Goal: Task Accomplishment & Management: Complete application form

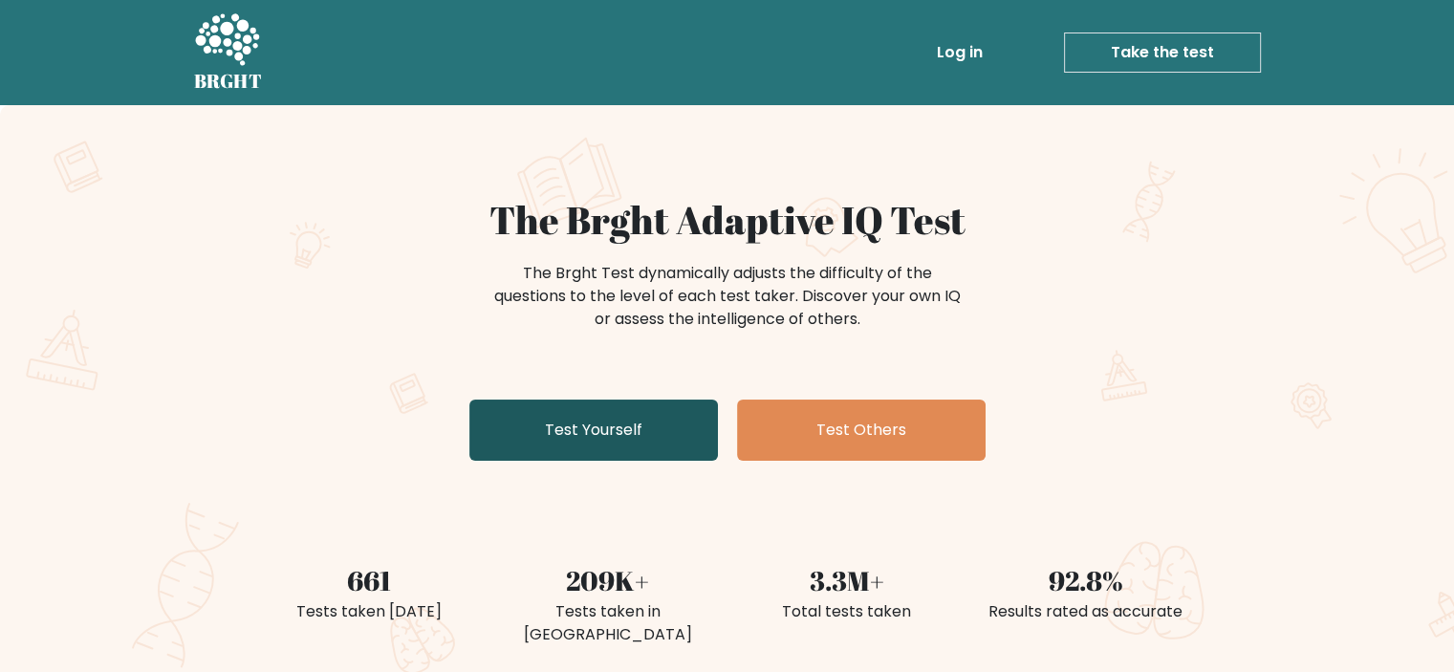
click at [608, 421] on link "Test Yourself" at bounding box center [593, 430] width 249 height 61
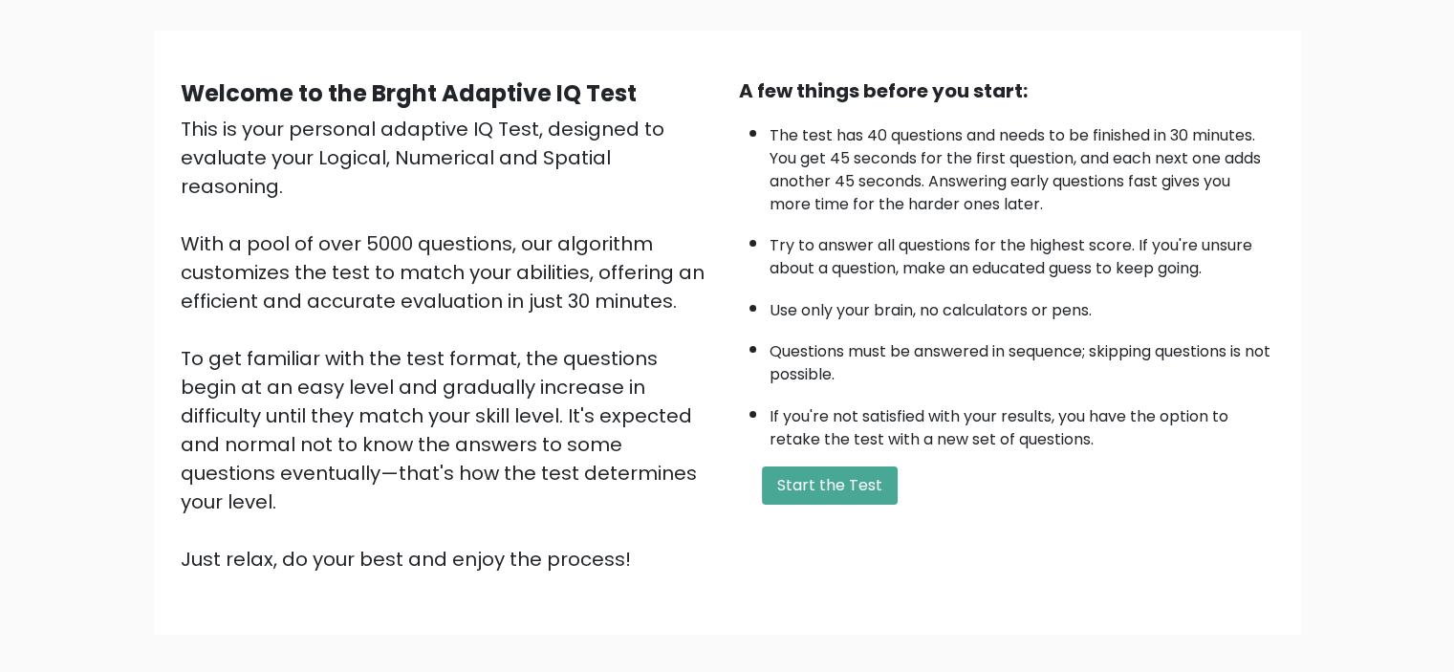
scroll to position [203, 0]
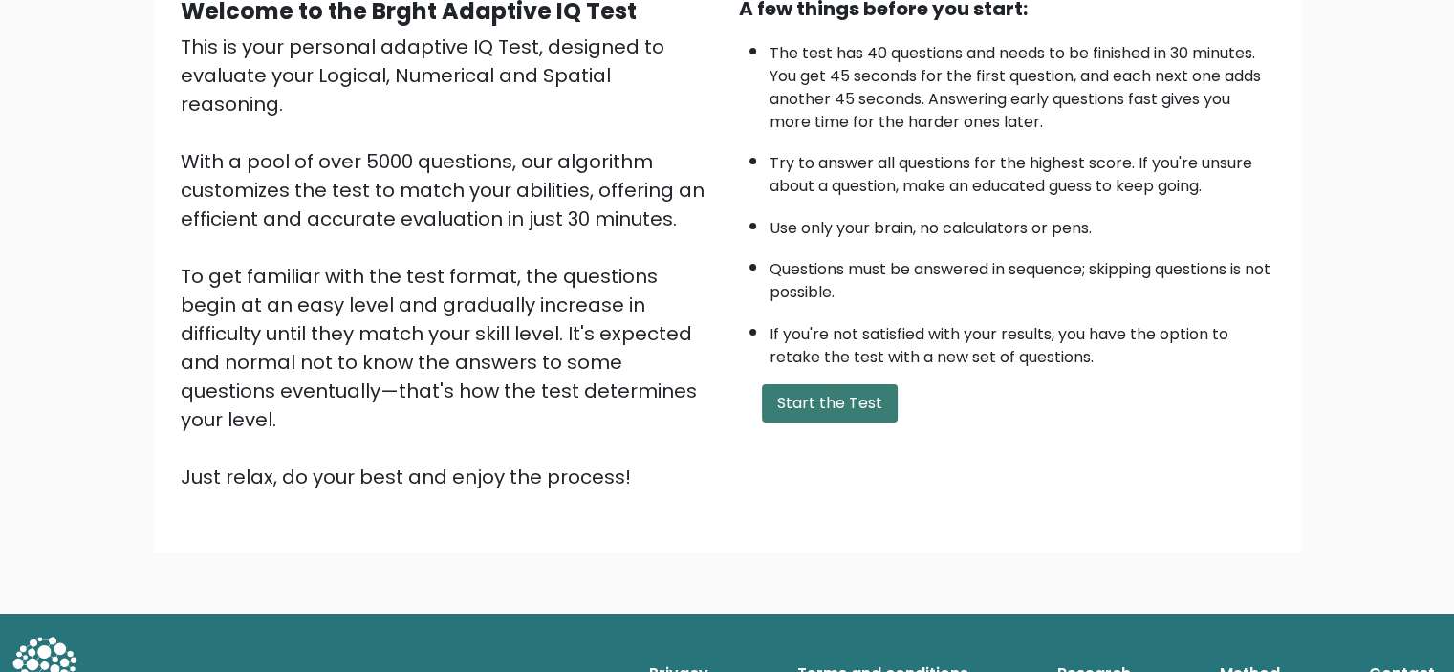
click at [844, 408] on button "Start the Test" at bounding box center [830, 403] width 136 height 38
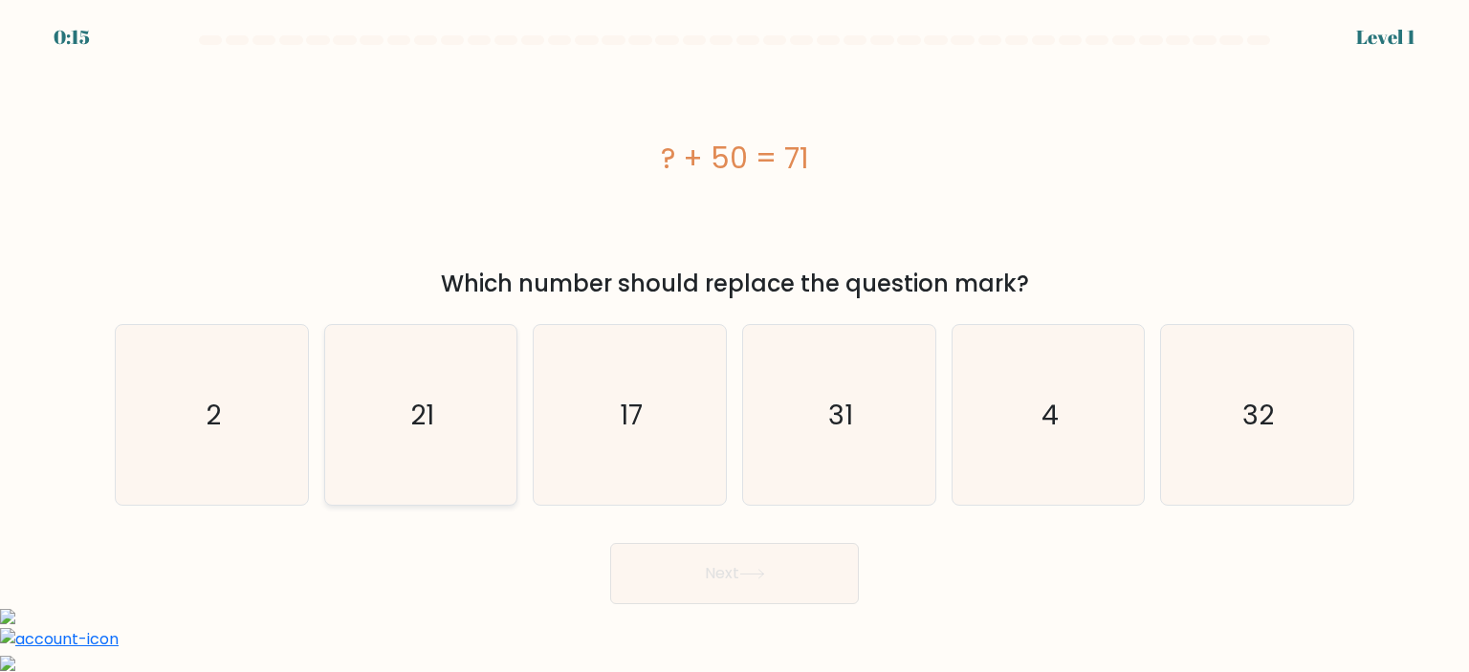
click at [389, 420] on icon "21" at bounding box center [421, 415] width 180 height 180
click at [734, 346] on input "b. 21" at bounding box center [734, 342] width 1 height 10
radio input "true"
click at [696, 599] on button "Next" at bounding box center [734, 573] width 249 height 61
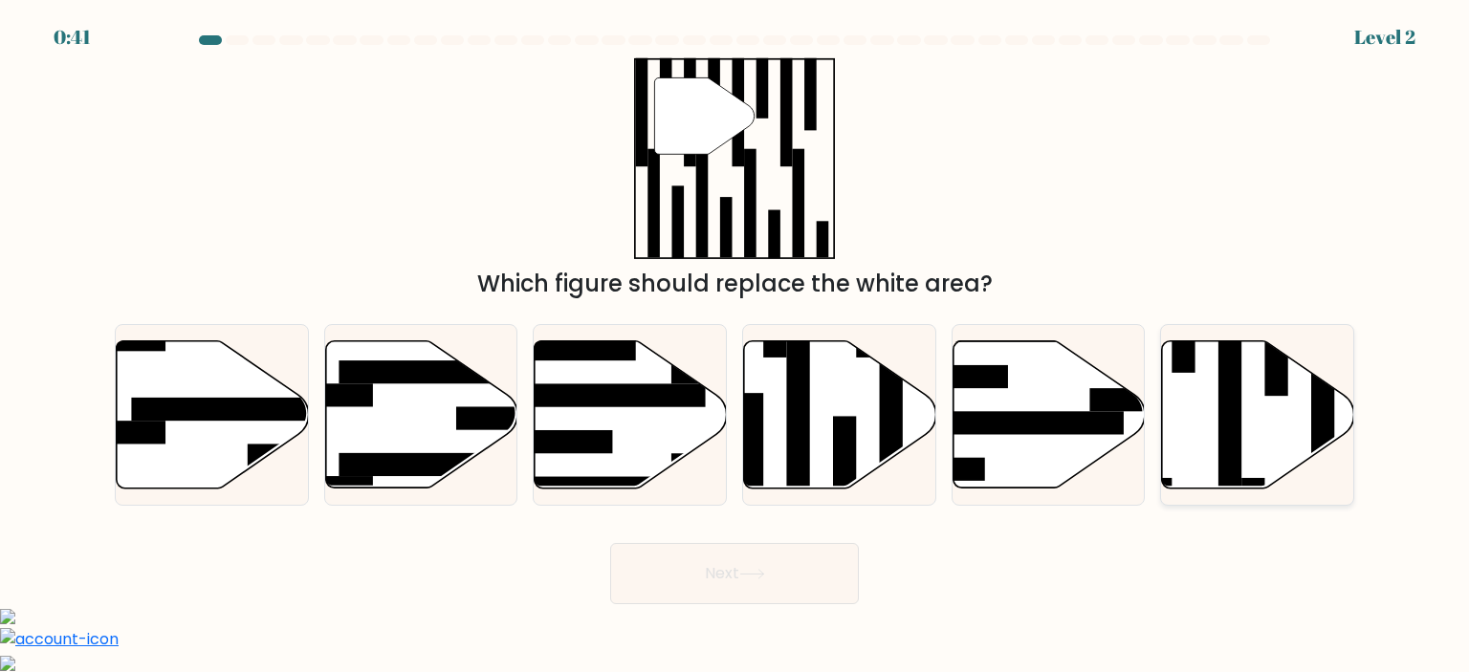
click at [1213, 419] on icon at bounding box center [1258, 413] width 192 height 147
click at [735, 346] on input "f." at bounding box center [734, 342] width 1 height 10
radio input "true"
click at [776, 584] on button "Next" at bounding box center [734, 573] width 249 height 61
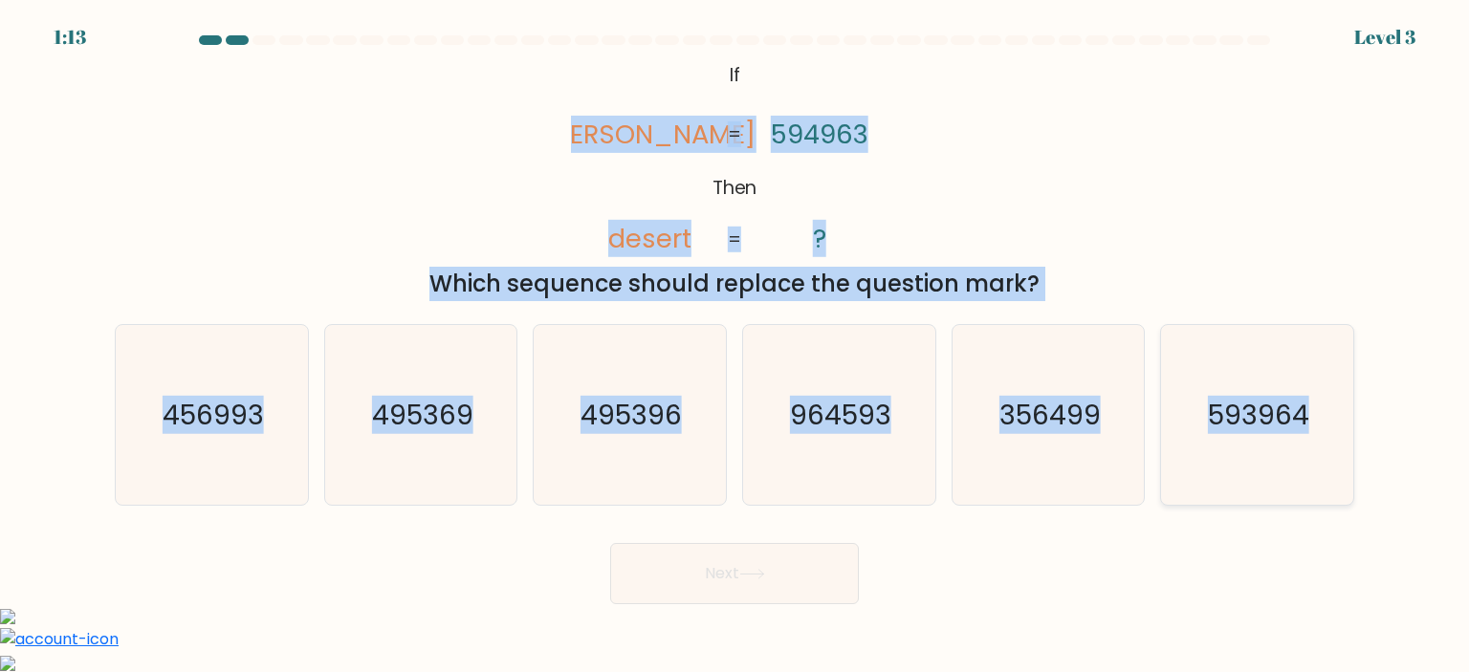
drag, startPoint x: 486, startPoint y: 58, endPoint x: 1323, endPoint y: 403, distance: 905.5
click at [1323, 403] on form "If ?" at bounding box center [734, 319] width 1469 height 569
click at [597, 137] on icon "@import url('https://fonts.googleapis.com/css?family=Abril+Fatface:400,100,100i…" at bounding box center [734, 158] width 327 height 202
drag, startPoint x: 600, startPoint y: 124, endPoint x: 1327, endPoint y: 460, distance: 800.4
click at [1327, 460] on form "If ?" at bounding box center [734, 319] width 1469 height 569
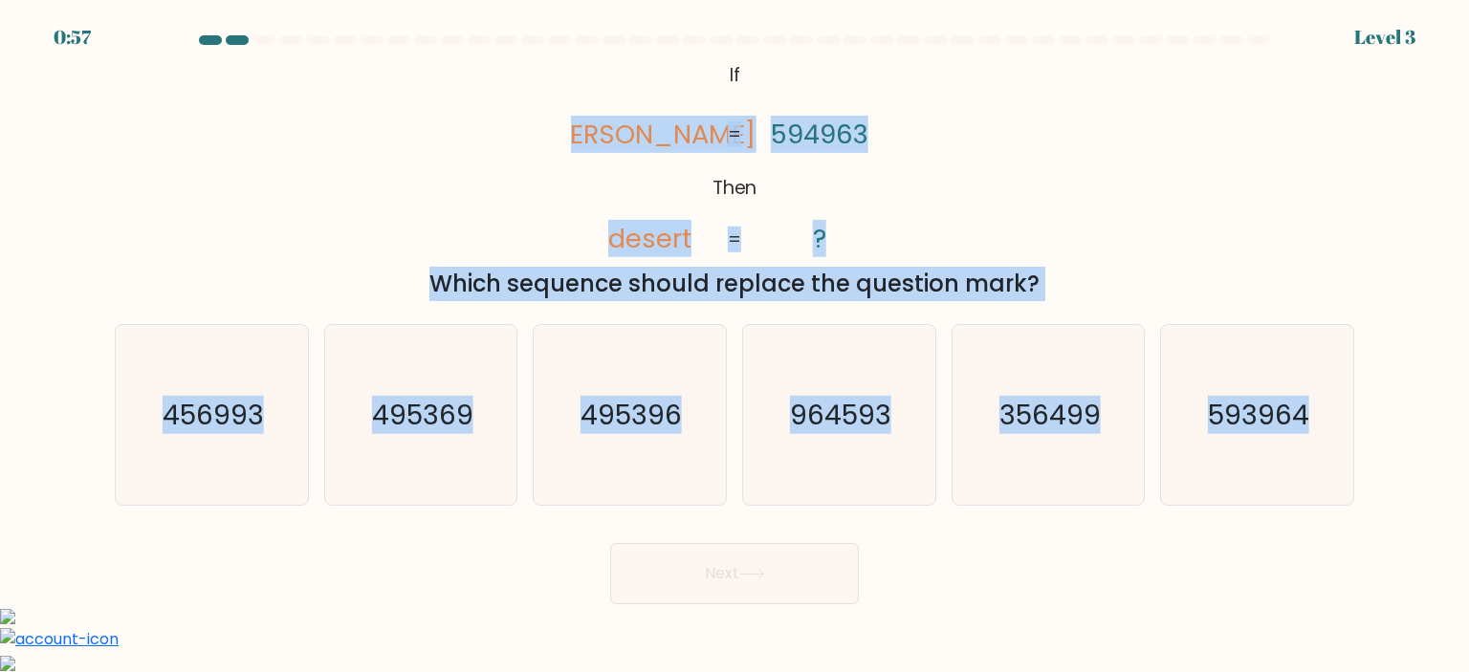
click at [958, 156] on div "@import url('https://fonts.googleapis.com/css?family=Abril+Fatface:400,100,100i…" at bounding box center [734, 179] width 1262 height 244
click at [463, 267] on div "Which sequence should replace the question mark?" at bounding box center [734, 284] width 1216 height 34
click at [401, 345] on icon "495369" at bounding box center [421, 415] width 180 height 180
click at [734, 345] on input "b. 495369" at bounding box center [734, 342] width 1 height 10
radio input "true"
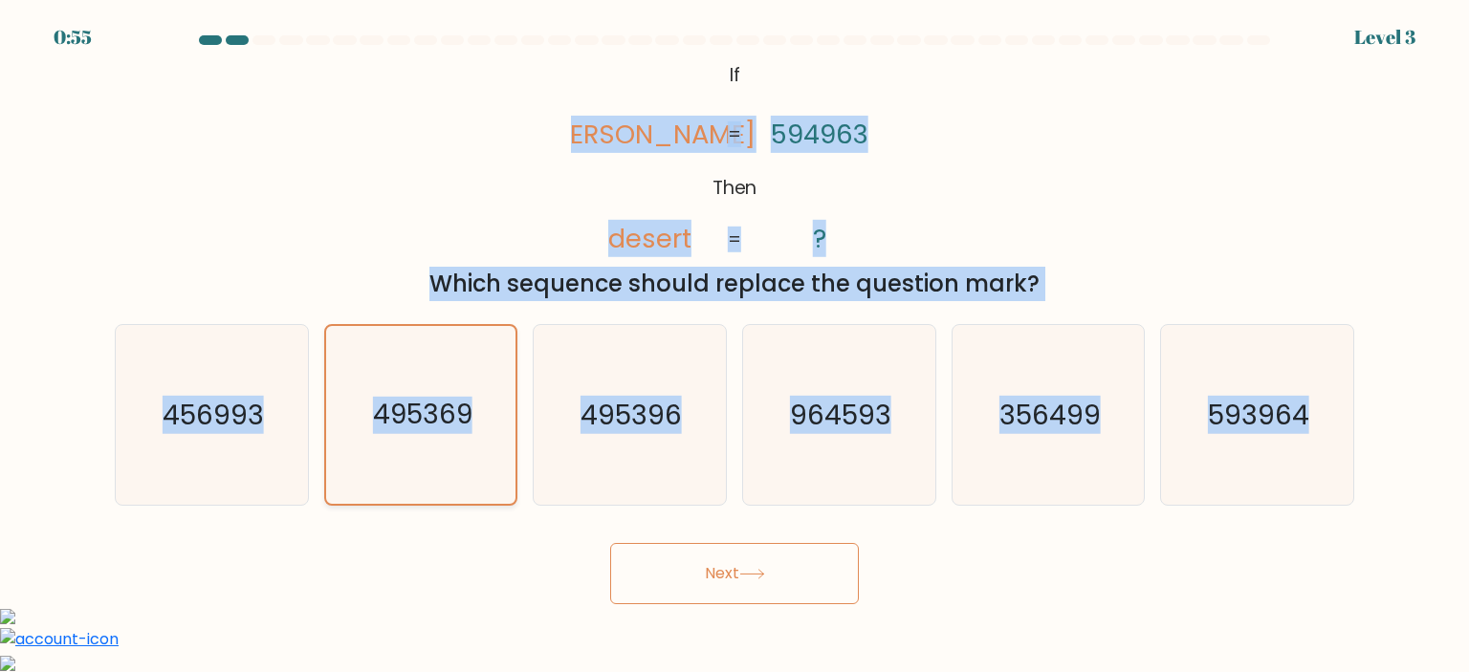
click at [403, 346] on icon "495369" at bounding box center [421, 415] width 178 height 178
click at [734, 346] on input "b. 495369" at bounding box center [734, 342] width 1 height 10
click at [368, 272] on div "Which sequence should replace the question mark?" at bounding box center [734, 284] width 1216 height 34
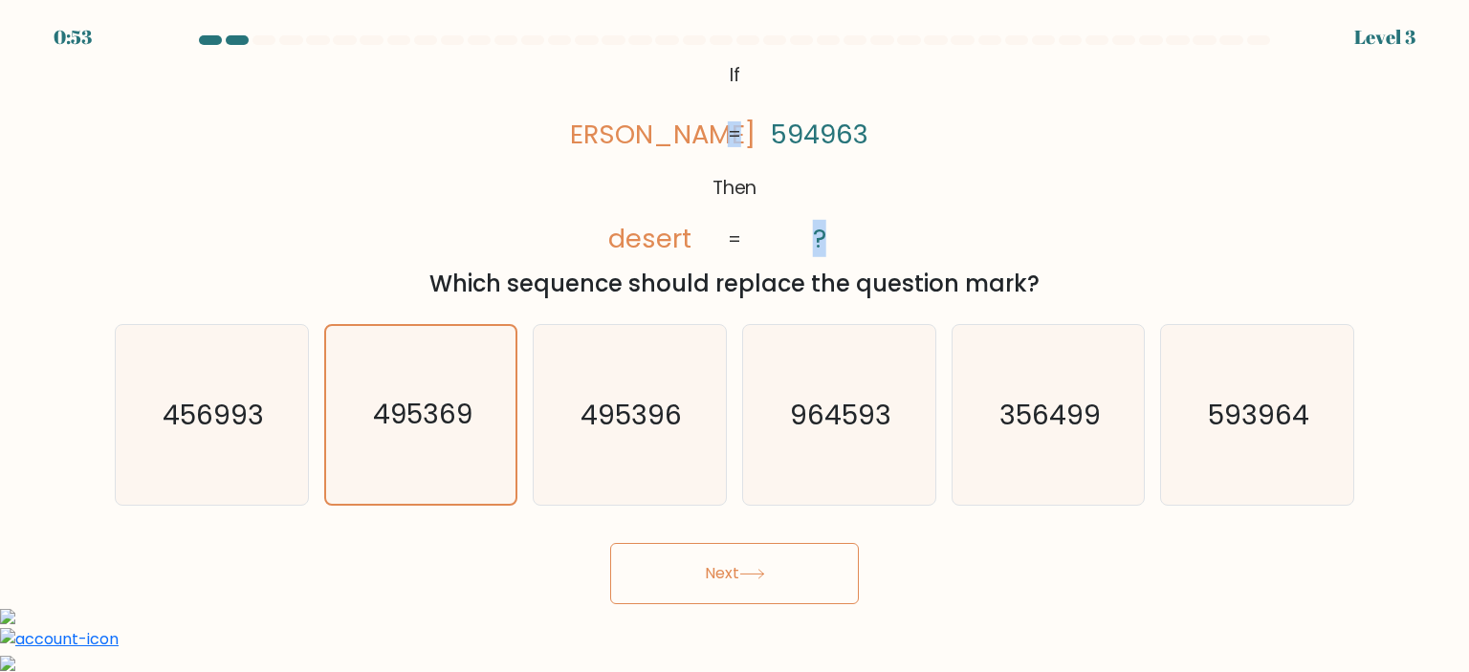
drag, startPoint x: 753, startPoint y: 137, endPoint x: 917, endPoint y: 129, distance: 163.7
click at [917, 129] on div "@import url('https://fonts.googleapis.com/css?family=Abril+Fatface:400,100,100i…" at bounding box center [734, 179] width 1262 height 244
drag, startPoint x: 757, startPoint y: 121, endPoint x: 879, endPoint y: 122, distance: 121.4
click at [879, 122] on icon "@import url('https://fonts.googleapis.com/css?family=Abril+Fatface:400,100,100i…" at bounding box center [734, 158] width 327 height 202
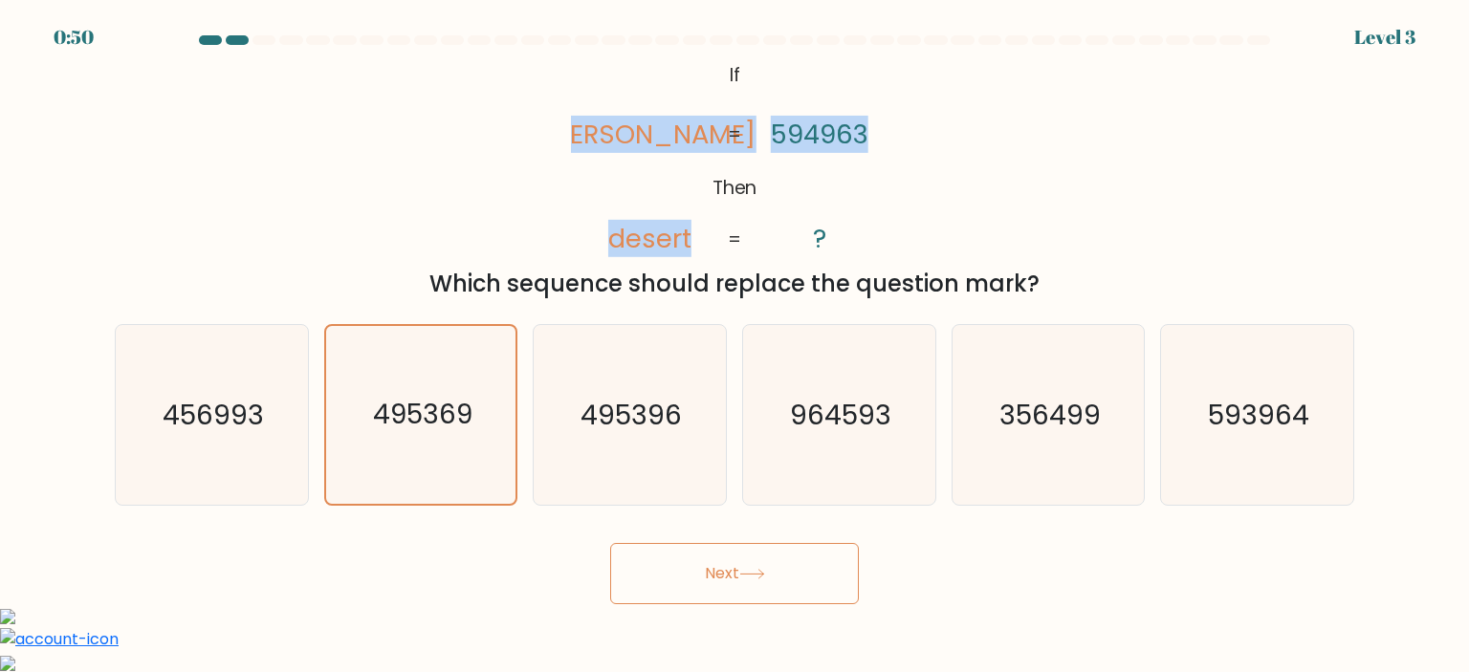
drag, startPoint x: 569, startPoint y: 134, endPoint x: 862, endPoint y: 121, distance: 293.8
click at [862, 121] on div "@import url('https://fonts.googleapis.com/css?family=Abril+Fatface:400,100,100i…" at bounding box center [734, 179] width 1262 height 244
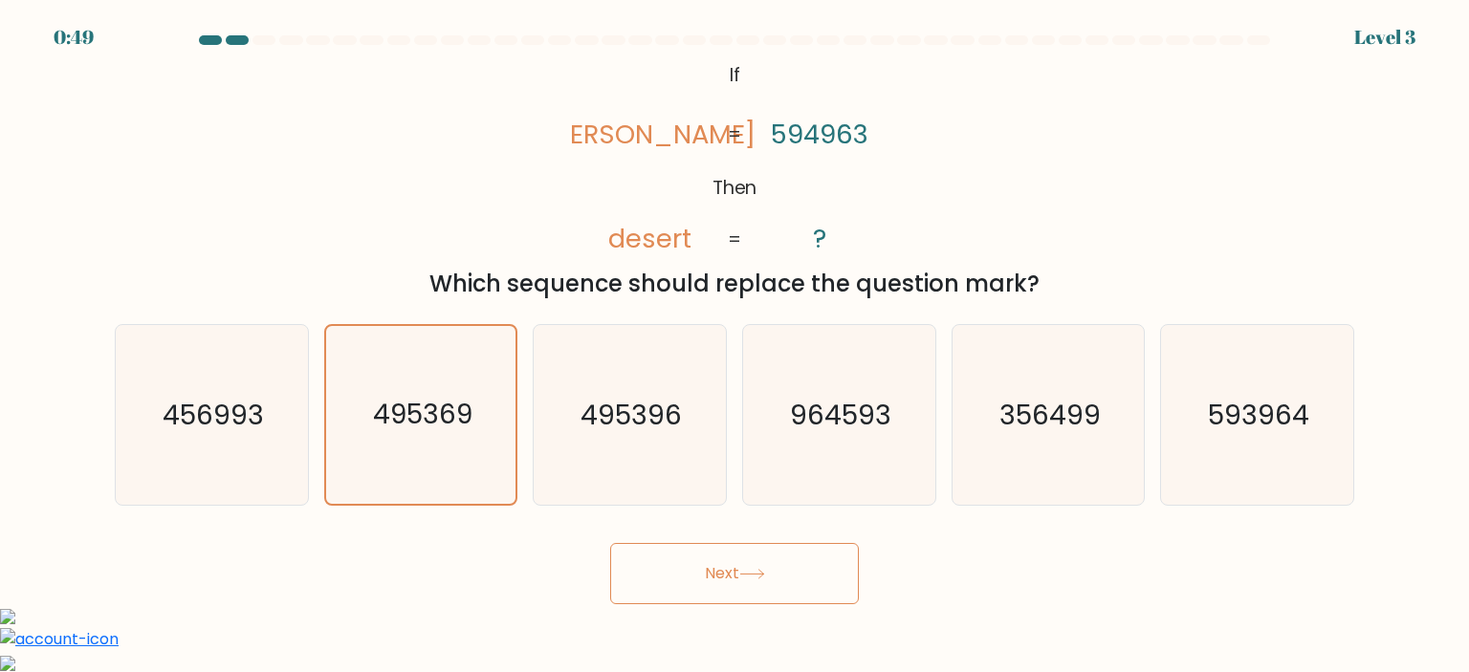
click at [857, 259] on div "@import url('https://fonts.googleapis.com/css?family=Abril+Fatface:400,100,100i…" at bounding box center [734, 179] width 1262 height 244
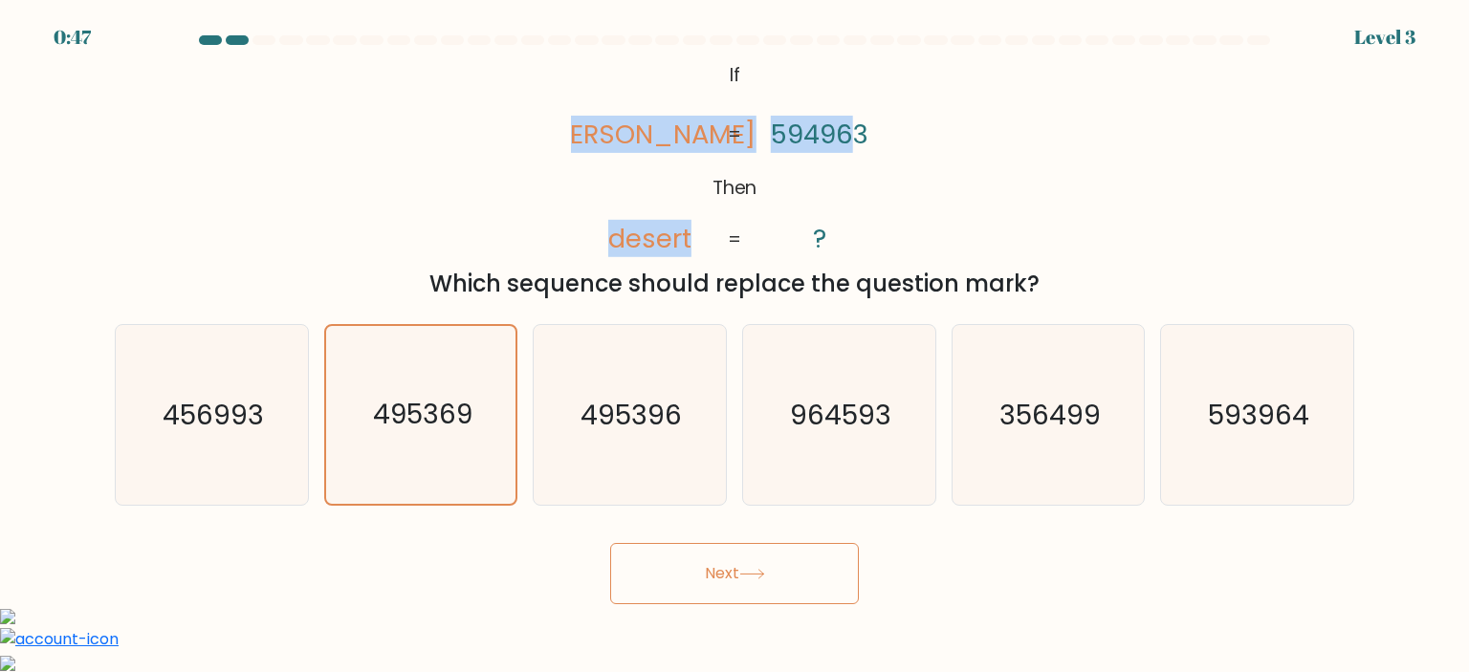
drag, startPoint x: 611, startPoint y: 121, endPoint x: 899, endPoint y: 130, distance: 287.9
click at [857, 155] on icon "@import url('https://fonts.googleapis.com/css?family=Abril+Fatface:400,100,100i…" at bounding box center [734, 158] width 327 height 202
click at [698, 120] on icon "@import url('https://fonts.googleapis.com/css?family=Abril+Fatface:400,100,100i…" at bounding box center [734, 158] width 327 height 202
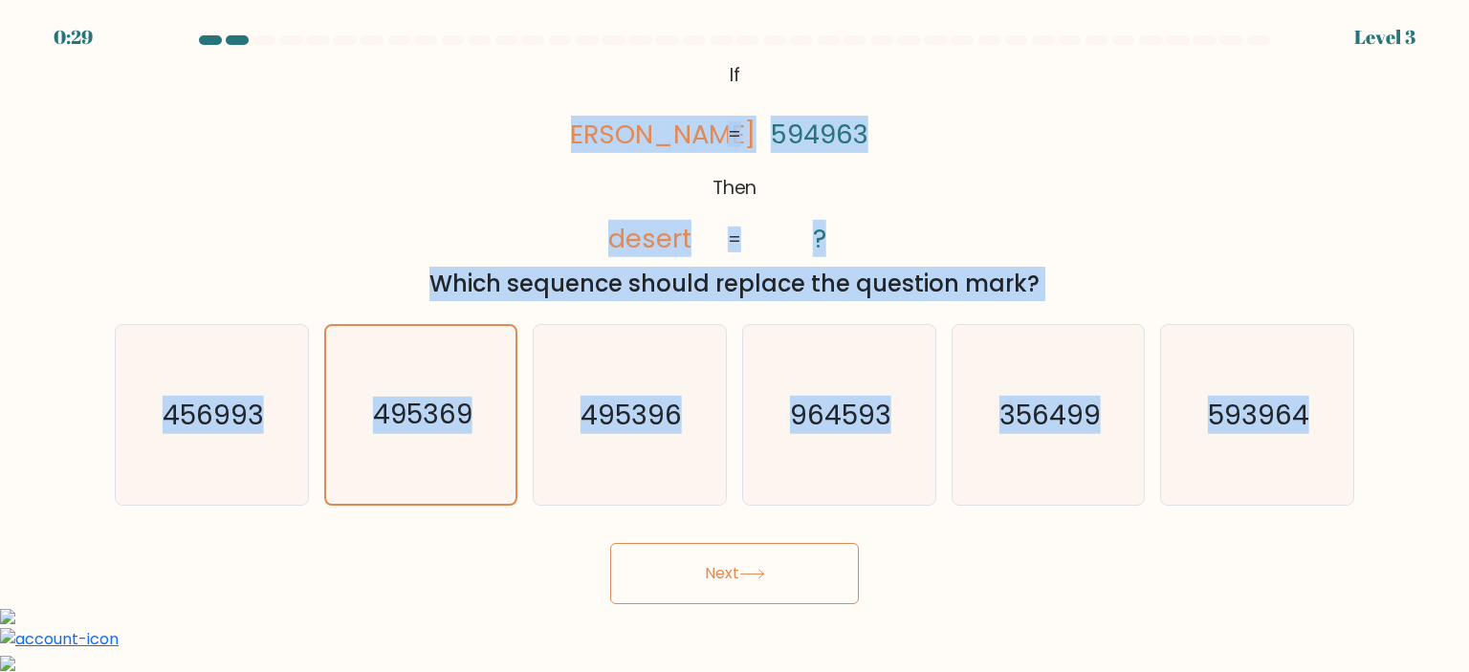
drag, startPoint x: 595, startPoint y: 115, endPoint x: 1438, endPoint y: 467, distance: 913.7
click at [1440, 468] on form "If ?" at bounding box center [734, 319] width 1469 height 569
copy form "deters desert 594963 ? = = Which sequence should replace the question mark? a. …"
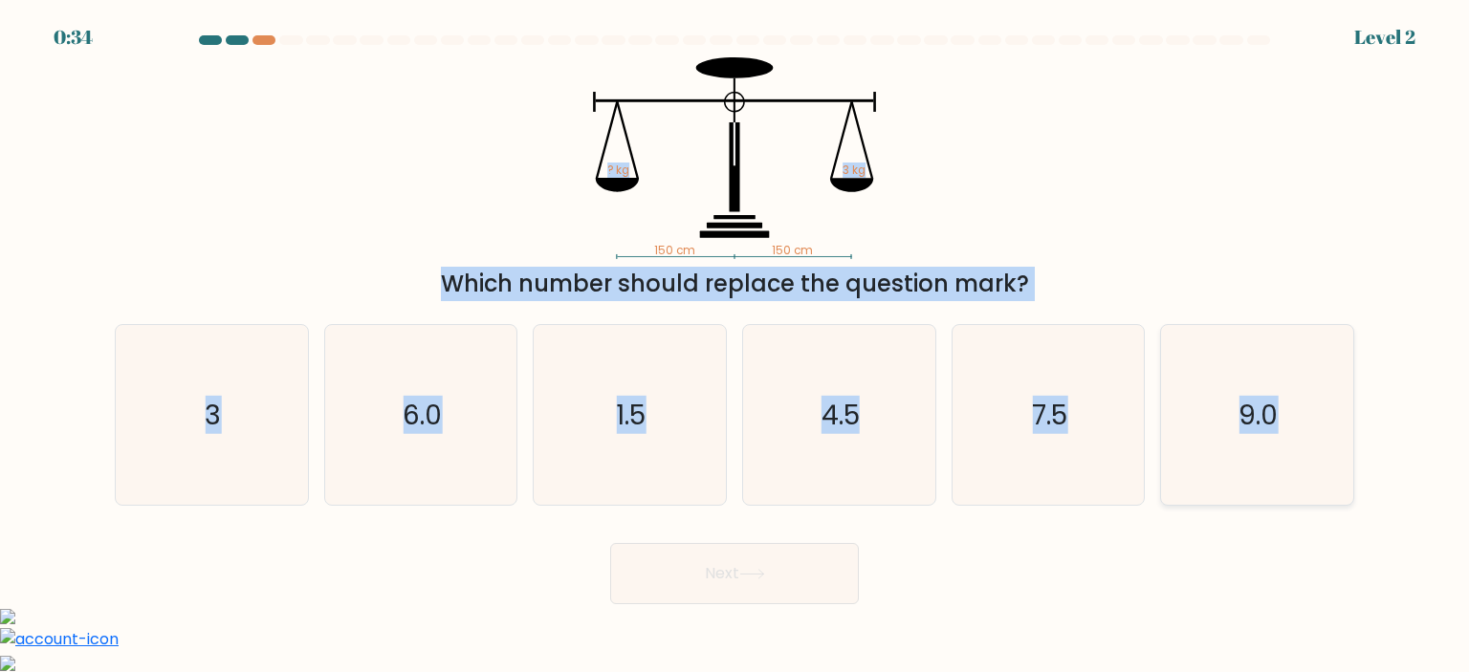
drag, startPoint x: 561, startPoint y: 69, endPoint x: 1322, endPoint y: 401, distance: 830.2
click at [1322, 401] on form at bounding box center [734, 319] width 1469 height 569
copy form "? kg 3 kg Which number should replace the question mark? a. 3 b. 6.0 c. 1.5 d. …"
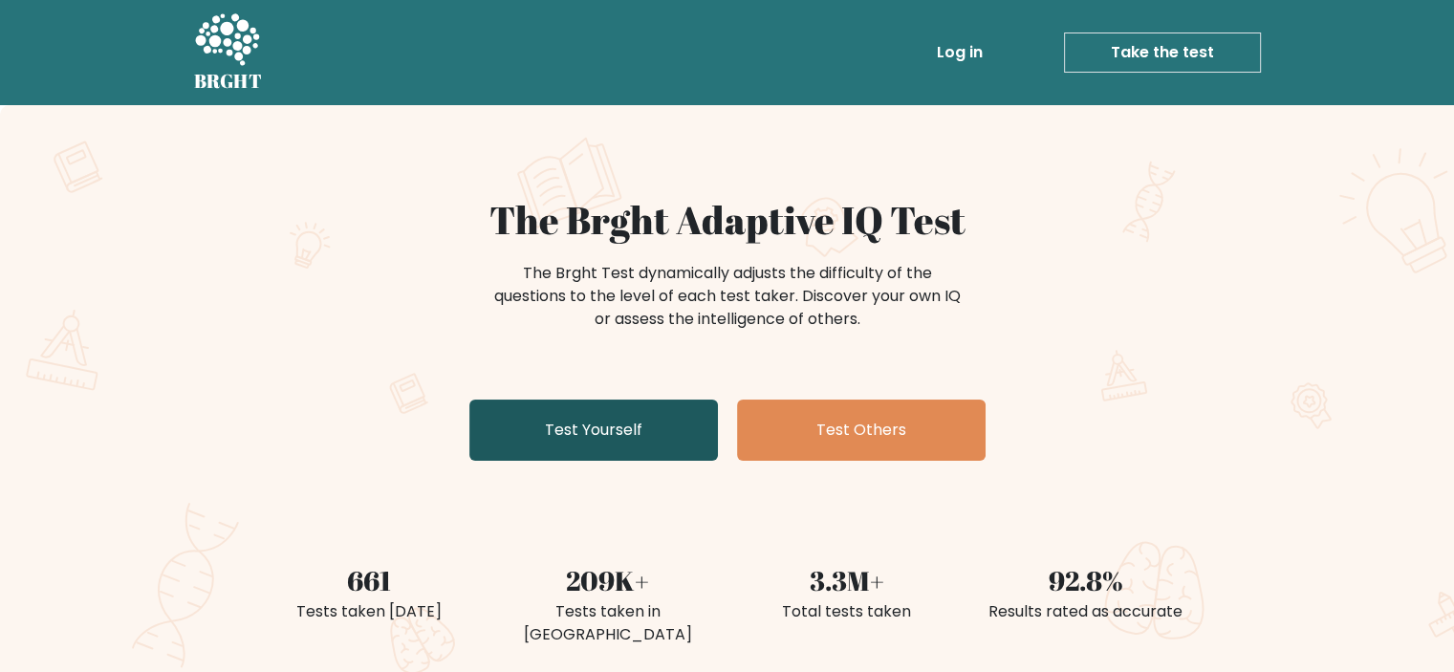
click at [609, 435] on link "Test Yourself" at bounding box center [593, 430] width 249 height 61
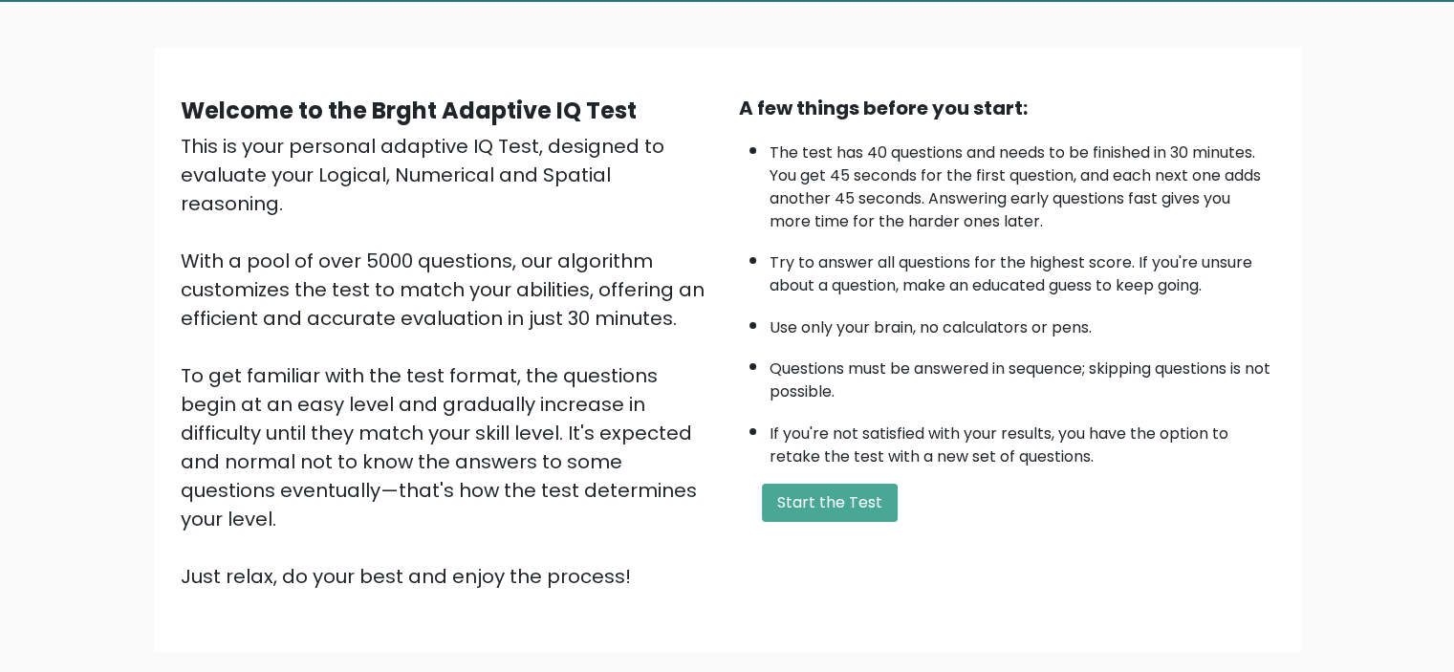
scroll to position [203, 0]
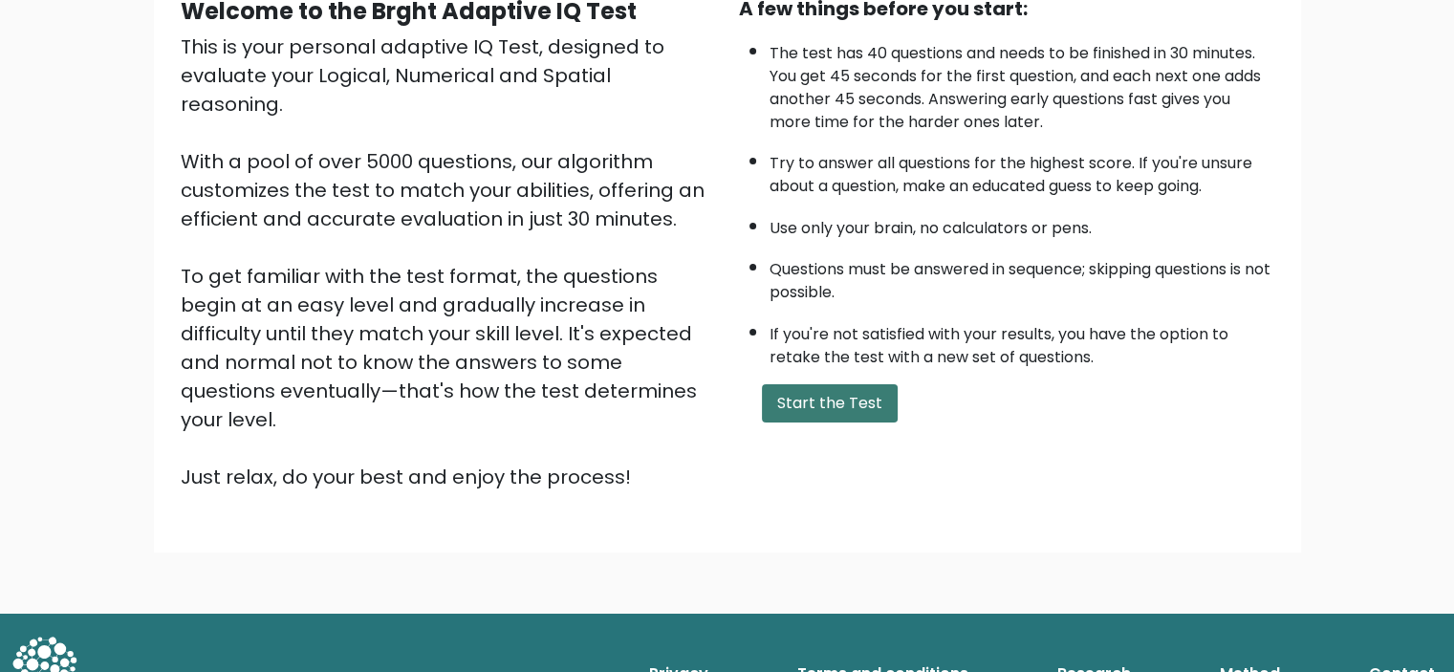
click at [815, 387] on button "Start the Test" at bounding box center [830, 403] width 136 height 38
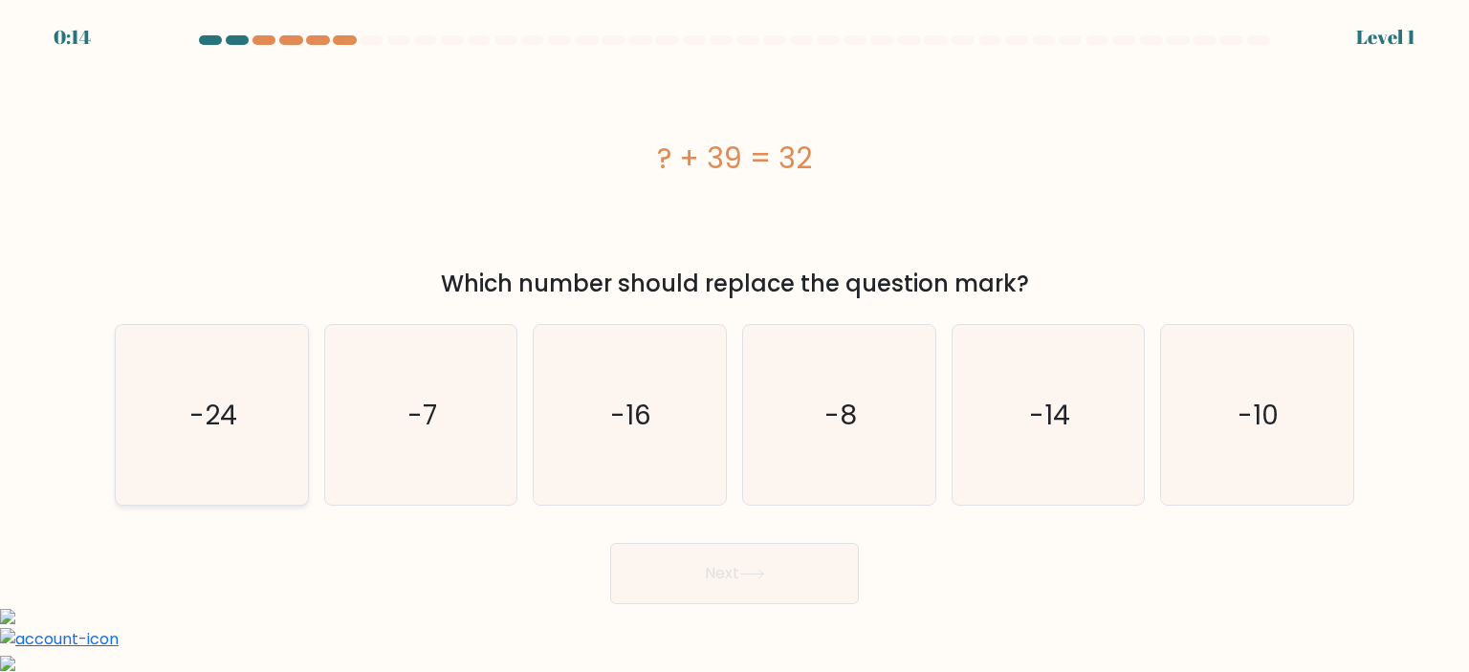
click at [243, 420] on icon "-24" at bounding box center [211, 415] width 180 height 180
click at [734, 346] on input "a. -24" at bounding box center [734, 342] width 1 height 10
radio input "true"
click at [692, 560] on button "Next" at bounding box center [734, 573] width 249 height 61
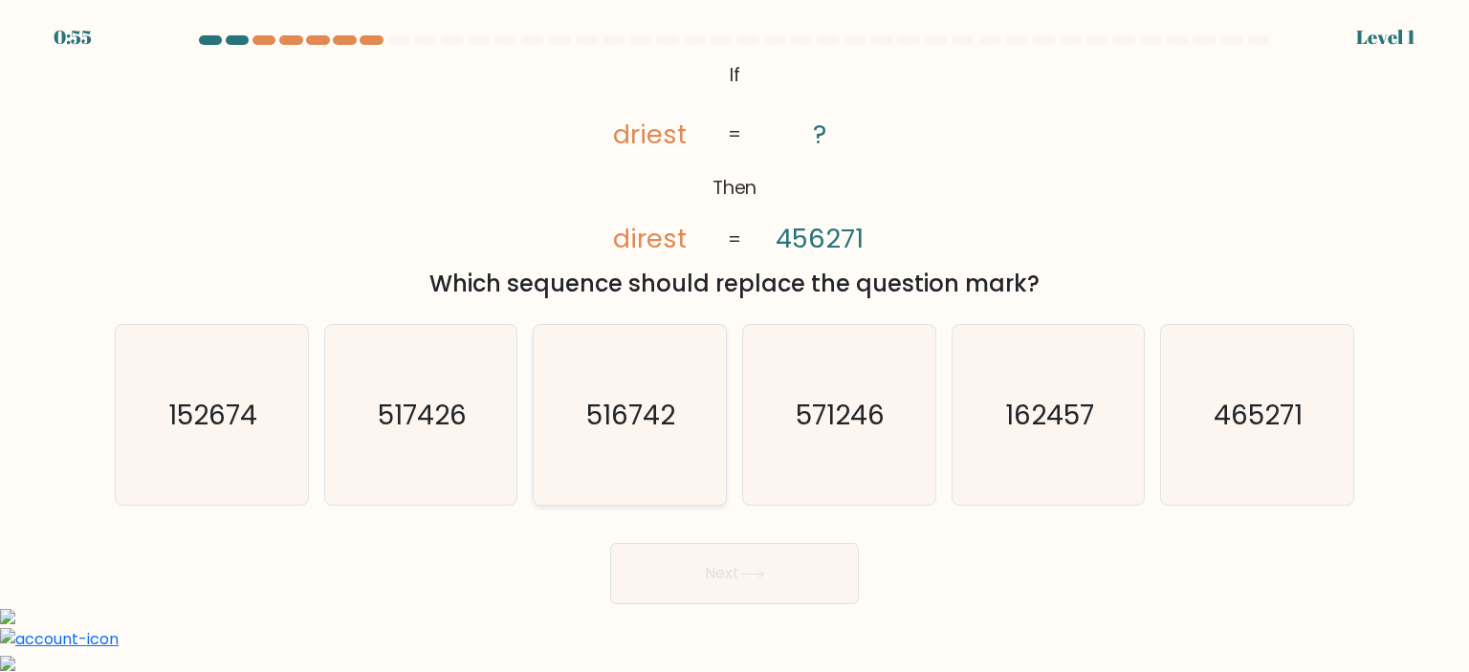
drag, startPoint x: 574, startPoint y: 403, endPoint x: 620, endPoint y: 401, distance: 46.0
click at [585, 402] on icon "516742" at bounding box center [629, 415] width 180 height 180
click at [734, 346] on input "c. 516742" at bounding box center [734, 342] width 1 height 10
radio input "true"
click at [730, 642] on body "0:55 Level 1 If" at bounding box center [734, 543] width 1469 height 1086
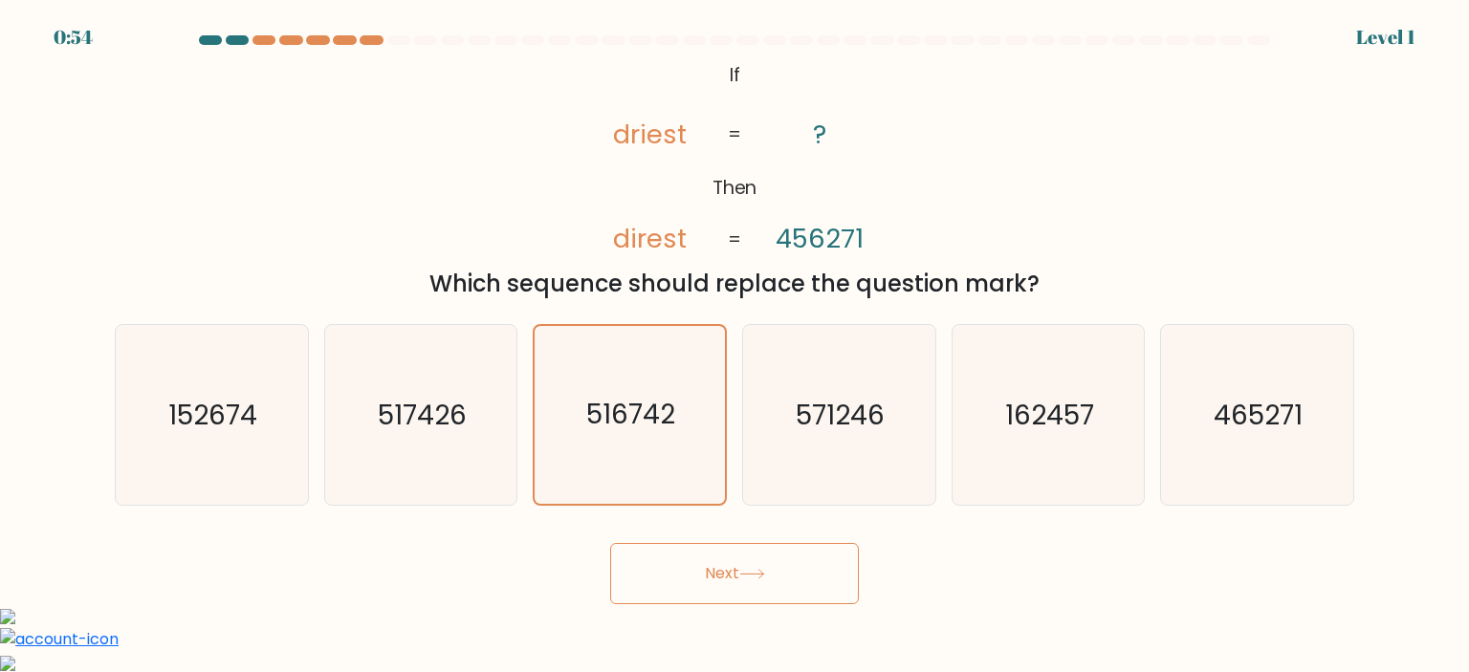
click at [772, 566] on button "Next" at bounding box center [734, 573] width 249 height 61
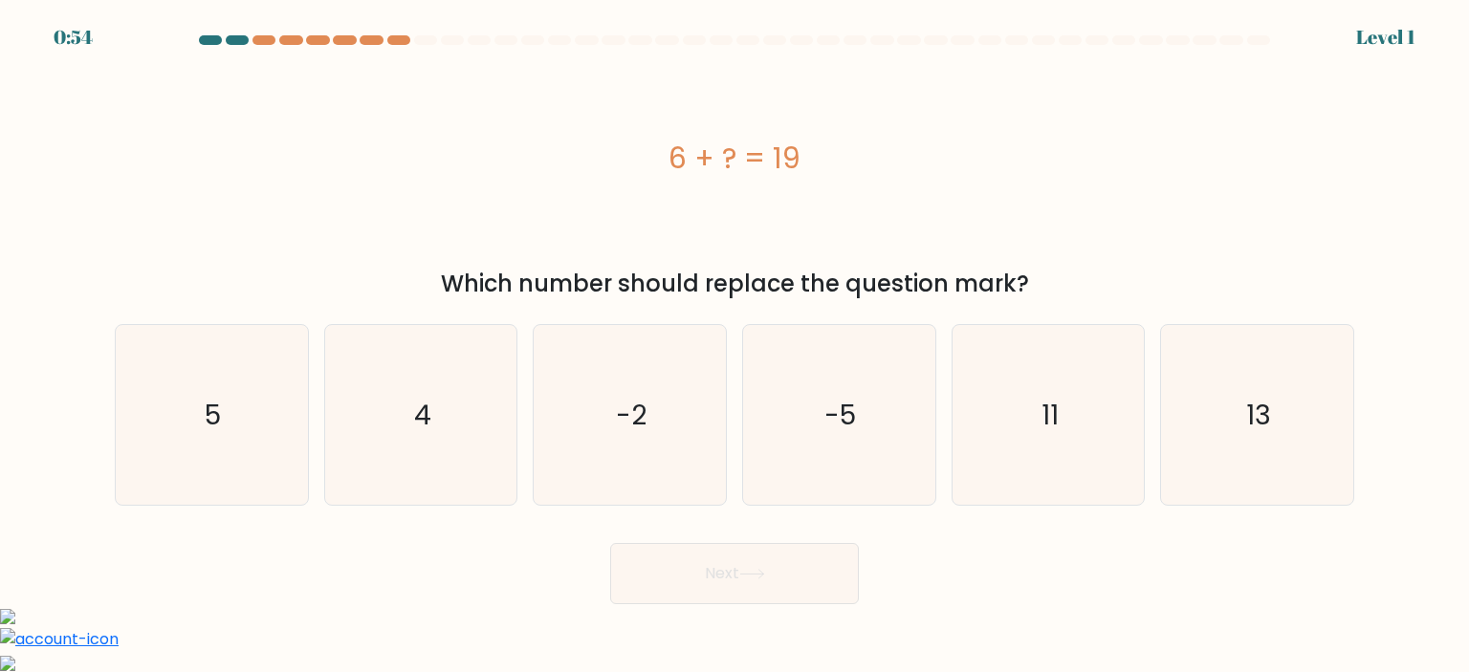
click at [788, 465] on icon "-5" at bounding box center [839, 415] width 180 height 180
click at [735, 346] on input "d. -5" at bounding box center [734, 342] width 1 height 10
radio input "true"
click at [776, 563] on button "Next" at bounding box center [734, 573] width 249 height 61
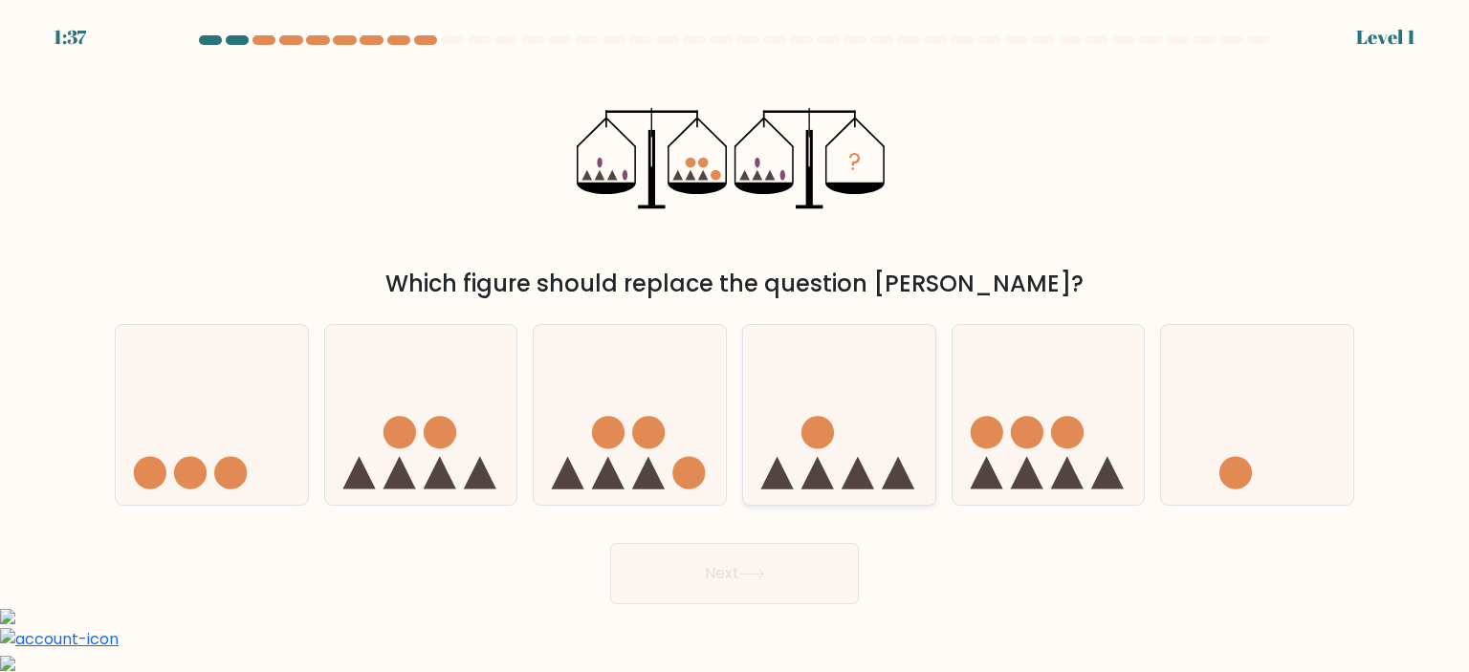
click at [834, 468] on icon at bounding box center [839, 415] width 192 height 159
click at [735, 346] on input "d." at bounding box center [734, 342] width 1 height 10
radio input "true"
click at [788, 592] on button "Next" at bounding box center [734, 573] width 249 height 61
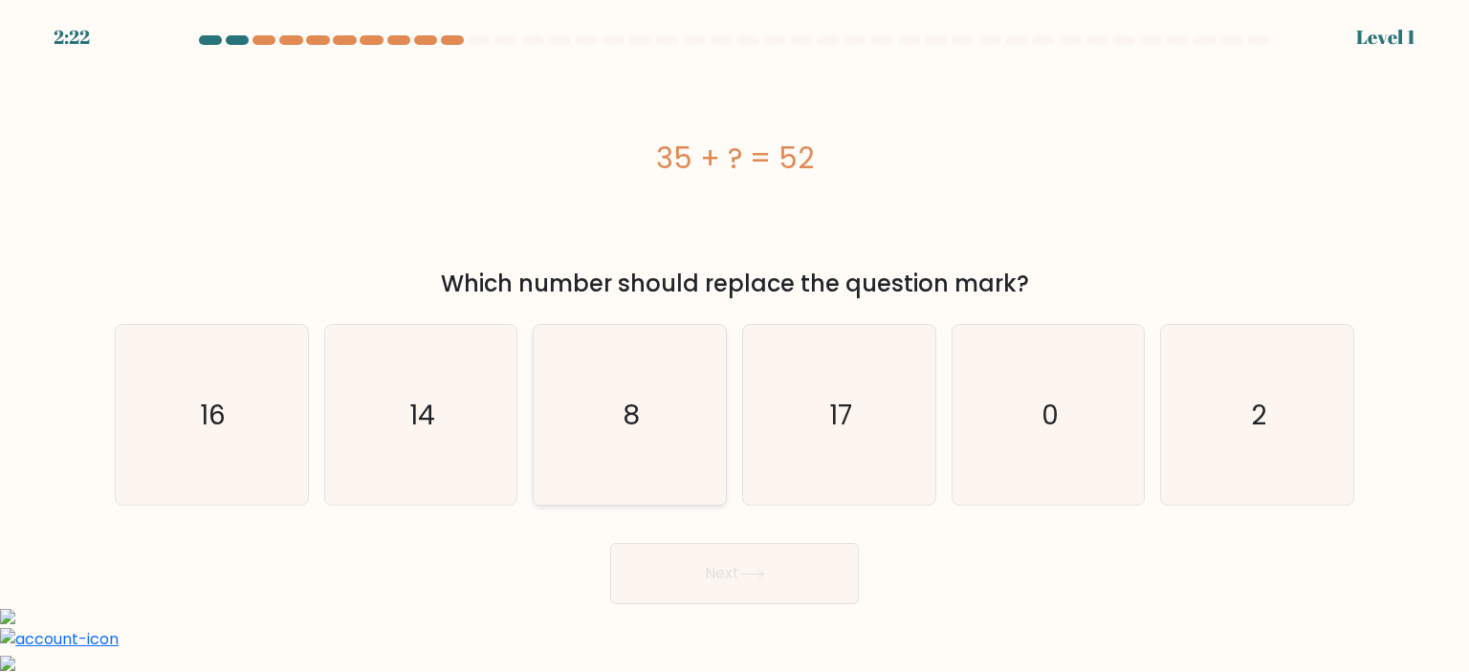
click at [627, 442] on icon "8" at bounding box center [629, 415] width 180 height 180
click at [734, 346] on input "c. 8" at bounding box center [734, 342] width 1 height 10
radio input "true"
click at [714, 553] on button "Next" at bounding box center [734, 573] width 249 height 61
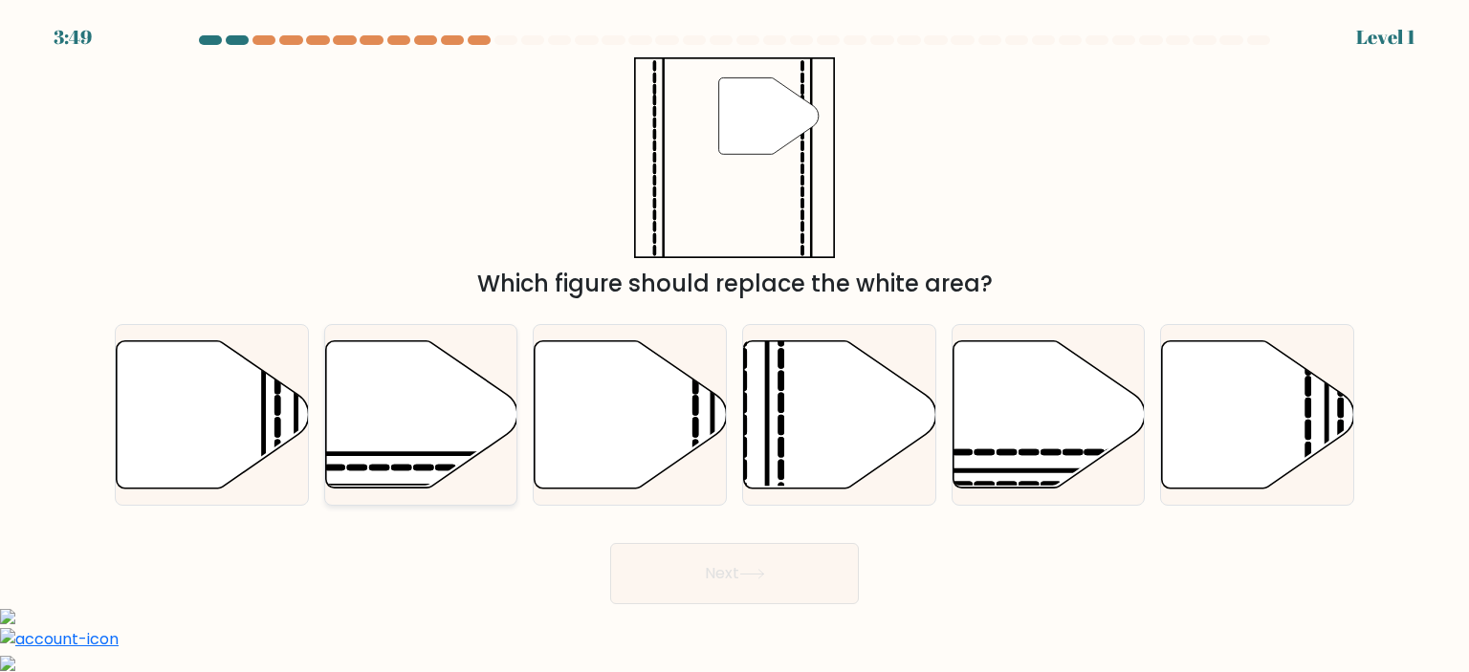
click at [410, 424] on icon at bounding box center [421, 413] width 192 height 147
click at [734, 346] on input "b." at bounding box center [734, 342] width 1 height 10
radio input "true"
click at [686, 621] on body "3:49 Level 1" at bounding box center [734, 543] width 1469 height 1086
click at [696, 613] on body "3:49 Level 1" at bounding box center [734, 543] width 1469 height 1086
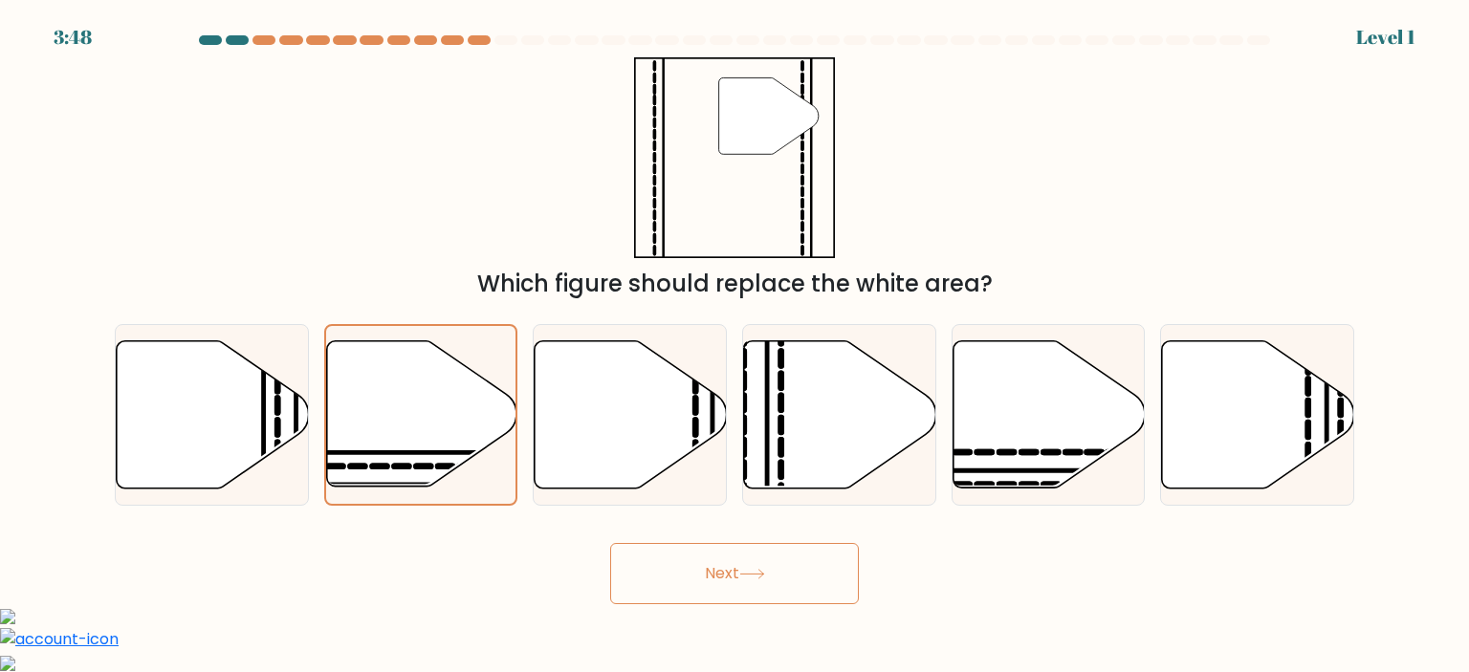
click at [698, 579] on button "Next" at bounding box center [734, 573] width 249 height 61
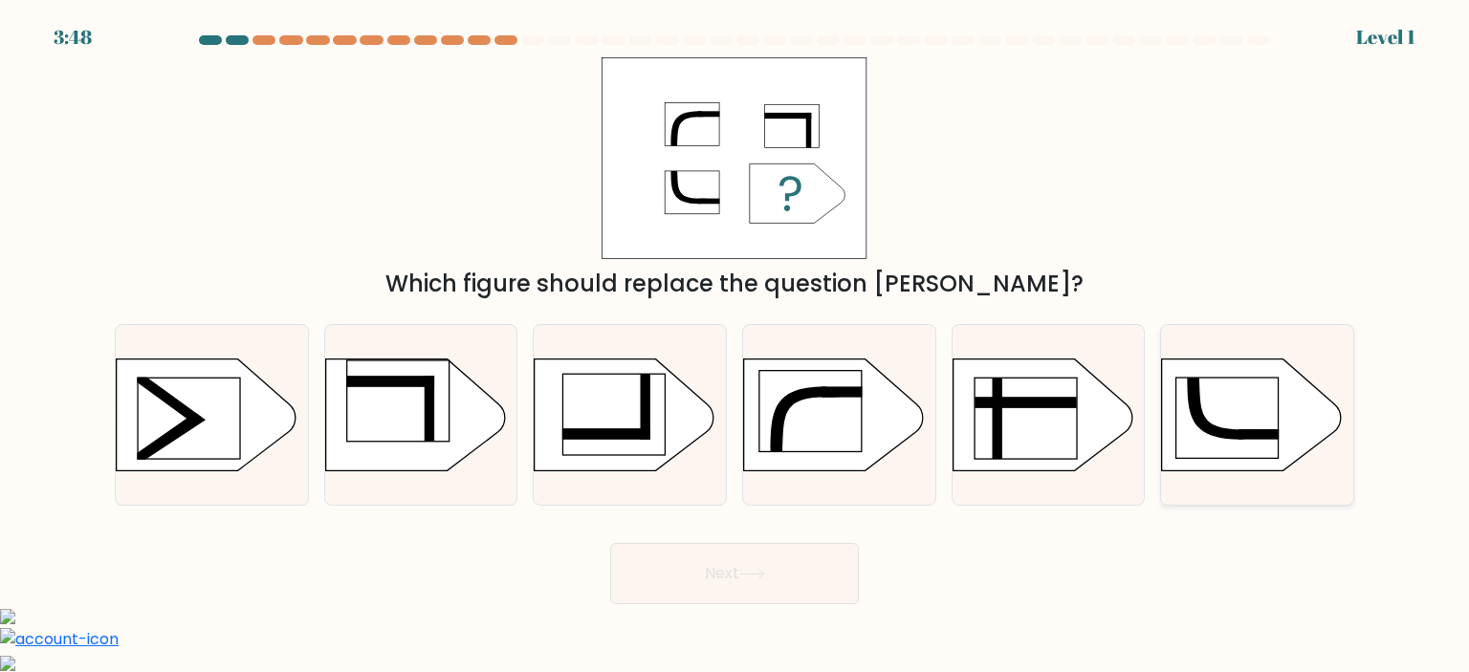
click at [1189, 354] on div at bounding box center [1257, 415] width 194 height 182
click at [735, 346] on input "f." at bounding box center [734, 342] width 1 height 10
radio input "true"
click at [795, 557] on button "Next" at bounding box center [734, 573] width 249 height 61
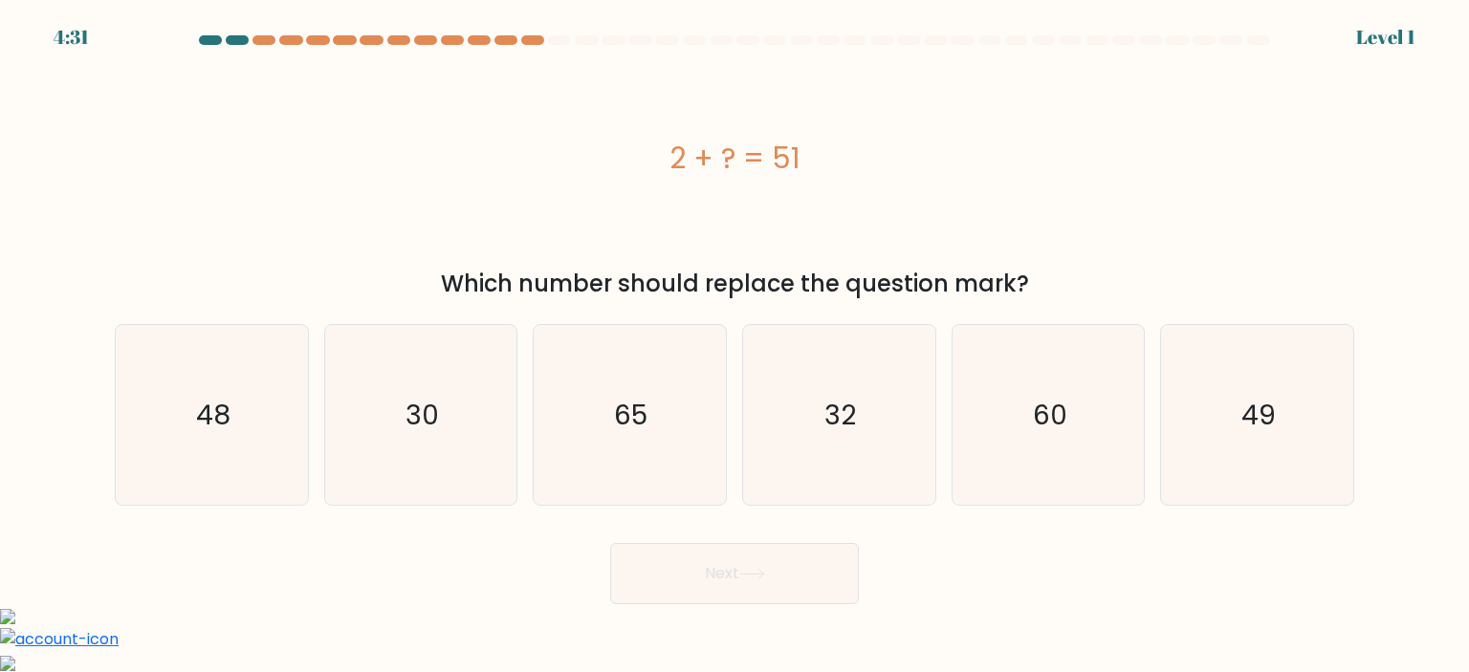
click at [1006, 408] on icon "60" at bounding box center [1048, 415] width 180 height 180
click at [735, 346] on input "e. 60" at bounding box center [734, 342] width 1 height 10
radio input "true"
drag, startPoint x: 750, startPoint y: 527, endPoint x: 733, endPoint y: 556, distance: 33.0
click at [748, 534] on form "a." at bounding box center [734, 319] width 1469 height 569
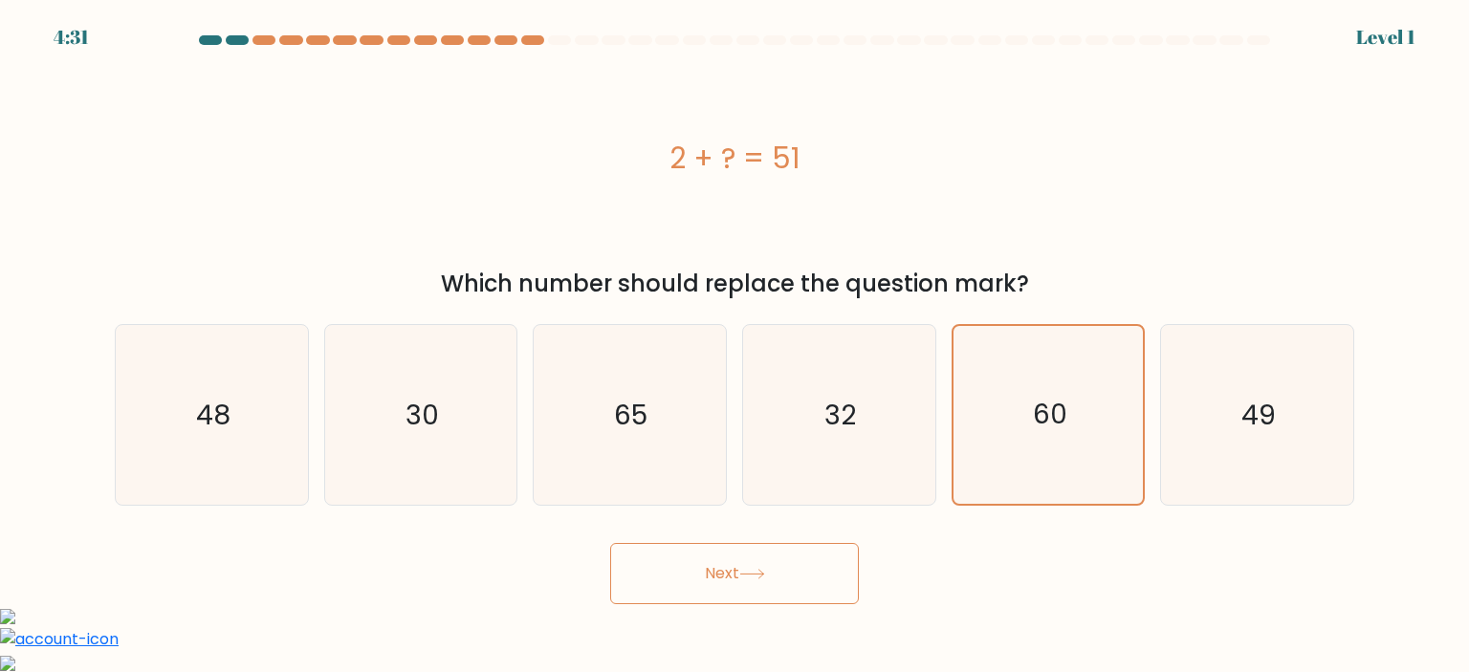
click at [733, 560] on button "Next" at bounding box center [734, 573] width 249 height 61
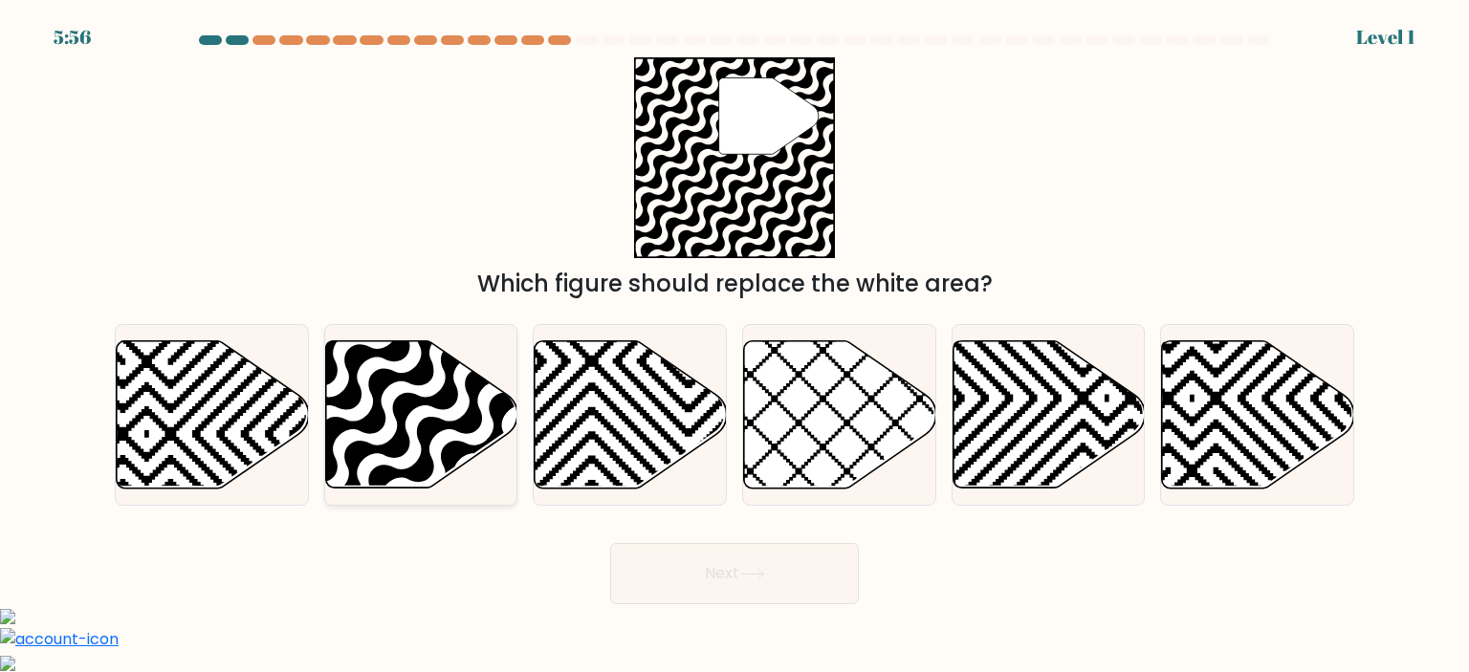
click at [394, 441] on icon at bounding box center [356, 494] width 387 height 387
click at [734, 346] on input "b." at bounding box center [734, 342] width 1 height 10
radio input "true"
click at [708, 571] on button "Next" at bounding box center [734, 573] width 249 height 61
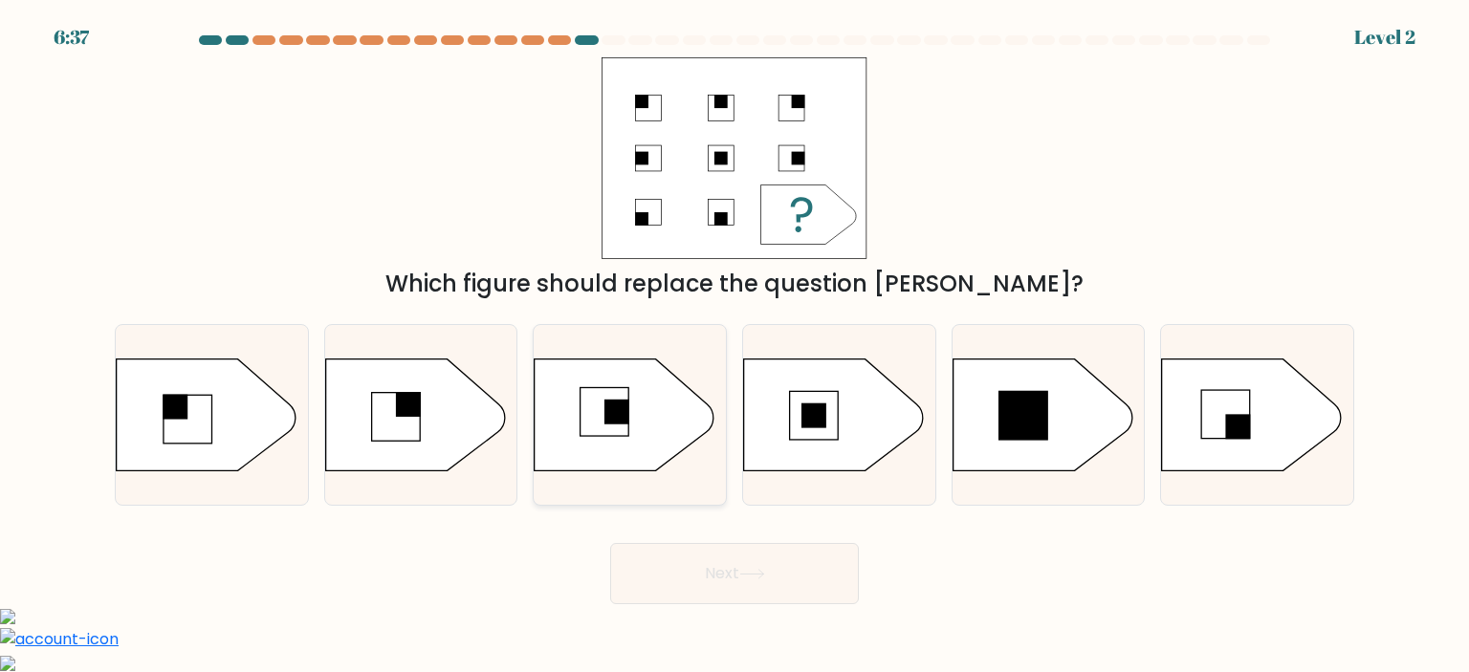
click at [547, 425] on icon at bounding box center [624, 415] width 180 height 112
click at [734, 346] on input "c." at bounding box center [734, 342] width 1 height 10
radio input "true"
click at [753, 553] on button "Next" at bounding box center [734, 573] width 249 height 61
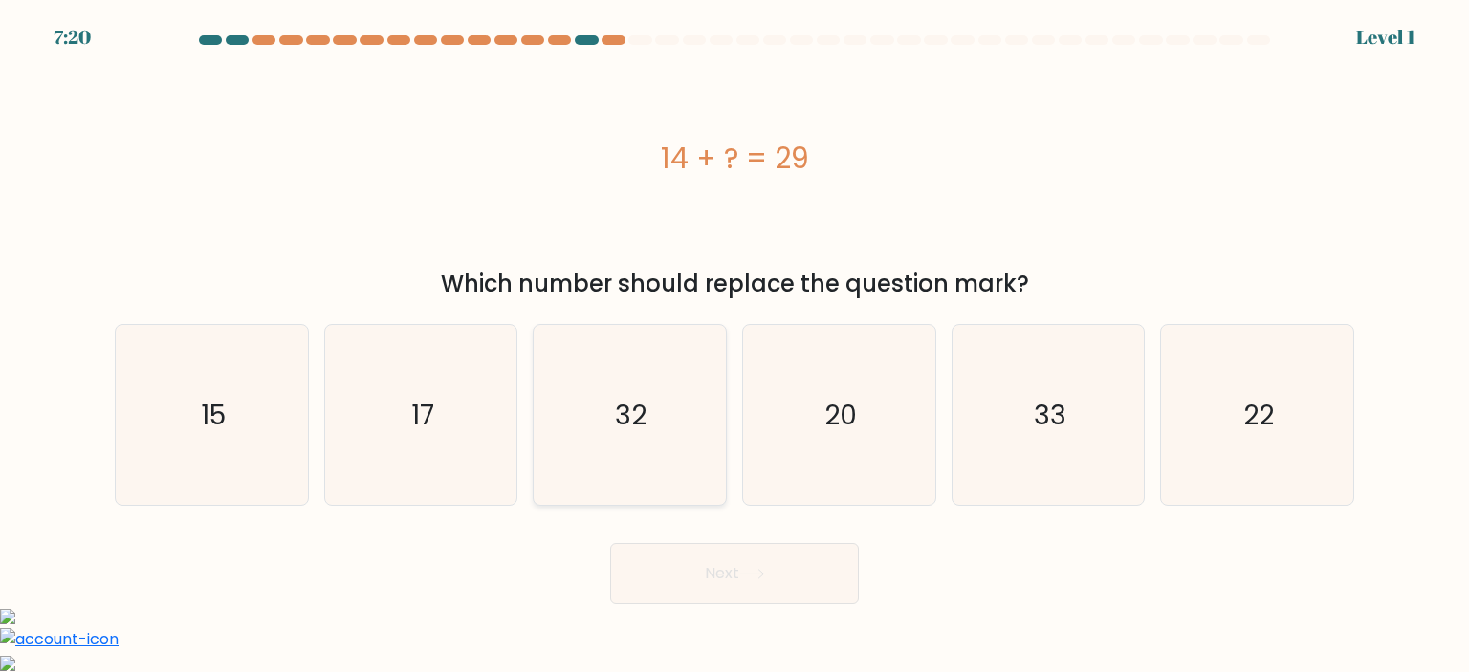
click at [620, 447] on icon "32" at bounding box center [629, 415] width 180 height 180
click at [734, 346] on input "c. 32" at bounding box center [734, 342] width 1 height 10
radio input "true"
click at [701, 560] on button "Next" at bounding box center [734, 573] width 249 height 61
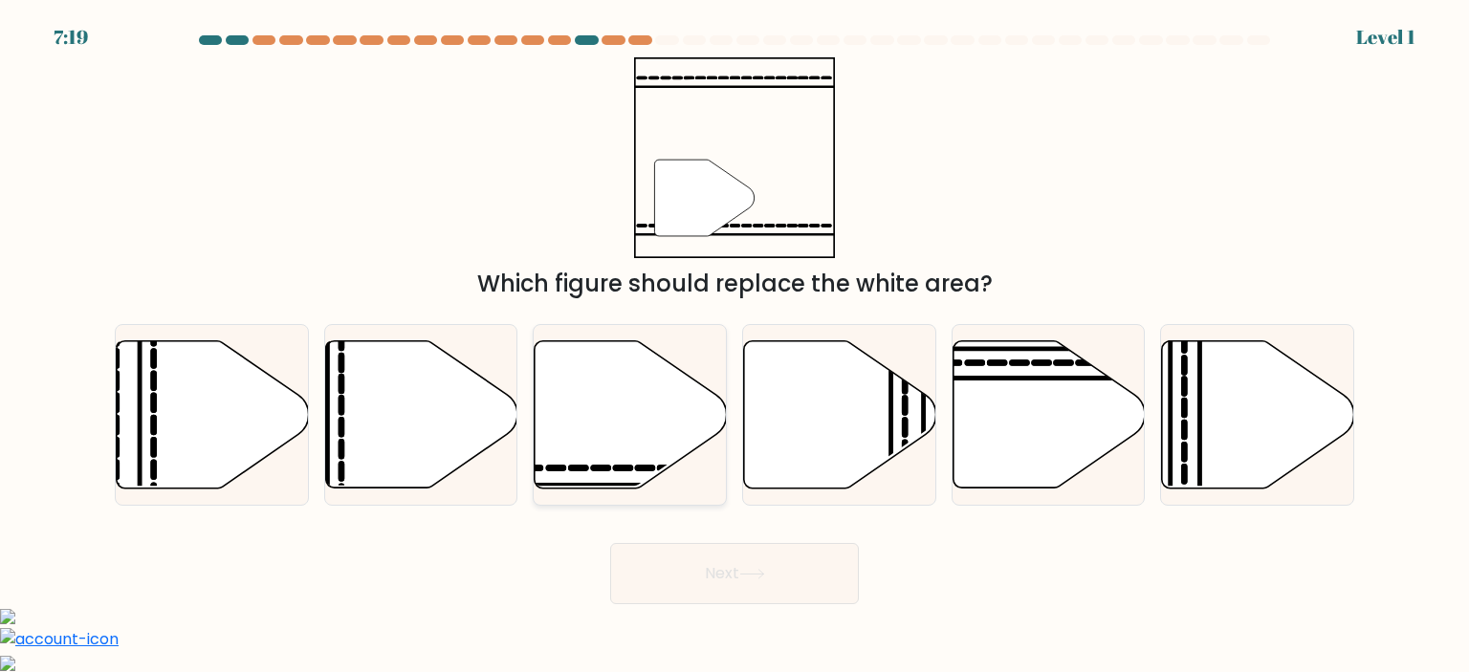
click at [627, 443] on icon at bounding box center [630, 413] width 192 height 147
click at [734, 346] on input "c." at bounding box center [734, 342] width 1 height 10
radio input "true"
click at [703, 573] on button "Next" at bounding box center [734, 573] width 249 height 61
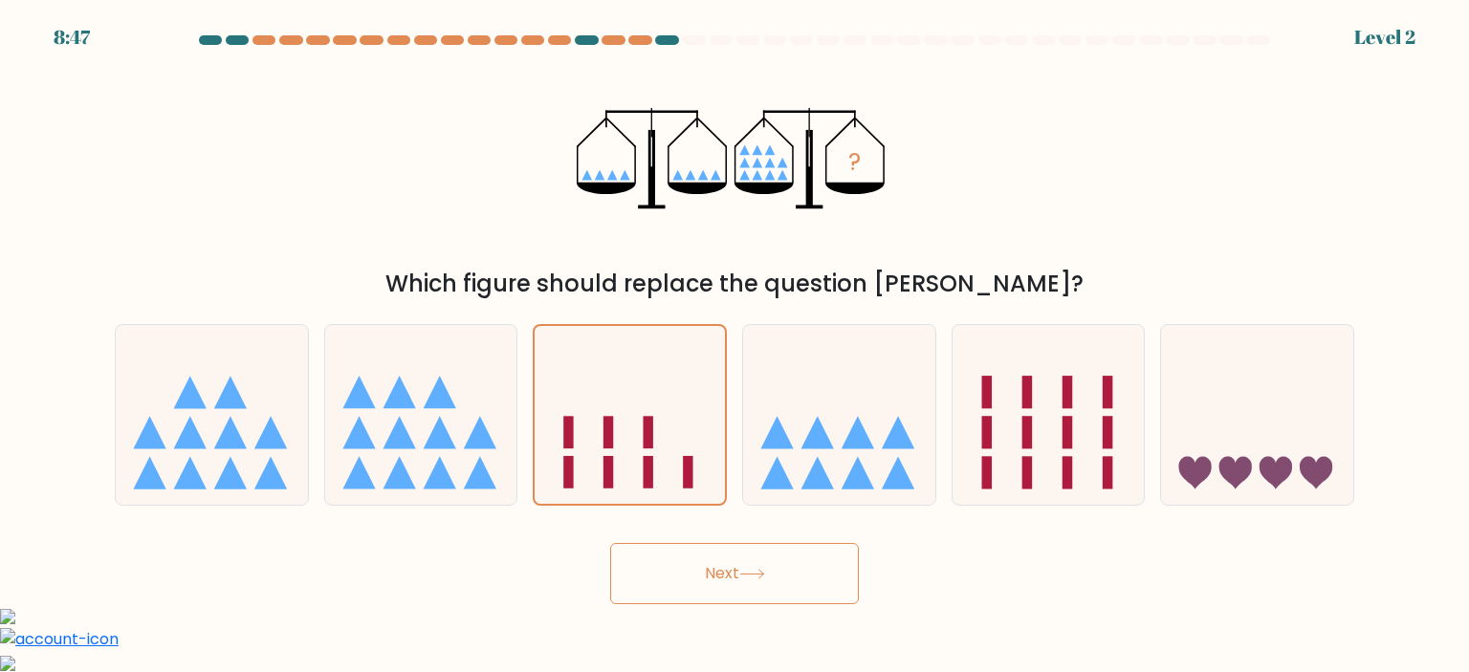
click at [705, 580] on button "Next" at bounding box center [734, 573] width 249 height 61
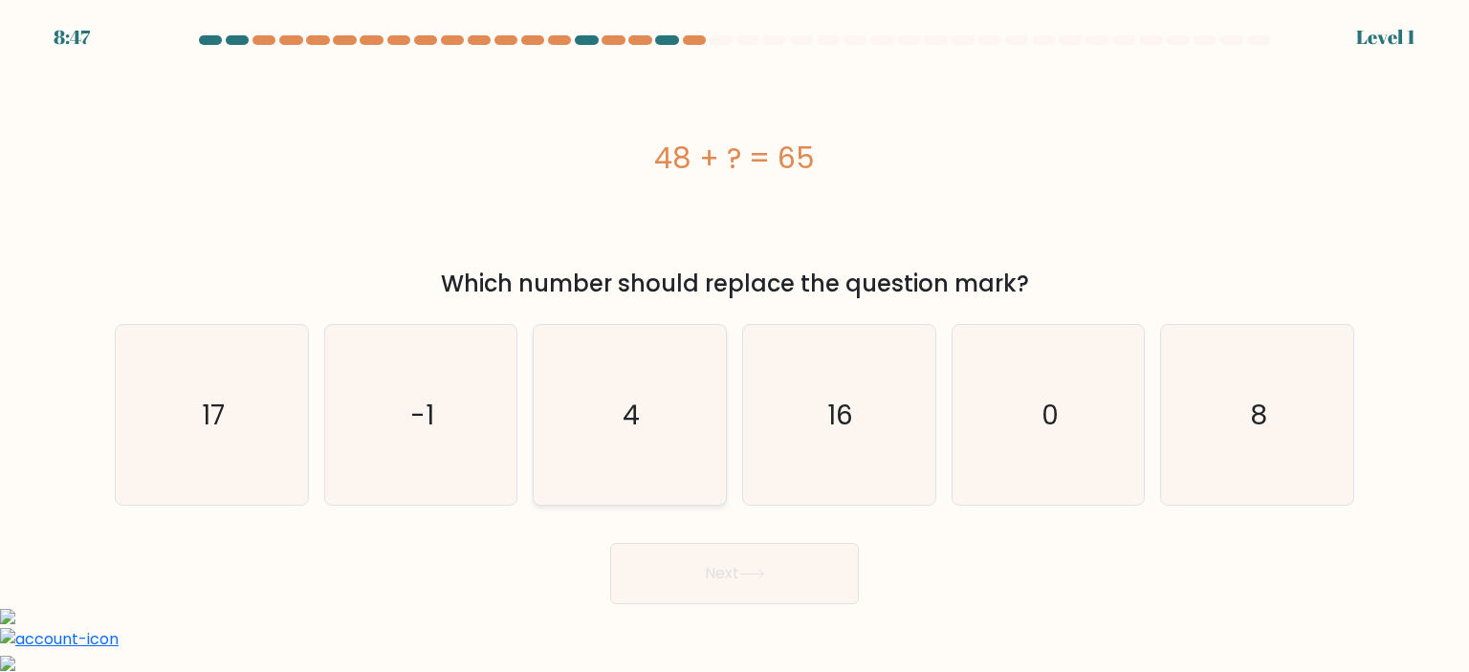
click at [648, 425] on icon "4" at bounding box center [629, 415] width 180 height 180
click at [734, 346] on input "c. 4" at bounding box center [734, 342] width 1 height 10
radio input "true"
drag, startPoint x: 725, startPoint y: 579, endPoint x: 715, endPoint y: 570, distance: 13.5
click at [727, 580] on button "Next" at bounding box center [734, 573] width 249 height 61
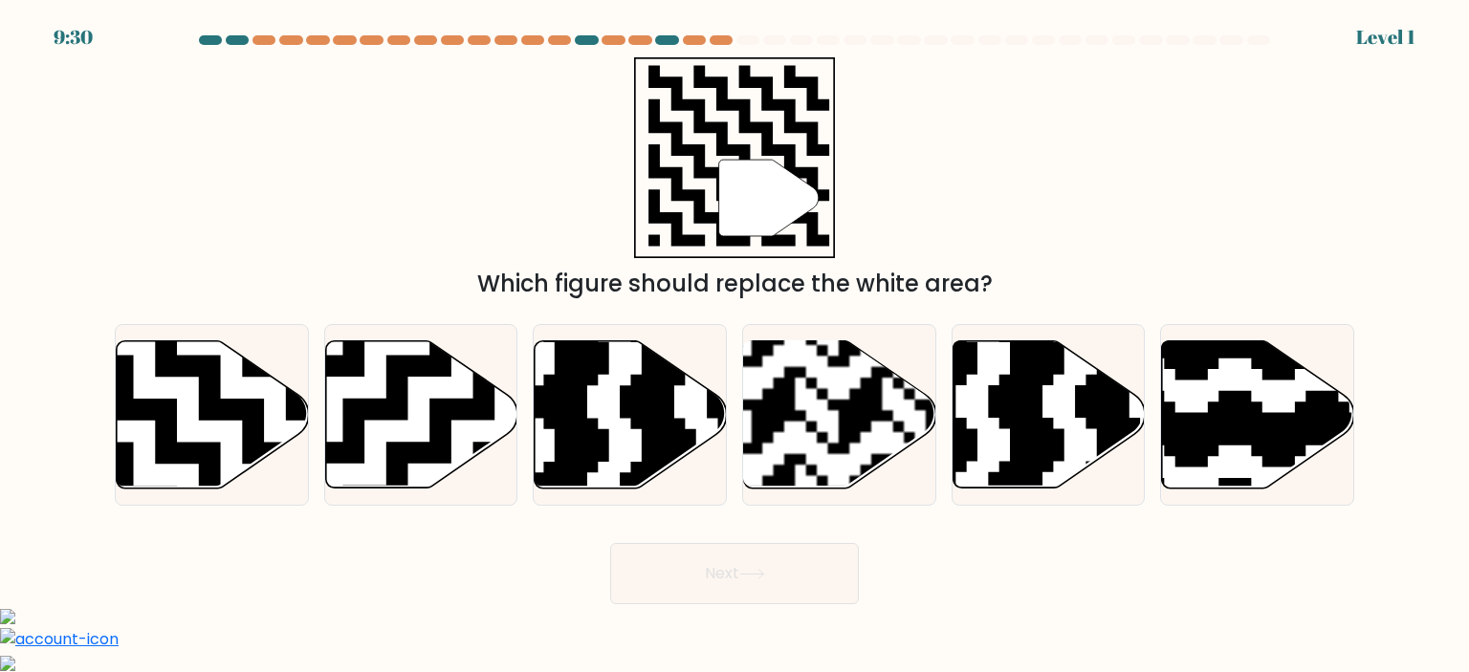
click at [730, 569] on button "Next" at bounding box center [734, 573] width 249 height 61
click at [680, 553] on button "Next" at bounding box center [734, 573] width 249 height 61
click at [686, 565] on button "Next" at bounding box center [734, 573] width 249 height 61
click at [687, 566] on button "Next" at bounding box center [734, 573] width 249 height 61
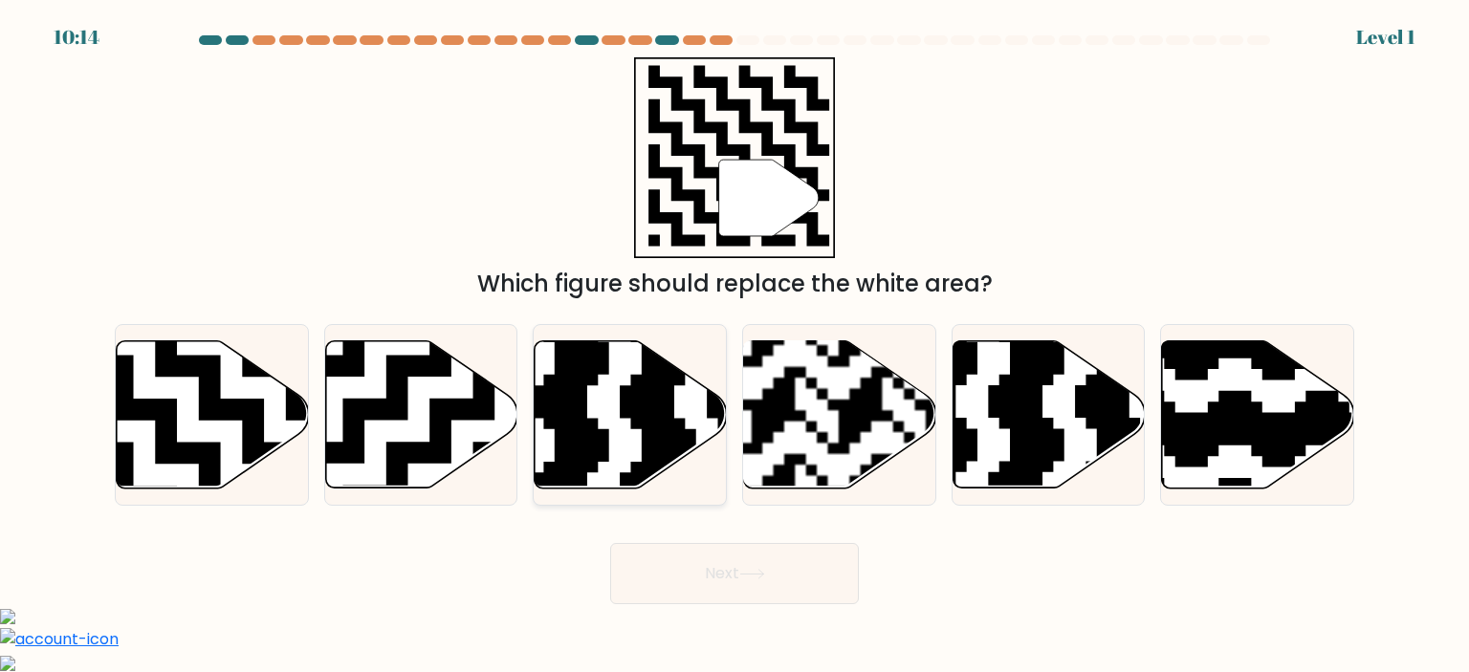
click at [646, 470] on icon at bounding box center [565, 494] width 348 height 348
click at [734, 346] on input "c." at bounding box center [734, 342] width 1 height 10
radio input "true"
click at [669, 555] on button "Next" at bounding box center [734, 573] width 249 height 61
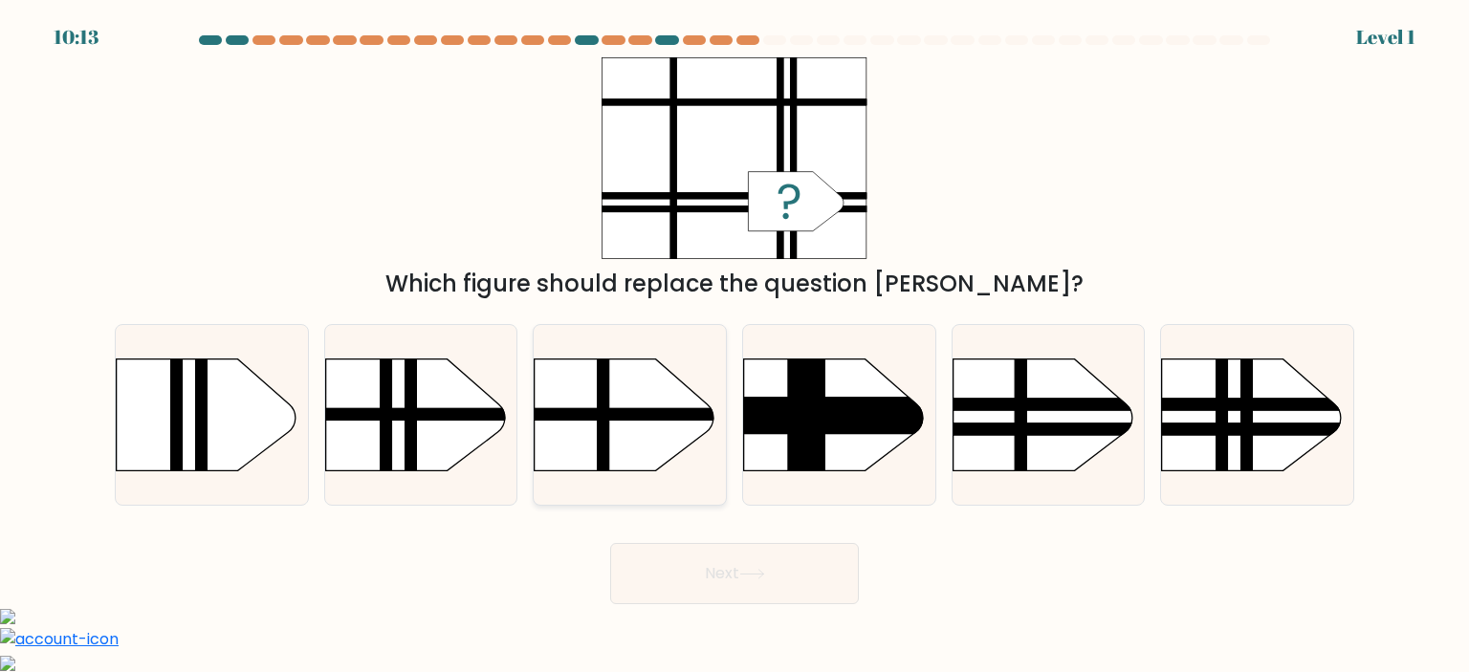
click at [619, 420] on g at bounding box center [504, 332] width 505 height 381
click at [734, 346] on input "c." at bounding box center [734, 342] width 1 height 10
radio input "true"
click at [713, 595] on button "Next" at bounding box center [734, 573] width 249 height 61
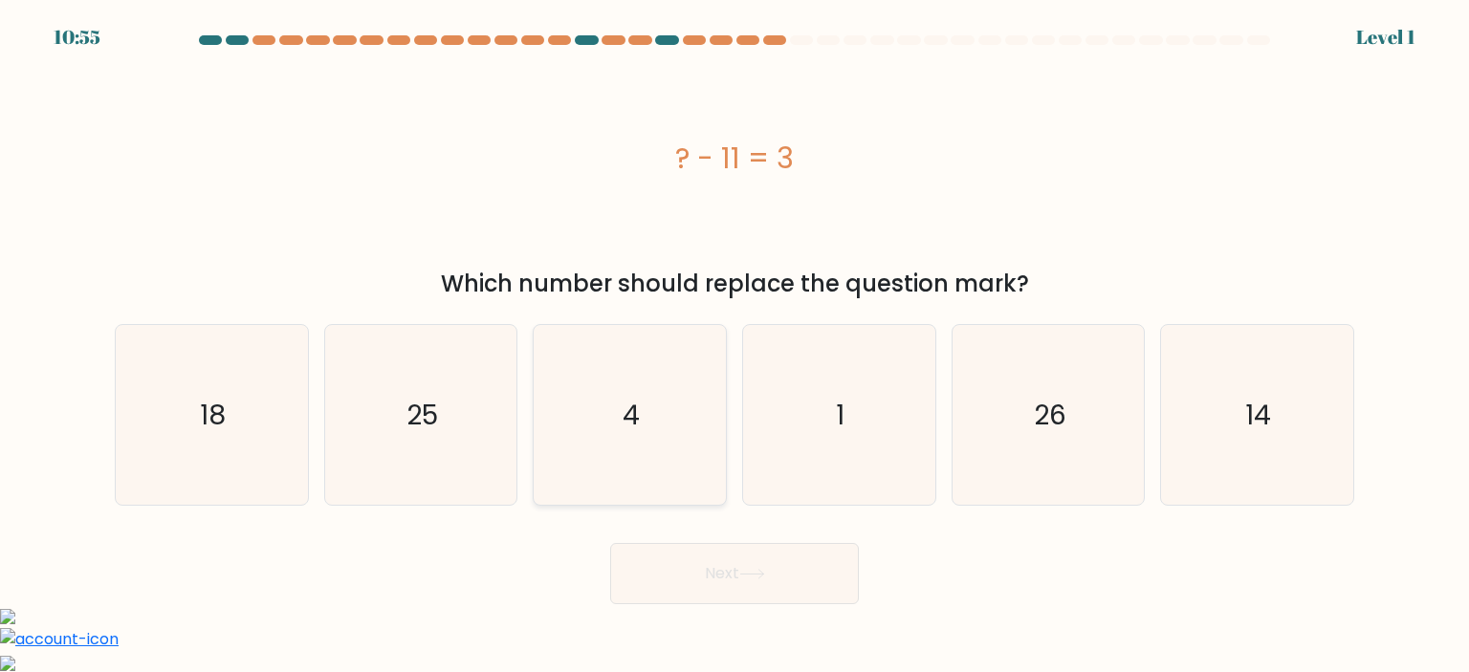
click at [589, 417] on icon "4" at bounding box center [629, 415] width 180 height 180
click at [734, 346] on input "c. 4" at bounding box center [734, 342] width 1 height 10
radio input "true"
click at [688, 577] on button "Next" at bounding box center [734, 573] width 249 height 61
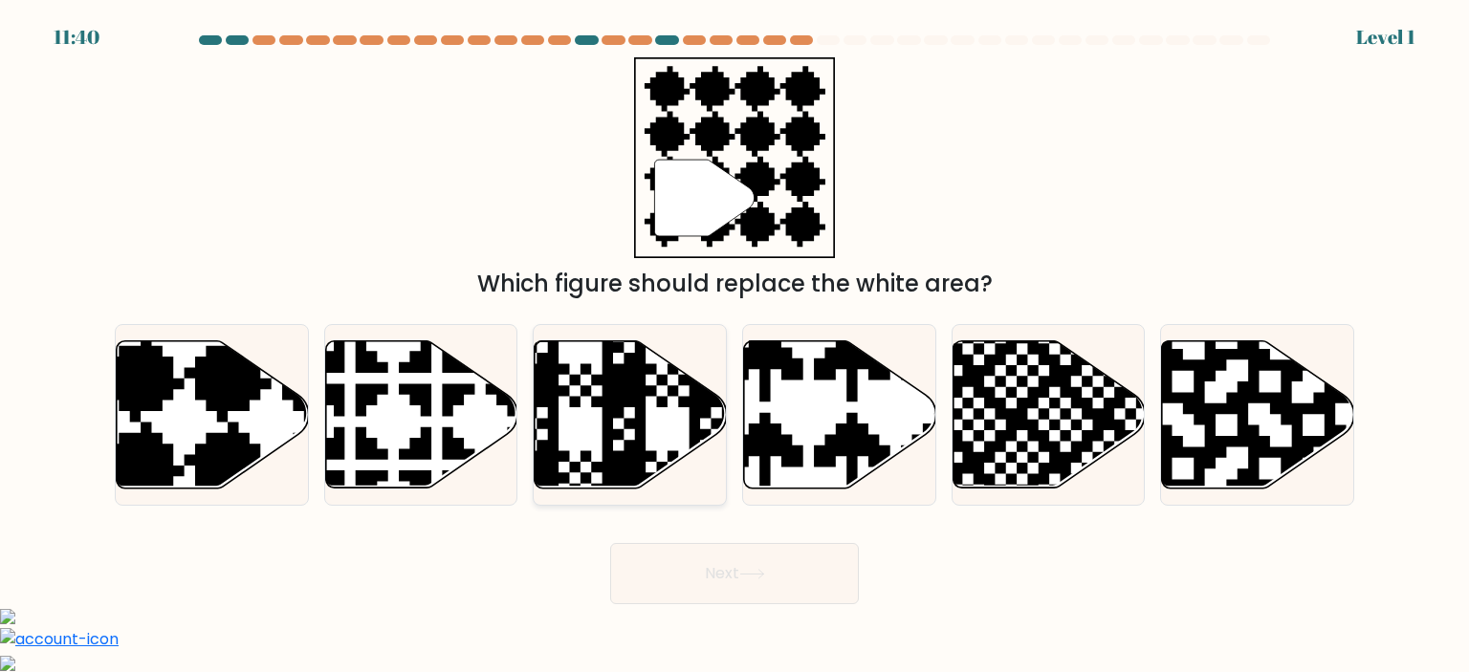
click at [593, 368] on icon at bounding box center [630, 413] width 192 height 147
click at [734, 346] on input "c." at bounding box center [734, 342] width 1 height 10
radio input "true"
click at [664, 580] on button "Next" at bounding box center [734, 573] width 249 height 61
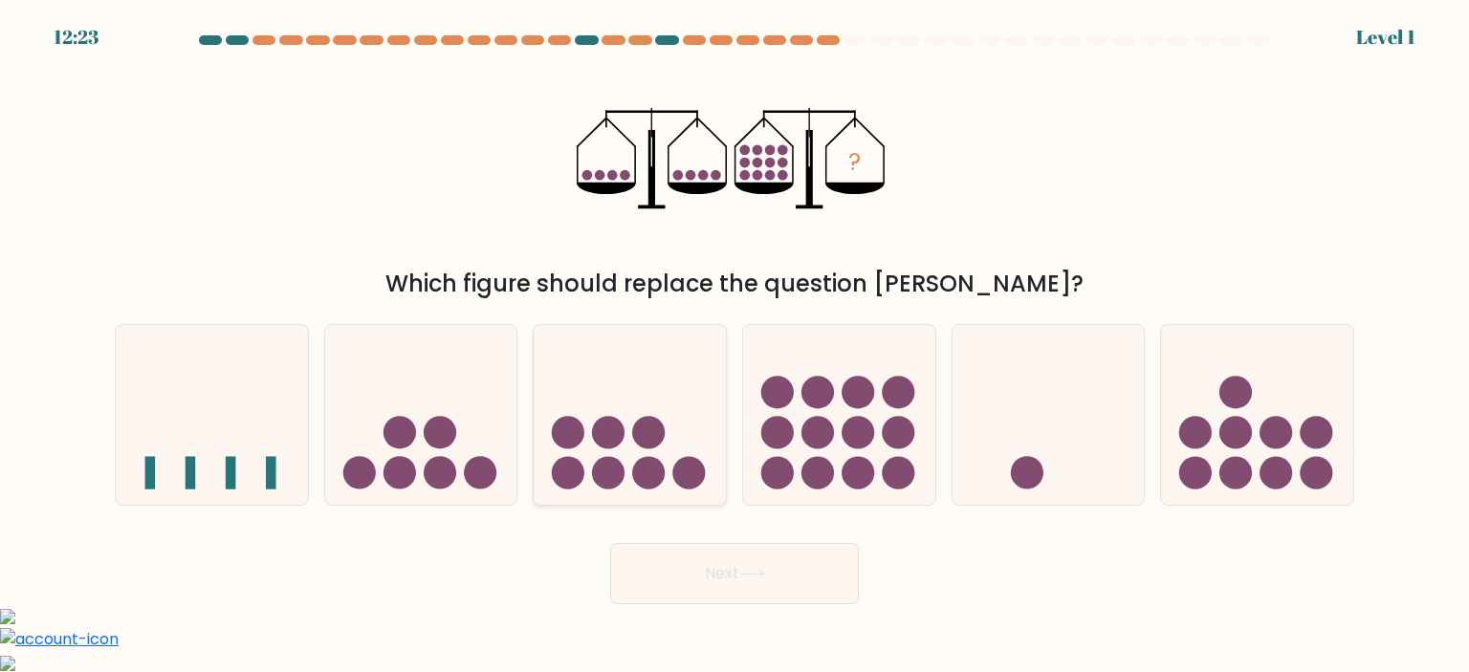
click at [625, 461] on icon at bounding box center [630, 415] width 192 height 159
click at [734, 346] on input "c." at bounding box center [734, 342] width 1 height 10
radio input "true"
click at [700, 551] on button "Next" at bounding box center [734, 573] width 249 height 61
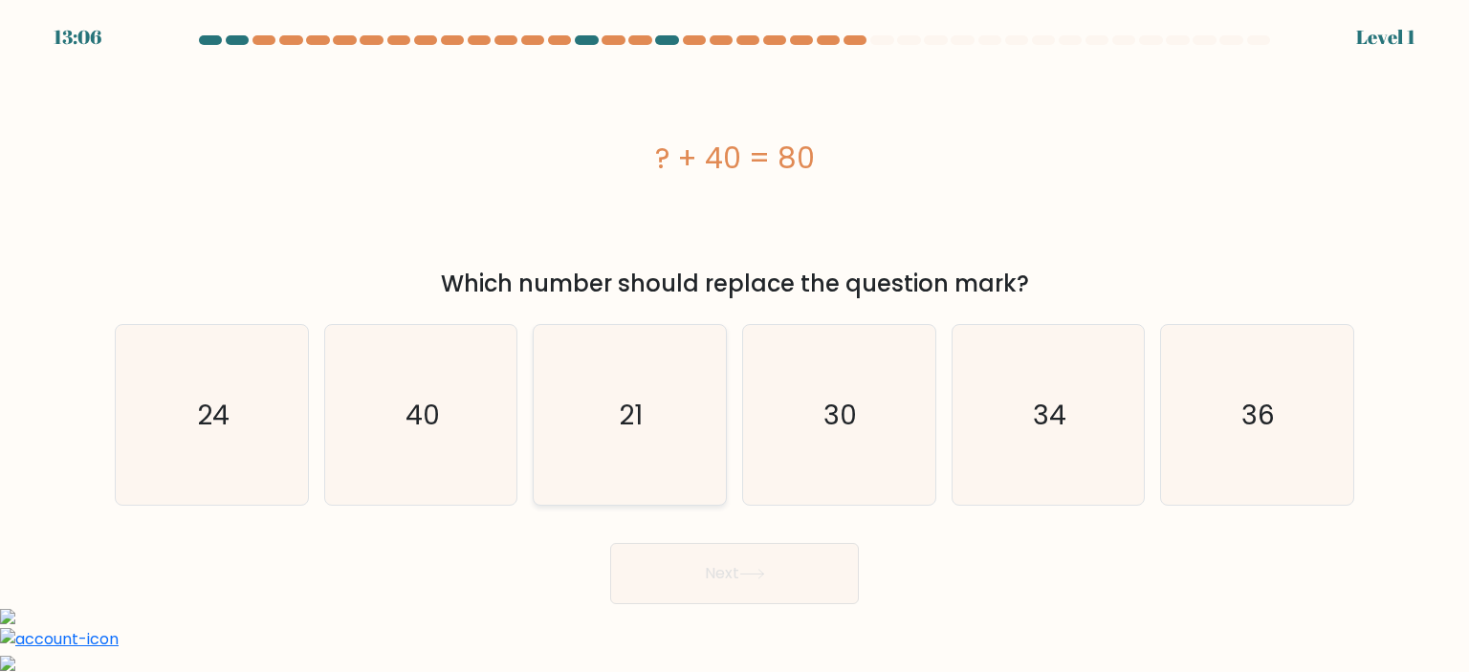
click at [647, 451] on icon "21" at bounding box center [629, 415] width 180 height 180
click at [734, 346] on input "c. 21" at bounding box center [734, 342] width 1 height 10
radio input "true"
click at [688, 560] on button "Next" at bounding box center [734, 573] width 249 height 61
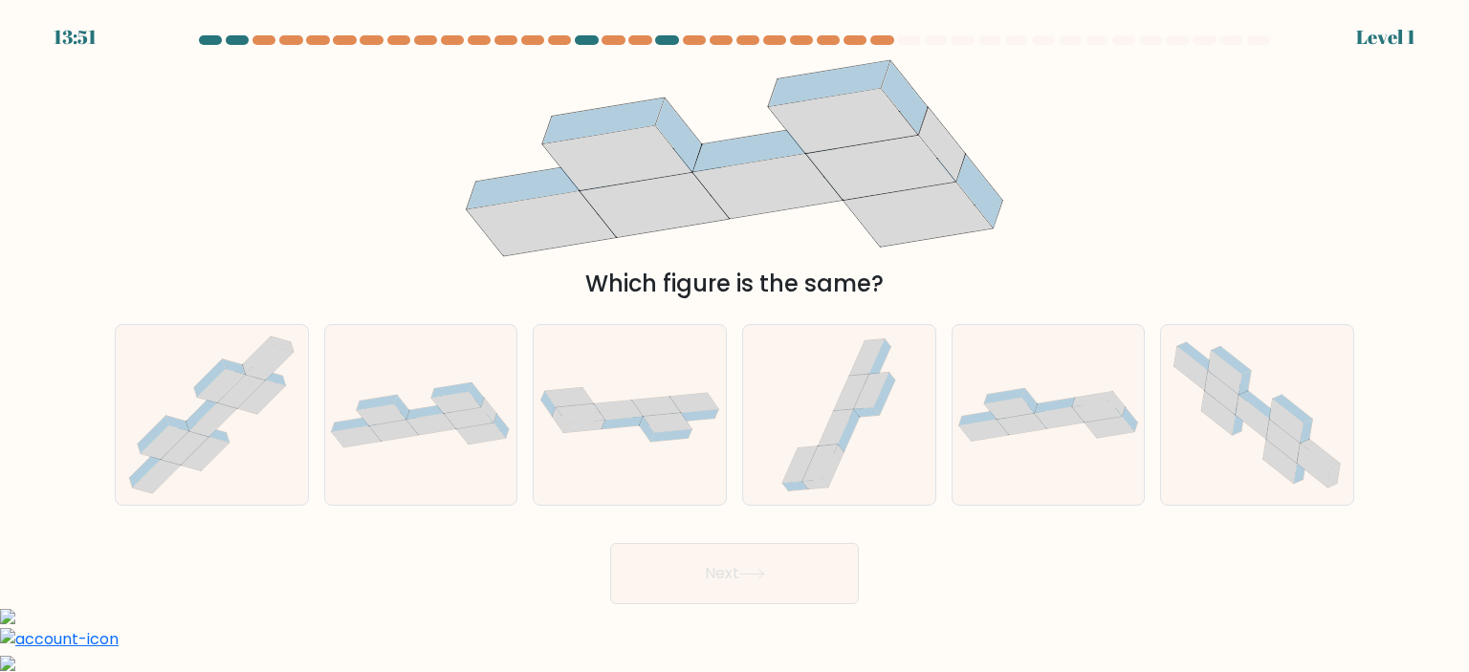
click at [610, 427] on icon at bounding box center [621, 423] width 41 height 12
click at [734, 346] on input "c." at bounding box center [734, 342] width 1 height 10
radio input "true"
click at [704, 573] on button "Next" at bounding box center [734, 573] width 249 height 61
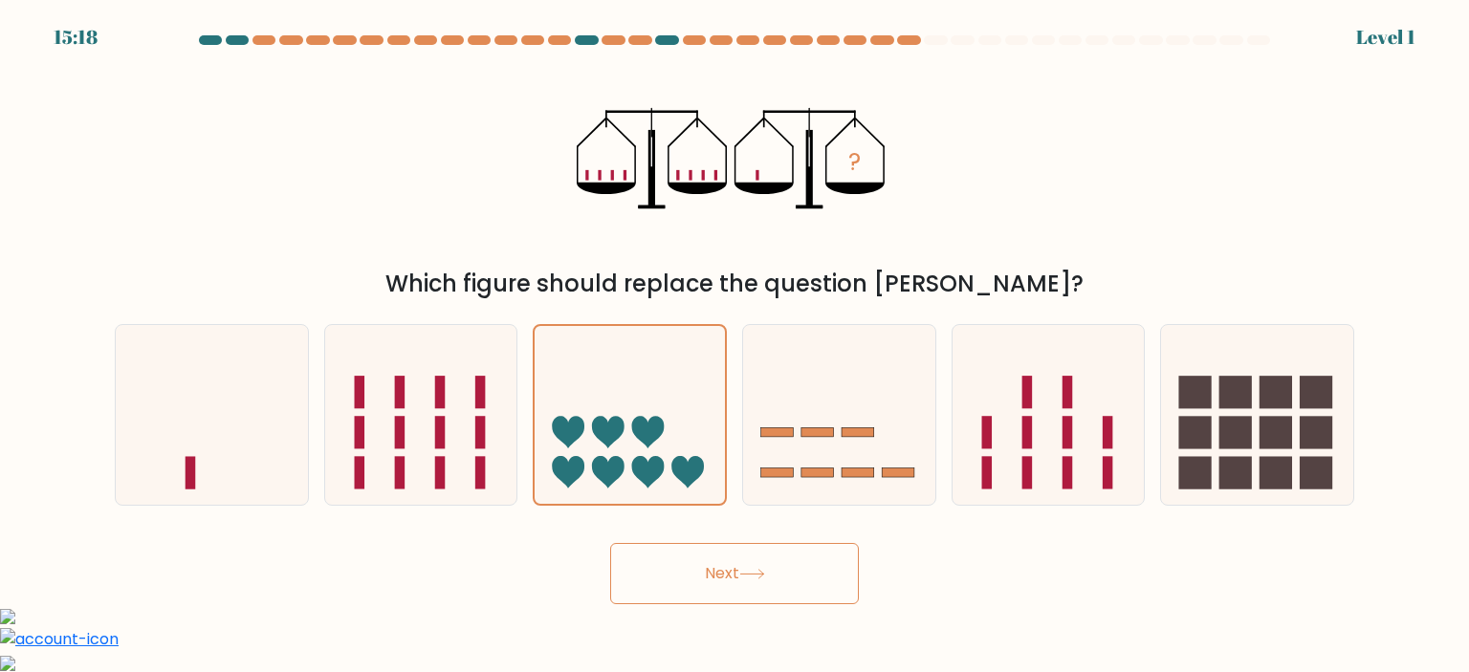
click at [700, 561] on button "Next" at bounding box center [734, 573] width 249 height 61
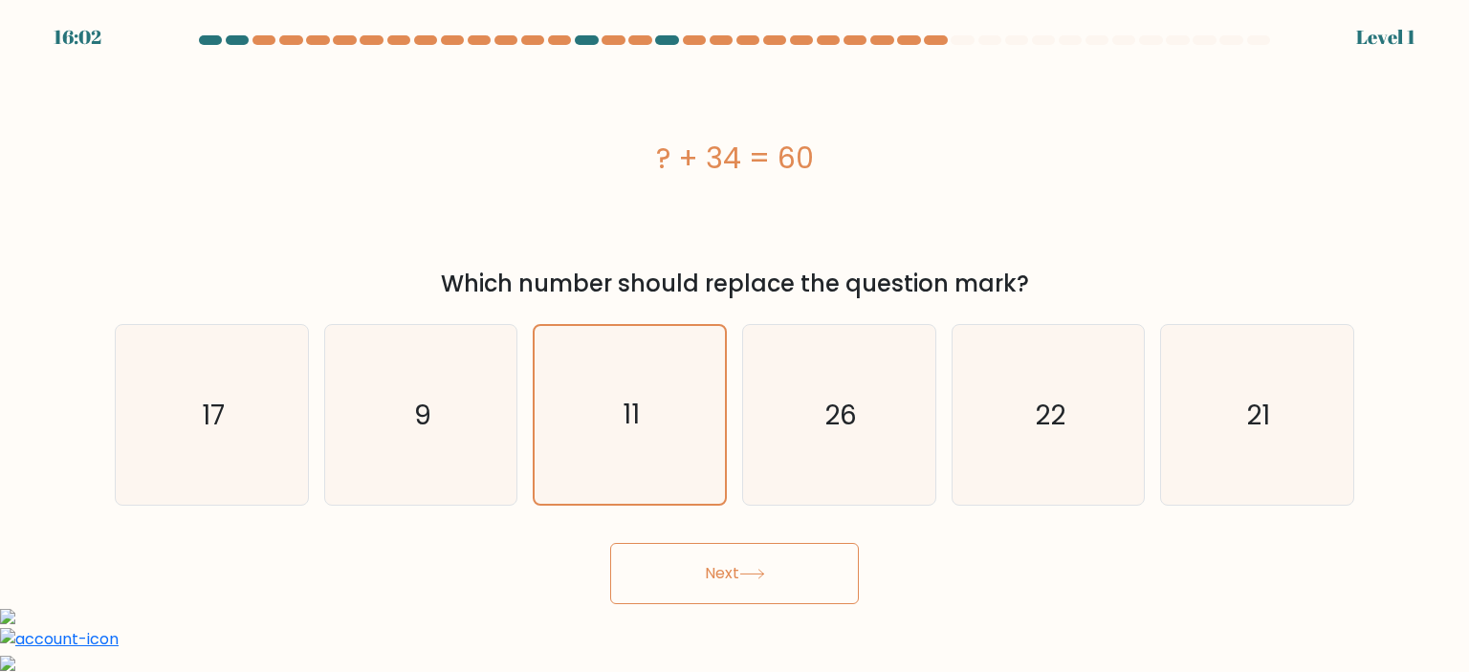
click at [754, 591] on button "Next" at bounding box center [734, 573] width 249 height 61
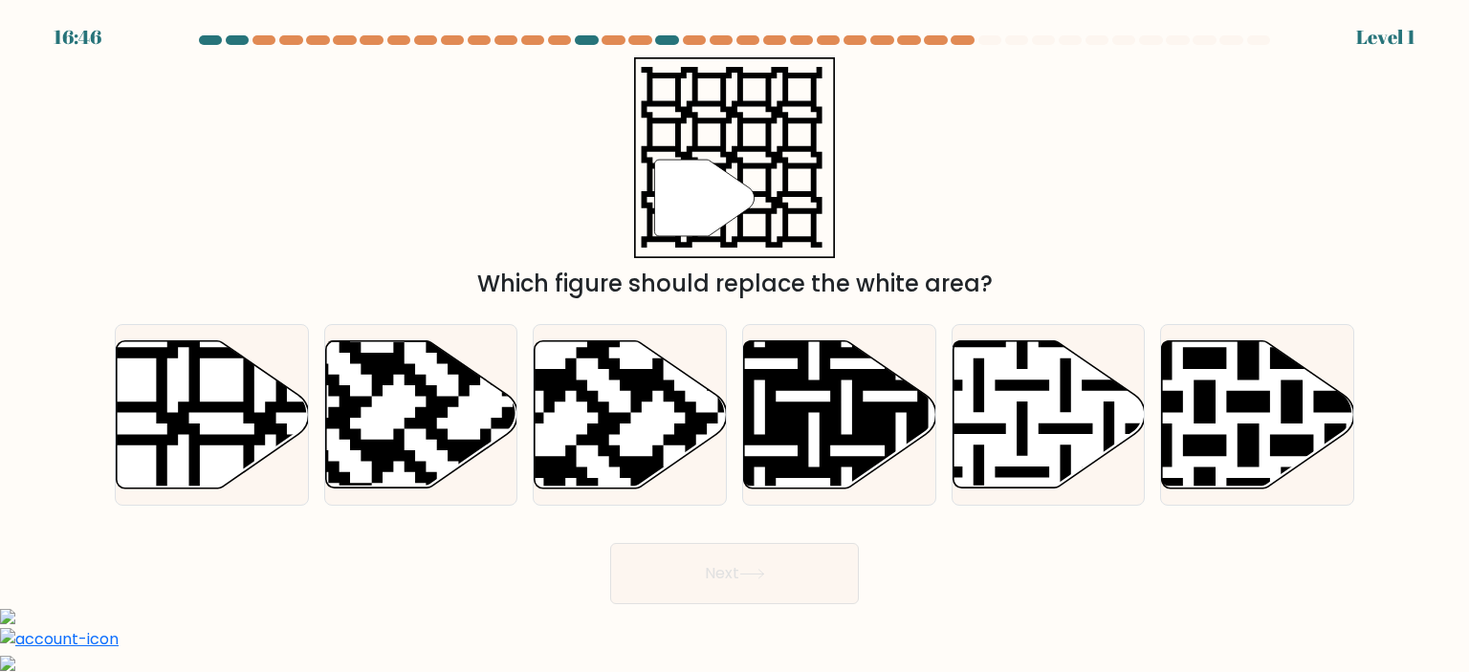
click at [648, 423] on icon at bounding box center [630, 413] width 192 height 147
click at [734, 346] on input "c." at bounding box center [734, 342] width 1 height 10
radio input "true"
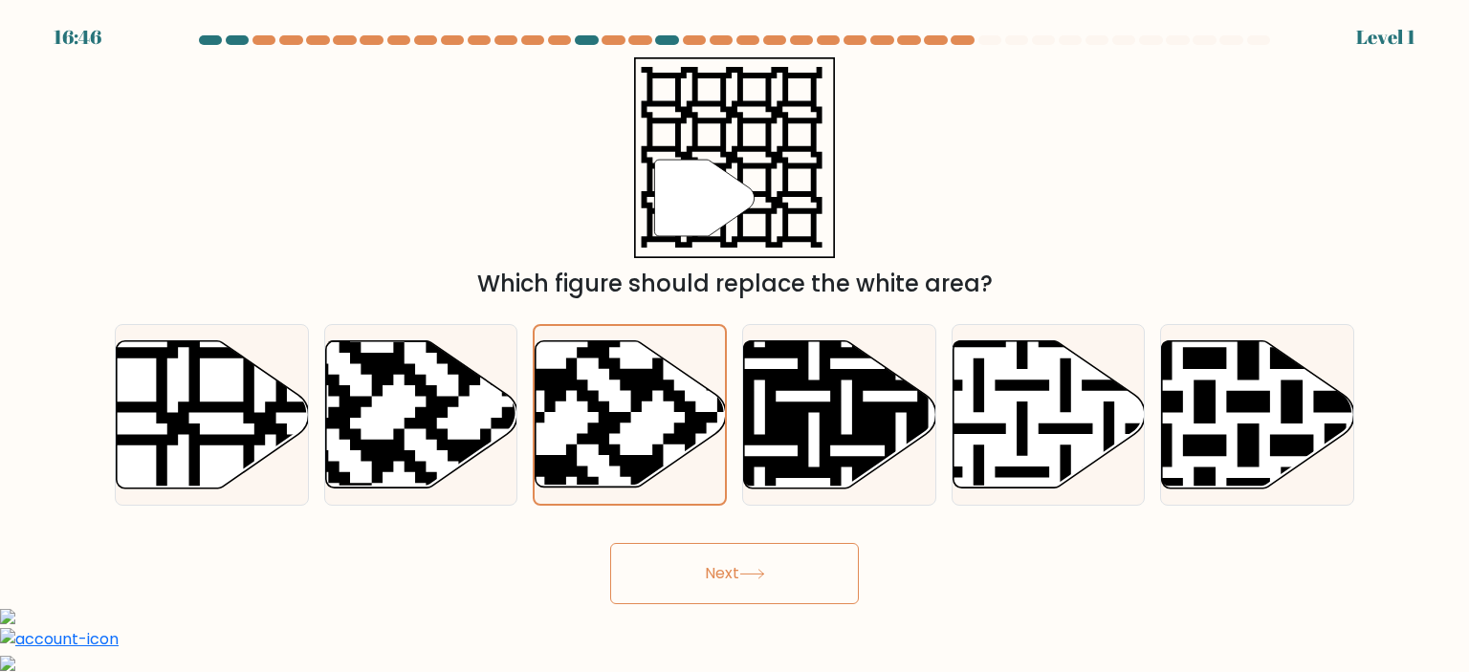
click at [748, 588] on button "Next" at bounding box center [734, 573] width 249 height 61
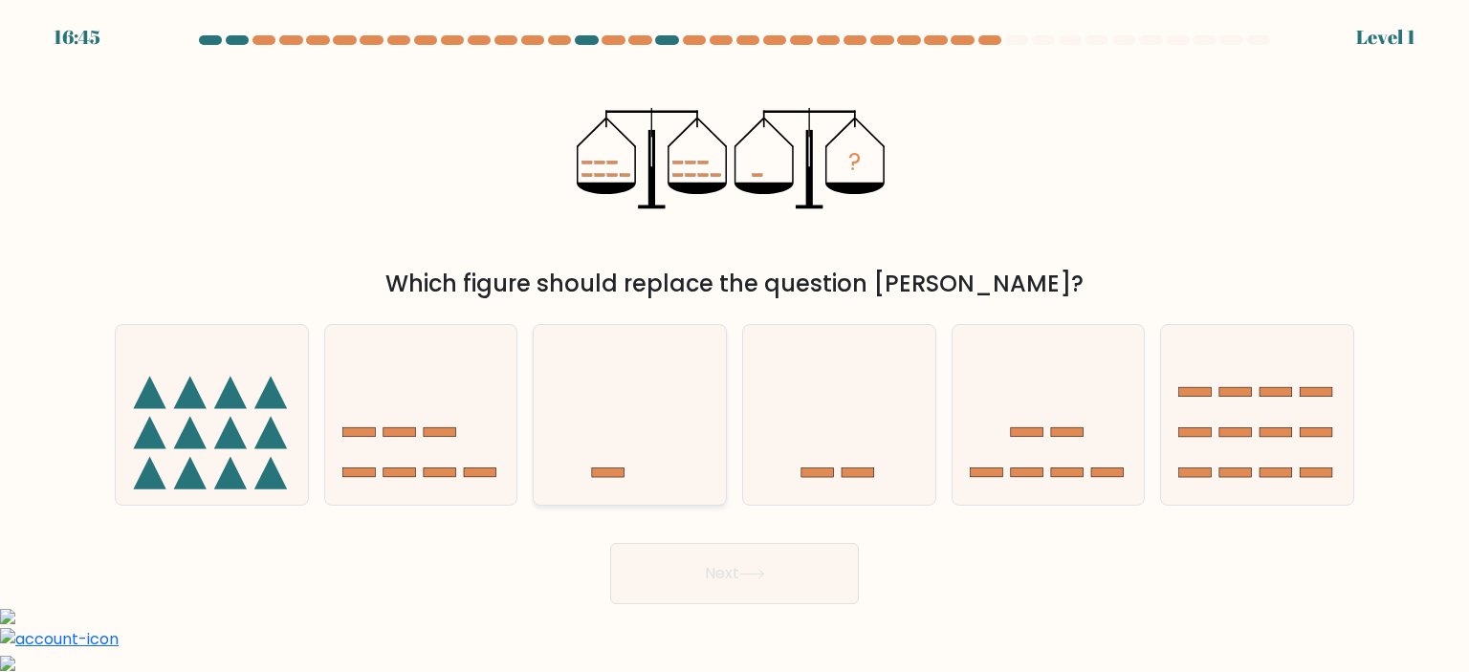
click at [663, 445] on icon at bounding box center [630, 415] width 192 height 159
click at [734, 346] on input "c." at bounding box center [734, 342] width 1 height 10
radio input "true"
click at [730, 573] on button "Next" at bounding box center [734, 573] width 249 height 61
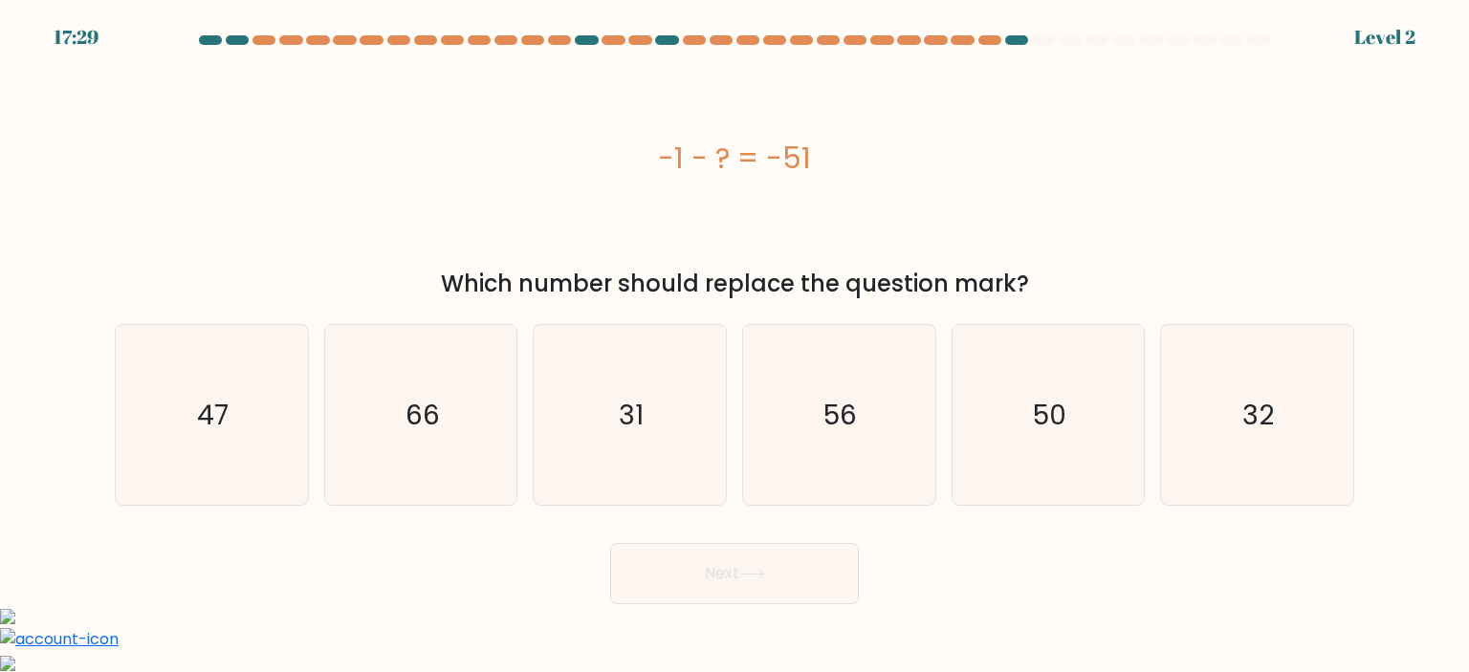
click at [668, 416] on icon "31" at bounding box center [629, 415] width 180 height 180
click at [734, 346] on input "c. 31" at bounding box center [734, 342] width 1 height 10
radio input "true"
click at [749, 580] on button "Next" at bounding box center [734, 573] width 249 height 61
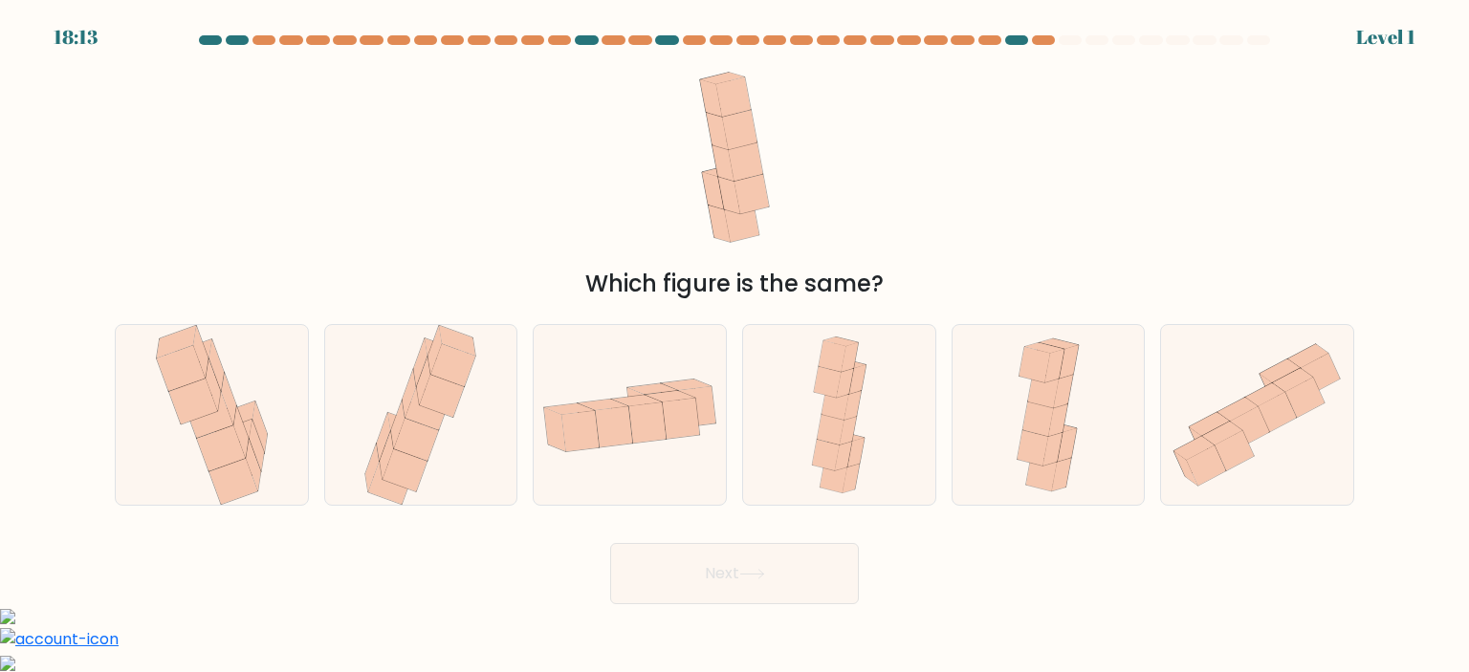
click at [734, 581] on button "Next" at bounding box center [734, 573] width 249 height 61
click at [688, 471] on div at bounding box center [630, 415] width 194 height 182
click at [734, 346] on input "c." at bounding box center [734, 342] width 1 height 10
radio input "true"
click at [745, 592] on button "Next" at bounding box center [734, 573] width 249 height 61
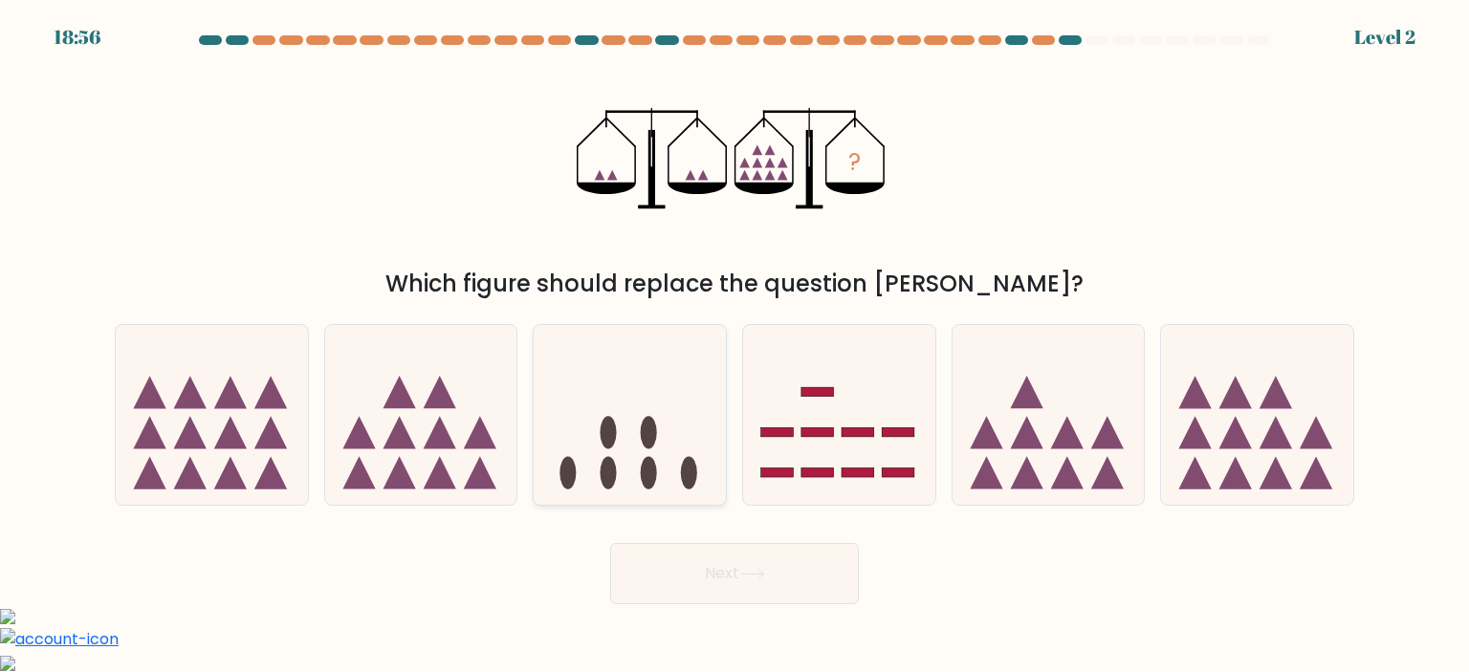
click at [643, 432] on ellipse at bounding box center [649, 432] width 16 height 33
click at [734, 346] on input "c." at bounding box center [734, 342] width 1 height 10
radio input "true"
click at [711, 603] on button "Next" at bounding box center [734, 573] width 249 height 61
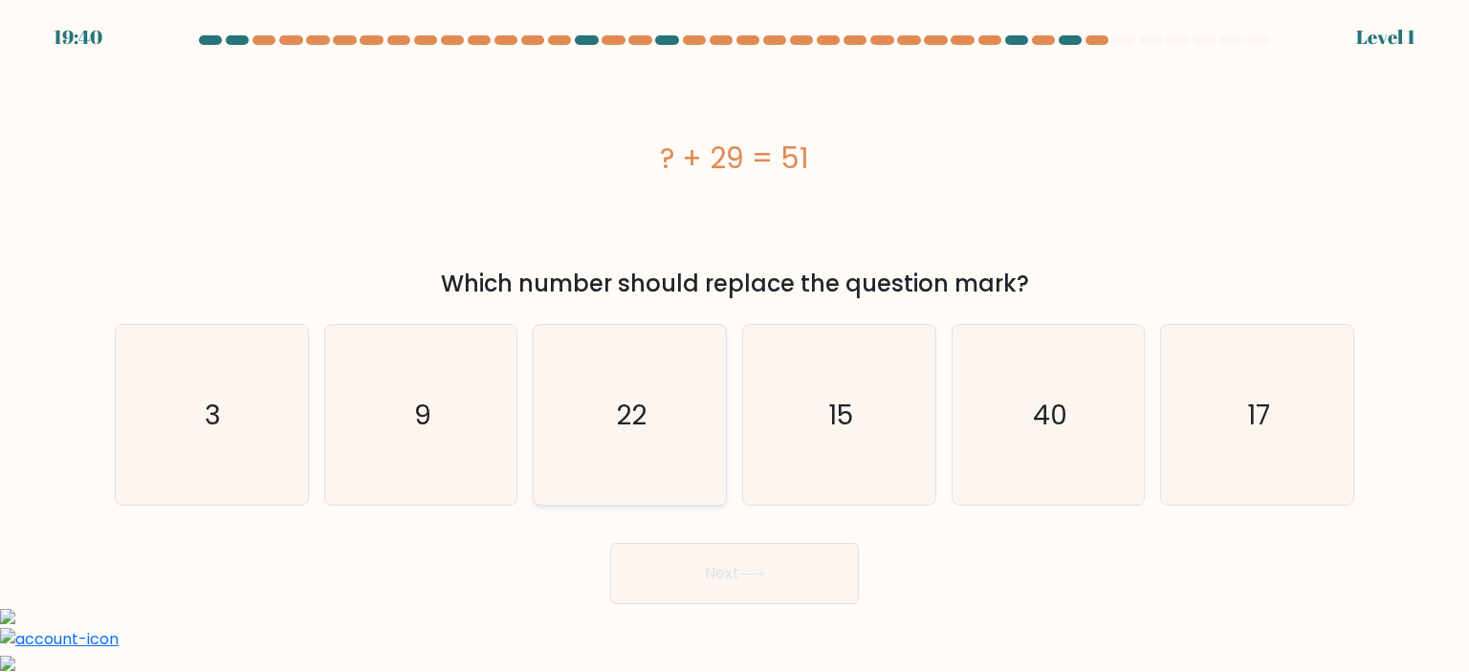
click at [639, 431] on text "22" at bounding box center [632, 415] width 31 height 38
click at [734, 346] on input "c. 22" at bounding box center [734, 342] width 1 height 10
radio input "true"
click at [707, 557] on button "Next" at bounding box center [734, 573] width 249 height 61
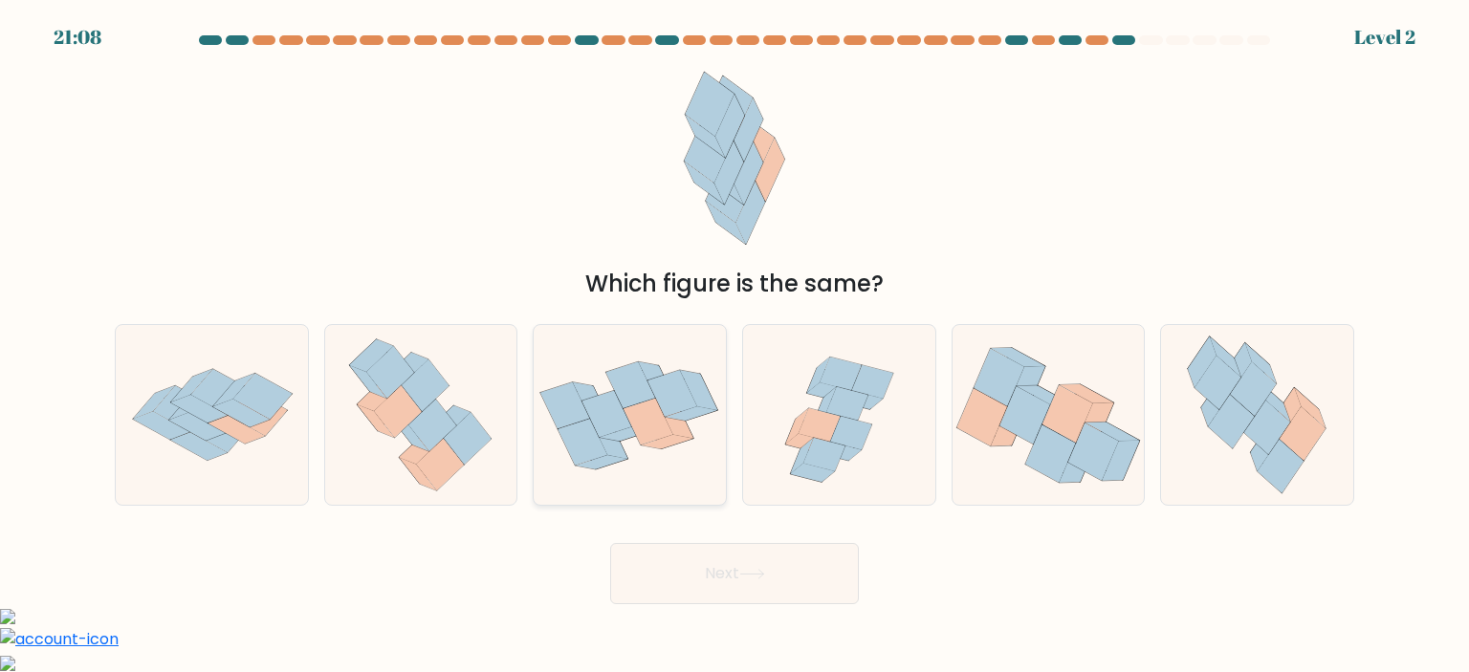
click at [673, 471] on icon at bounding box center [630, 414] width 192 height 147
click at [734, 346] on input "c." at bounding box center [734, 342] width 1 height 10
radio input "true"
click at [760, 595] on button "Next" at bounding box center [734, 573] width 249 height 61
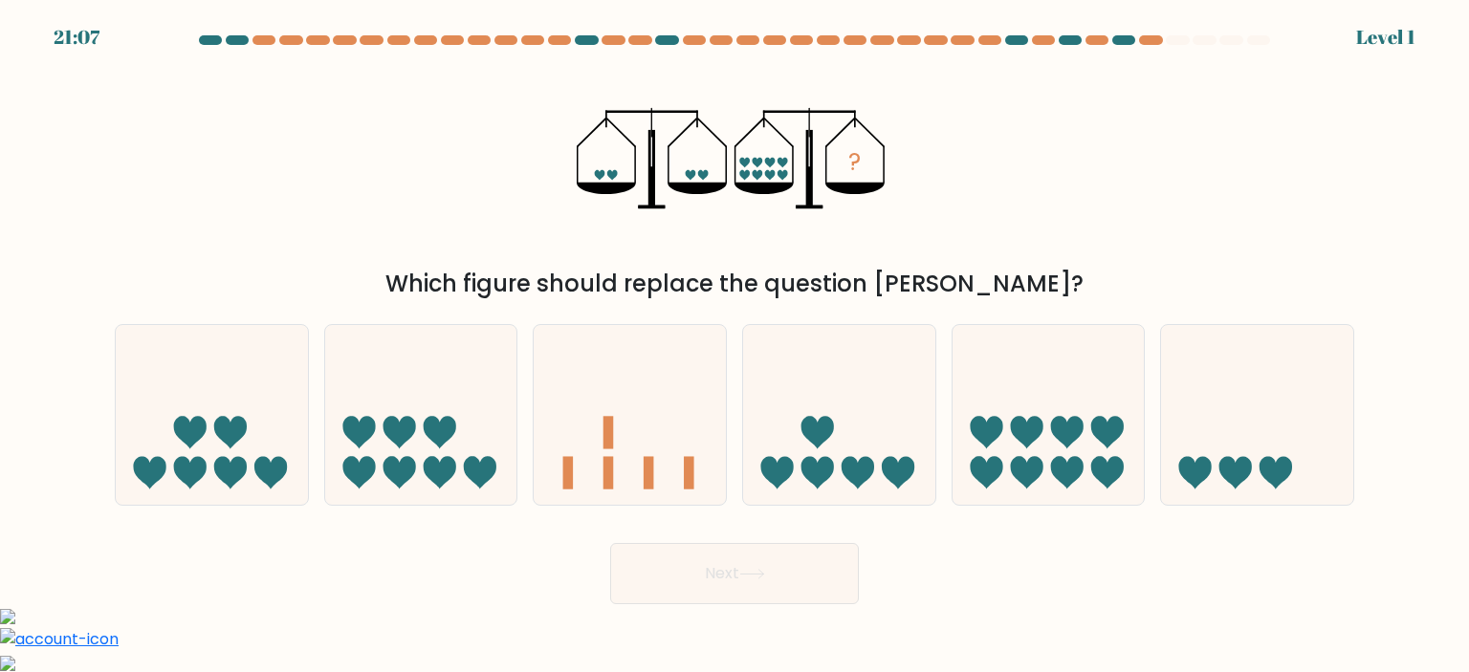
click at [646, 439] on icon at bounding box center [630, 415] width 192 height 159
click at [734, 346] on input "c." at bounding box center [734, 342] width 1 height 10
radio input "true"
click at [730, 563] on button "Next" at bounding box center [734, 573] width 249 height 61
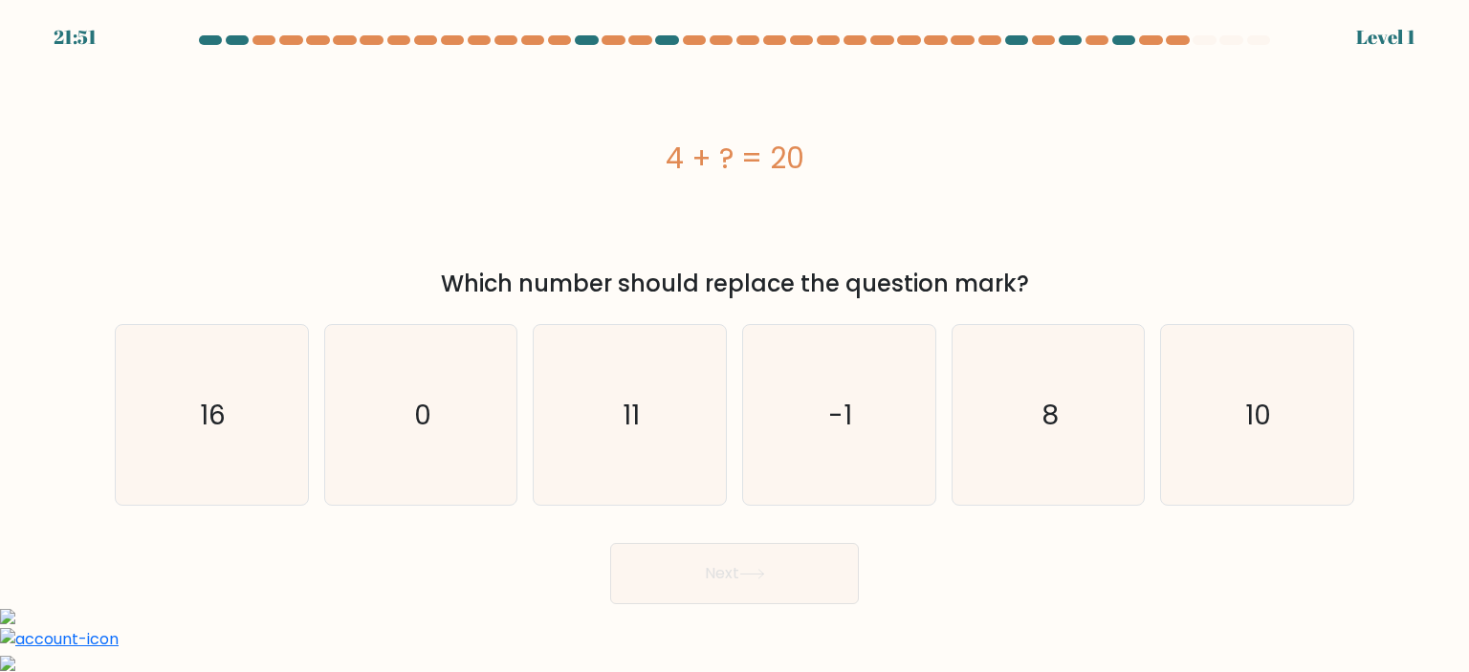
click at [632, 436] on icon "11" at bounding box center [629, 415] width 180 height 180
click at [734, 346] on input "c. 11" at bounding box center [734, 342] width 1 height 10
radio input "true"
click at [741, 599] on button "Next" at bounding box center [734, 573] width 249 height 61
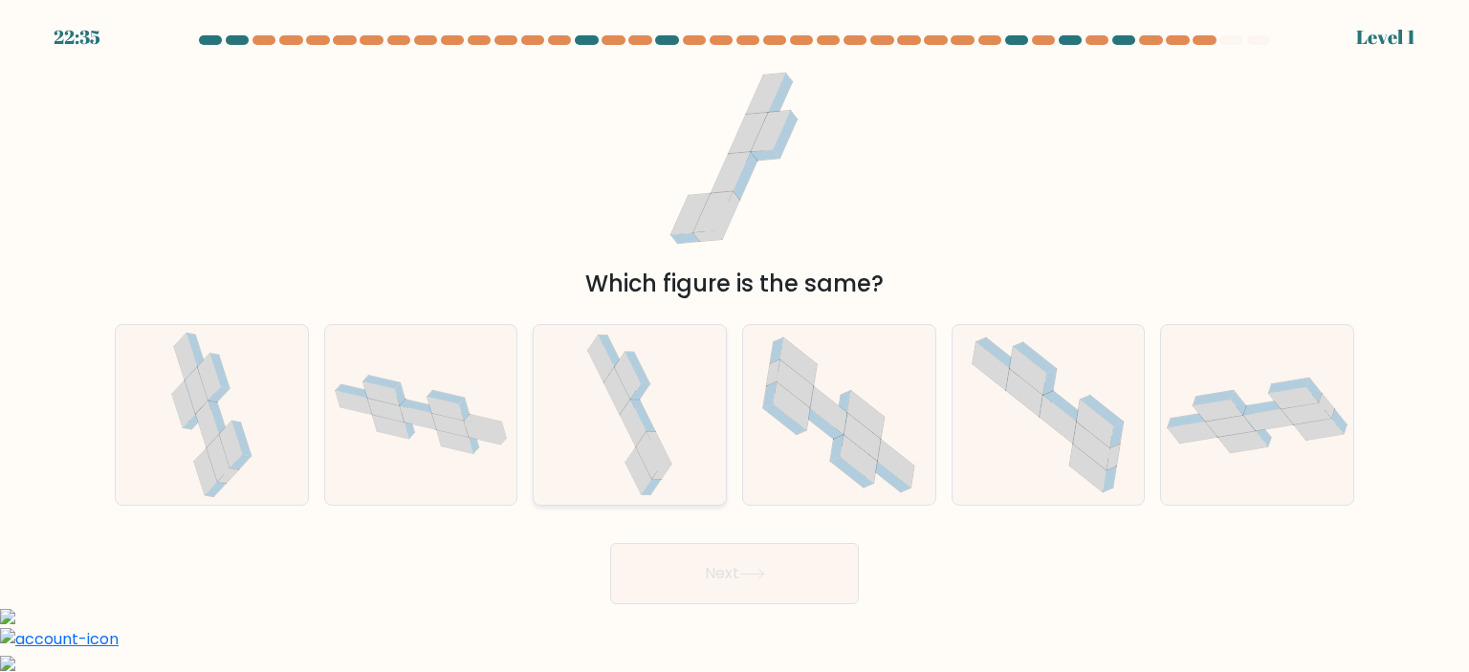
click at [654, 462] on icon at bounding box center [649, 455] width 27 height 47
click at [734, 346] on input "c." at bounding box center [734, 342] width 1 height 10
radio input "true"
click at [727, 567] on button "Next" at bounding box center [734, 573] width 249 height 61
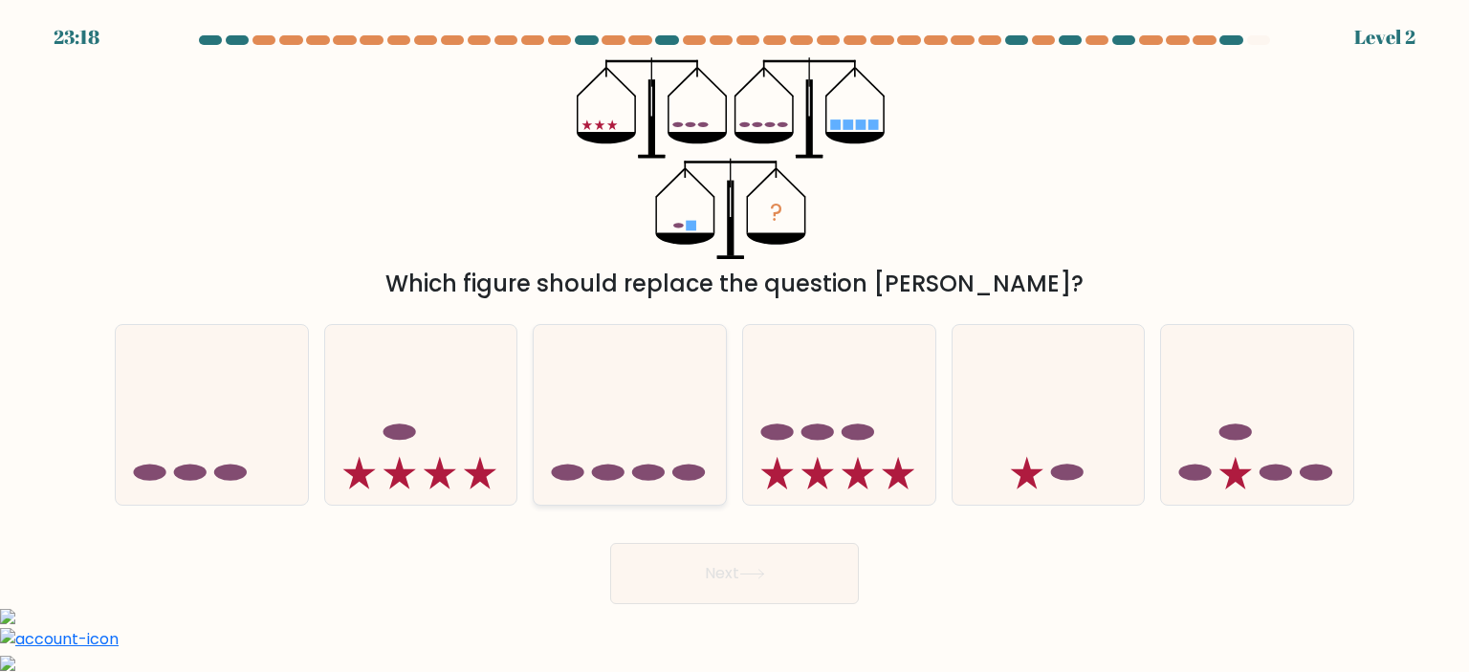
click at [684, 471] on ellipse at bounding box center [689, 473] width 33 height 16
click at [734, 346] on input "c." at bounding box center [734, 342] width 1 height 10
radio input "true"
click at [761, 563] on button "Next" at bounding box center [734, 573] width 249 height 61
click at [641, 424] on icon at bounding box center [629, 416] width 190 height 158
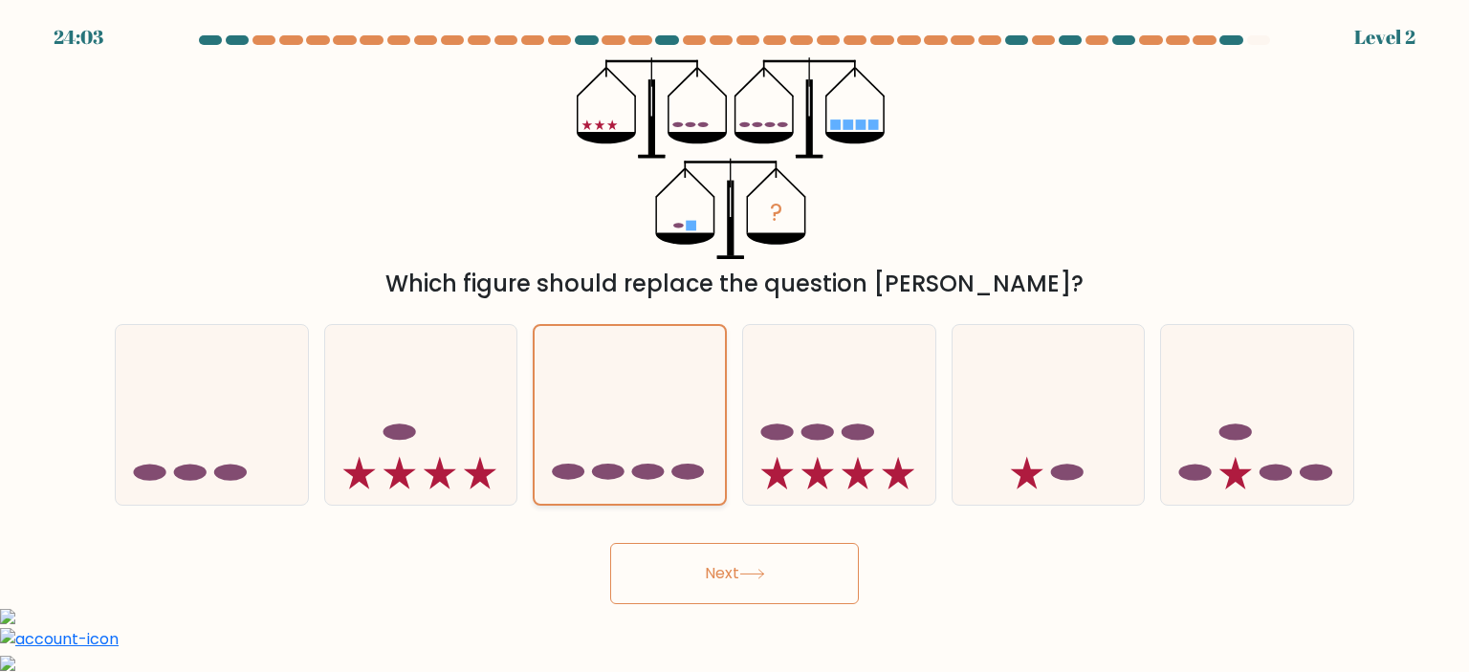
click at [734, 346] on input "c." at bounding box center [734, 342] width 1 height 10
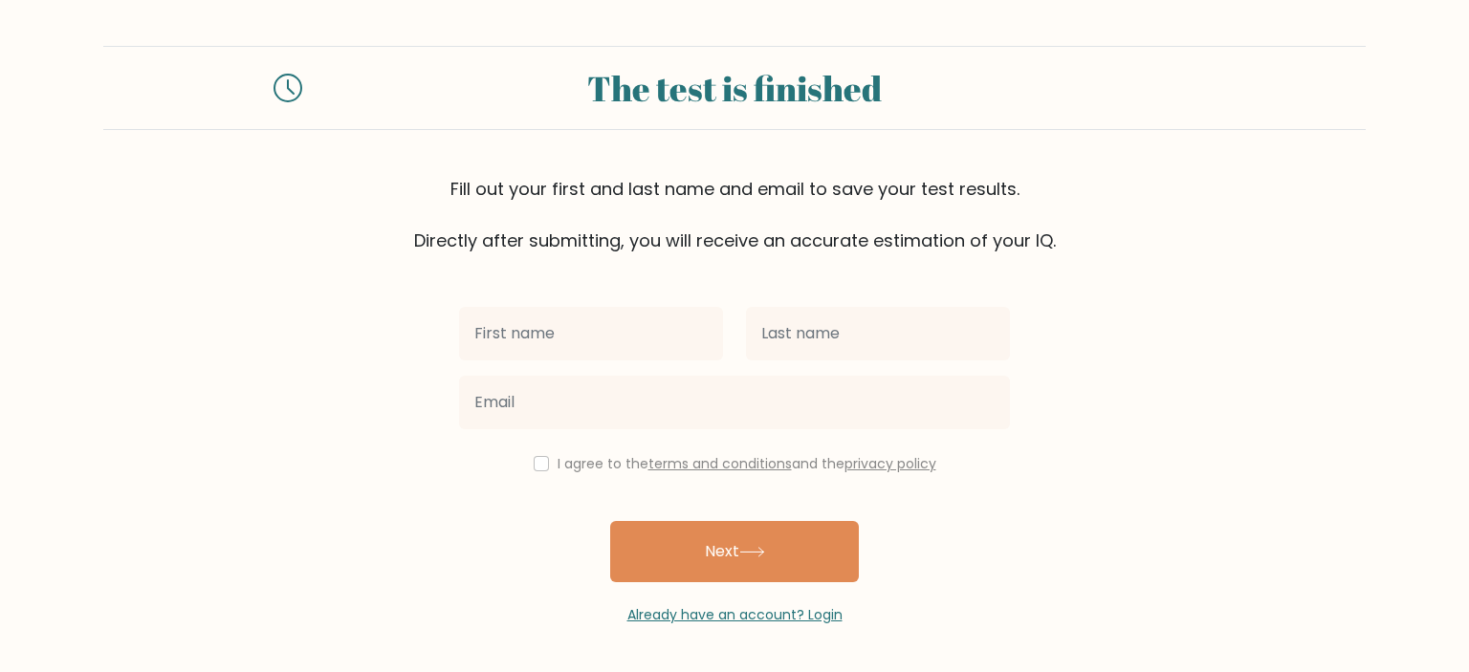
click at [279, 87] on icon at bounding box center [287, 88] width 29 height 29
click at [287, 85] on icon at bounding box center [287, 88] width 29 height 29
click at [291, 85] on icon at bounding box center [287, 88] width 29 height 29
click at [294, 87] on icon at bounding box center [287, 88] width 29 height 29
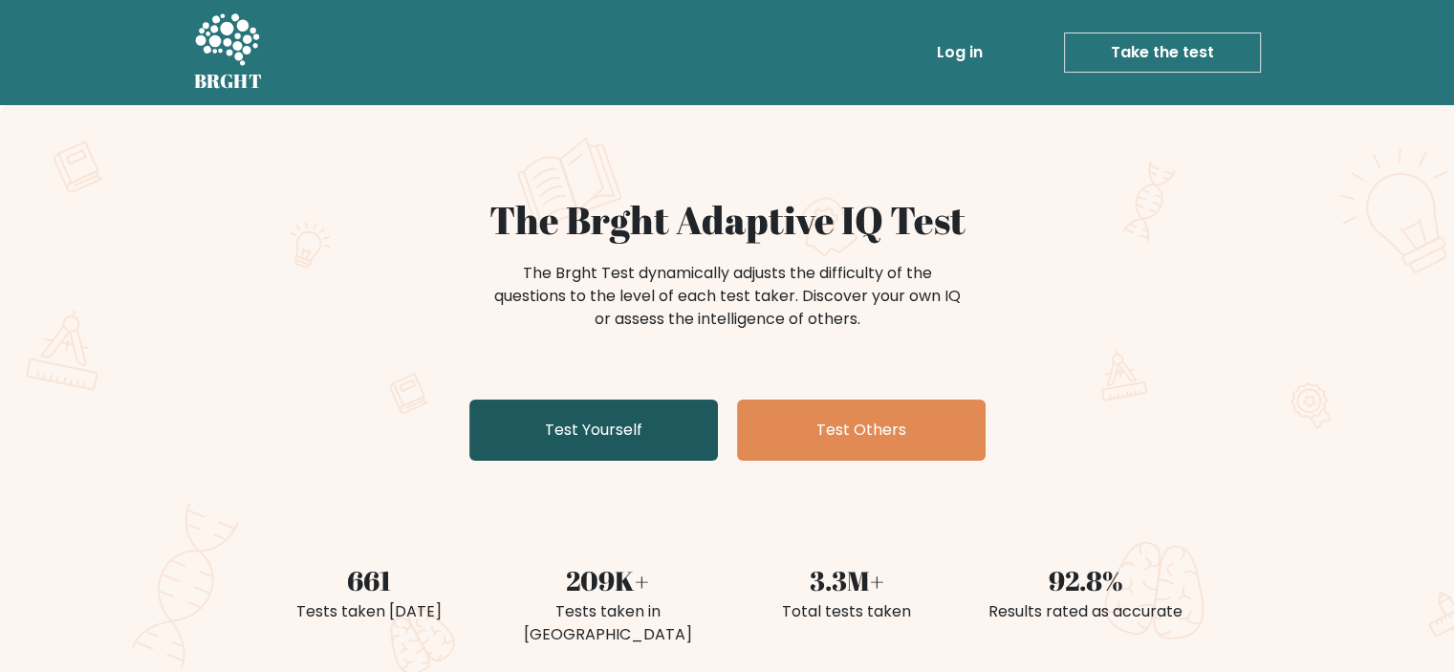
click at [639, 420] on link "Test Yourself" at bounding box center [593, 430] width 249 height 61
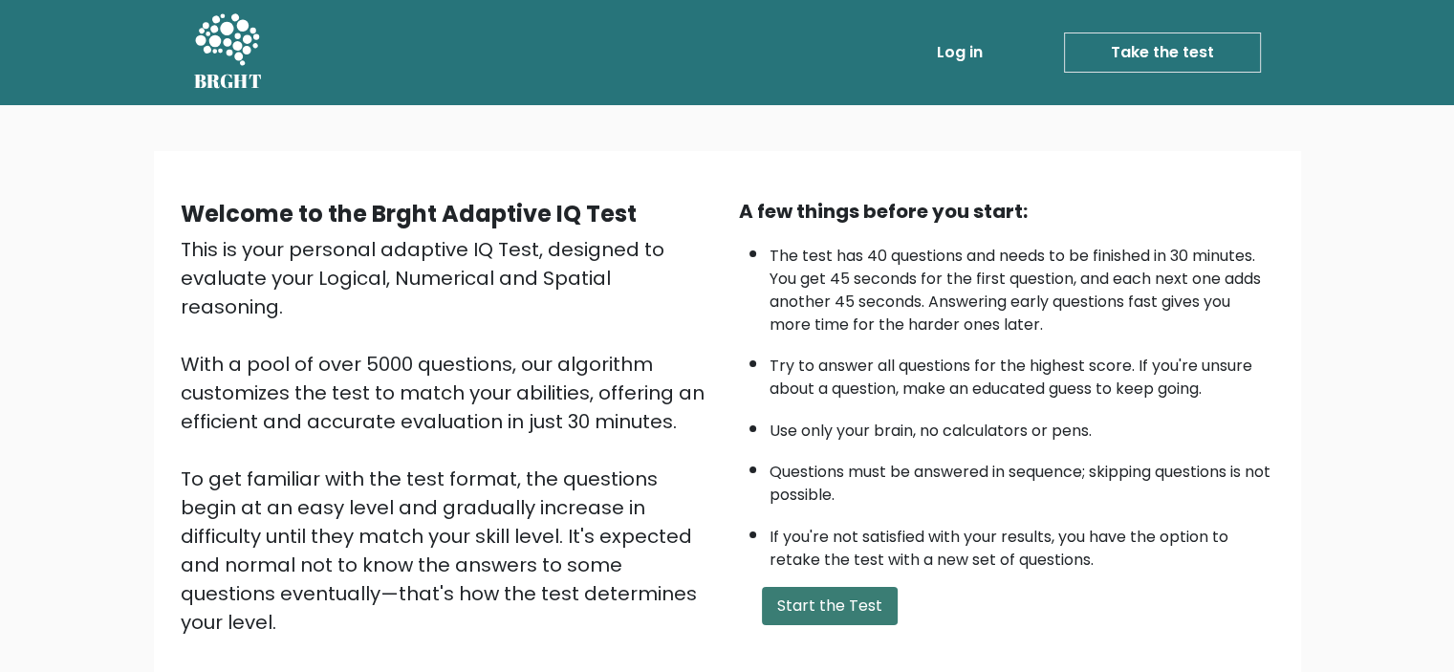
click at [773, 588] on button "Start the Test" at bounding box center [830, 606] width 136 height 38
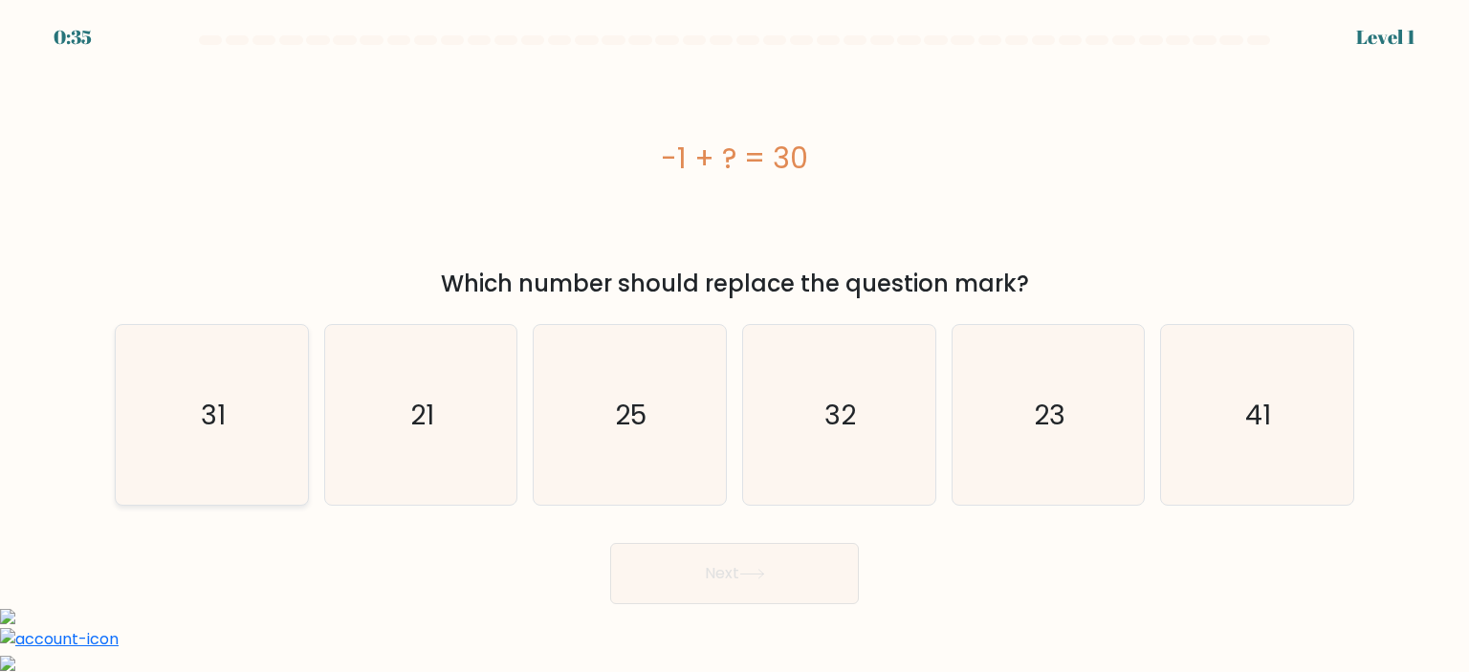
click at [270, 420] on icon "31" at bounding box center [211, 415] width 180 height 180
click at [734, 346] on input "a. 31" at bounding box center [734, 342] width 1 height 10
radio input "true"
click at [720, 578] on button "Next" at bounding box center [734, 573] width 249 height 61
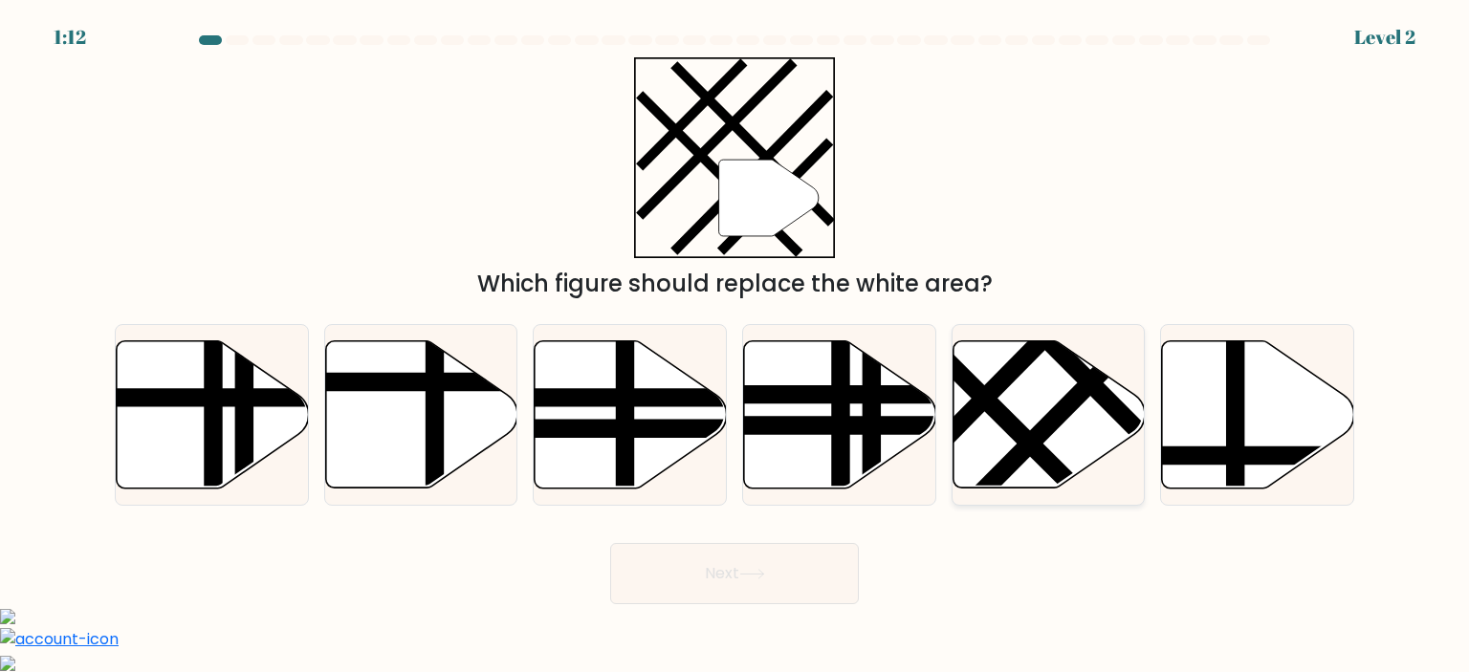
click at [1036, 421] on icon at bounding box center [1048, 413] width 192 height 147
click at [735, 346] on input "e." at bounding box center [734, 342] width 1 height 10
radio input "true"
click at [757, 605] on body "1:11 Level 2" at bounding box center [734, 543] width 1469 height 1086
click at [757, 587] on button "Next" at bounding box center [734, 573] width 249 height 61
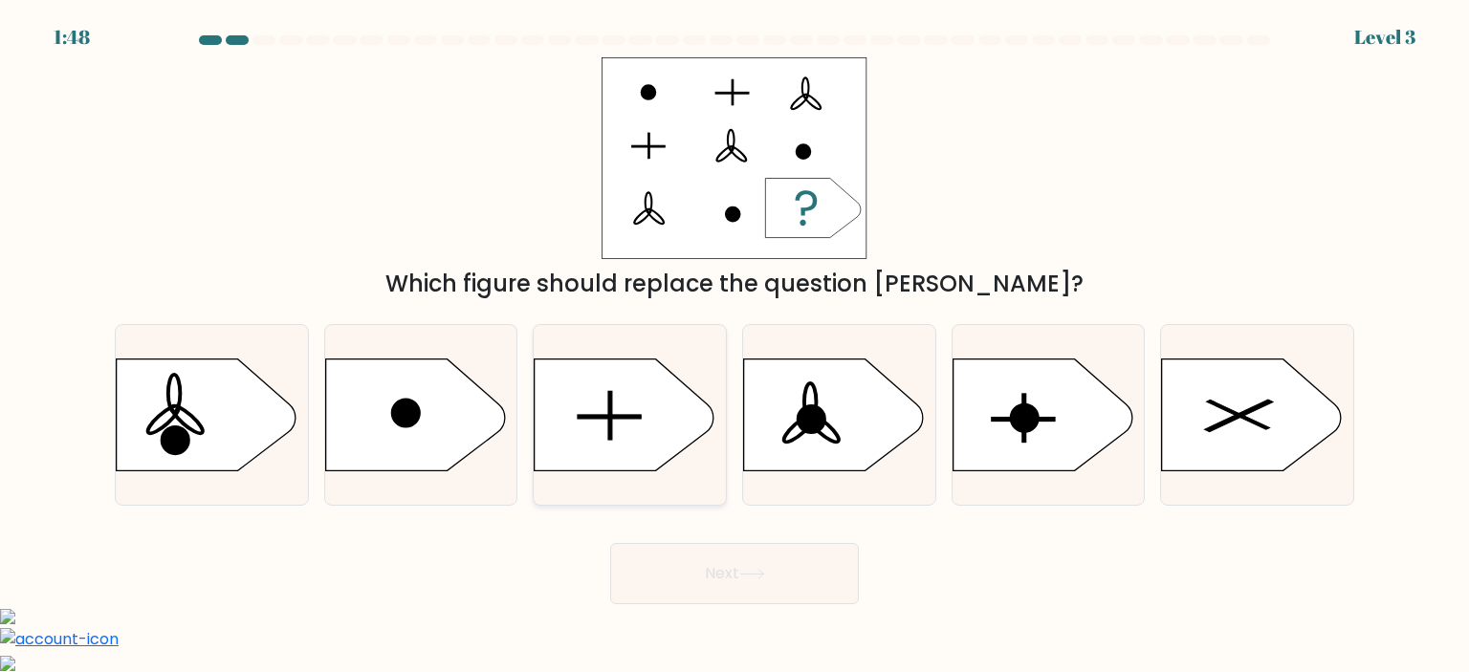
click at [610, 421] on rect at bounding box center [611, 415] width 4 height 49
click at [734, 346] on input "c." at bounding box center [734, 342] width 1 height 10
radio input "true"
click at [755, 580] on button "Next" at bounding box center [734, 573] width 249 height 61
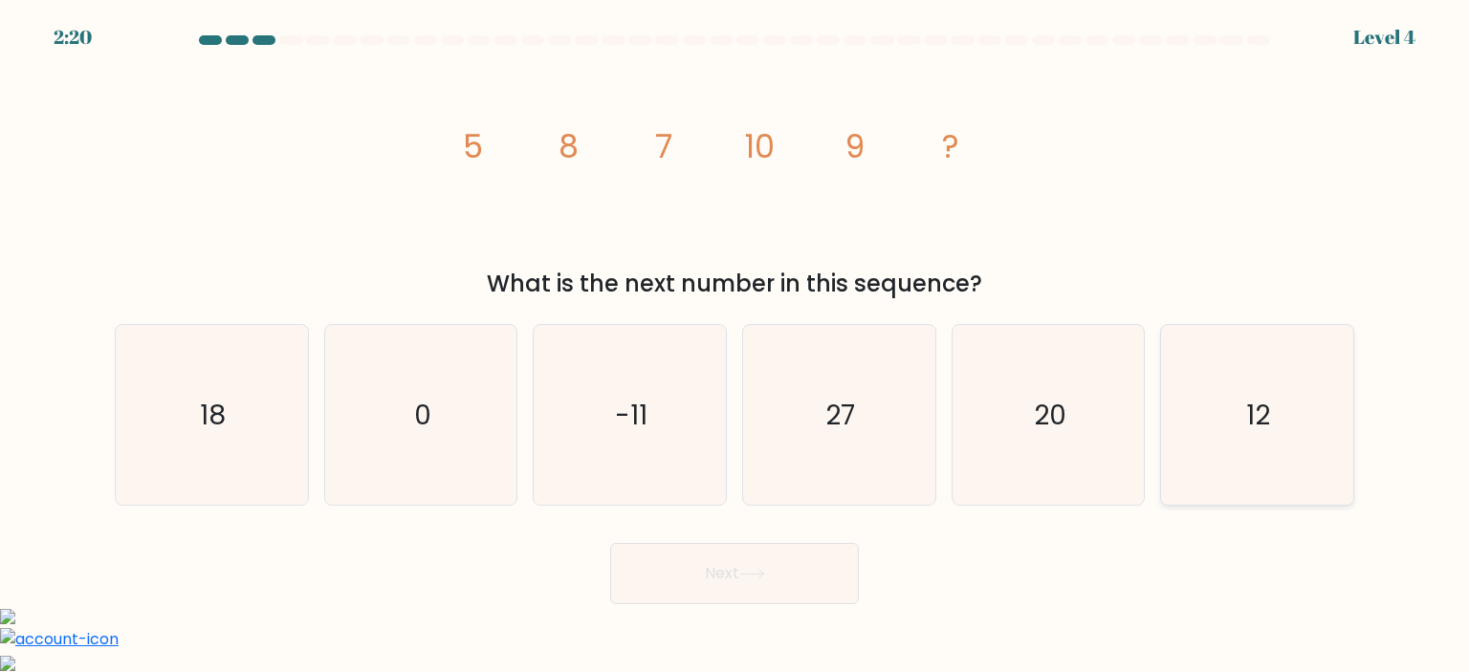
drag, startPoint x: 1321, startPoint y: 423, endPoint x: 1193, endPoint y: 484, distance: 142.0
click at [1324, 423] on icon "12" at bounding box center [1256, 415] width 180 height 180
click at [735, 346] on input "f. 12" at bounding box center [734, 342] width 1 height 10
radio input "true"
click at [853, 585] on button "Next" at bounding box center [734, 573] width 249 height 61
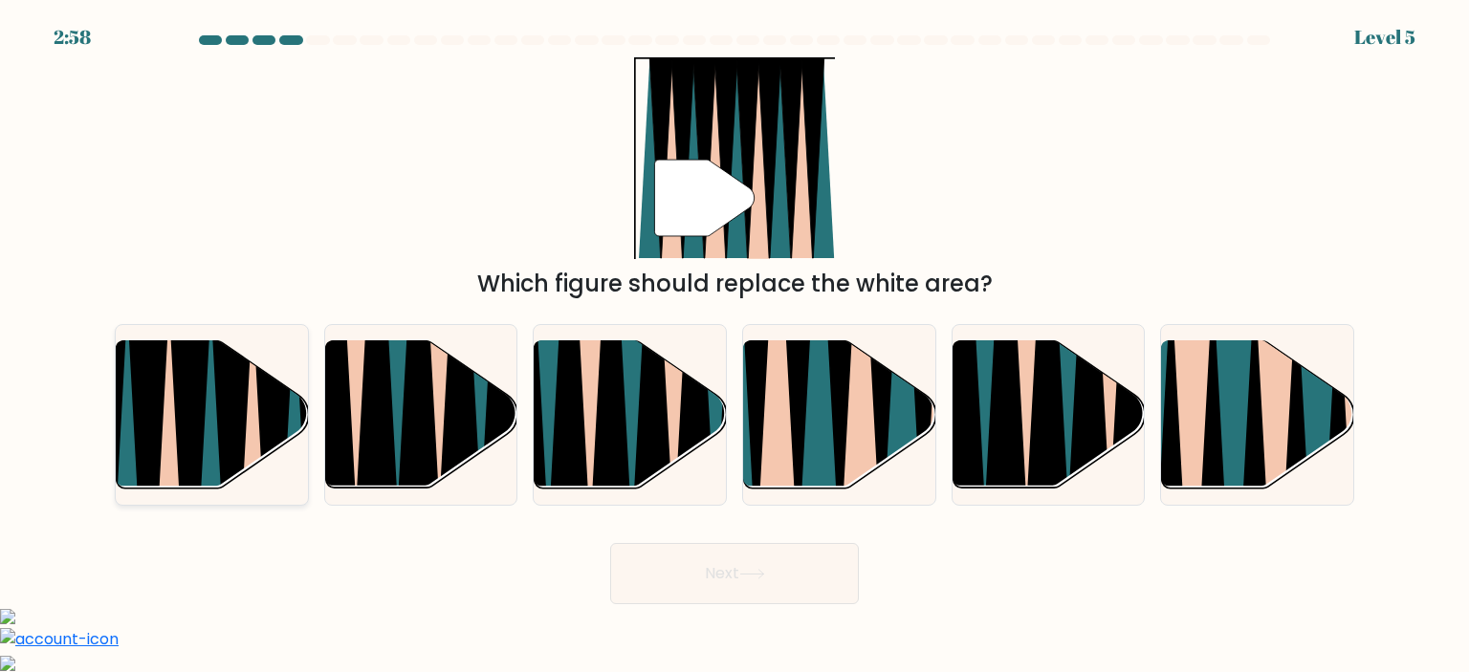
click at [170, 409] on icon at bounding box center [168, 500] width 43 height 384
click at [734, 346] on input "a." at bounding box center [734, 342] width 1 height 10
radio input "true"
click at [695, 576] on button "Next" at bounding box center [734, 573] width 249 height 61
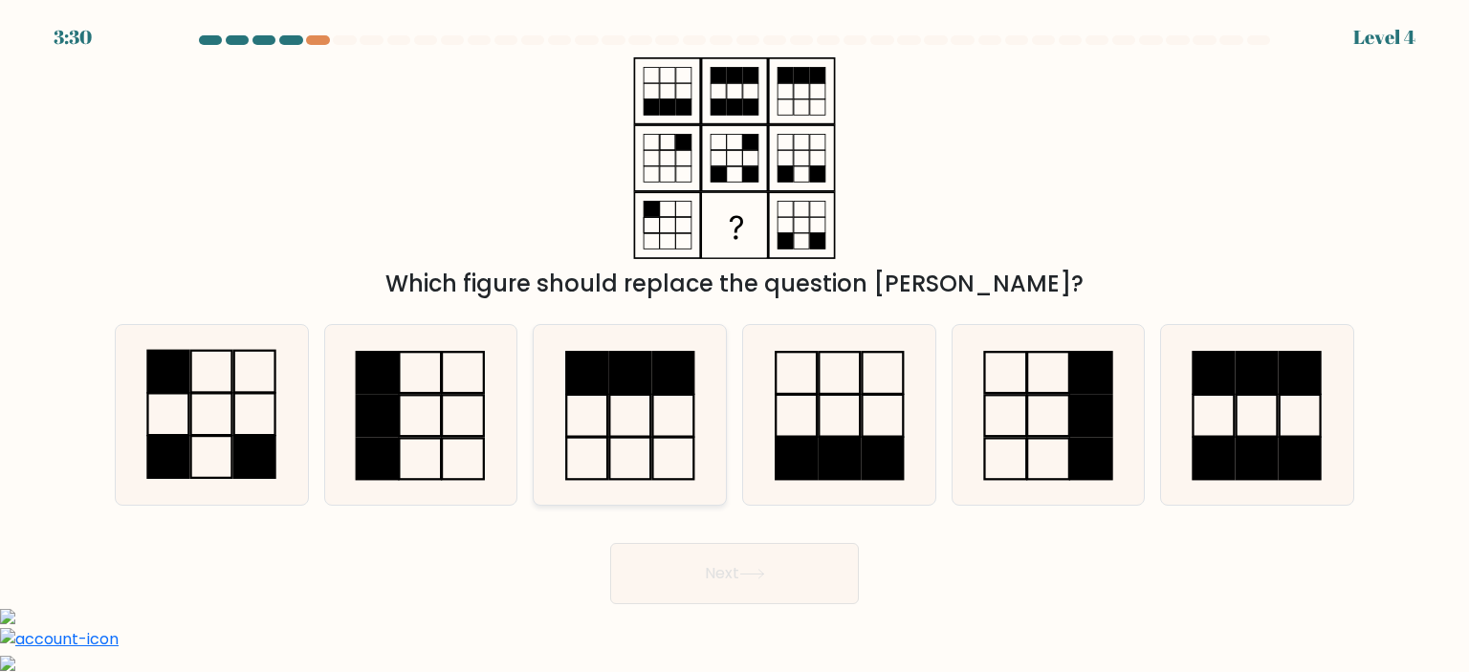
click at [651, 386] on rect at bounding box center [630, 373] width 41 height 42
click at [734, 346] on input "c." at bounding box center [734, 342] width 1 height 10
radio input "true"
click at [917, 439] on icon at bounding box center [839, 415] width 180 height 180
click at [735, 346] on input "d." at bounding box center [734, 342] width 1 height 10
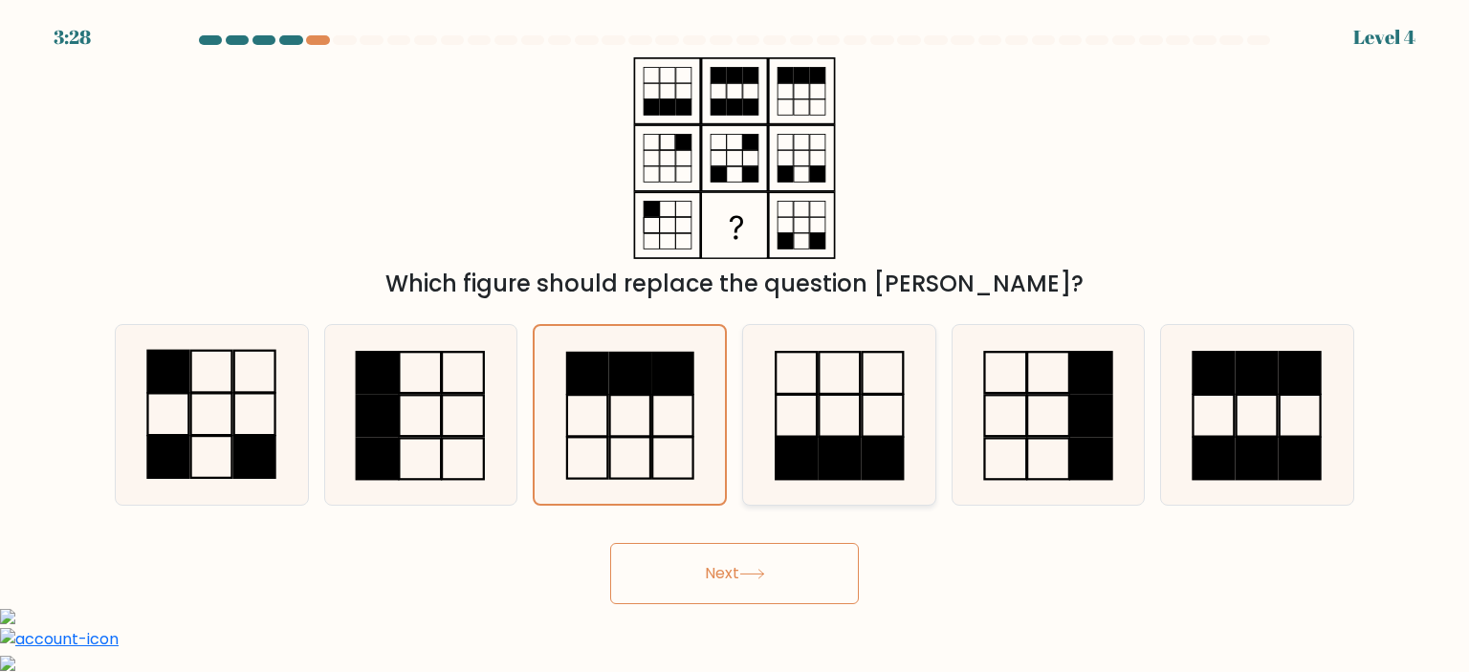
radio input "true"
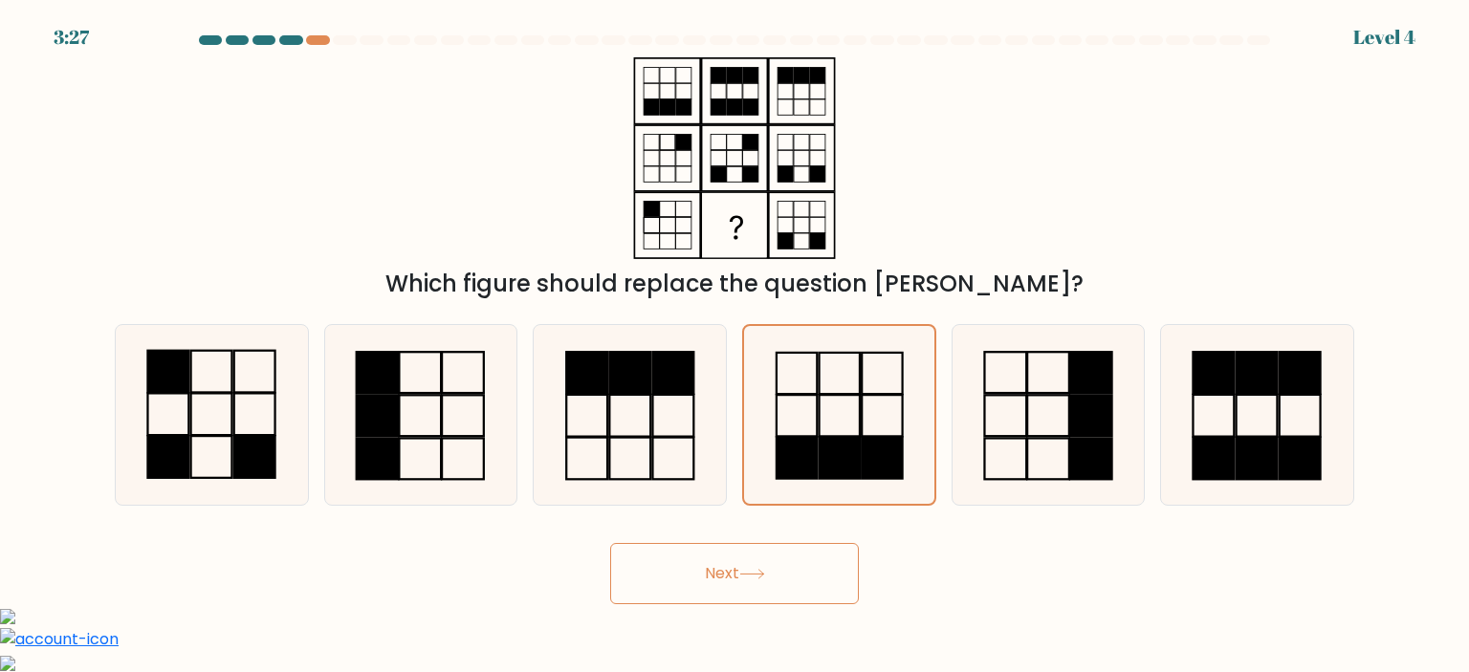
click at [750, 566] on button "Next" at bounding box center [734, 573] width 249 height 61
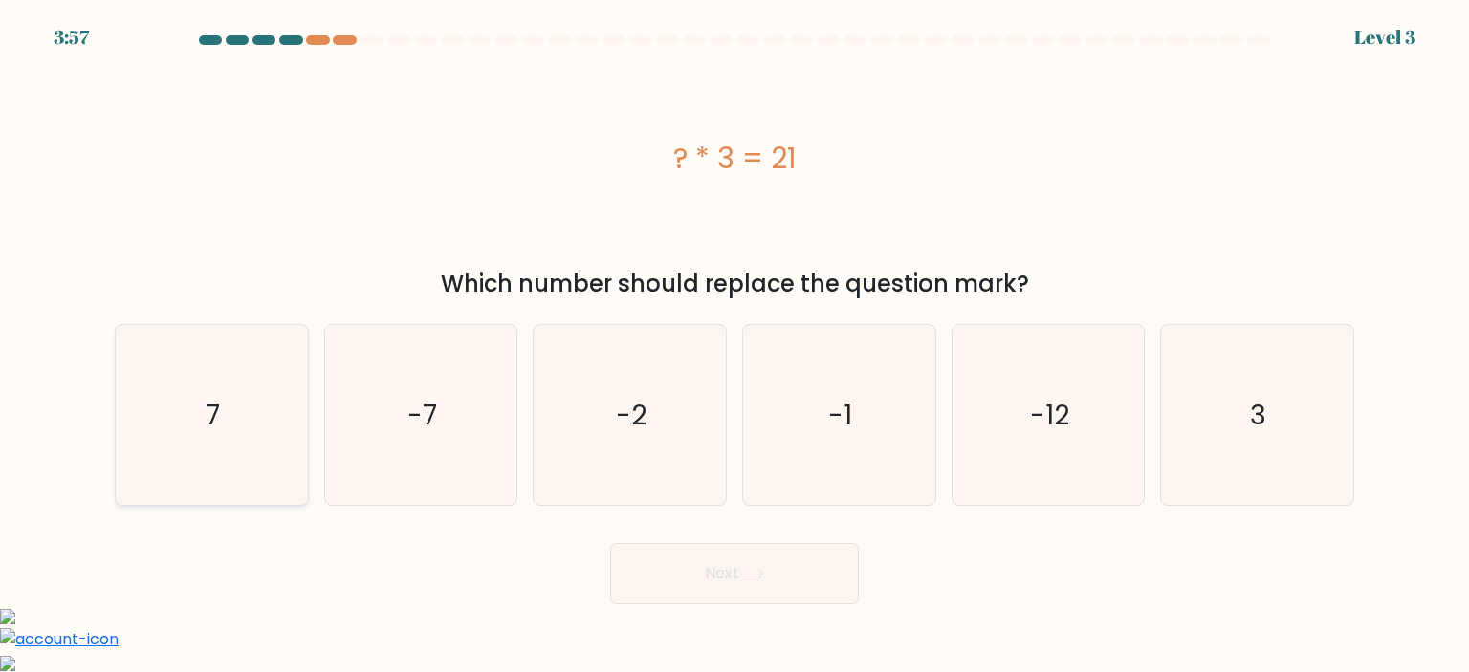
click at [245, 445] on icon "7" at bounding box center [211, 415] width 180 height 180
click at [734, 346] on input "a. 7" at bounding box center [734, 342] width 1 height 10
radio input "true"
click at [697, 569] on button "Next" at bounding box center [734, 573] width 249 height 61
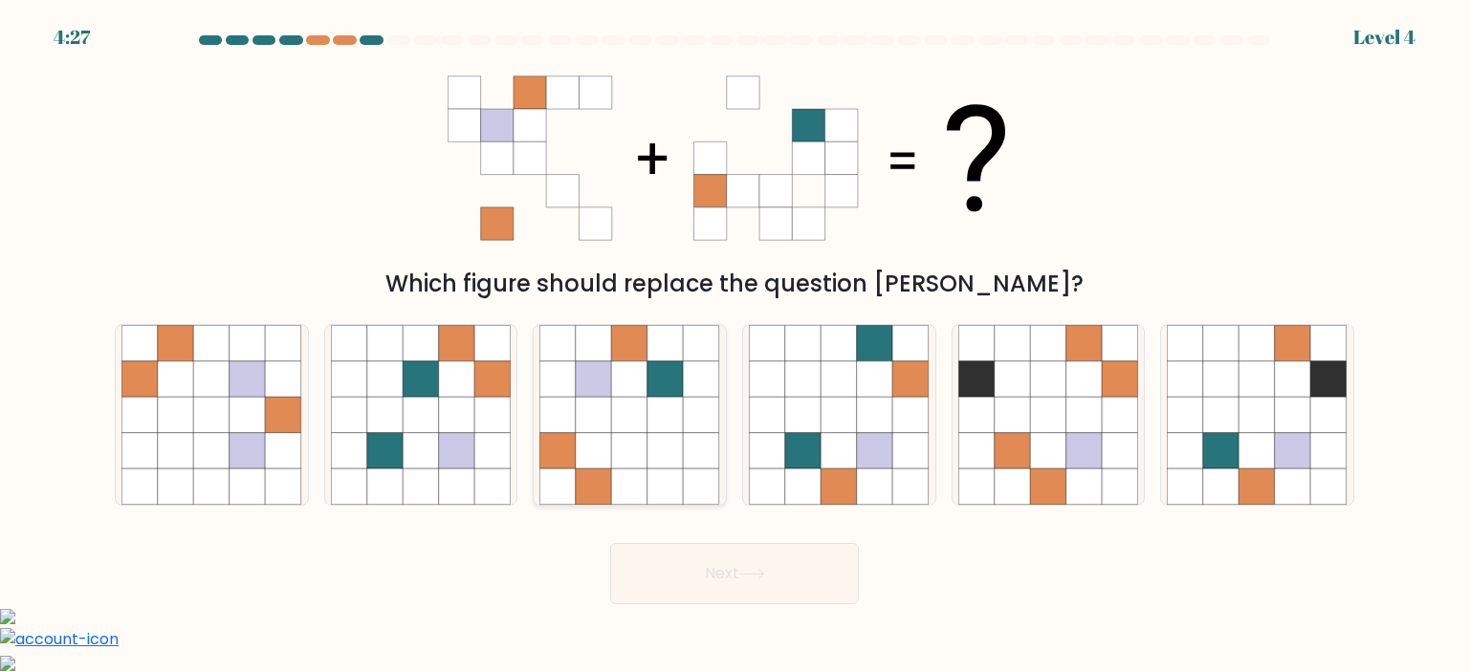
click at [655, 397] on icon at bounding box center [665, 379] width 36 height 36
click at [734, 346] on input "c." at bounding box center [734, 342] width 1 height 10
radio input "true"
click at [730, 585] on button "Next" at bounding box center [734, 573] width 249 height 61
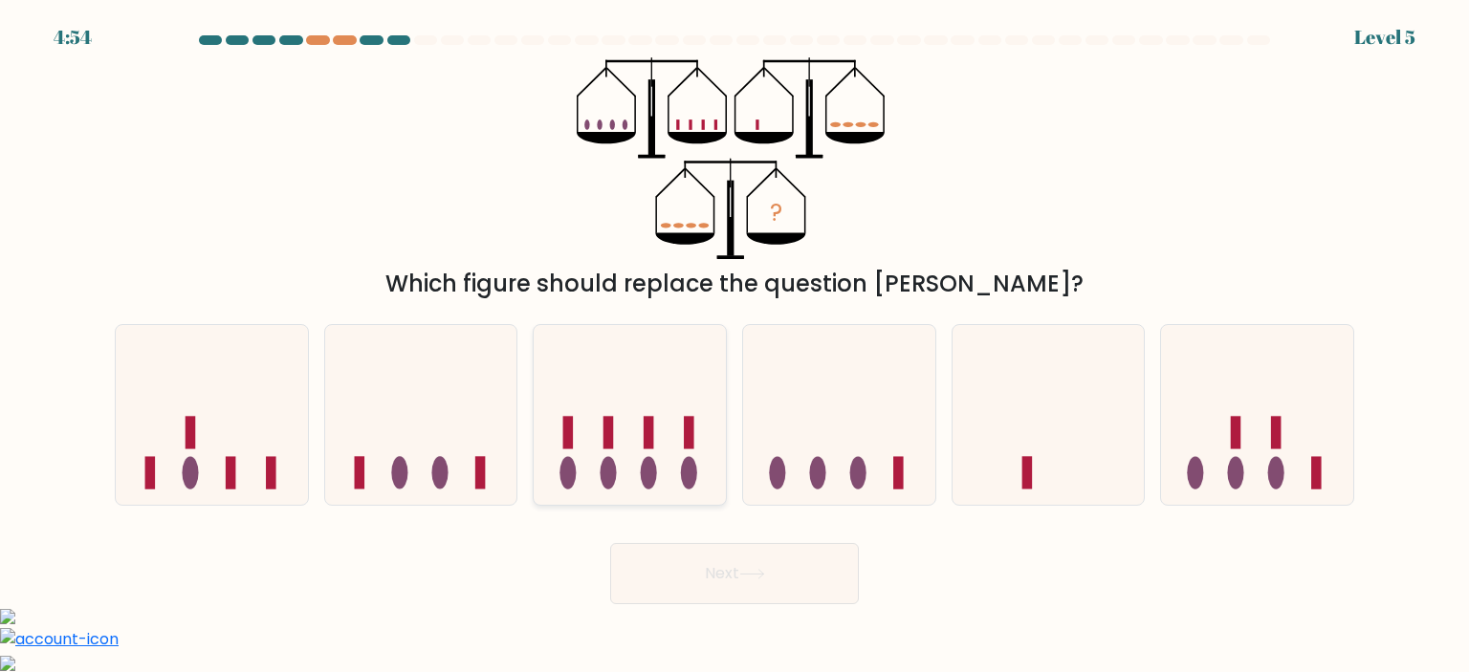
click at [623, 458] on icon at bounding box center [630, 415] width 192 height 159
click at [734, 346] on input "c." at bounding box center [734, 342] width 1 height 10
radio input "true"
click at [696, 603] on button "Next" at bounding box center [734, 573] width 249 height 61
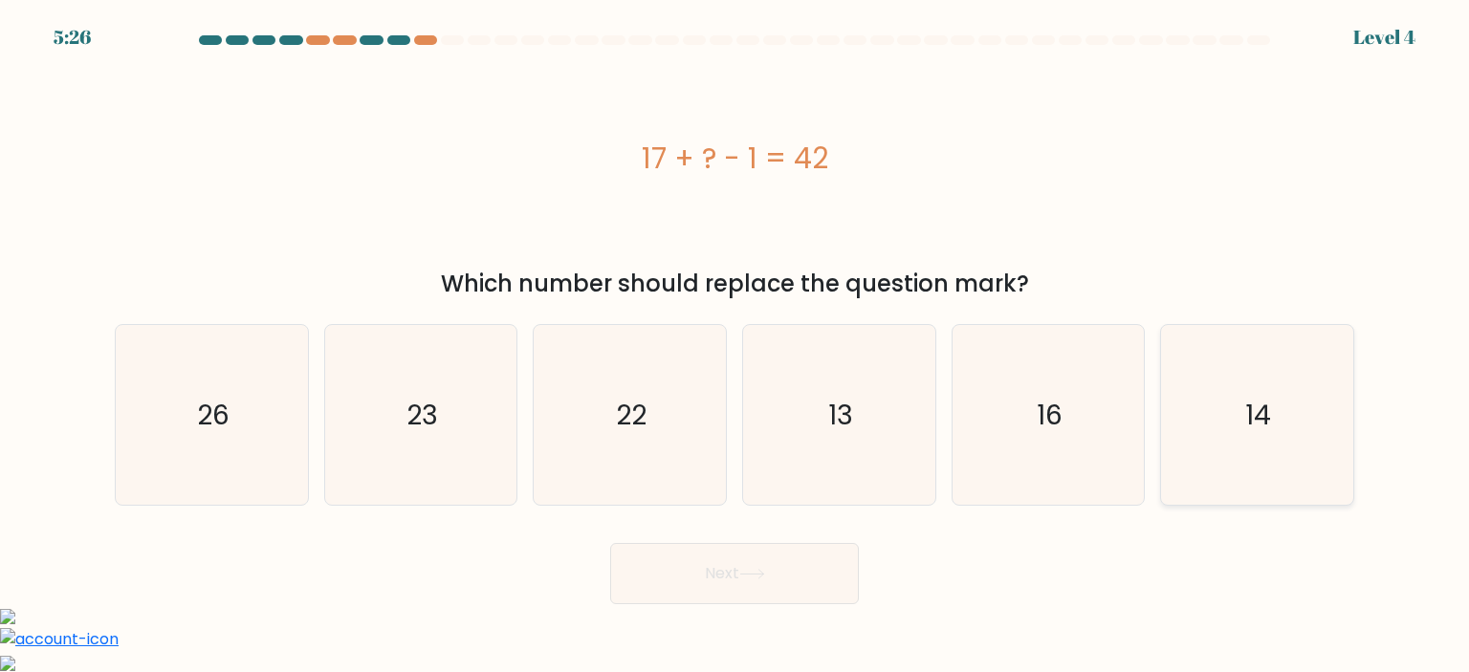
drag, startPoint x: 1204, startPoint y: 427, endPoint x: 1238, endPoint y: 438, distance: 36.0
click at [1238, 438] on icon "14" at bounding box center [1256, 415] width 180 height 180
click at [735, 346] on input "f. 14" at bounding box center [734, 342] width 1 height 10
radio input "true"
click at [648, 429] on icon "22" at bounding box center [629, 415] width 180 height 180
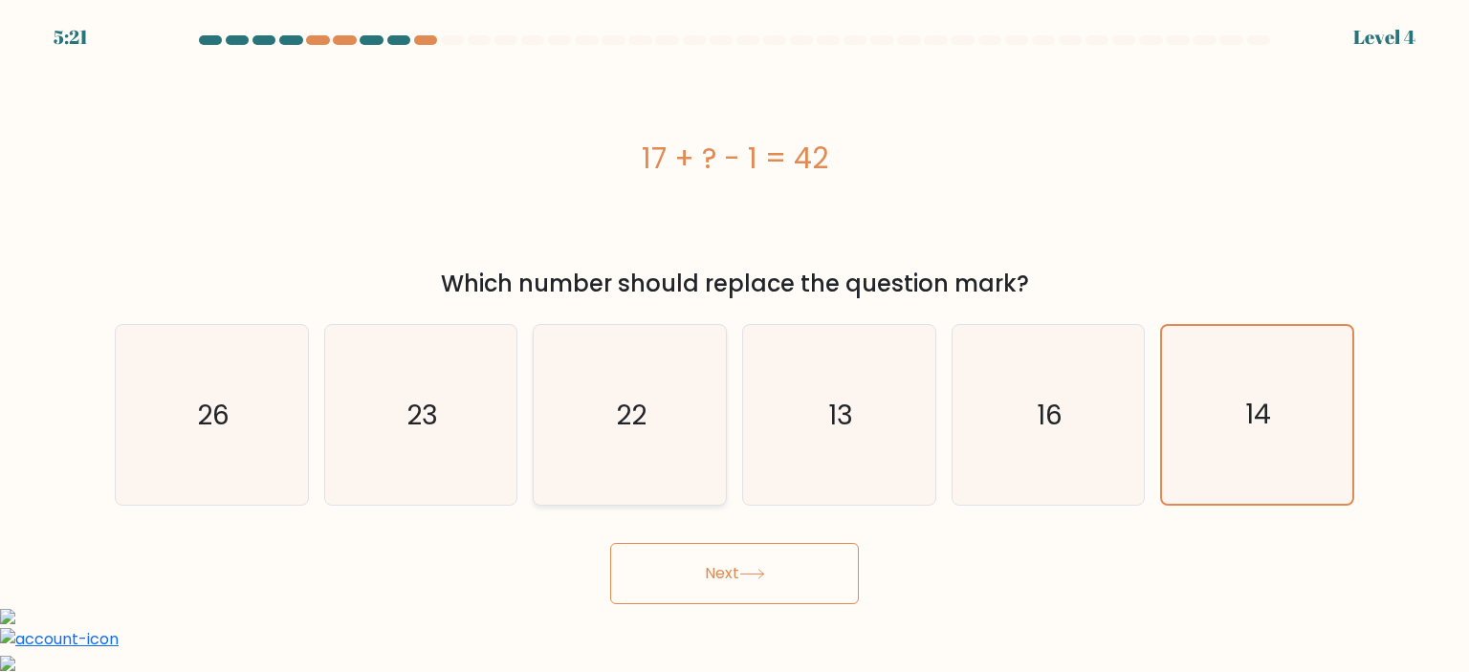
click at [734, 346] on input "c. 22" at bounding box center [734, 342] width 1 height 10
radio input "true"
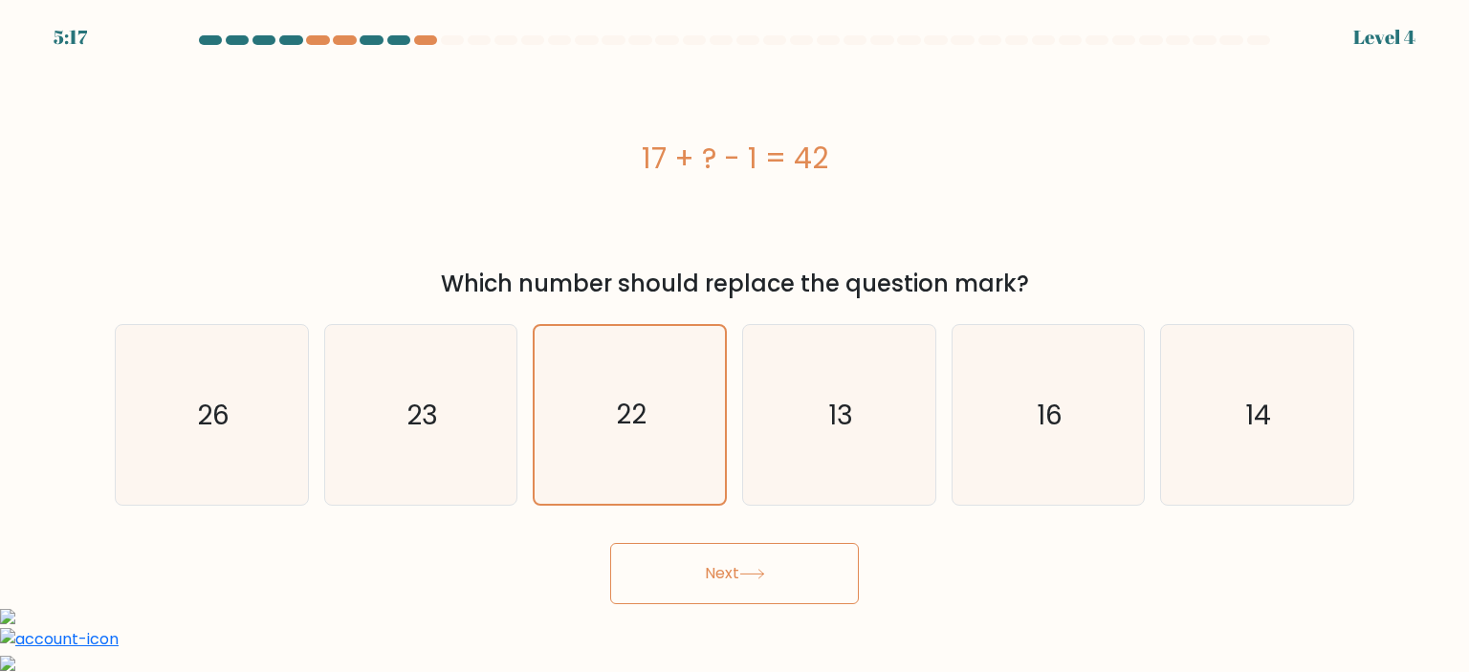
click at [683, 528] on form "a." at bounding box center [734, 319] width 1469 height 569
click at [690, 574] on button "Next" at bounding box center [734, 573] width 249 height 61
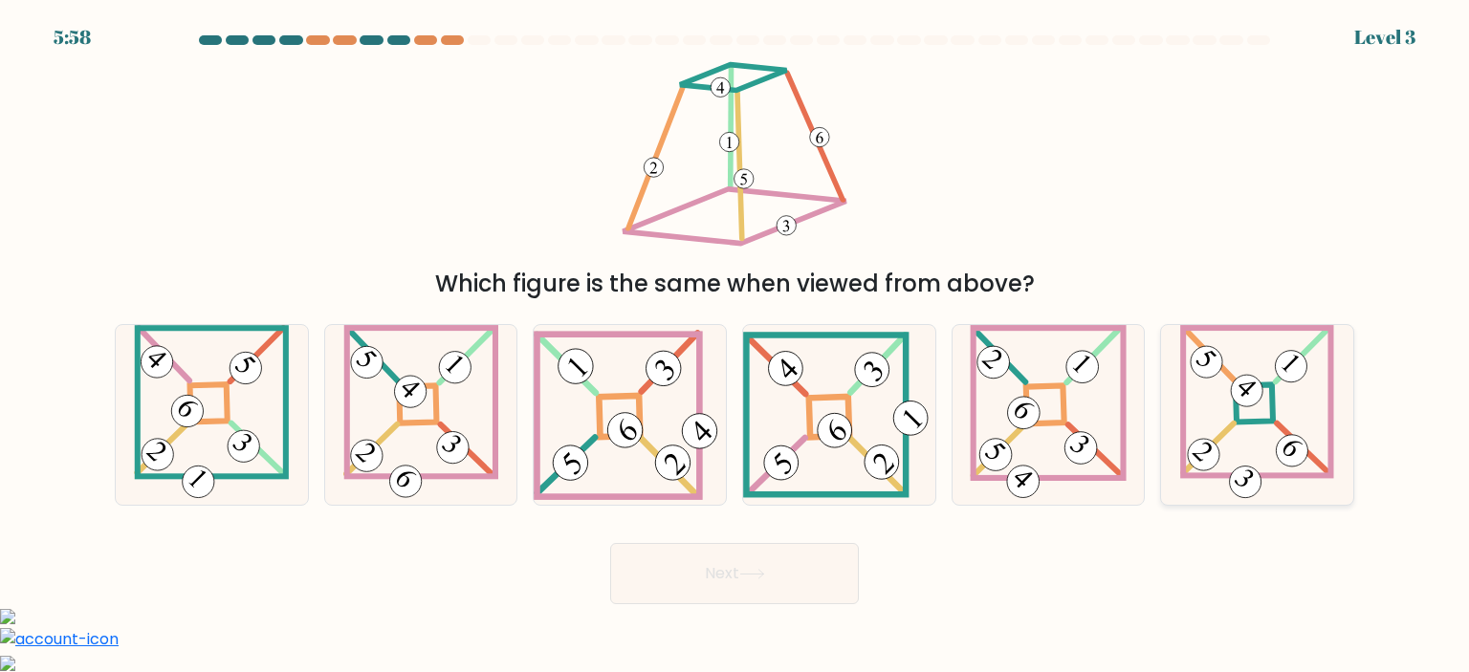
click at [1241, 411] on icon at bounding box center [1257, 415] width 154 height 180
click at [735, 346] on input "f." at bounding box center [734, 342] width 1 height 10
radio input "true"
click at [724, 582] on button "Next" at bounding box center [734, 573] width 249 height 61
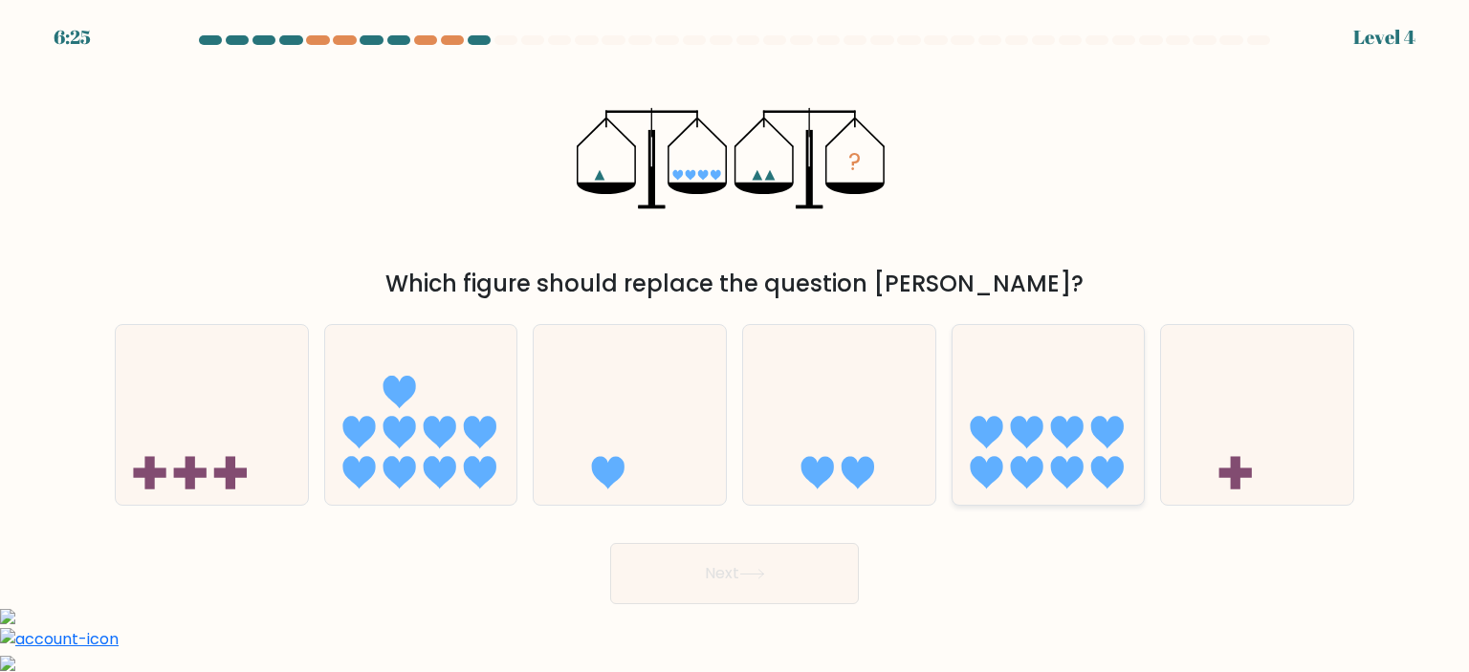
click at [1037, 440] on icon at bounding box center [1048, 415] width 192 height 159
click at [735, 346] on input "e." at bounding box center [734, 342] width 1 height 10
radio input "true"
click at [651, 584] on button "Next" at bounding box center [734, 573] width 249 height 61
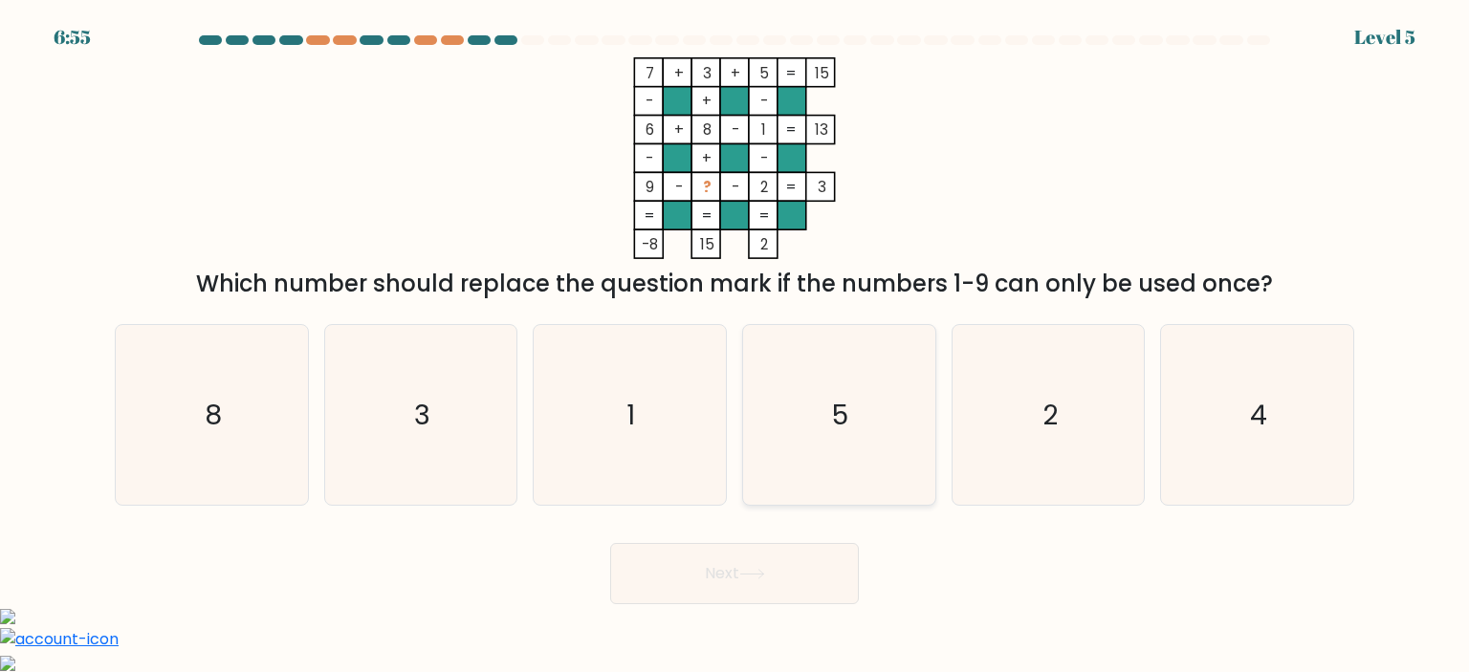
click at [848, 388] on icon "5" at bounding box center [839, 415] width 180 height 180
click at [735, 346] on input "d. 5" at bounding box center [734, 342] width 1 height 10
radio input "true"
click at [763, 573] on icon at bounding box center [751, 574] width 23 height 9
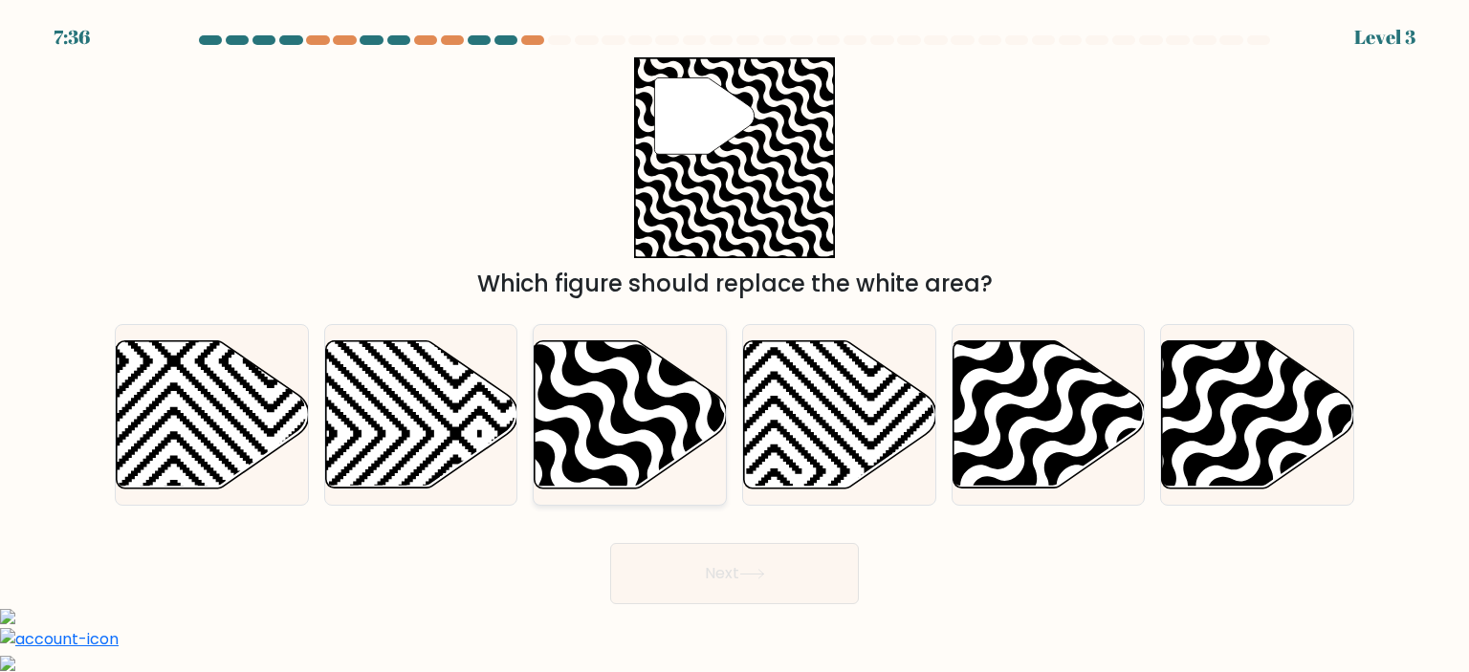
click at [636, 417] on icon at bounding box center [630, 413] width 192 height 147
click at [734, 346] on input "c." at bounding box center [734, 342] width 1 height 10
radio input "true"
click at [708, 566] on button "Next" at bounding box center [734, 573] width 249 height 61
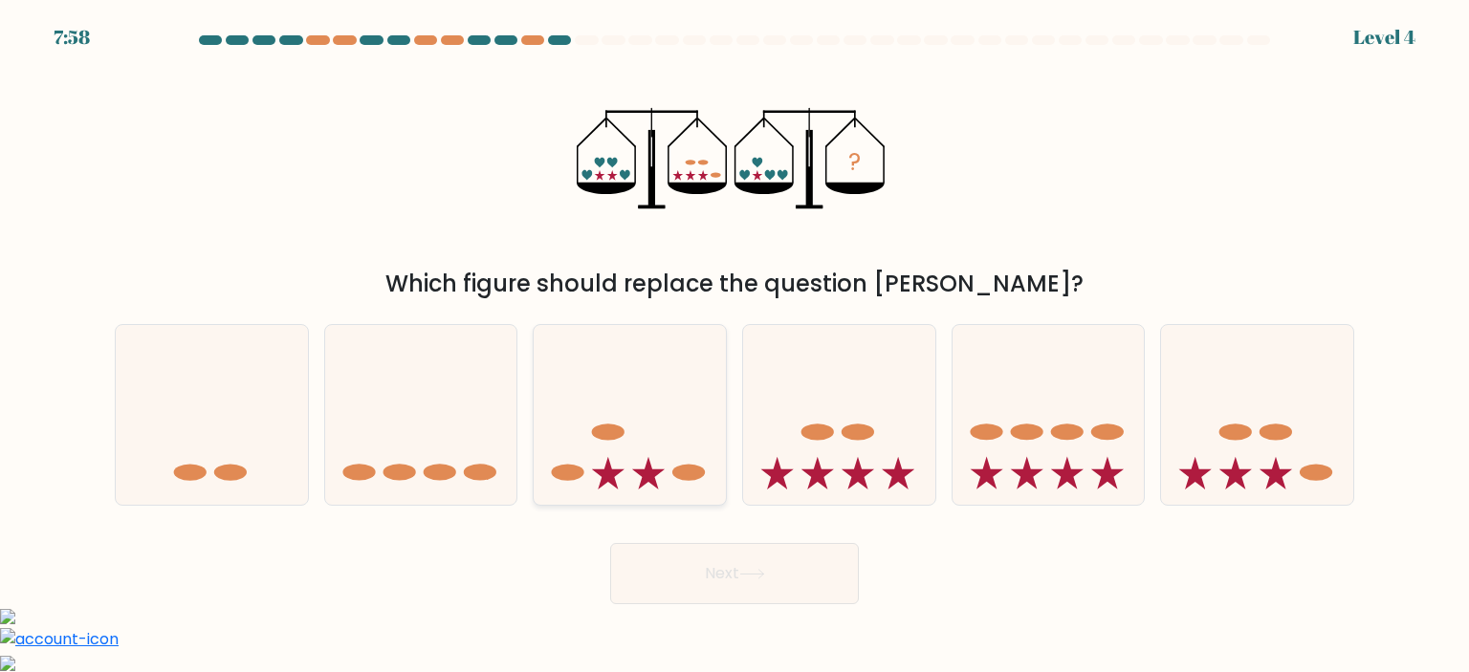
click at [655, 459] on icon at bounding box center [630, 415] width 192 height 159
click at [734, 346] on input "c." at bounding box center [734, 342] width 1 height 10
radio input "true"
click at [708, 584] on button "Next" at bounding box center [734, 573] width 249 height 61
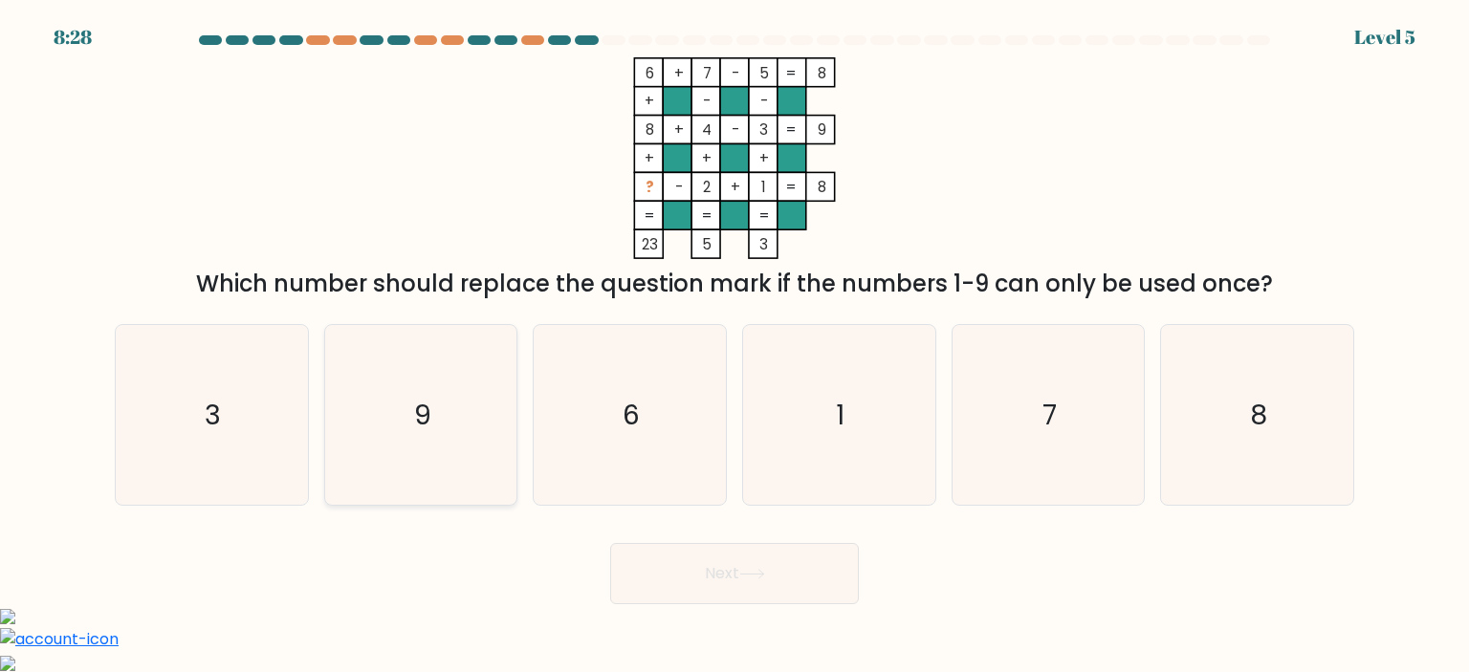
click at [486, 450] on icon "9" at bounding box center [421, 415] width 180 height 180
click at [734, 346] on input "b. 9" at bounding box center [734, 342] width 1 height 10
radio input "true"
click at [720, 582] on button "Next" at bounding box center [734, 573] width 249 height 61
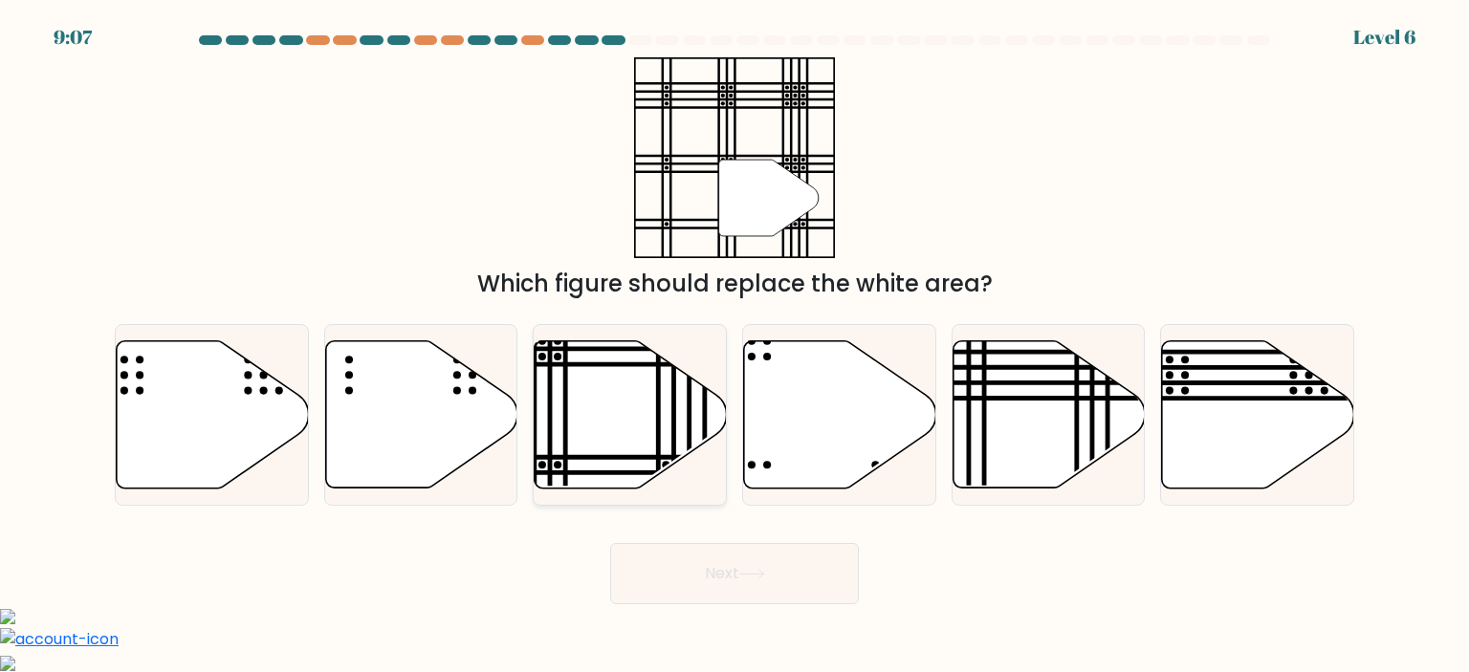
click at [639, 447] on icon at bounding box center [630, 413] width 192 height 147
click at [734, 346] on input "c." at bounding box center [734, 342] width 1 height 10
radio input "true"
click at [692, 569] on button "Next" at bounding box center [734, 573] width 249 height 61
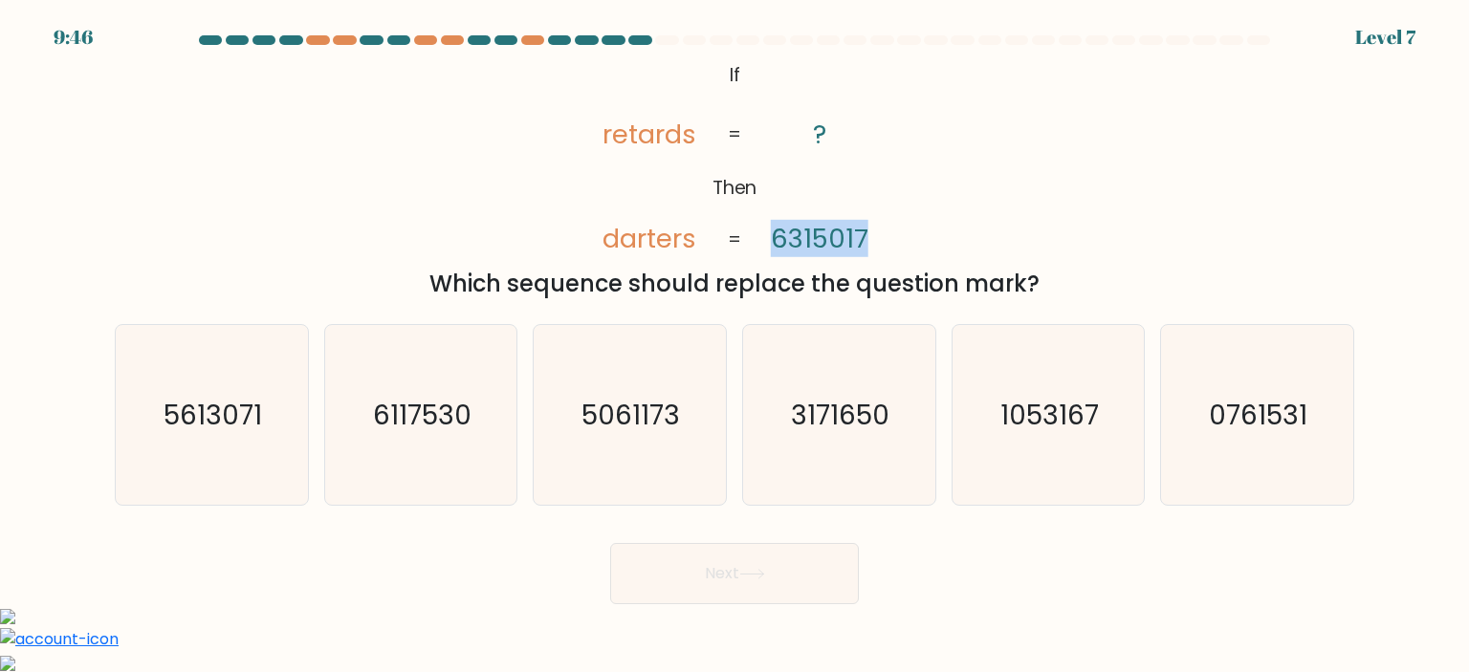
drag, startPoint x: 764, startPoint y: 234, endPoint x: 877, endPoint y: 231, distance: 112.9
click at [877, 231] on icon "@import url('[URL][DOMAIN_NAME]); If Then retards darters ? 6315017 = =" at bounding box center [734, 158] width 327 height 202
click at [874, 245] on icon "@import url('[URL][DOMAIN_NAME]); If Then retards darters ? 6315017 = =" at bounding box center [734, 158] width 327 height 202
drag, startPoint x: 826, startPoint y: 238, endPoint x: 896, endPoint y: 230, distance: 70.2
click at [896, 230] on icon "@import url('[URL][DOMAIN_NAME]); If Then retards darters ? 6315017 = =" at bounding box center [734, 158] width 327 height 202
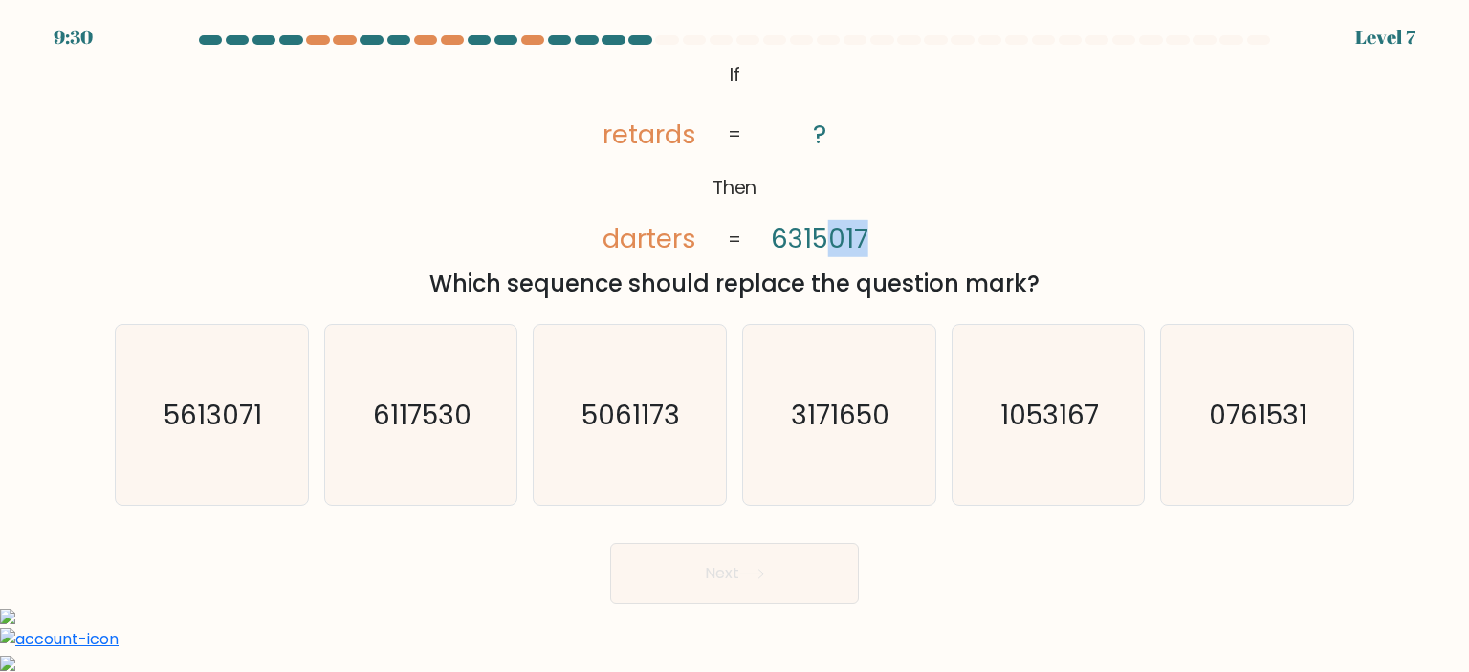
click at [838, 217] on icon "@import url('[URL][DOMAIN_NAME]); If Then retards darters ? 6315017 = =" at bounding box center [734, 158] width 327 height 202
click at [993, 432] on icon "1053167" at bounding box center [1048, 415] width 180 height 180
click at [735, 346] on input "e. 1053167" at bounding box center [734, 342] width 1 height 10
radio input "true"
click at [735, 574] on button "Next" at bounding box center [734, 573] width 249 height 61
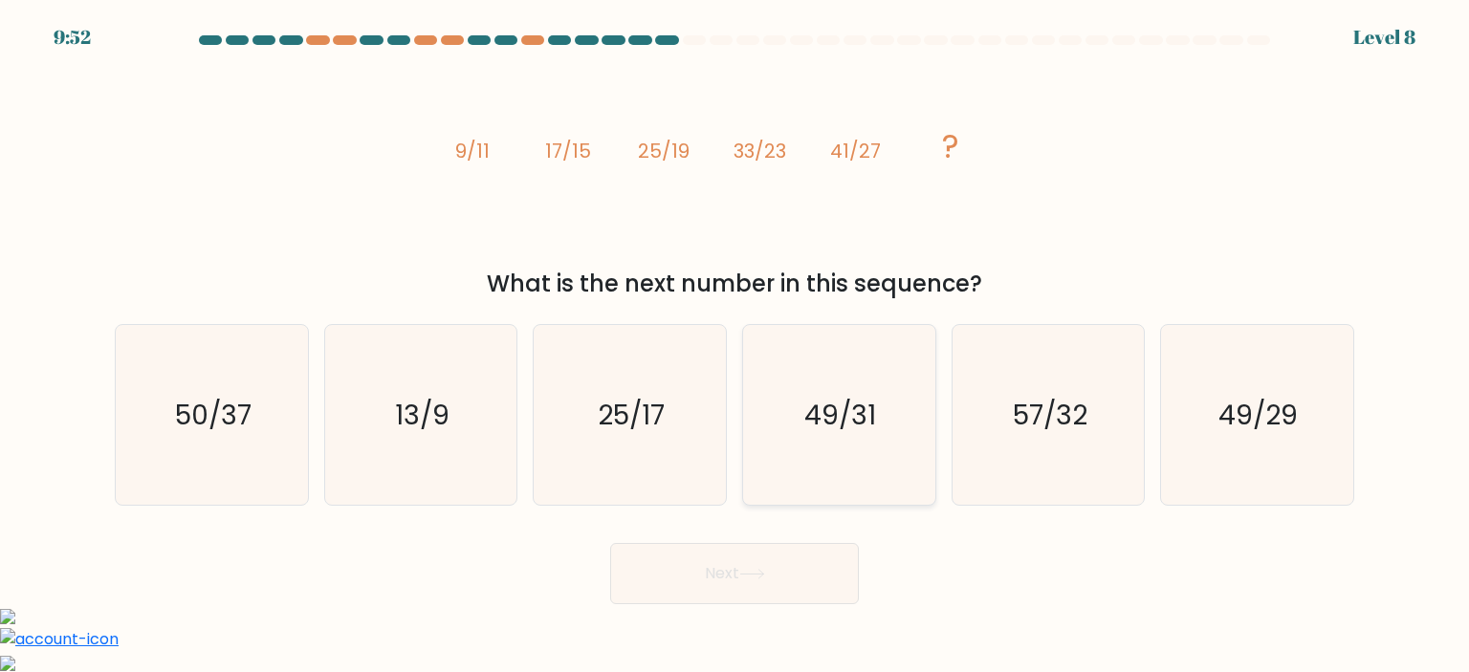
click at [821, 408] on text "49/31" at bounding box center [841, 415] width 72 height 38
click at [735, 346] on input "d. 49/31" at bounding box center [734, 342] width 1 height 10
radio input "true"
click at [723, 557] on button "Next" at bounding box center [734, 573] width 249 height 61
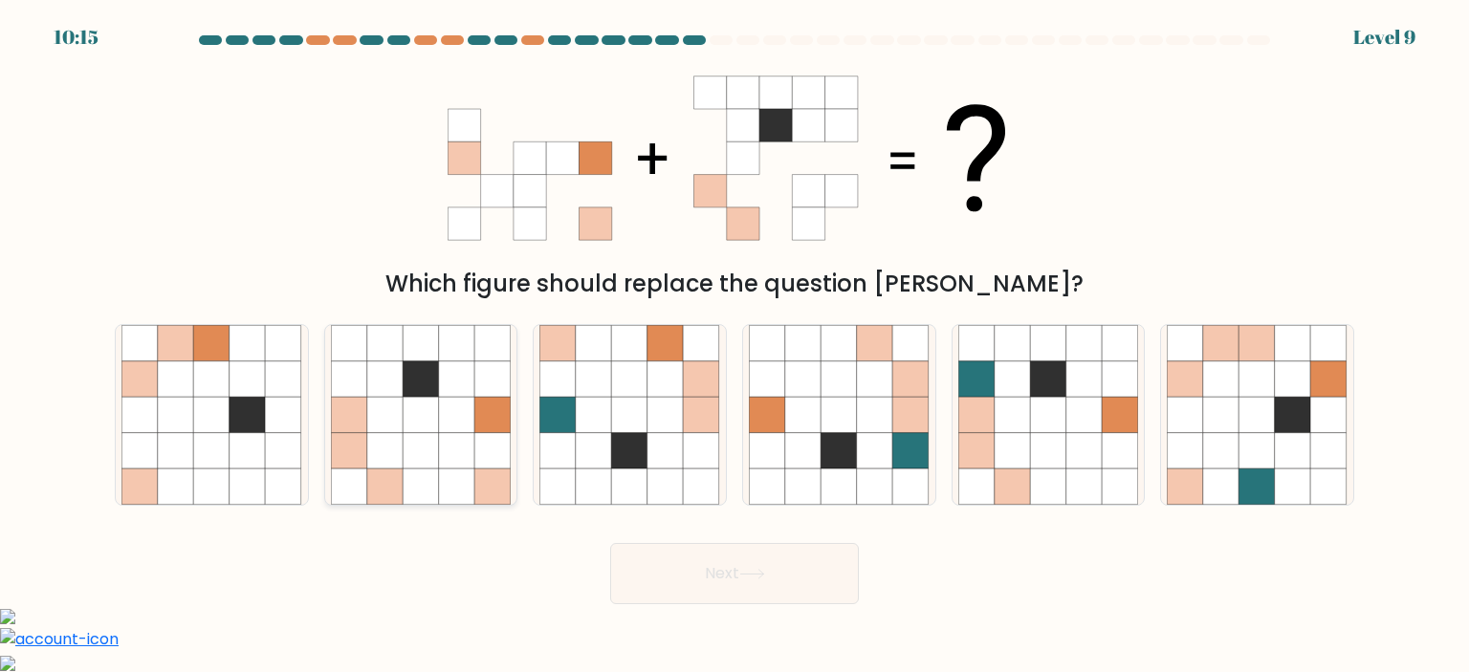
click at [402, 466] on icon at bounding box center [385, 451] width 36 height 36
click at [734, 346] on input "b." at bounding box center [734, 342] width 1 height 10
radio input "true"
click at [731, 573] on button "Next" at bounding box center [734, 573] width 249 height 61
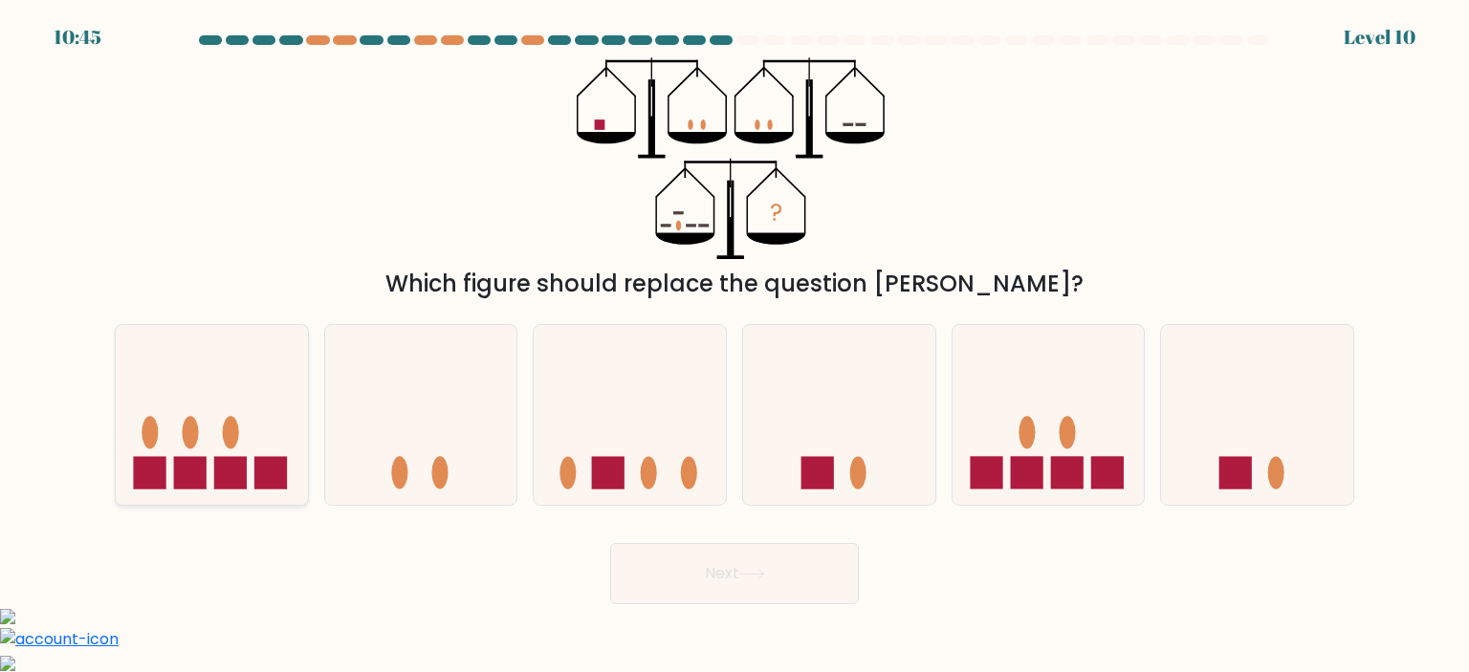
click at [261, 446] on icon at bounding box center [212, 415] width 192 height 159
click at [734, 346] on input "a." at bounding box center [734, 342] width 1 height 10
radio input "true"
click at [719, 558] on button "Next" at bounding box center [734, 573] width 249 height 61
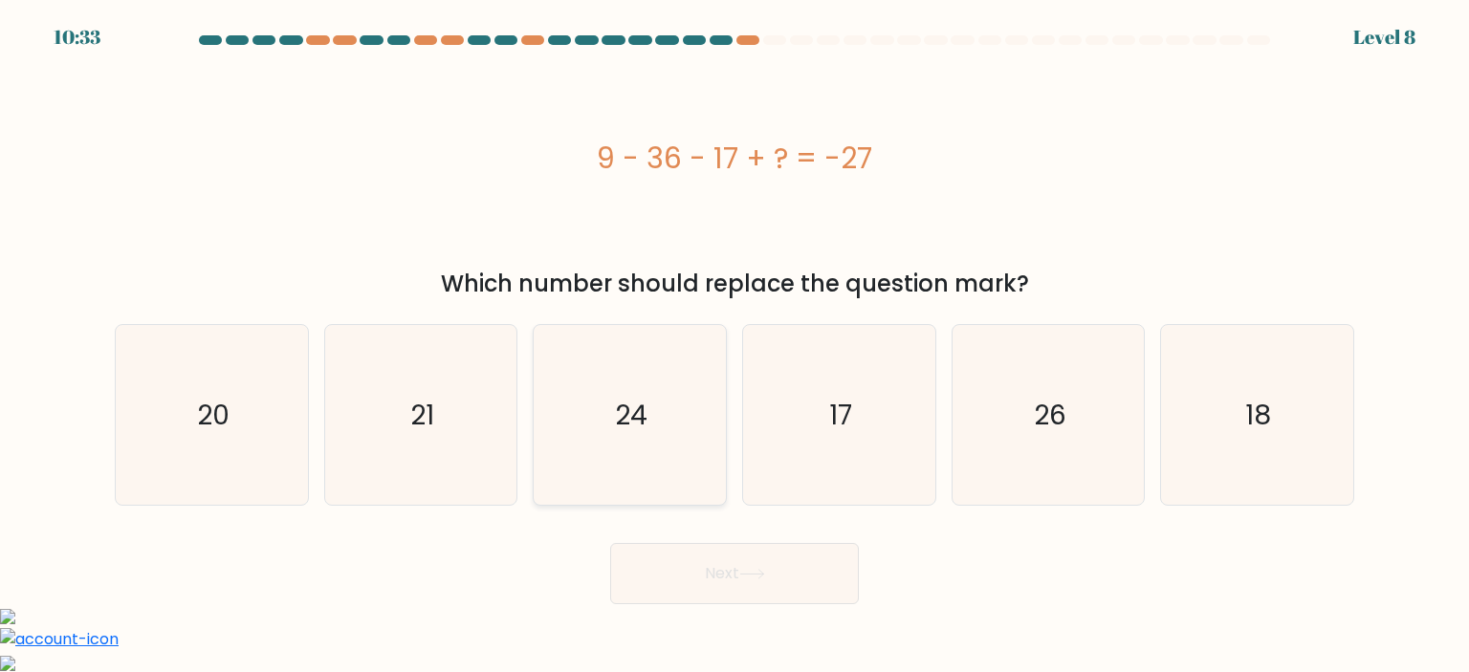
click at [598, 412] on icon "24" at bounding box center [629, 415] width 180 height 180
click at [734, 346] on input "c. 24" at bounding box center [734, 342] width 1 height 10
radio input "true"
click at [1252, 384] on icon "18" at bounding box center [1256, 415] width 180 height 180
click at [735, 346] on input "f. 18" at bounding box center [734, 342] width 1 height 10
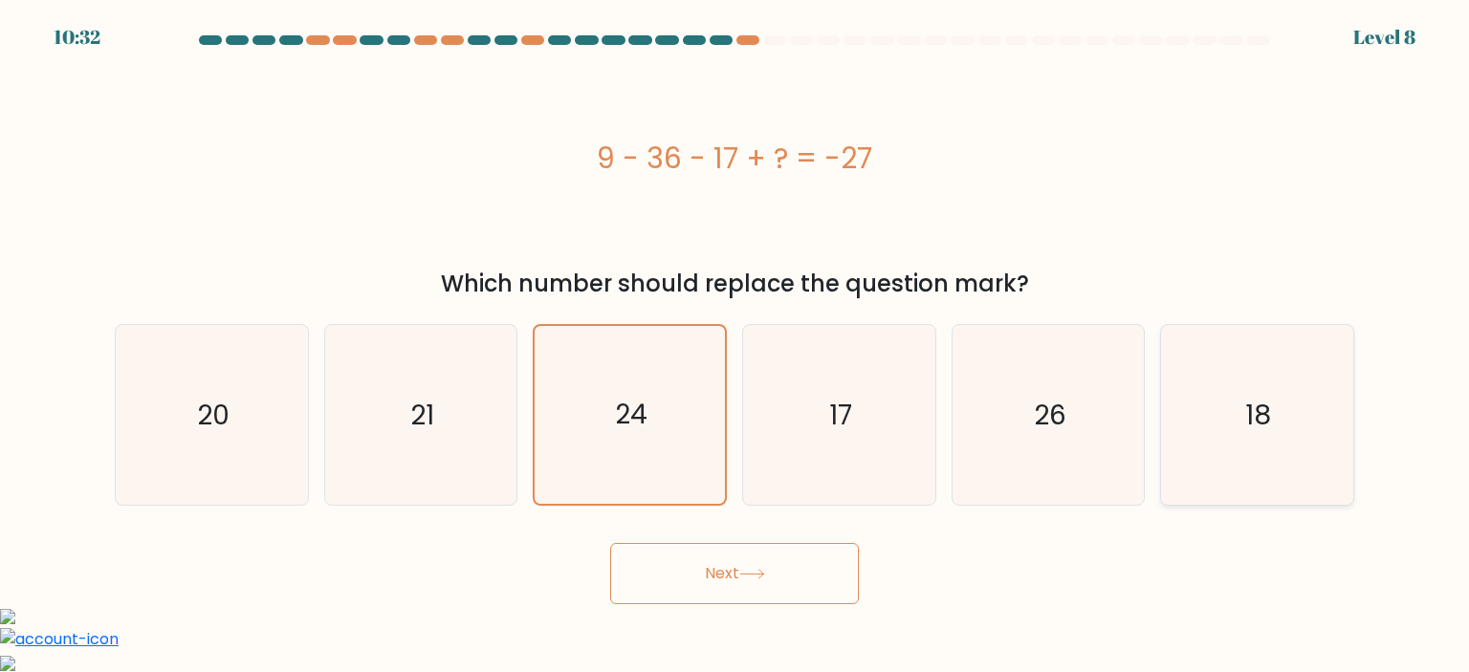
radio input "true"
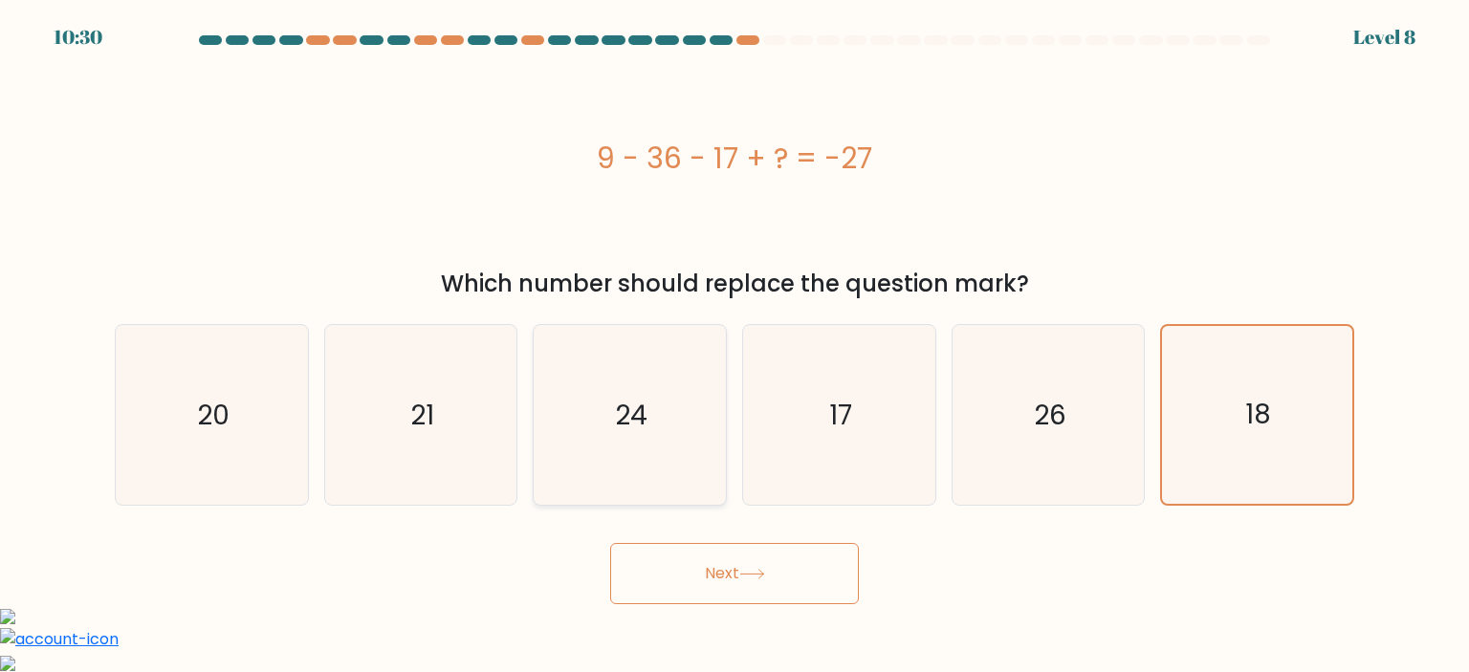
click at [652, 439] on icon "24" at bounding box center [629, 415] width 180 height 180
click at [734, 346] on input "c. 24" at bounding box center [734, 342] width 1 height 10
radio input "true"
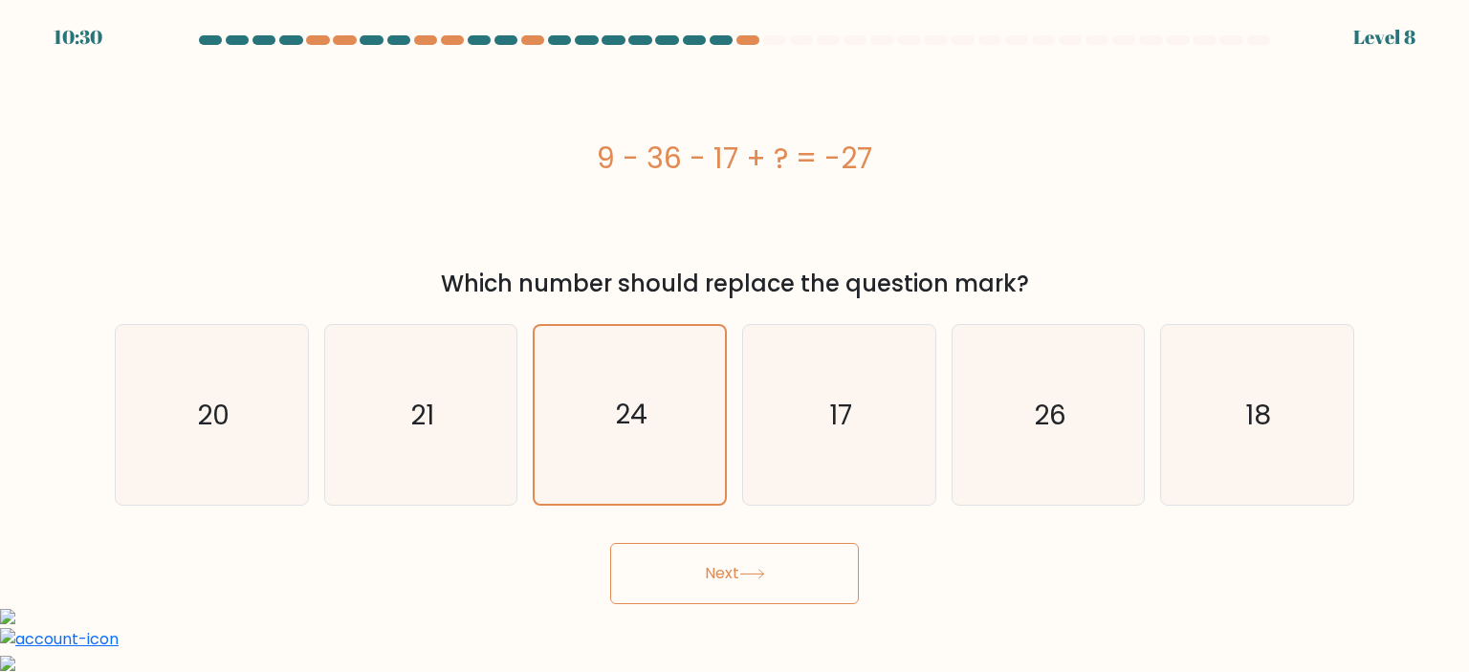
click at [708, 559] on button "Next" at bounding box center [734, 573] width 249 height 61
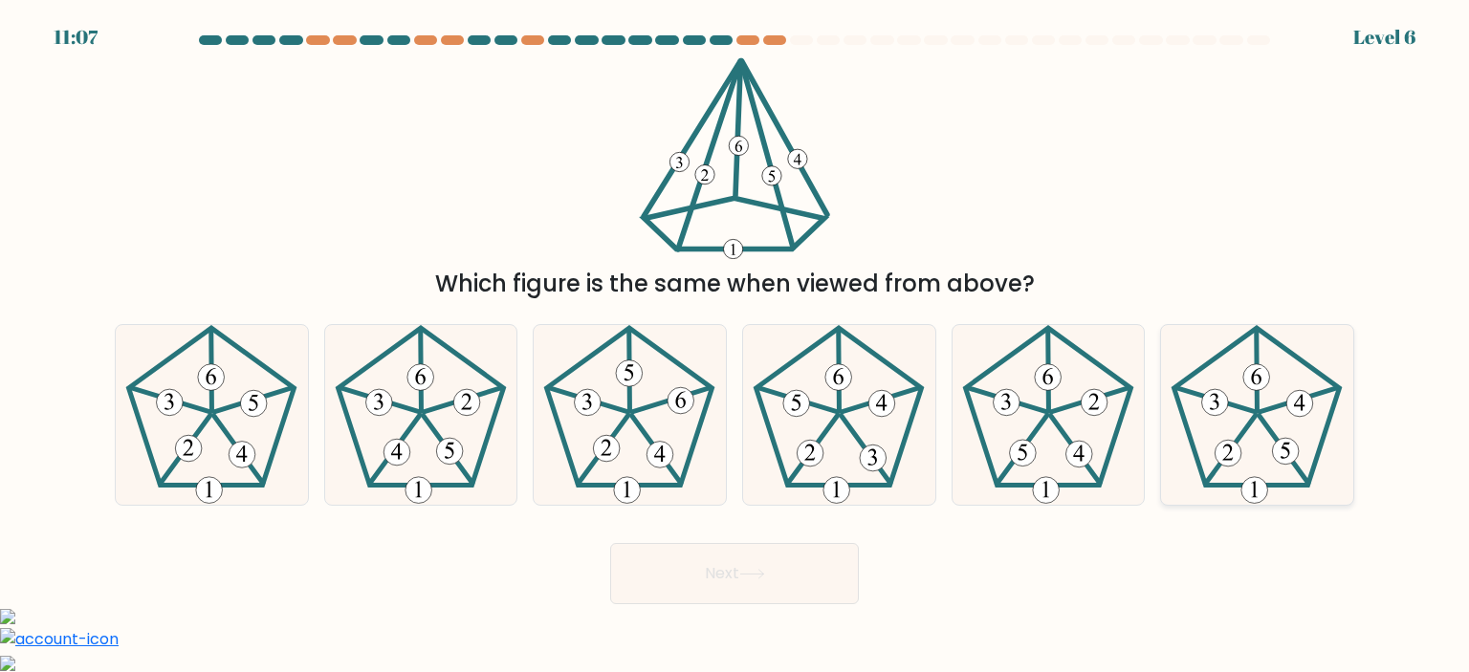
click at [1248, 430] on icon at bounding box center [1256, 415] width 180 height 180
click at [735, 346] on input "f." at bounding box center [734, 342] width 1 height 10
radio input "true"
click at [669, 592] on button "Next" at bounding box center [734, 573] width 249 height 61
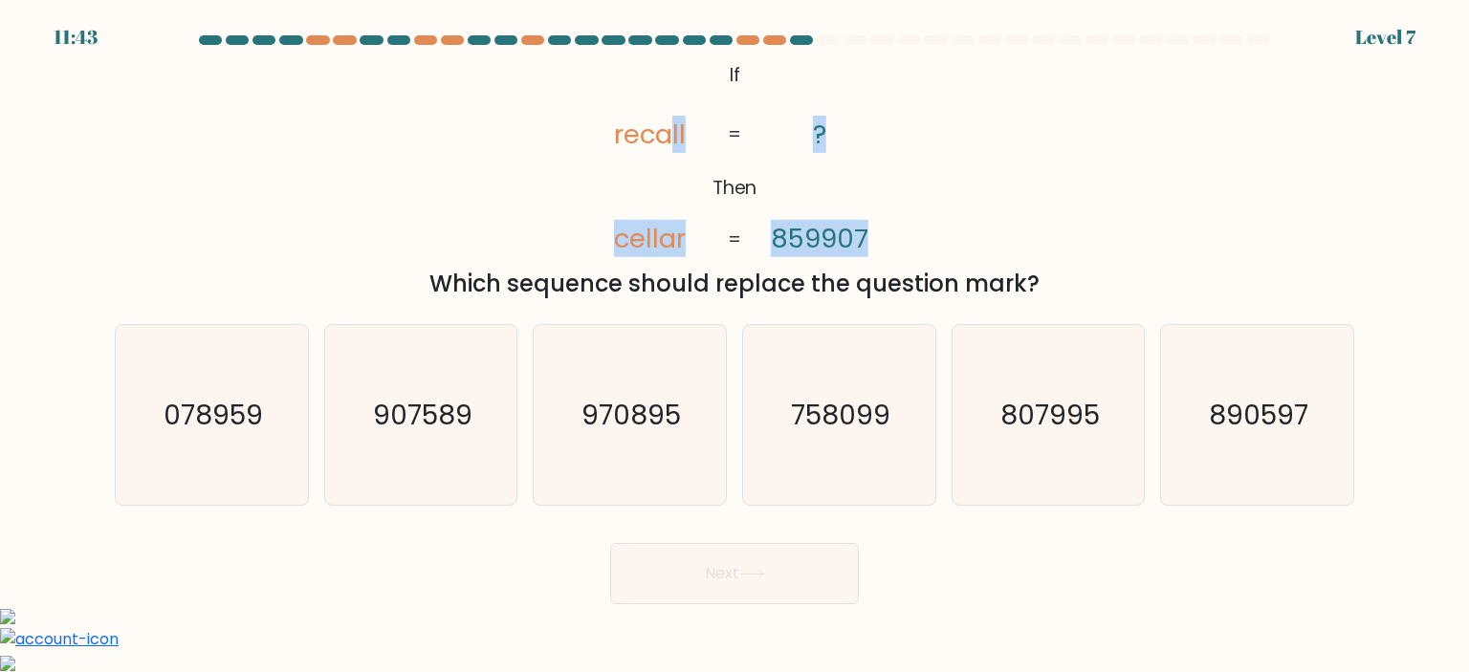
drag, startPoint x: 674, startPoint y: 136, endPoint x: 723, endPoint y: 133, distance: 48.8
click at [723, 133] on icon "@import url('https://fonts.googleapis.com/css?family=Abril+Fatface:400,100,100i…" at bounding box center [734, 158] width 327 height 202
click at [717, 229] on icon "@import url('https://fonts.googleapis.com/css?family=Abril+Fatface:400,100,100i…" at bounding box center [734, 158] width 327 height 202
click at [841, 238] on tspan "859907" at bounding box center [820, 238] width 98 height 37
drag, startPoint x: 835, startPoint y: 236, endPoint x: 857, endPoint y: 235, distance: 22.0
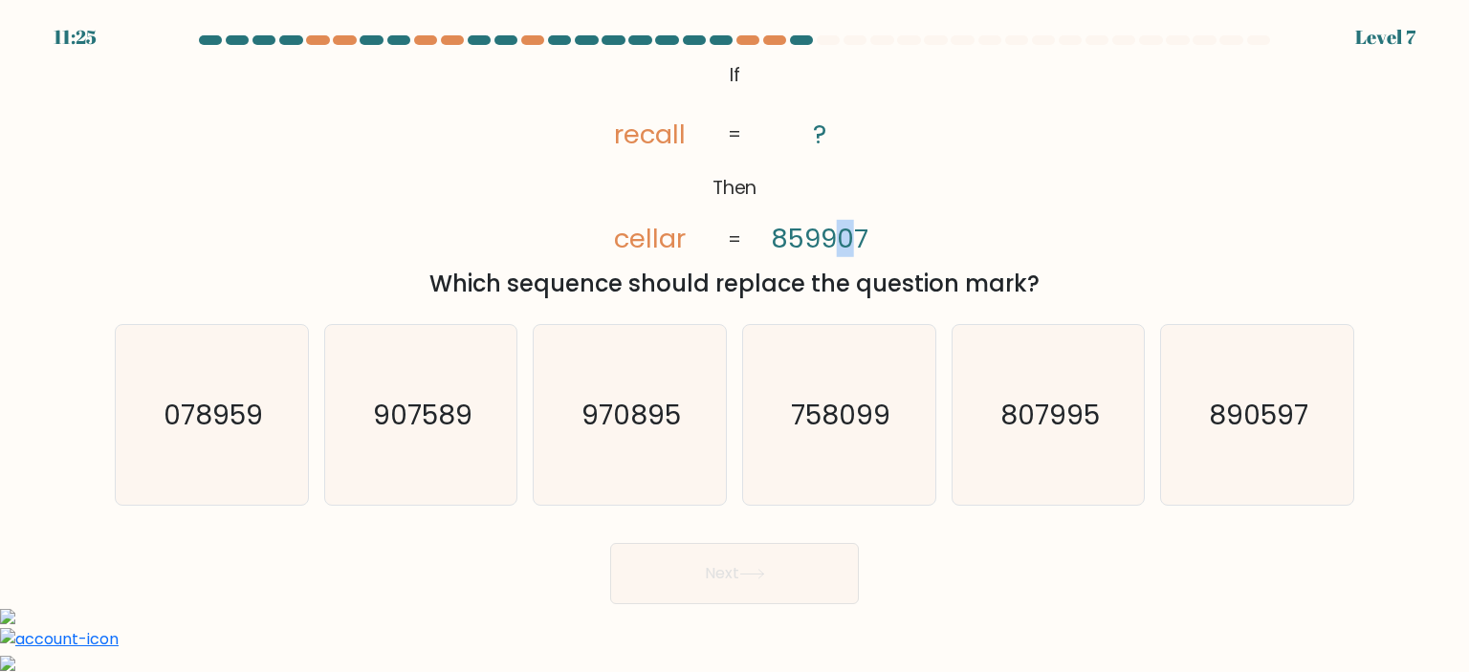
click at [857, 235] on tspan "859907" at bounding box center [820, 238] width 98 height 37
click at [412, 449] on icon "907589" at bounding box center [421, 415] width 180 height 180
click at [734, 346] on input "b. 907589" at bounding box center [734, 342] width 1 height 10
radio input "true"
click at [855, 430] on text "758099" at bounding box center [840, 415] width 99 height 38
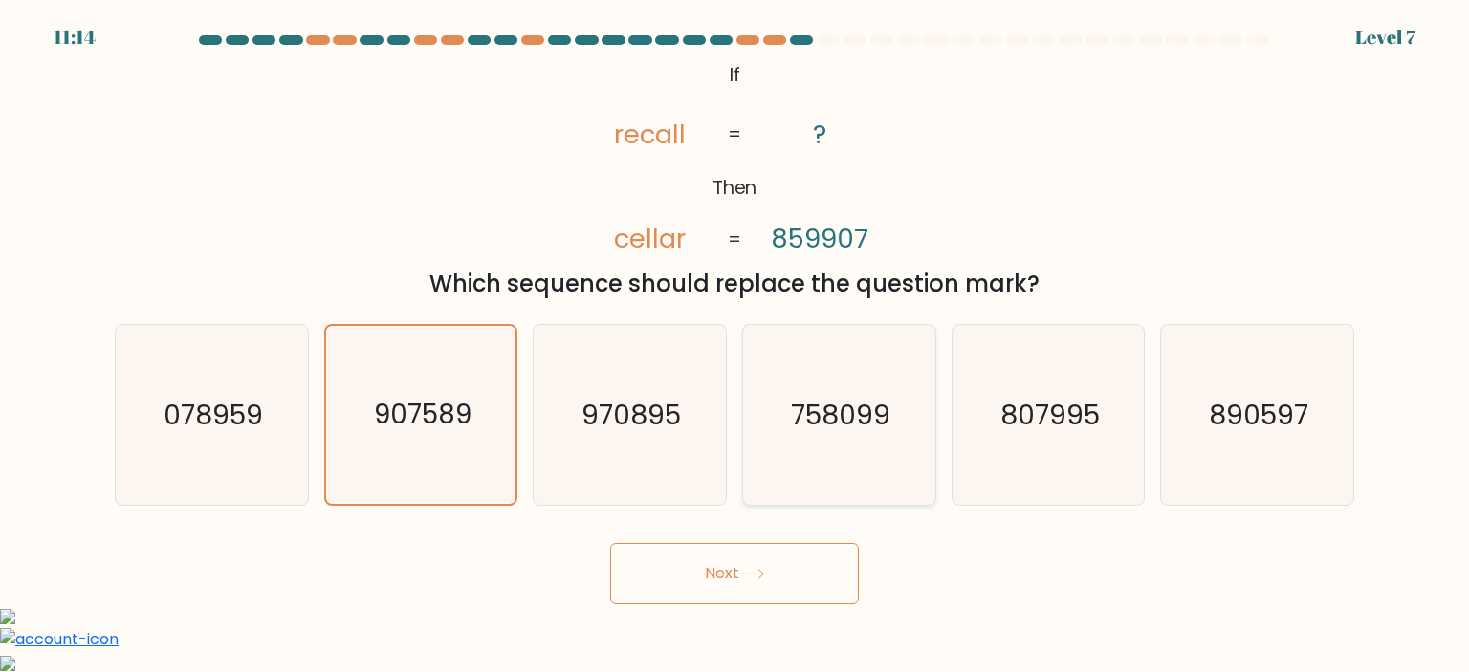
click at [735, 346] on input "d. 758099" at bounding box center [734, 342] width 1 height 10
radio input "true"
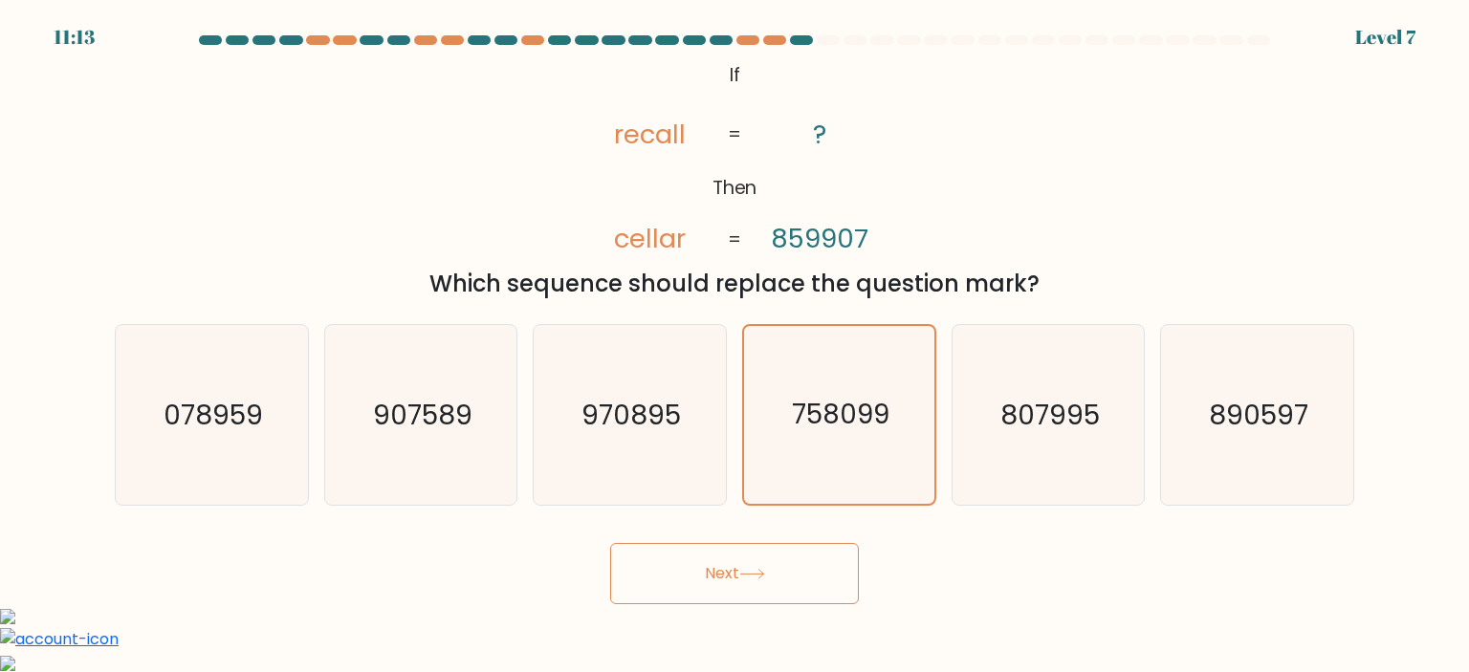
click at [718, 573] on button "Next" at bounding box center [734, 573] width 249 height 61
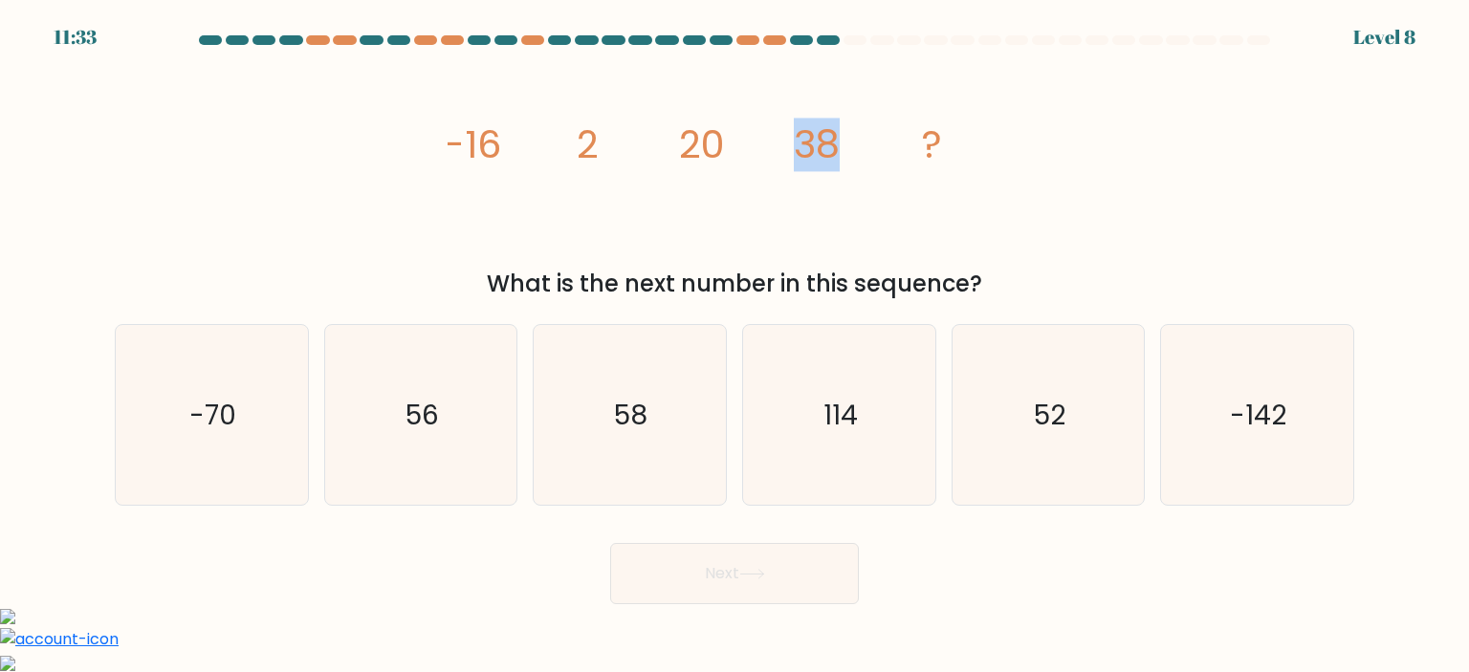
drag, startPoint x: 795, startPoint y: 151, endPoint x: 871, endPoint y: 155, distance: 75.6
click at [871, 155] on icon "image/svg+xml -16 2 20 38 ?" at bounding box center [734, 158] width 574 height 202
click at [218, 425] on text "-70" at bounding box center [213, 415] width 47 height 38
click at [734, 346] on input "a. -70" at bounding box center [734, 342] width 1 height 10
radio input "true"
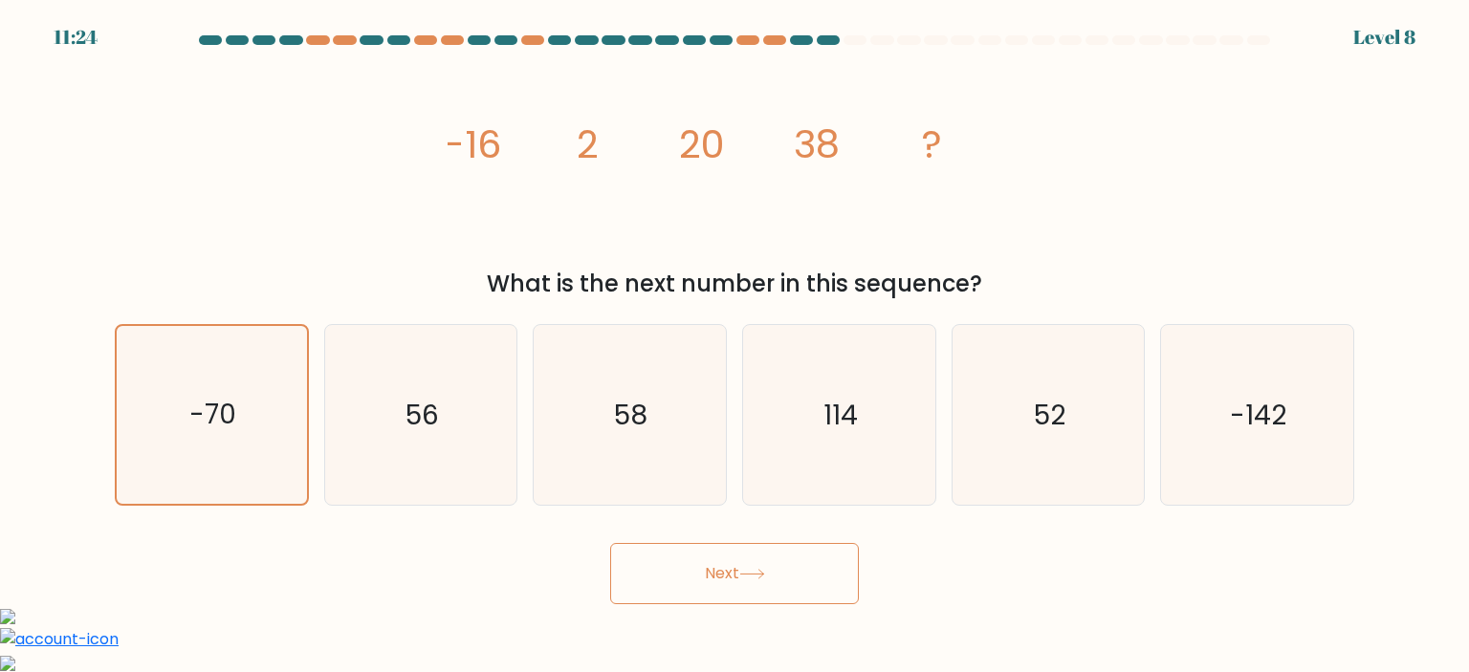
drag, startPoint x: 721, startPoint y: 614, endPoint x: 728, endPoint y: 599, distance: 15.8
click at [723, 611] on body "11:24 Level 8" at bounding box center [734, 543] width 1469 height 1086
click at [730, 597] on button "Next" at bounding box center [734, 573] width 249 height 61
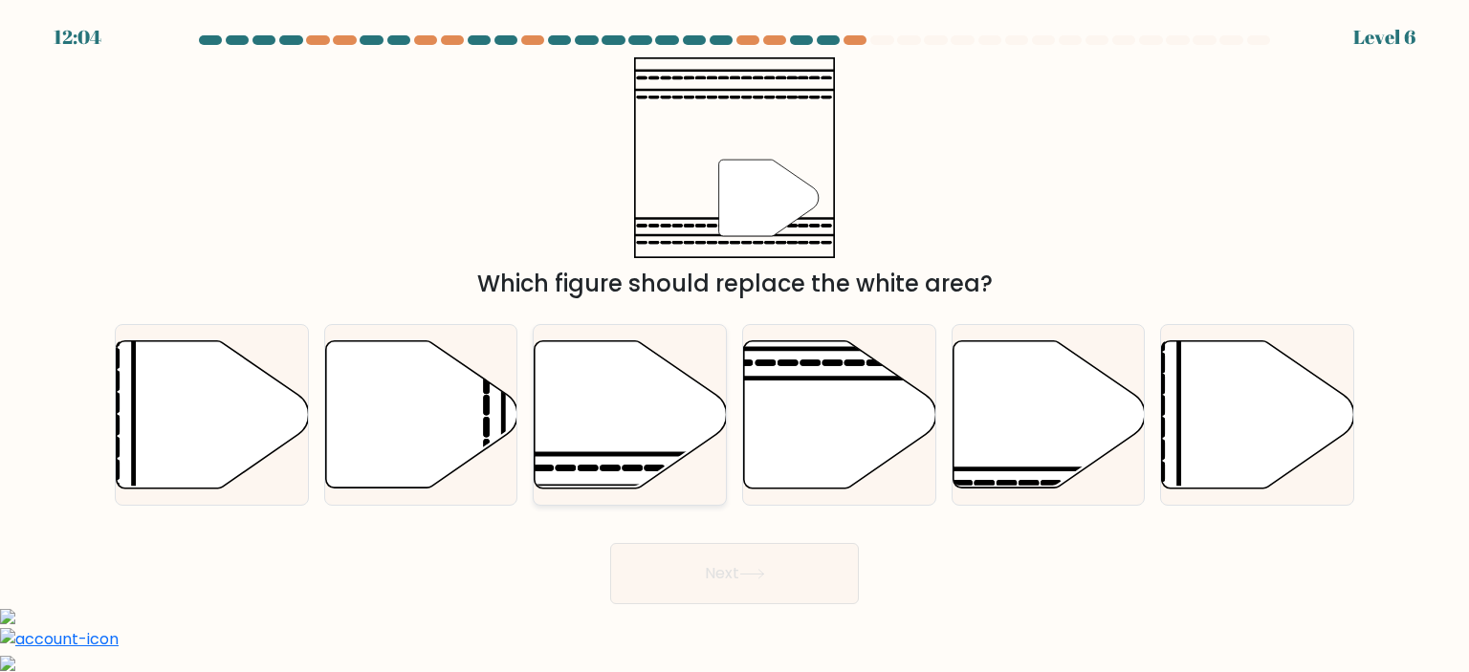
click at [568, 411] on icon at bounding box center [630, 413] width 192 height 147
click at [734, 346] on input "c." at bounding box center [734, 342] width 1 height 10
radio input "true"
click at [748, 571] on icon at bounding box center [752, 574] width 26 height 11
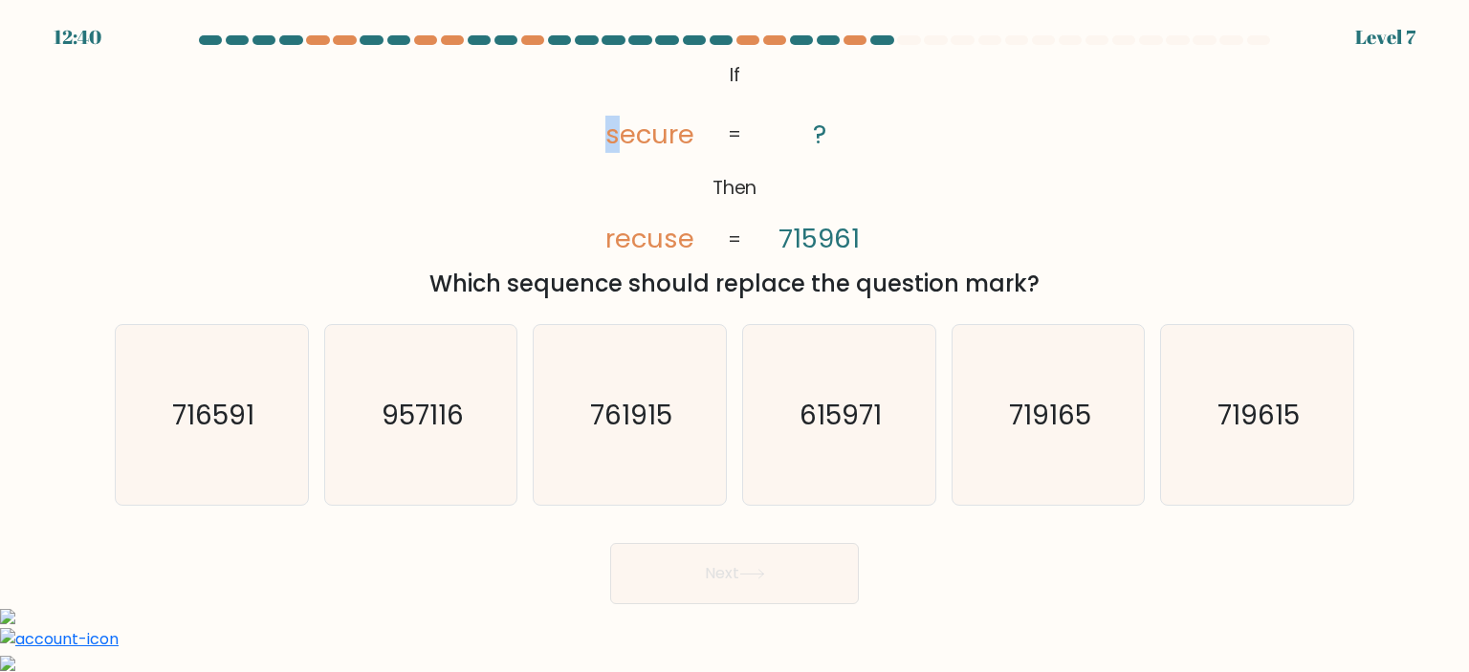
drag, startPoint x: 601, startPoint y: 129, endPoint x: 628, endPoint y: 144, distance: 30.8
click at [619, 134] on icon "@import url('https://fonts.googleapis.com/css?family=Abril+Fatface:400,100,100i…" at bounding box center [734, 158] width 327 height 202
drag, startPoint x: 667, startPoint y: 237, endPoint x: 690, endPoint y: 244, distance: 23.9
click at [690, 244] on tspan "recuse" at bounding box center [648, 238] width 89 height 37
click at [577, 207] on icon "@import url('https://fonts.googleapis.com/css?family=Abril+Fatface:400,100,100i…" at bounding box center [734, 158] width 327 height 202
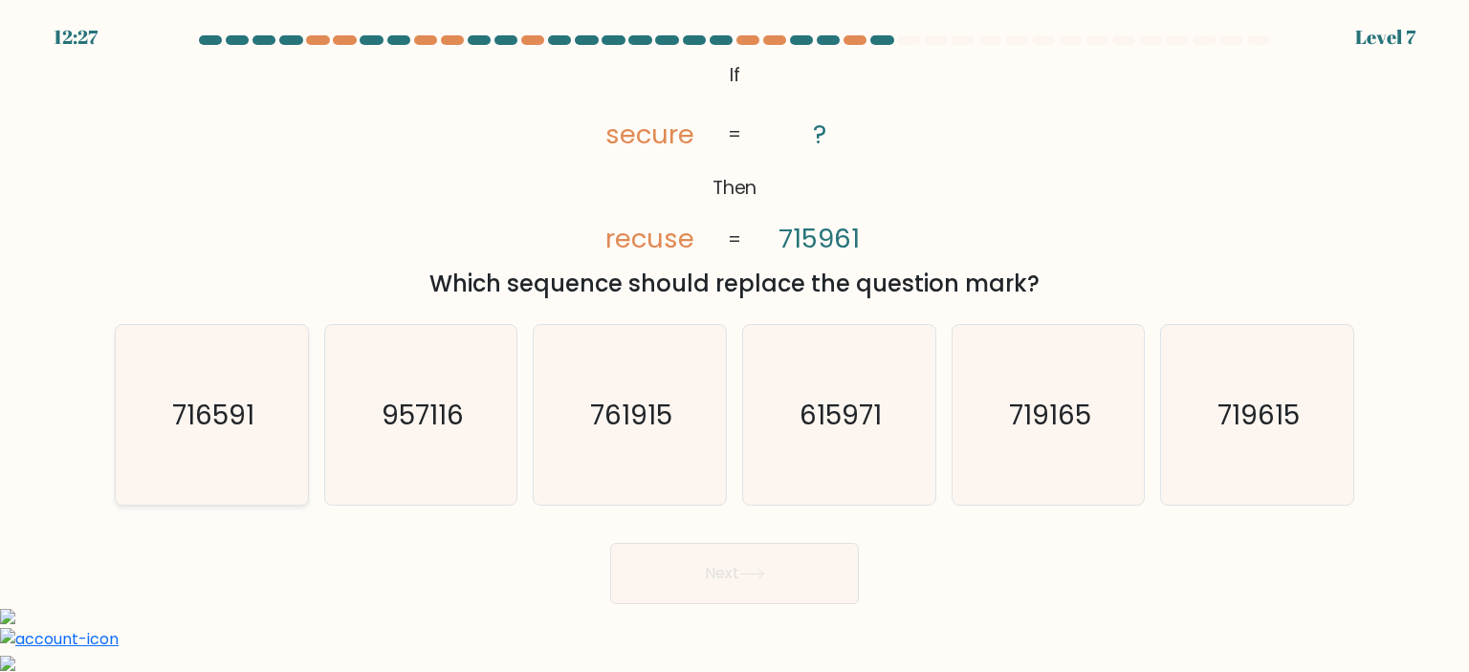
click at [251, 427] on text "716591" at bounding box center [213, 415] width 82 height 38
click at [734, 346] on input "a. 716591" at bounding box center [734, 342] width 1 height 10
radio input "true"
click at [803, 423] on text "615971" at bounding box center [840, 415] width 82 height 38
click at [735, 346] on input "d. 615971" at bounding box center [734, 342] width 1 height 10
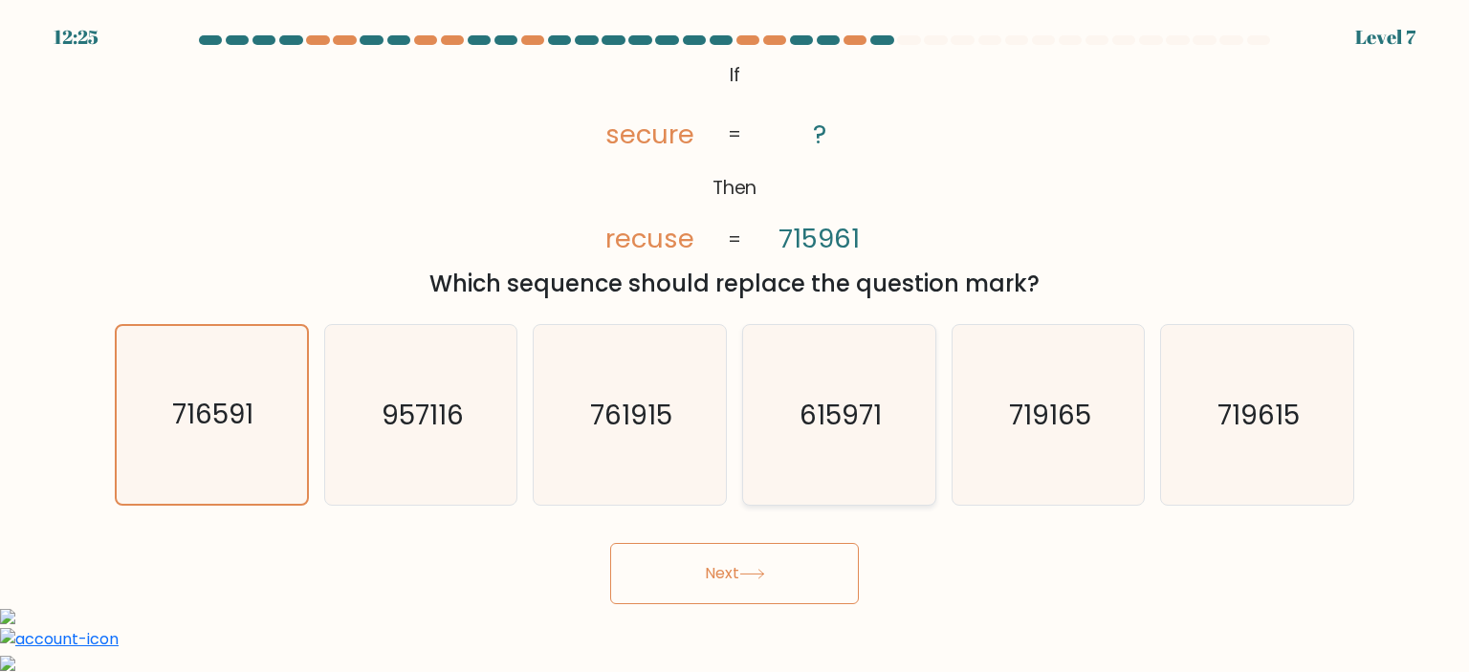
radio input "true"
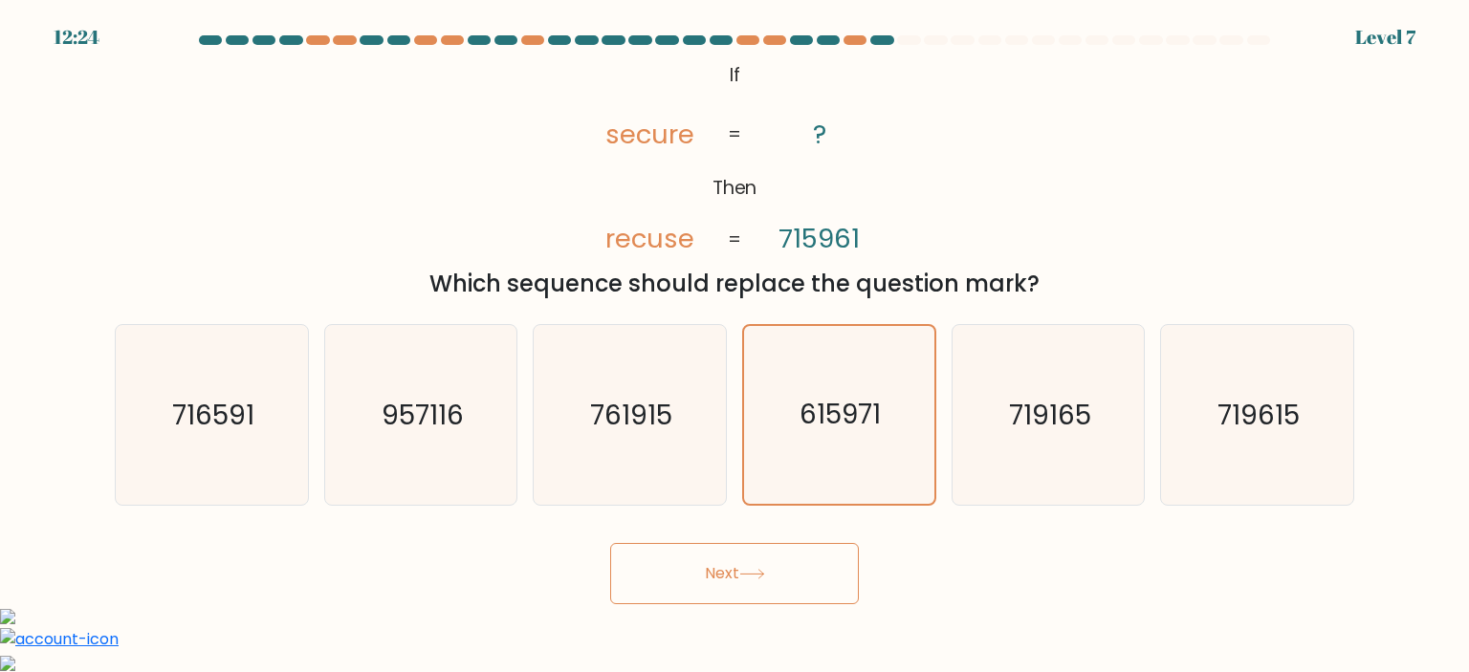
click at [784, 565] on button "Next" at bounding box center [734, 573] width 249 height 61
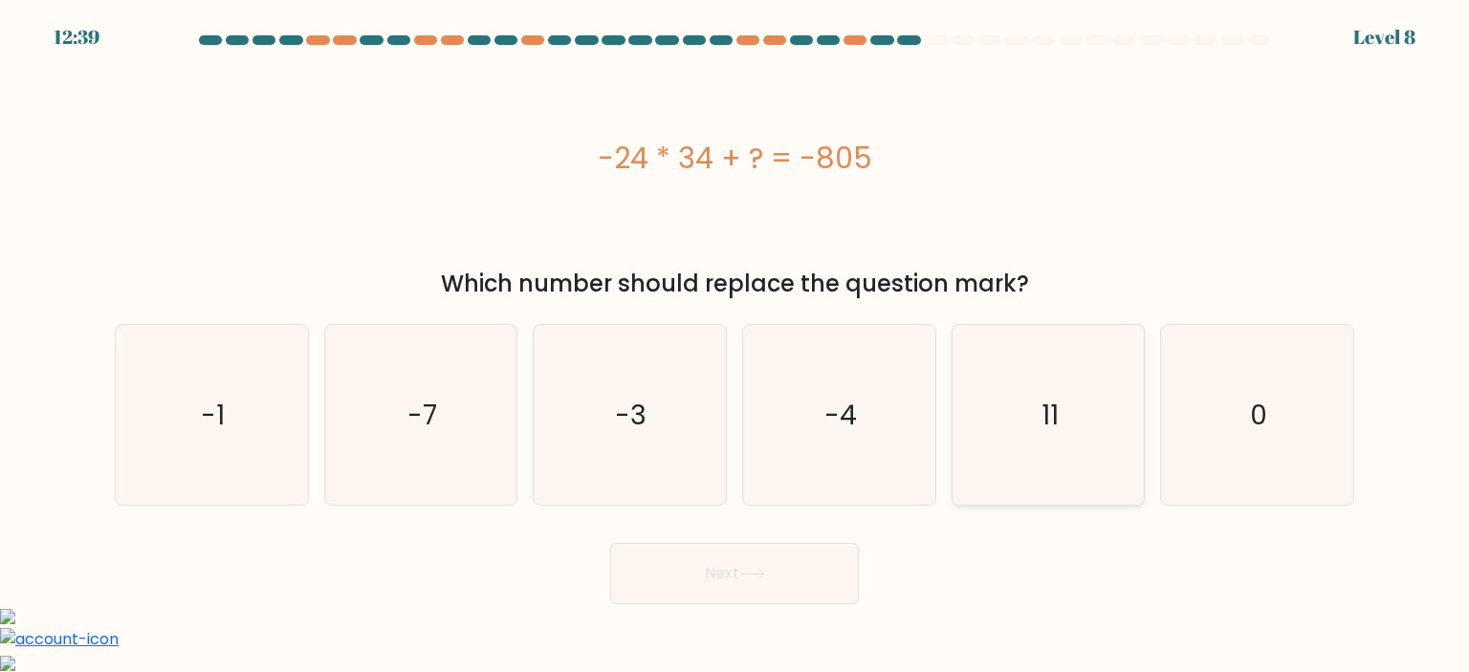
click at [1025, 465] on icon "11" at bounding box center [1048, 415] width 180 height 180
click at [735, 346] on input "e. 11" at bounding box center [734, 342] width 1 height 10
radio input "true"
click at [771, 577] on button "Next" at bounding box center [734, 573] width 249 height 61
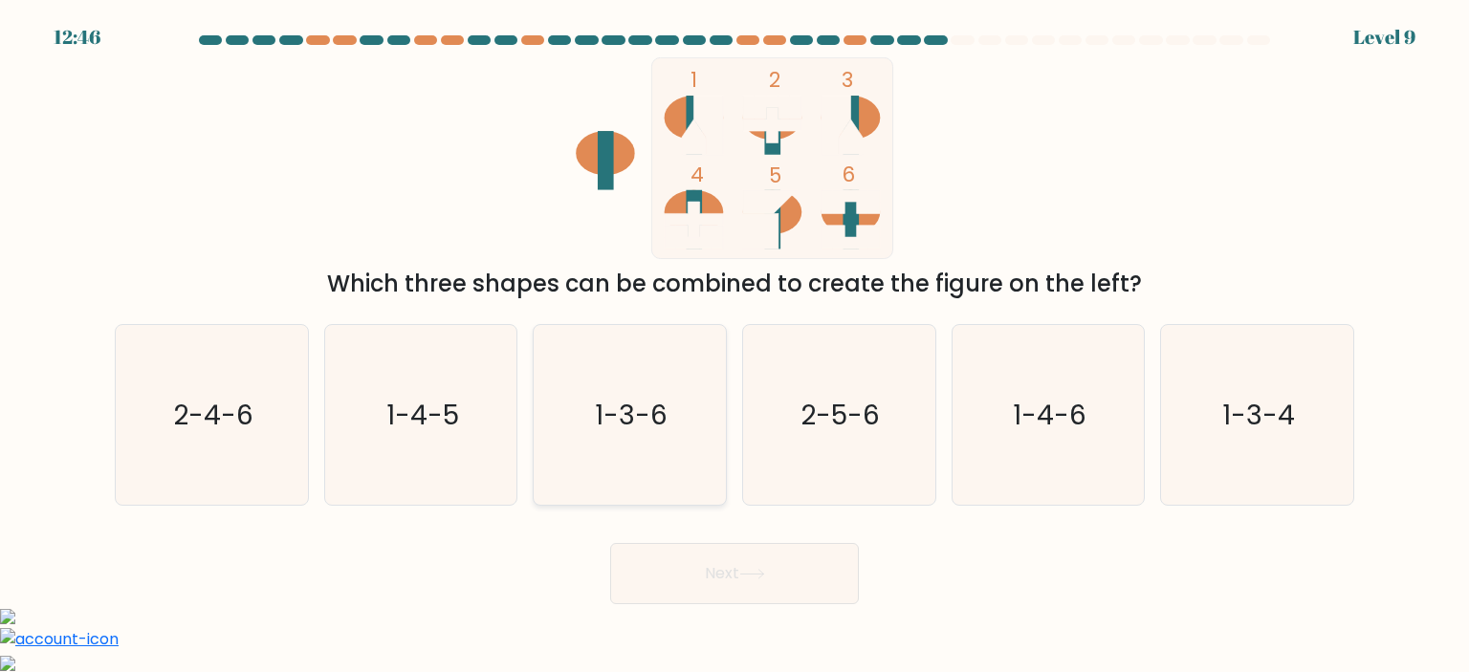
click at [654, 420] on text "1-3-6" at bounding box center [632, 415] width 73 height 38
click at [734, 346] on input "c. 1-3-6" at bounding box center [734, 342] width 1 height 10
radio input "true"
click at [1276, 392] on icon "1-3-4" at bounding box center [1256, 415] width 180 height 180
click at [735, 346] on input "f. 1-3-4" at bounding box center [734, 342] width 1 height 10
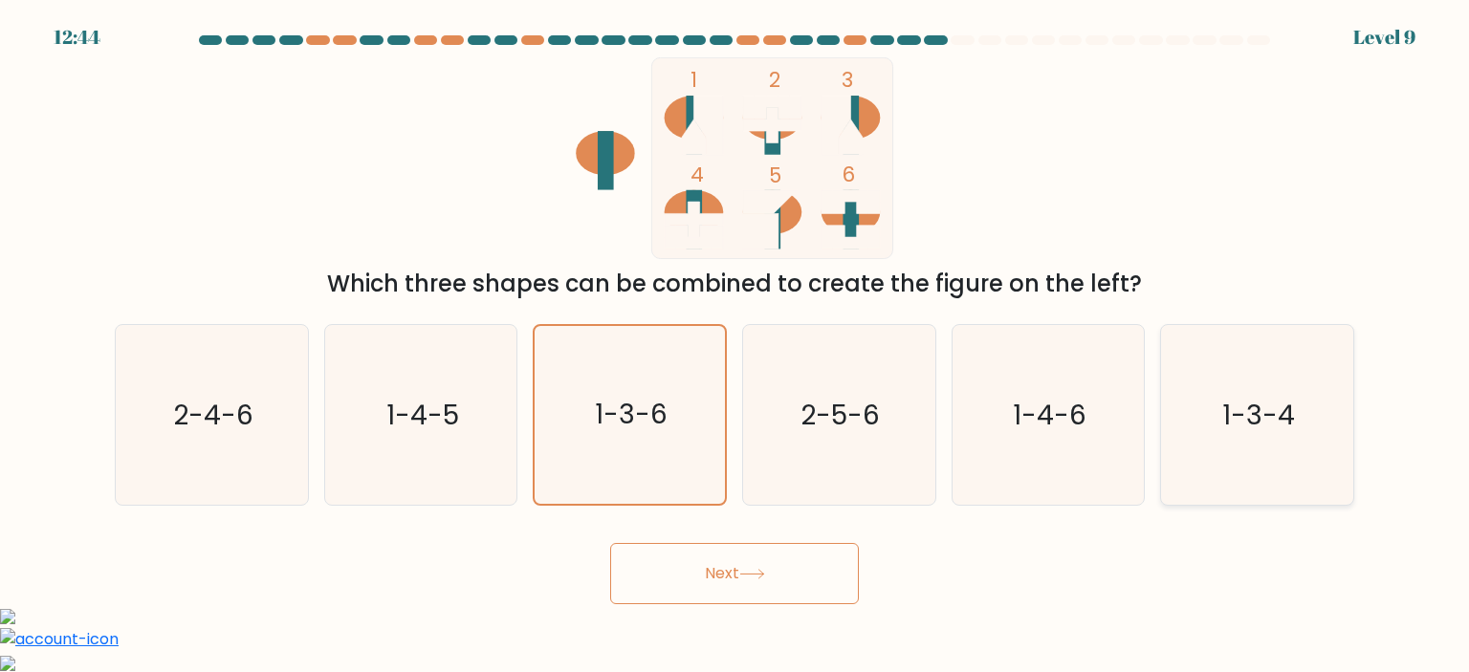
radio input "true"
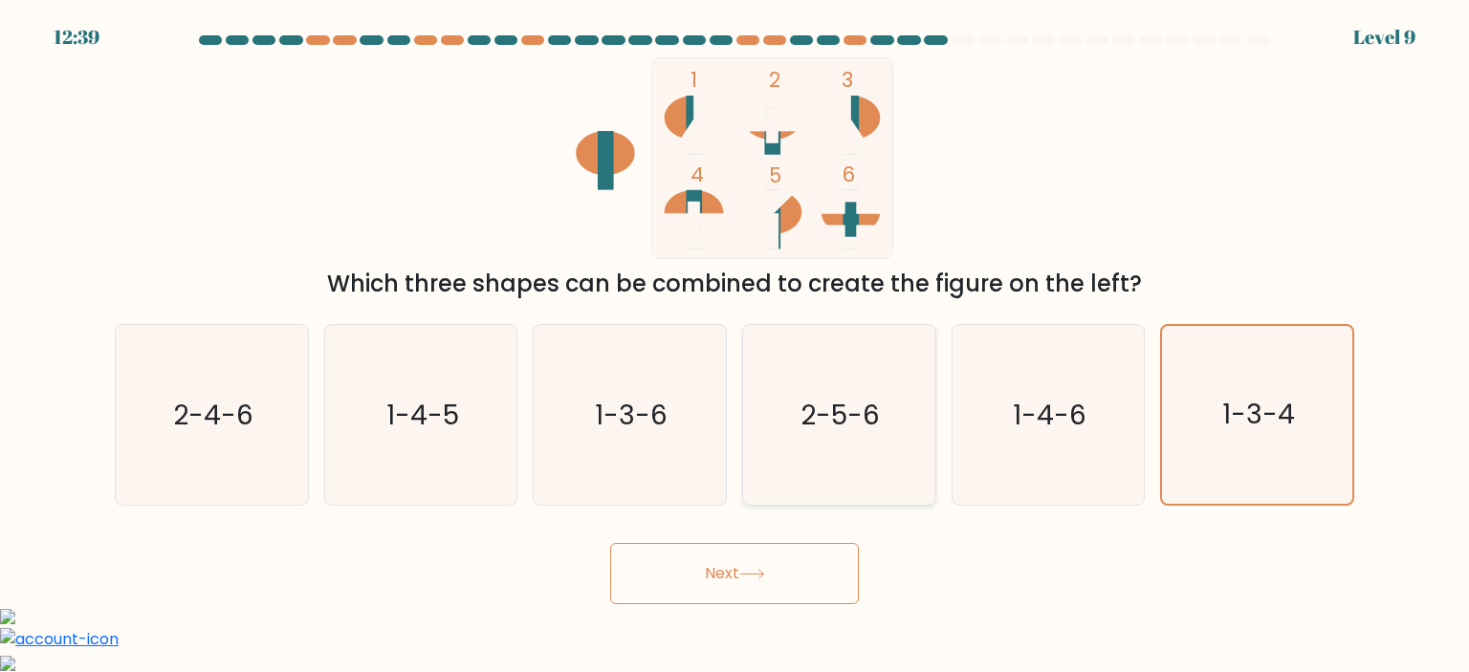
click at [795, 389] on icon "2-5-6" at bounding box center [839, 415] width 180 height 180
click at [735, 346] on input "d. 2-5-6" at bounding box center [734, 342] width 1 height 10
radio input "true"
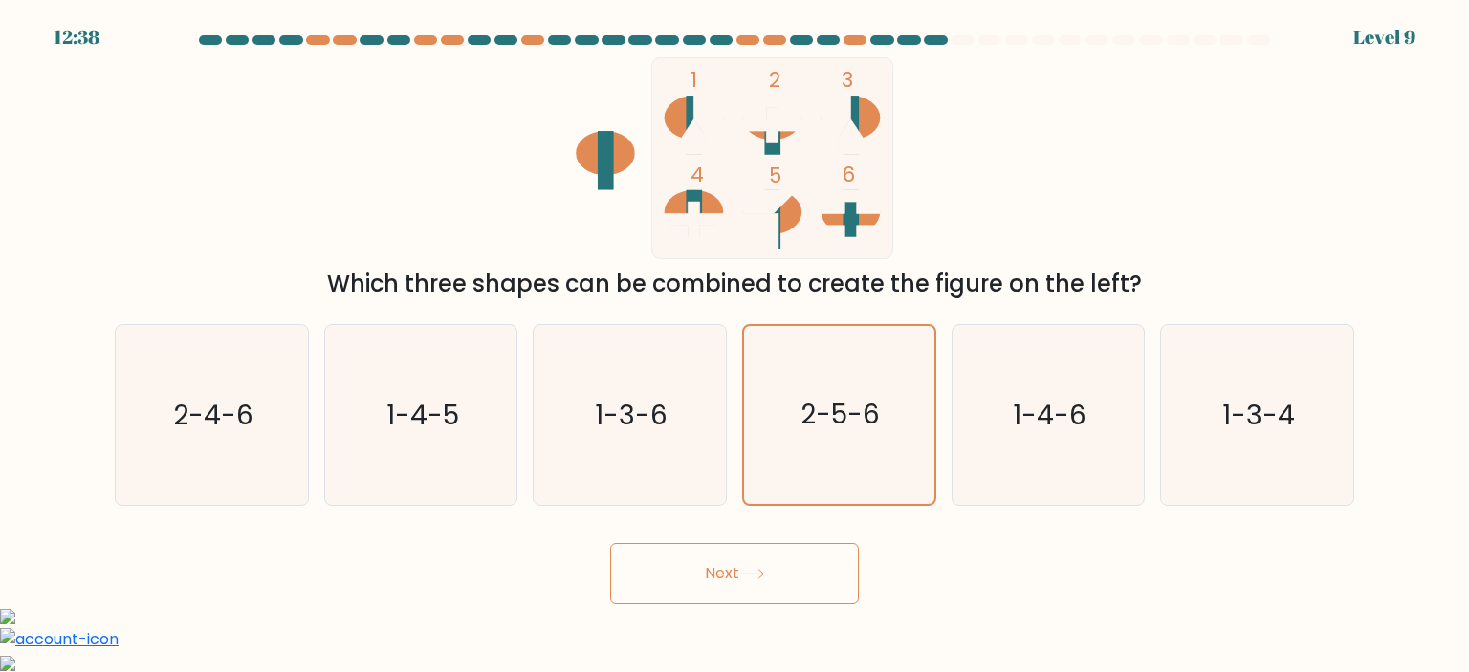
click at [789, 95] on icon "1 2 3 4 5 6" at bounding box center [734, 158] width 514 height 202
drag, startPoint x: 770, startPoint y: 214, endPoint x: 780, endPoint y: 217, distance: 10.9
click at [771, 215] on rect at bounding box center [760, 230] width 35 height 35
click at [861, 210] on icon at bounding box center [850, 202] width 59 height 24
click at [835, 414] on text "2-5-6" at bounding box center [840, 415] width 79 height 37
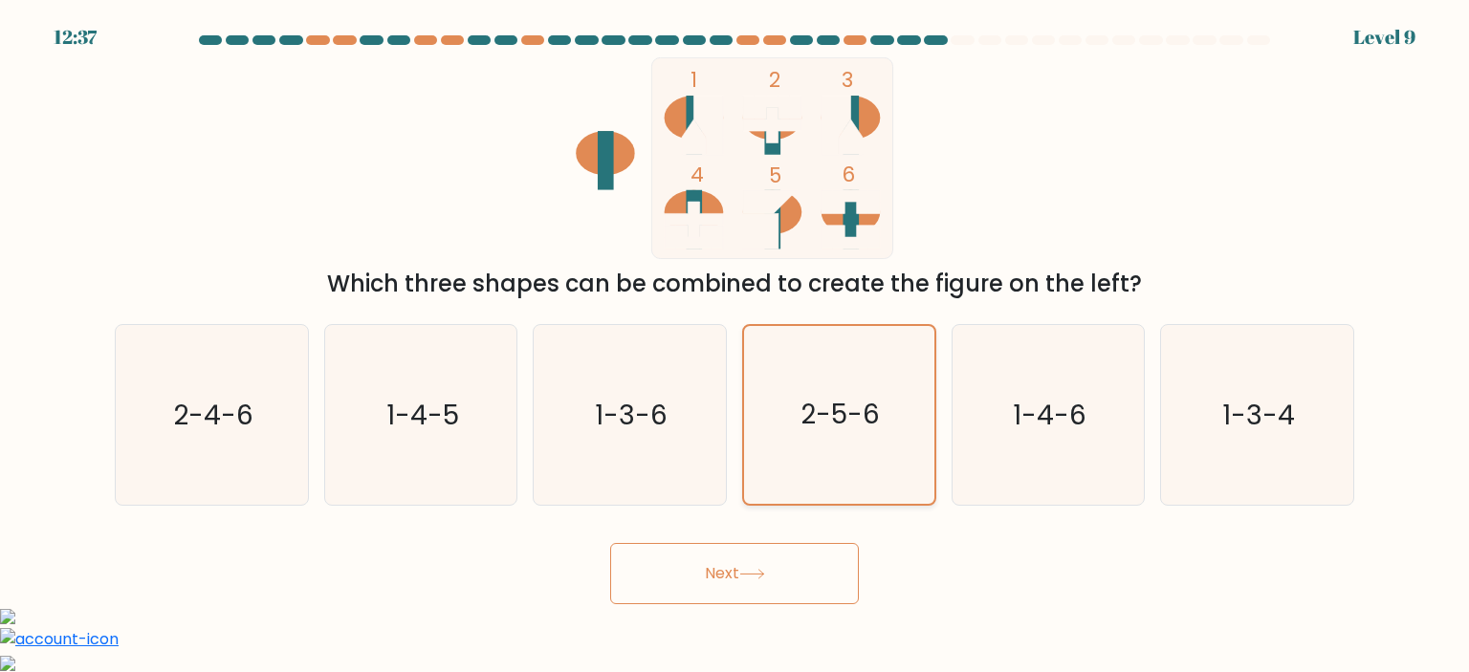
click at [735, 346] on input "d. 2-5-6" at bounding box center [734, 342] width 1 height 10
click at [754, 575] on icon at bounding box center [751, 574] width 23 height 9
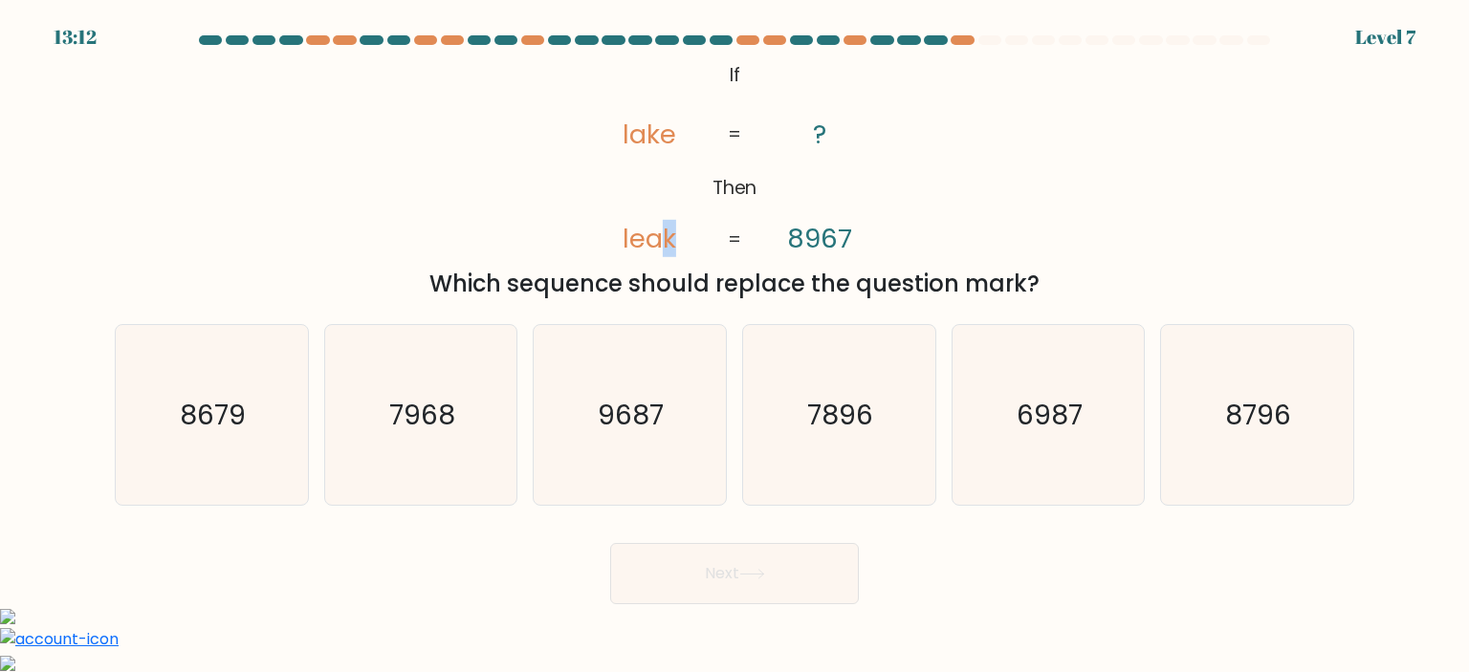
drag, startPoint x: 668, startPoint y: 229, endPoint x: 688, endPoint y: 236, distance: 21.5
click at [688, 236] on icon "@import url('https://fonts.googleapis.com/css?family=Abril+Fatface:400,100,100i…" at bounding box center [734, 158] width 327 height 202
drag, startPoint x: 837, startPoint y: 244, endPoint x: 820, endPoint y: 282, distance: 41.6
click at [842, 245] on tspan "8967" at bounding box center [819, 238] width 65 height 37
click at [1082, 433] on icon "6987" at bounding box center [1048, 415] width 180 height 180
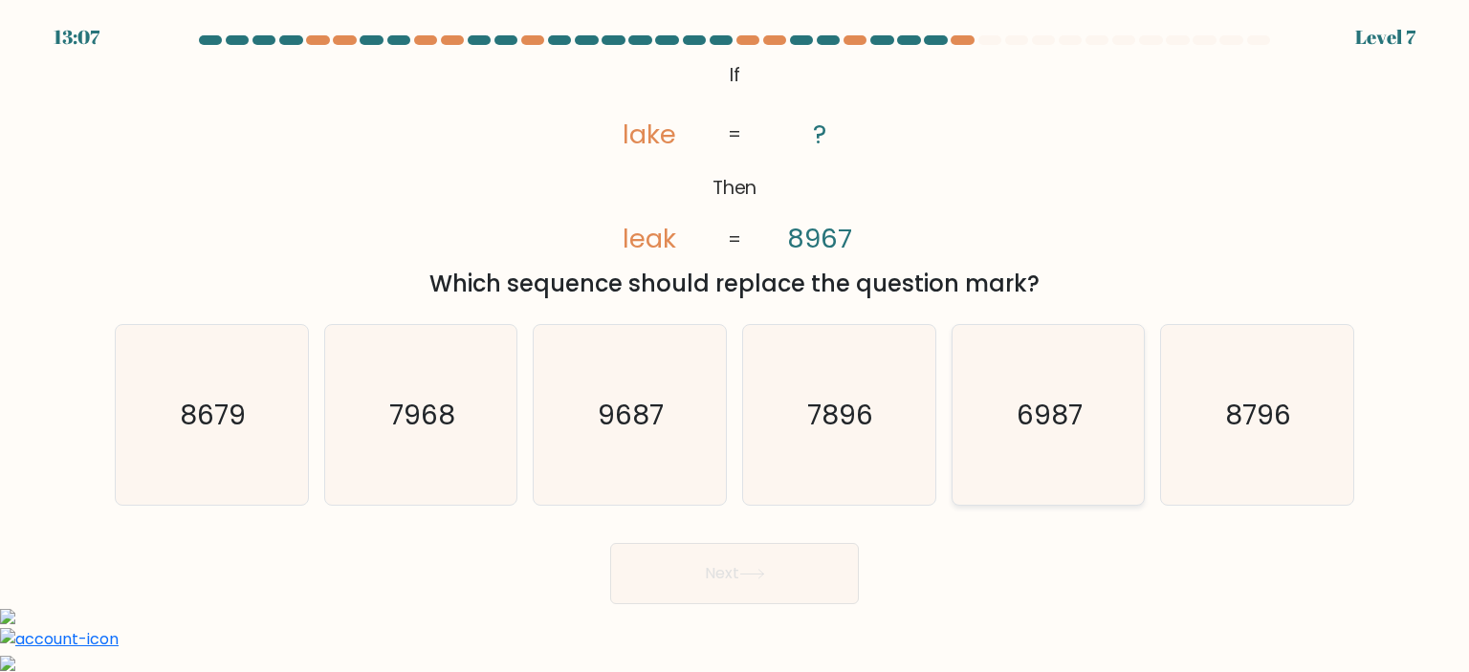
click at [735, 346] on input "e. 6987" at bounding box center [734, 342] width 1 height 10
radio input "true"
click at [700, 584] on button "Next" at bounding box center [734, 573] width 249 height 61
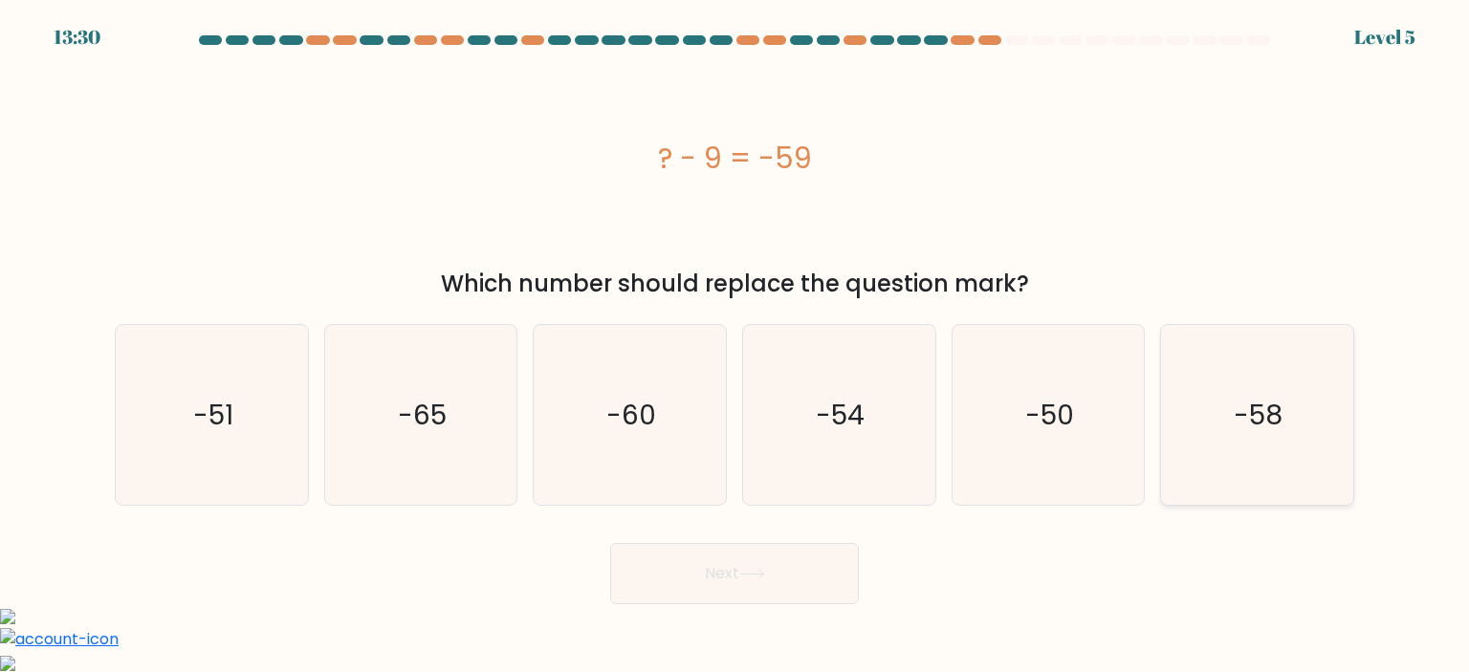
click at [1251, 418] on text "-58" at bounding box center [1258, 415] width 49 height 38
click at [735, 346] on input "f. -58" at bounding box center [734, 342] width 1 height 10
radio input "true"
click at [700, 584] on button "Next" at bounding box center [734, 573] width 249 height 61
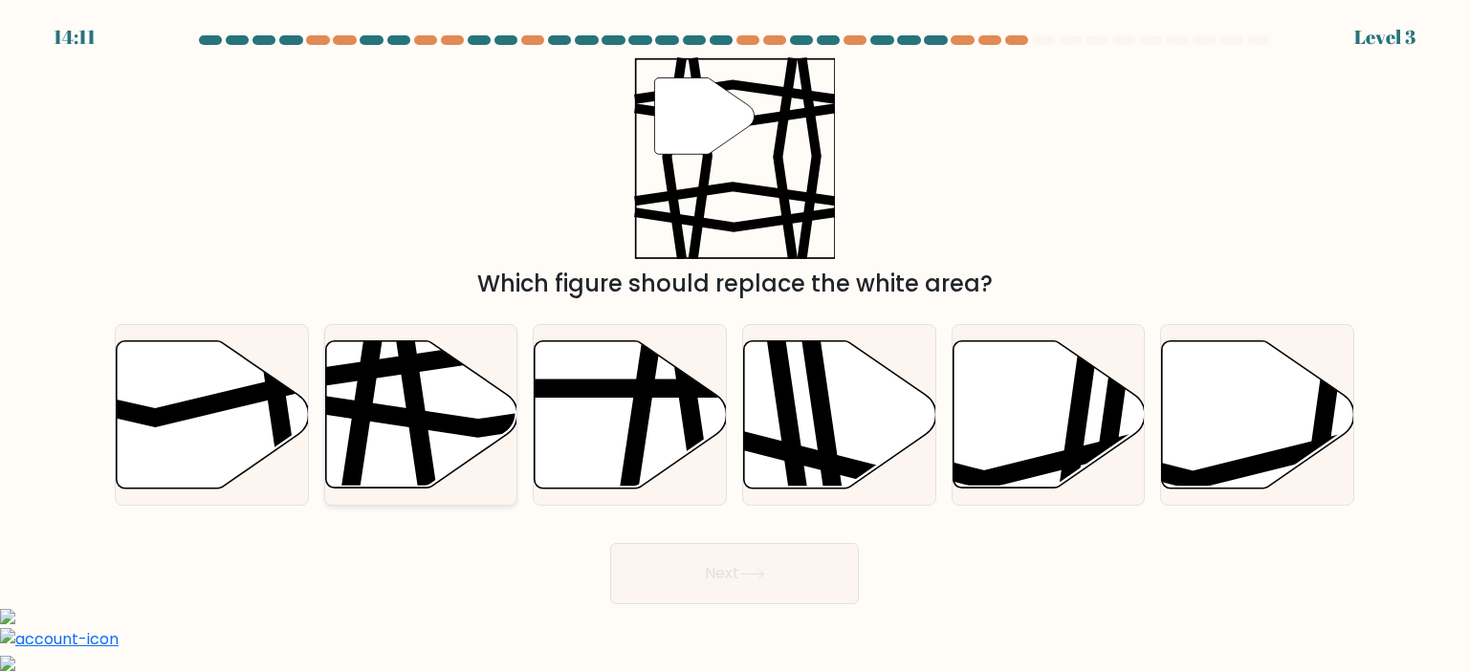
click at [366, 404] on icon at bounding box center [481, 414] width 387 height 29
click at [734, 346] on input "b." at bounding box center [734, 342] width 1 height 10
radio input "true"
click at [759, 582] on button "Next" at bounding box center [734, 573] width 249 height 61
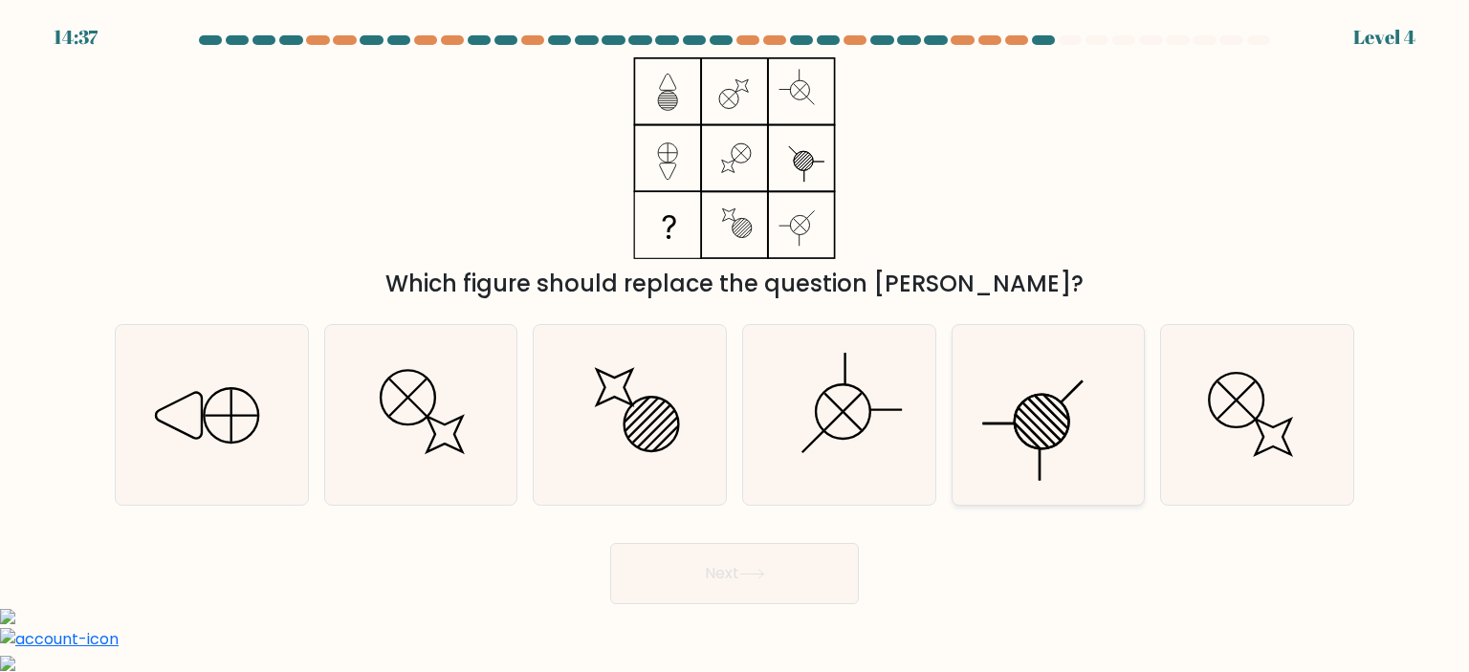
click at [1074, 433] on icon at bounding box center [1048, 415] width 180 height 180
click at [735, 346] on input "e." at bounding box center [734, 342] width 1 height 10
radio input "true"
click at [244, 419] on icon at bounding box center [211, 415] width 180 height 180
click at [734, 346] on input "a." at bounding box center [734, 342] width 1 height 10
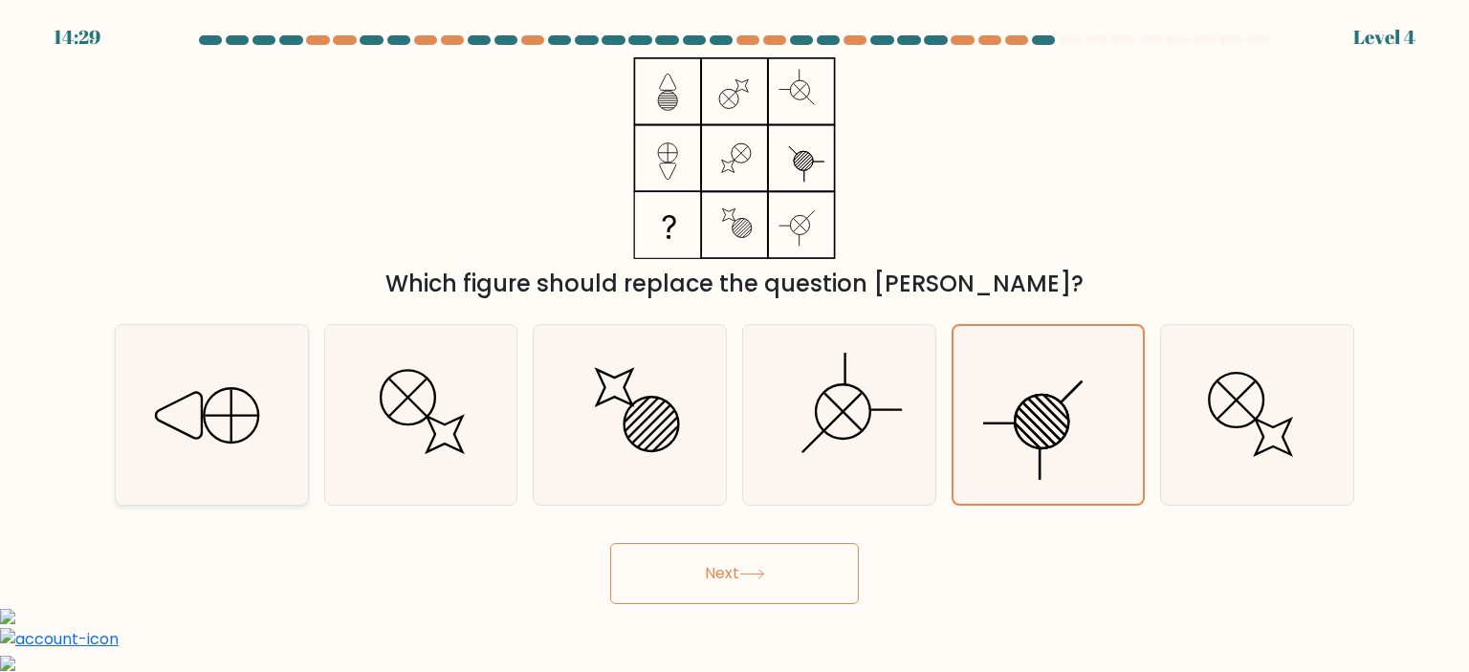
radio input "true"
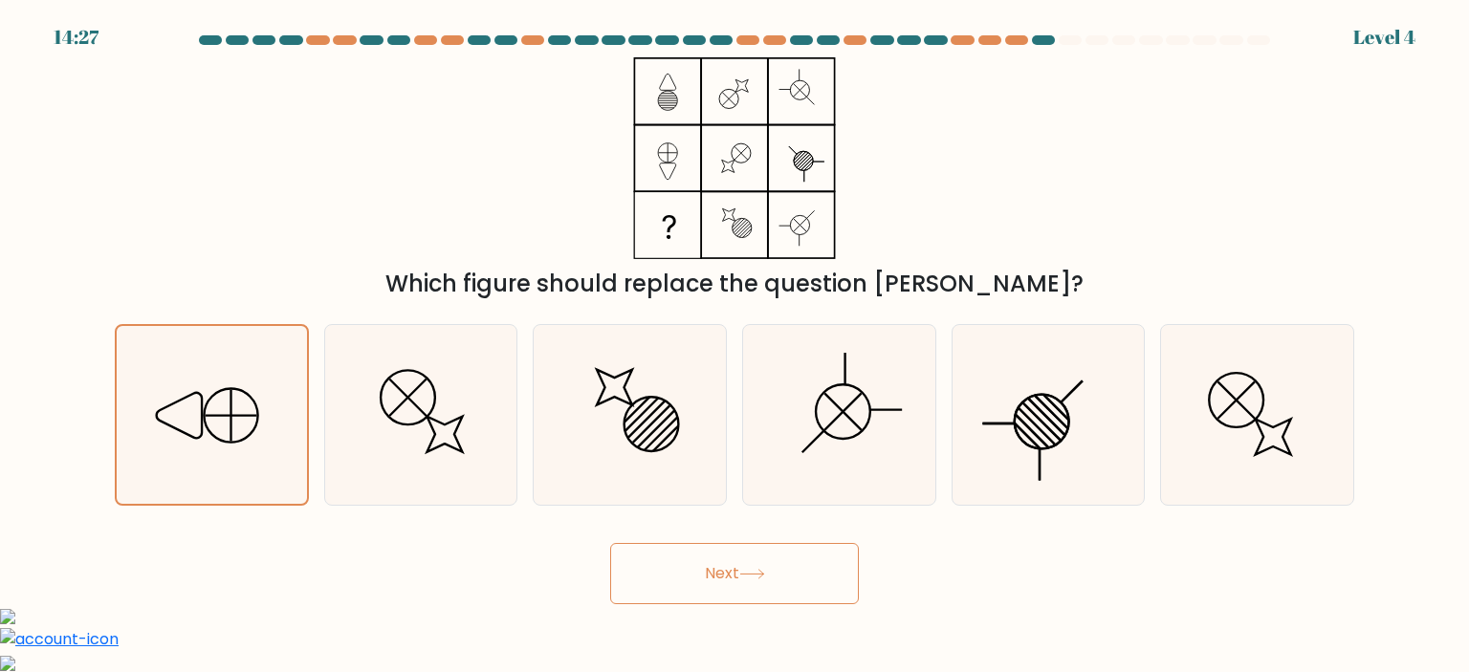
click at [724, 573] on button "Next" at bounding box center [734, 573] width 249 height 61
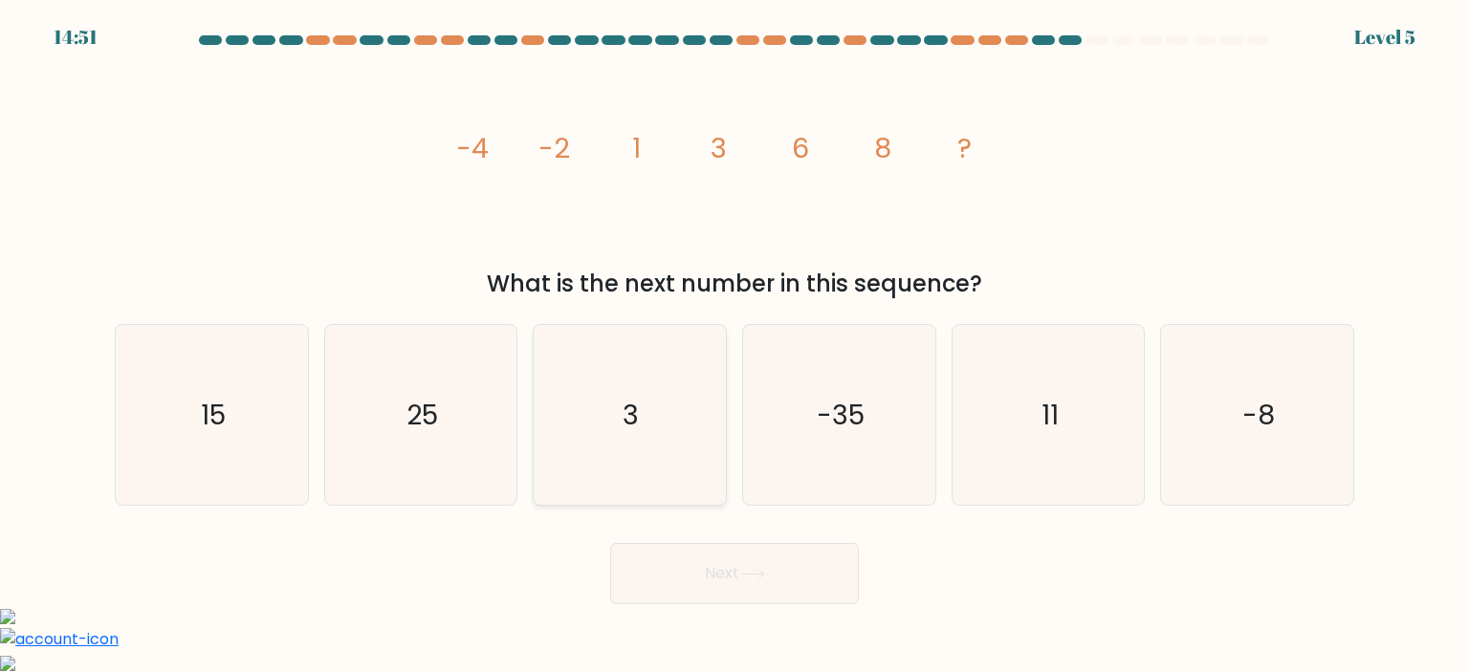
click at [648, 412] on icon "3" at bounding box center [629, 415] width 180 height 180
click at [734, 346] on input "c. 3" at bounding box center [734, 342] width 1 height 10
radio input "true"
click at [721, 586] on button "Next" at bounding box center [734, 573] width 249 height 61
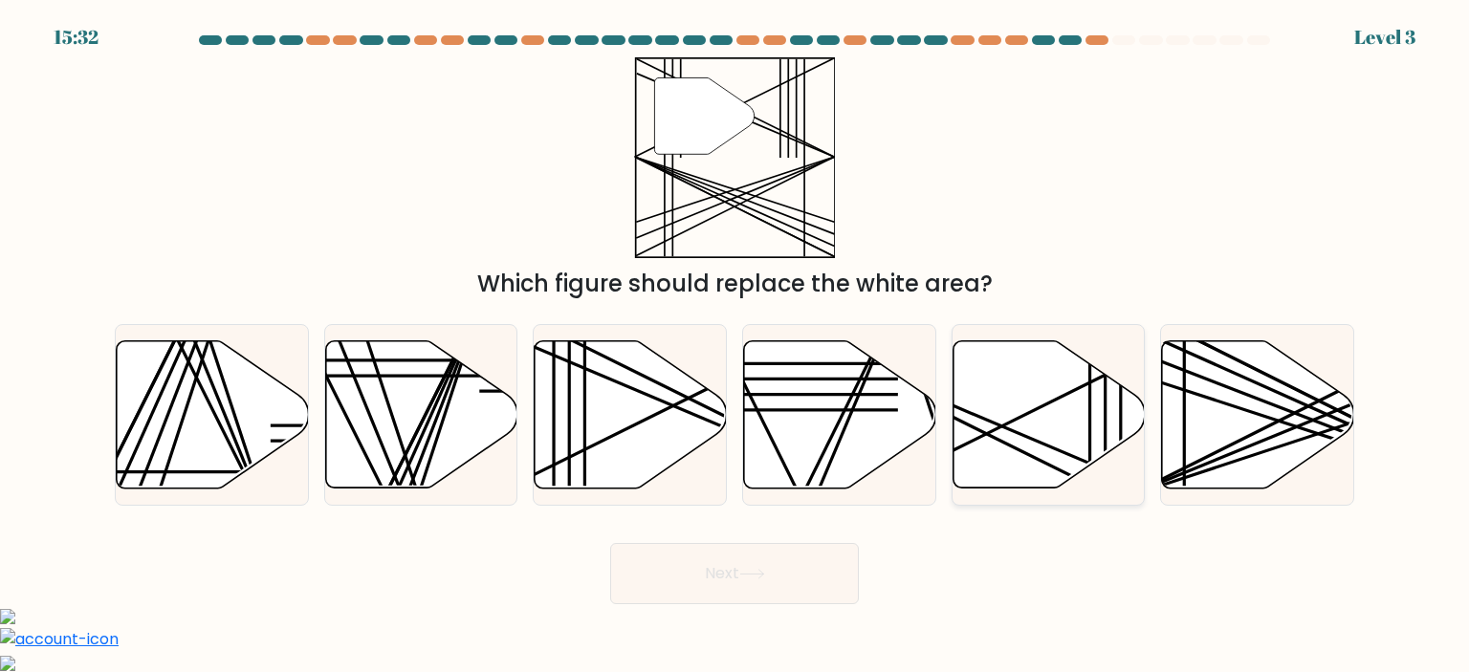
click at [1002, 408] on icon at bounding box center [1048, 413] width 192 height 147
click at [735, 346] on input "e." at bounding box center [734, 342] width 1 height 10
radio input "true"
click at [601, 423] on icon at bounding box center [630, 413] width 192 height 147
click at [734, 346] on input "c." at bounding box center [734, 342] width 1 height 10
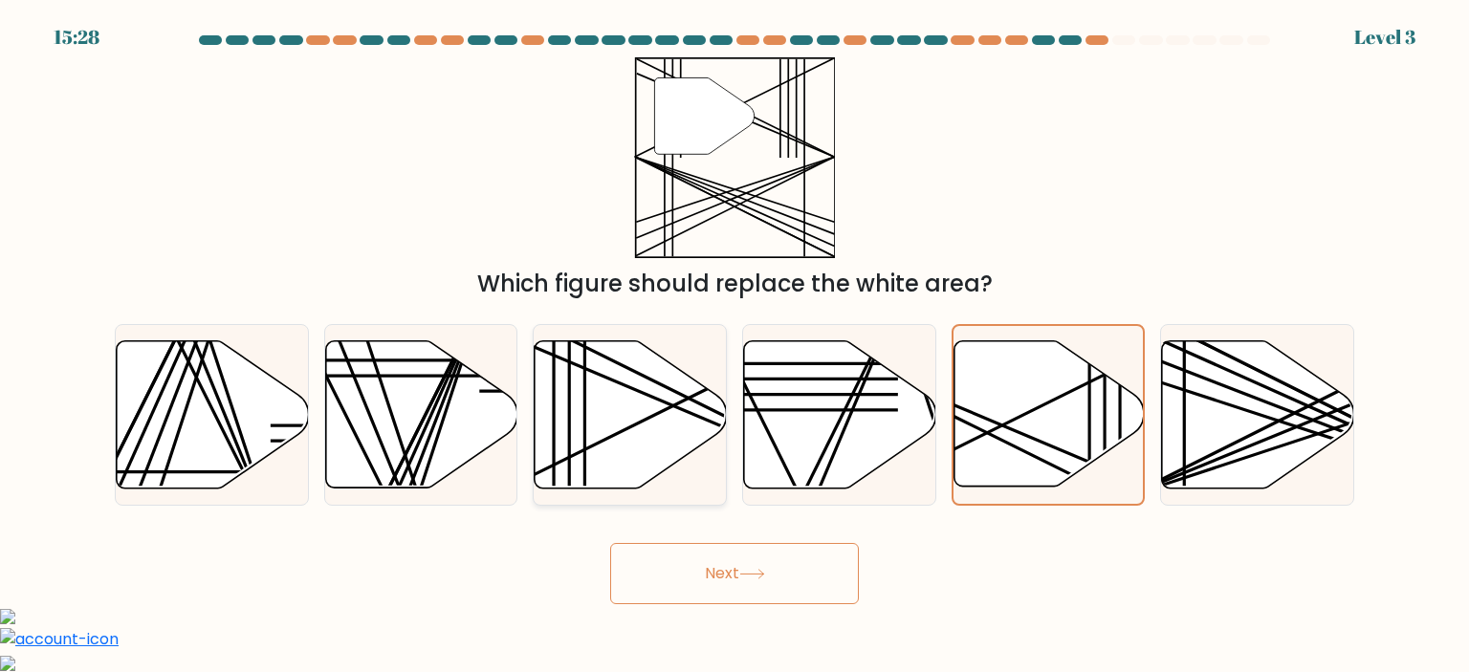
radio input "true"
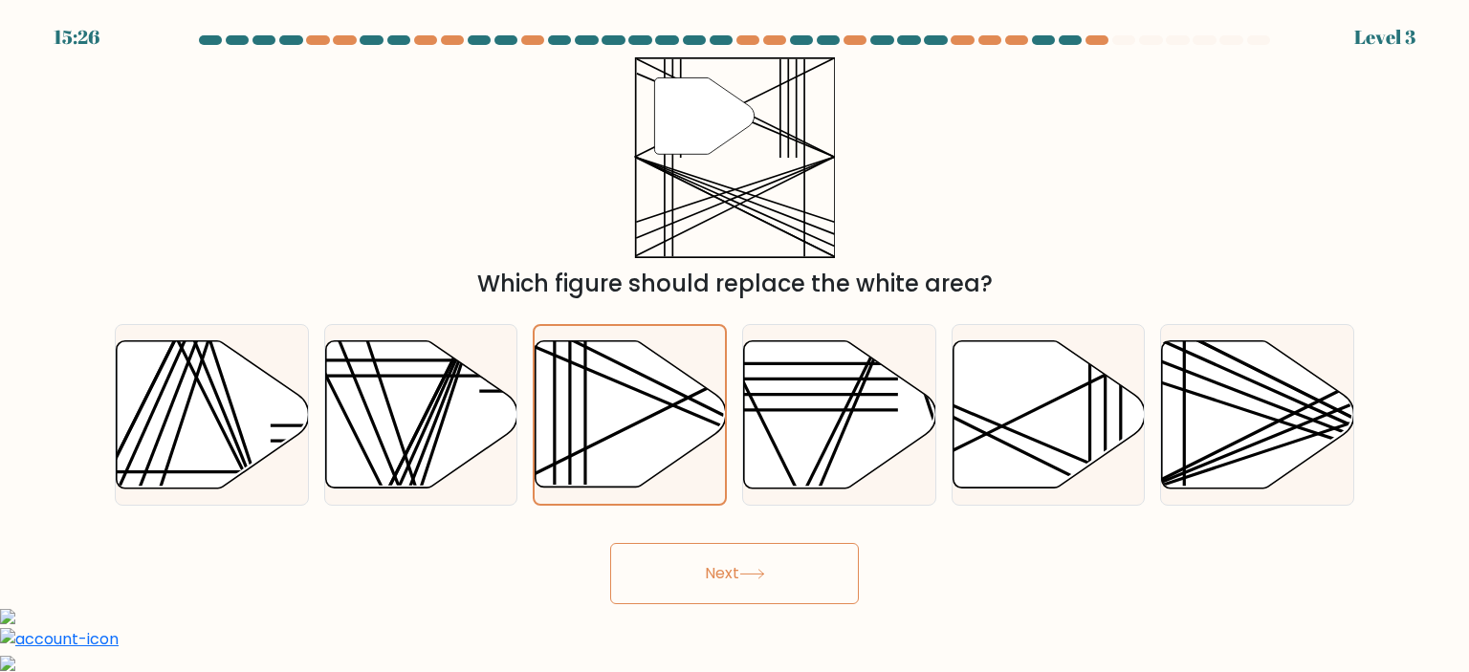
click at [752, 585] on button "Next" at bounding box center [734, 573] width 249 height 61
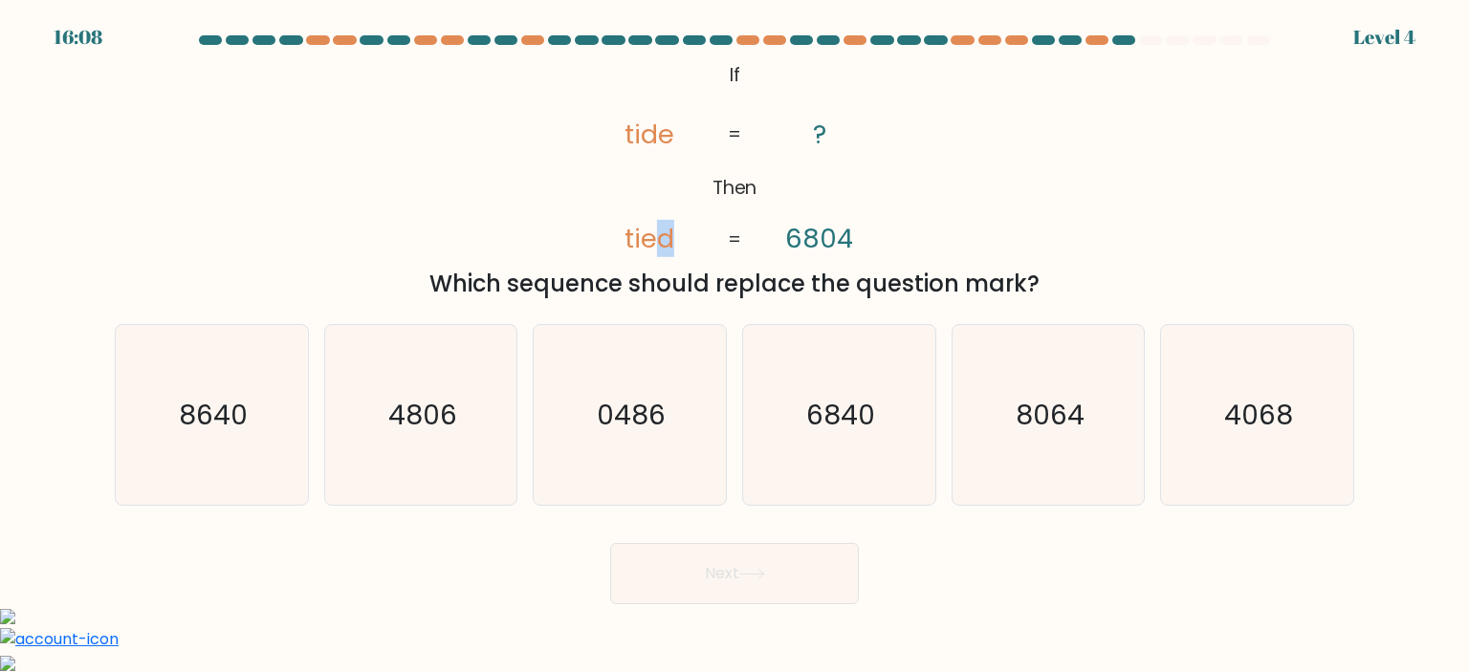
drag, startPoint x: 658, startPoint y: 236, endPoint x: 695, endPoint y: 240, distance: 37.5
click at [695, 240] on icon "@import url('https://fonts.googleapis.com/css?family=Abril+Fatface:400,100,100i…" at bounding box center [734, 158] width 327 height 202
drag, startPoint x: 643, startPoint y: 238, endPoint x: 661, endPoint y: 246, distance: 19.7
click at [661, 246] on tspan "tied" at bounding box center [649, 238] width 50 height 37
drag, startPoint x: 620, startPoint y: 243, endPoint x: 647, endPoint y: 244, distance: 27.7
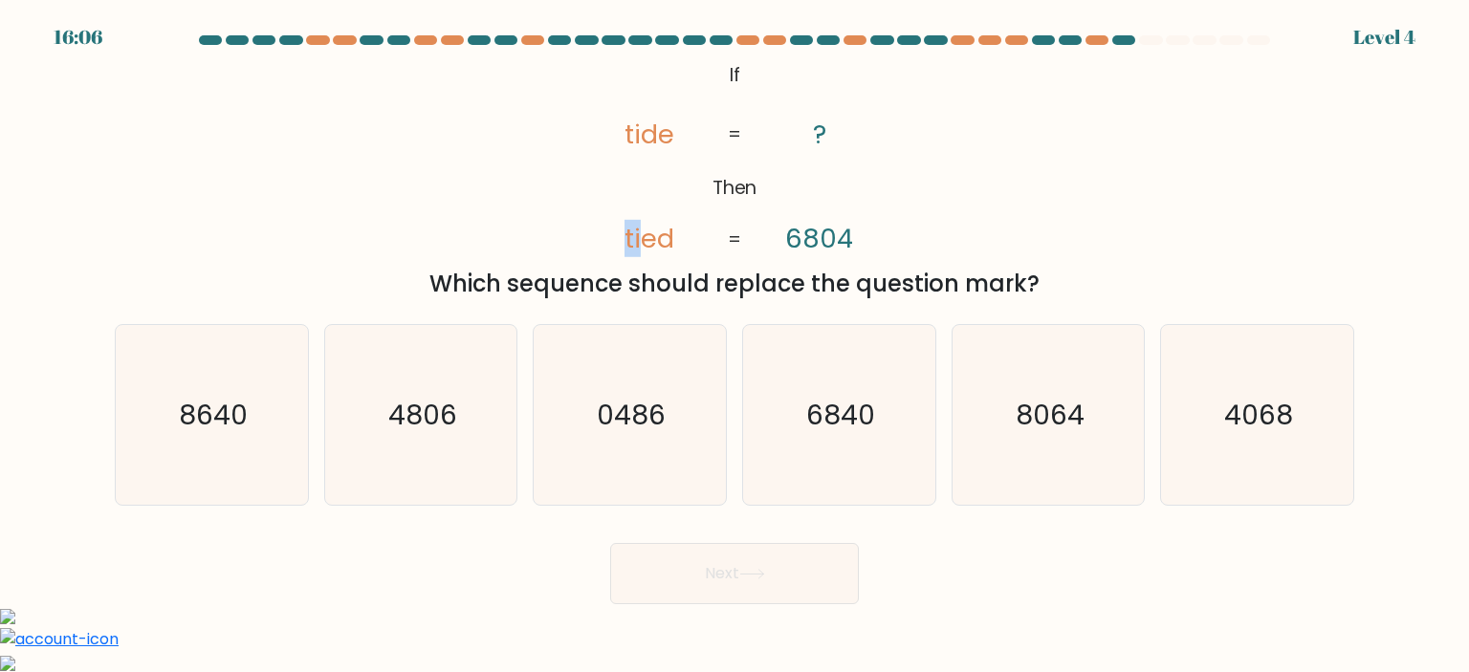
click at [646, 244] on icon "@import url('https://fonts.googleapis.com/css?family=Abril+Fatface:400,100,100i…" at bounding box center [734, 158] width 327 height 202
drag, startPoint x: 803, startPoint y: 238, endPoint x: 819, endPoint y: 242, distance: 16.7
click at [822, 242] on tspan "6804" at bounding box center [820, 238] width 68 height 37
drag, startPoint x: 611, startPoint y: 129, endPoint x: 643, endPoint y: 136, distance: 33.2
click at [643, 136] on icon "@import url('https://fonts.googleapis.com/css?family=Abril+Fatface:400,100,100i…" at bounding box center [734, 158] width 327 height 202
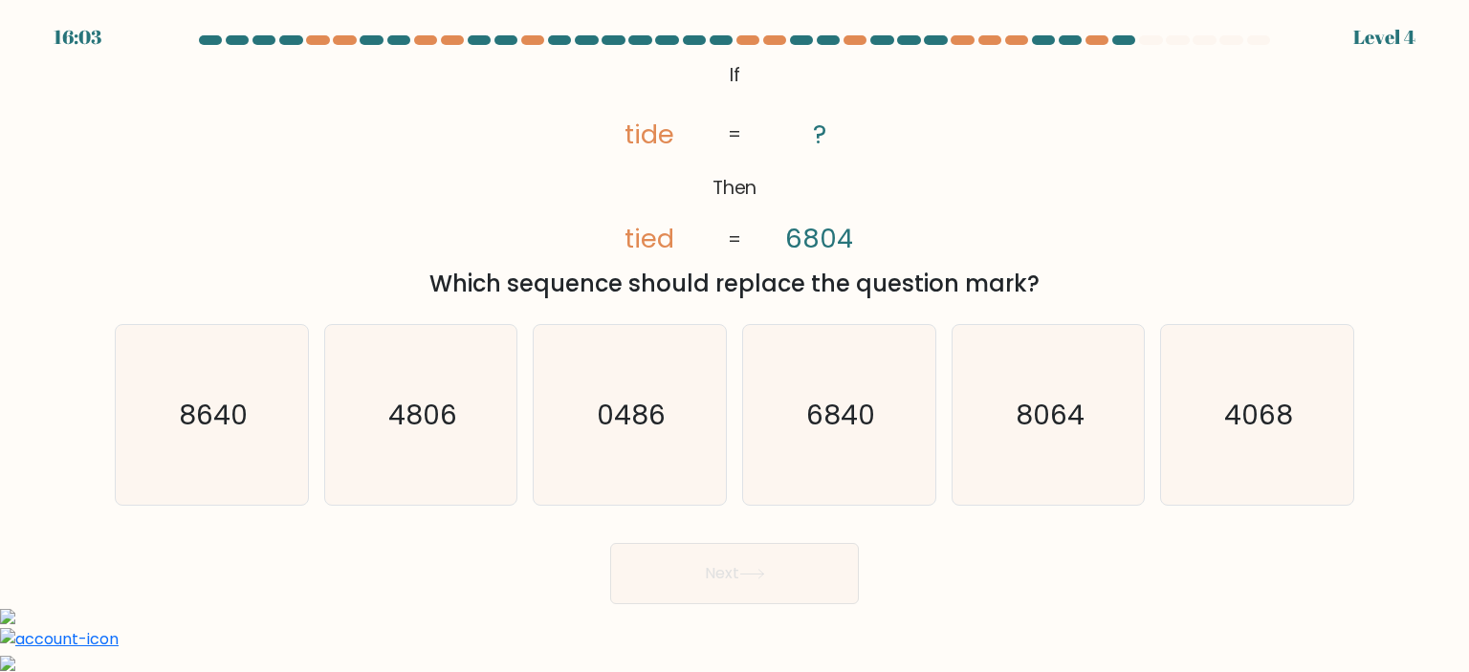
click at [682, 246] on icon "@import url('https://fonts.googleapis.com/css?family=Abril+Fatface:400,100,100i…" at bounding box center [734, 158] width 327 height 202
drag, startPoint x: 643, startPoint y: 235, endPoint x: 704, endPoint y: 236, distance: 60.2
click at [704, 236] on icon "@import url('https://fonts.googleapis.com/css?family=Abril+Fatface:400,100,100i…" at bounding box center [734, 158] width 327 height 202
drag, startPoint x: 792, startPoint y: 246, endPoint x: 860, endPoint y: 262, distance: 70.7
click at [794, 248] on tspan "6804" at bounding box center [820, 238] width 68 height 37
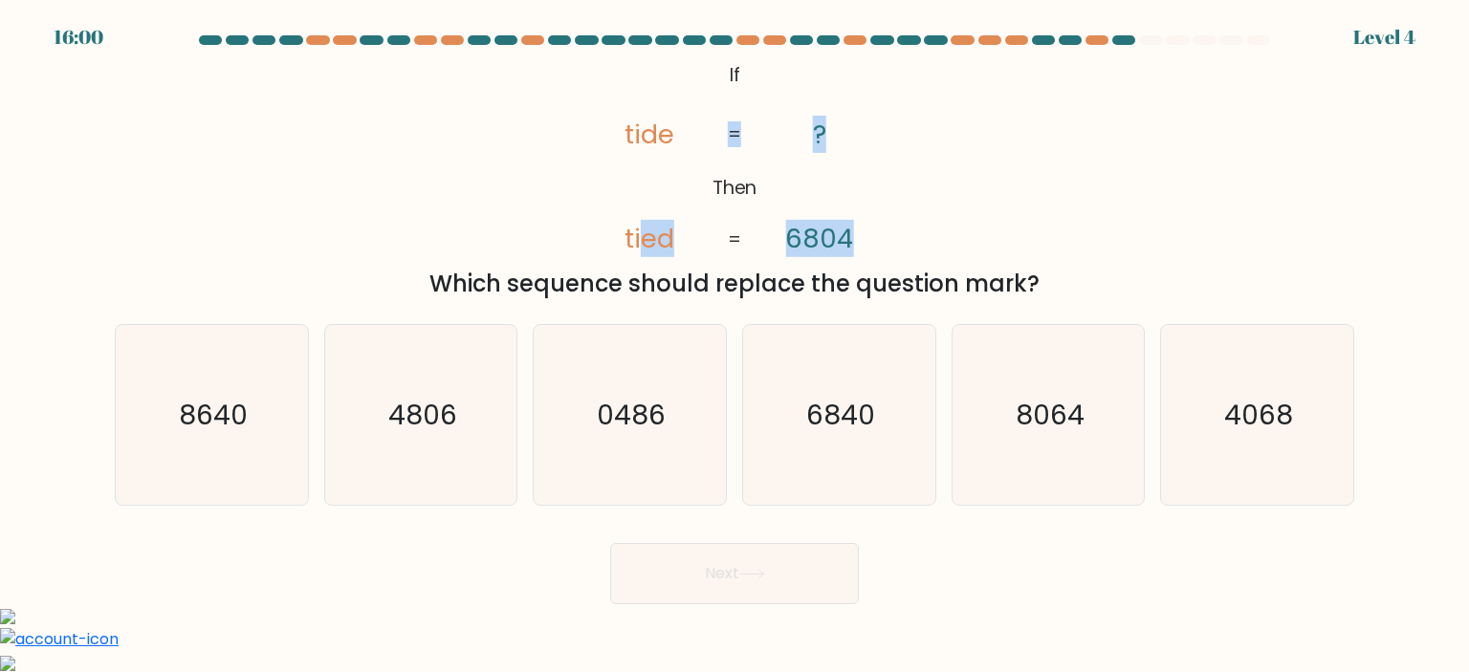
click at [849, 250] on tspan "6804" at bounding box center [820, 238] width 68 height 37
click at [885, 416] on icon "6840" at bounding box center [839, 415] width 180 height 180
click at [735, 346] on input "d. 6840" at bounding box center [734, 342] width 1 height 10
radio input "true"
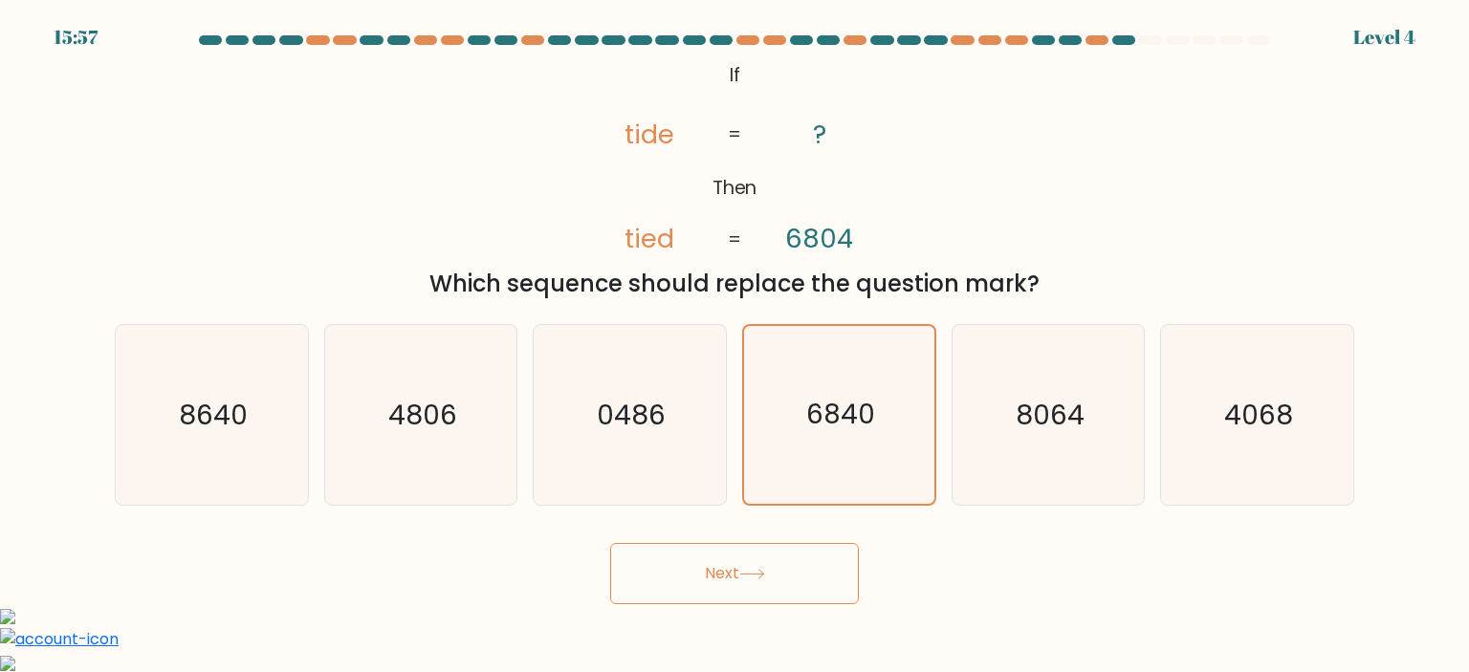
click at [805, 547] on button "Next" at bounding box center [734, 573] width 249 height 61
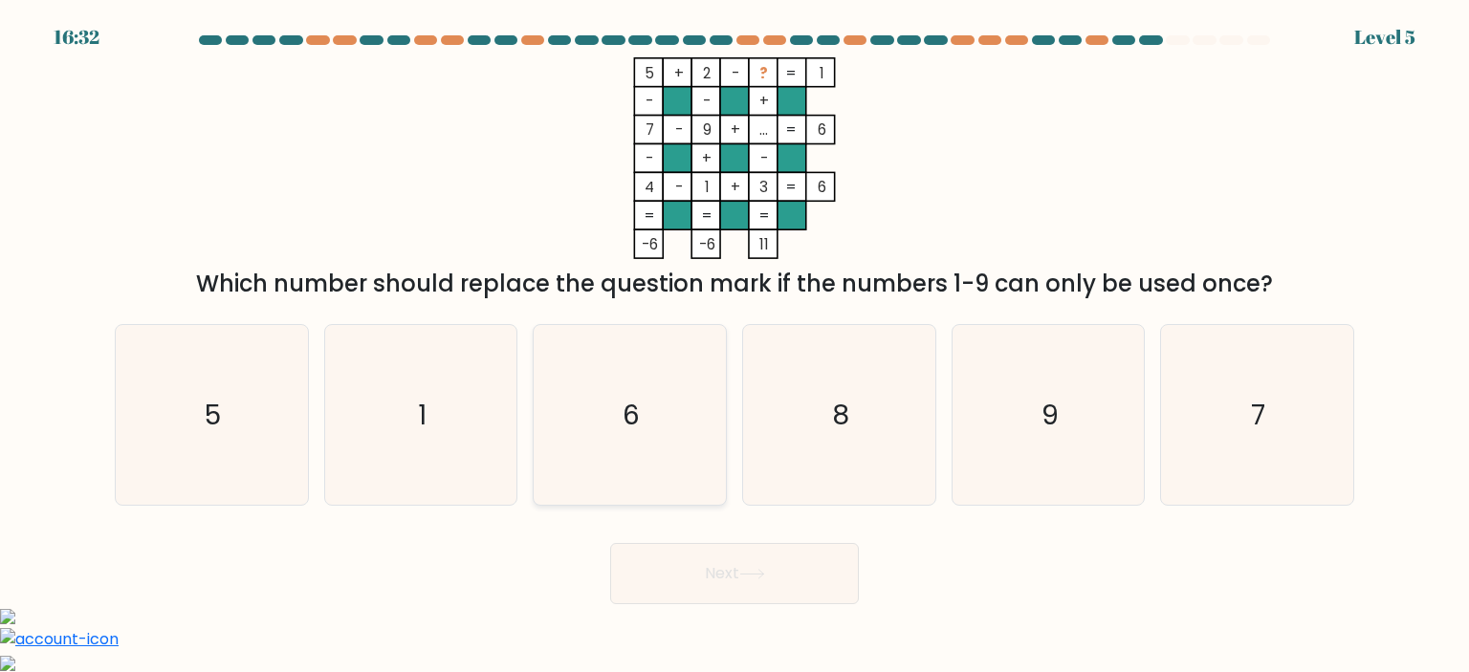
click at [655, 393] on icon "6" at bounding box center [629, 415] width 180 height 180
click at [734, 346] on input "c. 6" at bounding box center [734, 342] width 1 height 10
radio input "true"
click at [723, 567] on button "Next" at bounding box center [734, 573] width 249 height 61
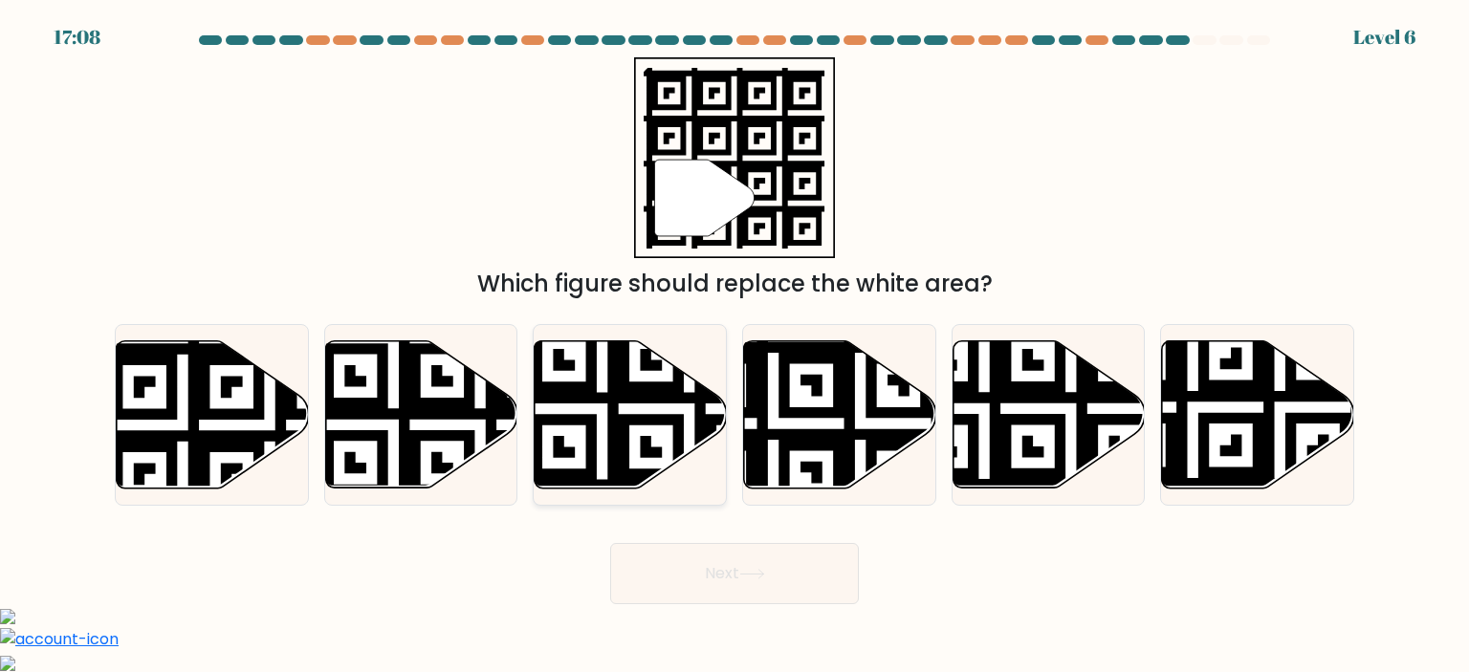
click at [604, 438] on icon at bounding box center [630, 413] width 192 height 147
click at [734, 346] on input "c." at bounding box center [734, 342] width 1 height 10
radio input "true"
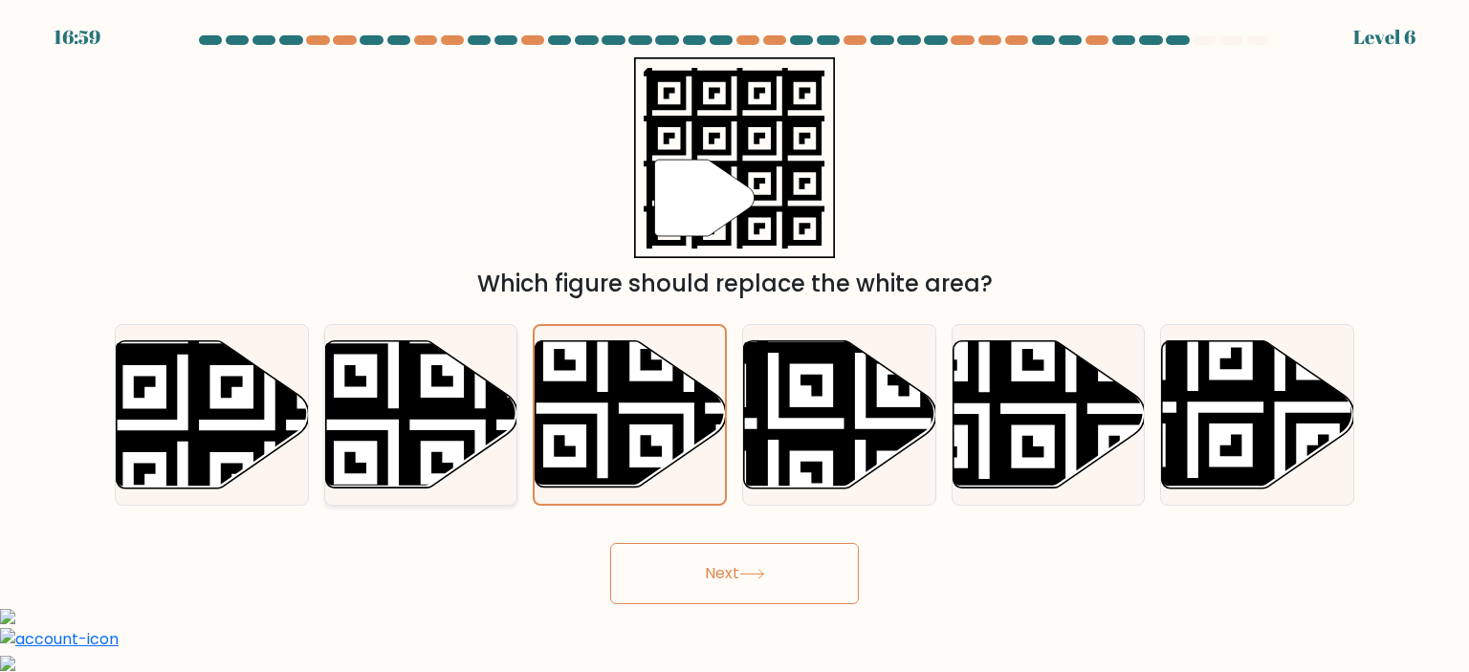
click at [382, 386] on icon at bounding box center [480, 337] width 348 height 348
click at [734, 346] on input "b." at bounding box center [734, 342] width 1 height 10
radio input "true"
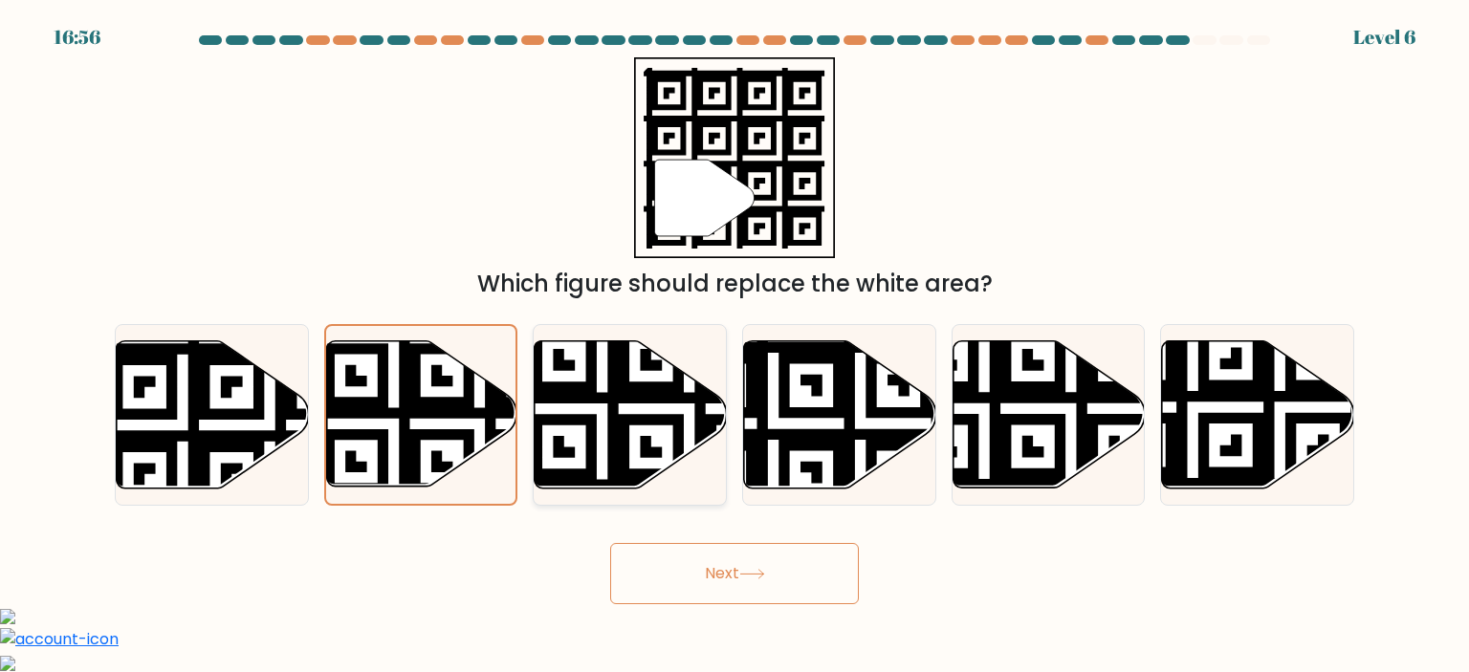
click at [688, 424] on icon at bounding box center [630, 413] width 192 height 147
click at [734, 346] on input "c." at bounding box center [734, 342] width 1 height 10
radio input "true"
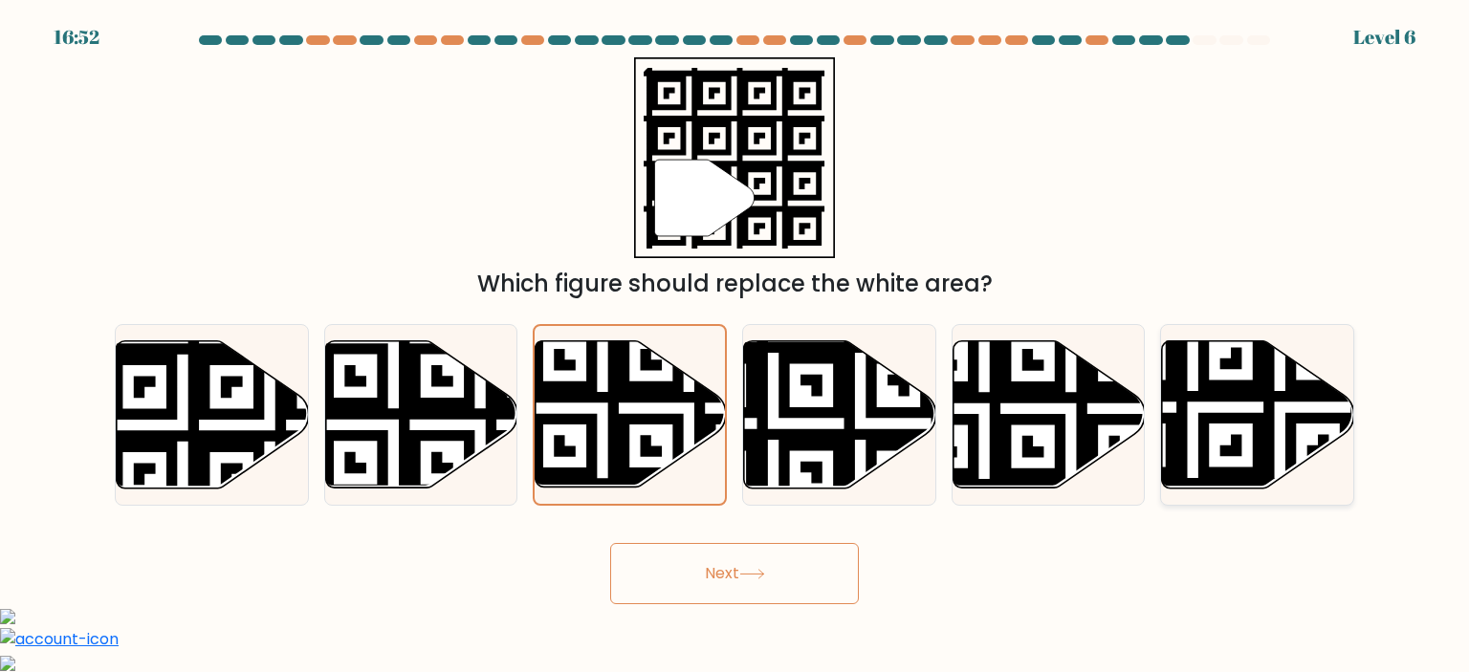
click at [1265, 401] on icon at bounding box center [1192, 494] width 348 height 348
click at [735, 346] on input "f." at bounding box center [734, 342] width 1 height 10
radio input "true"
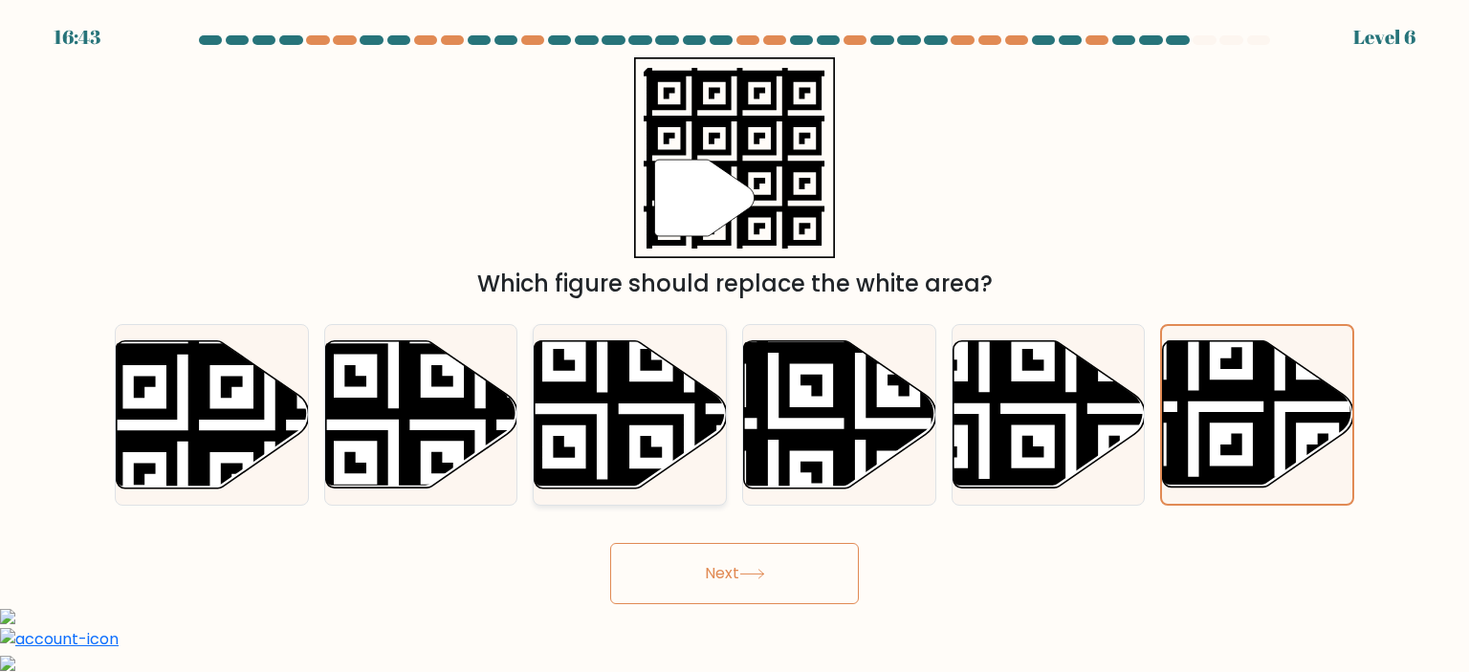
click at [622, 424] on icon at bounding box center [689, 495] width 348 height 348
click at [734, 346] on input "c." at bounding box center [734, 342] width 1 height 10
radio input "true"
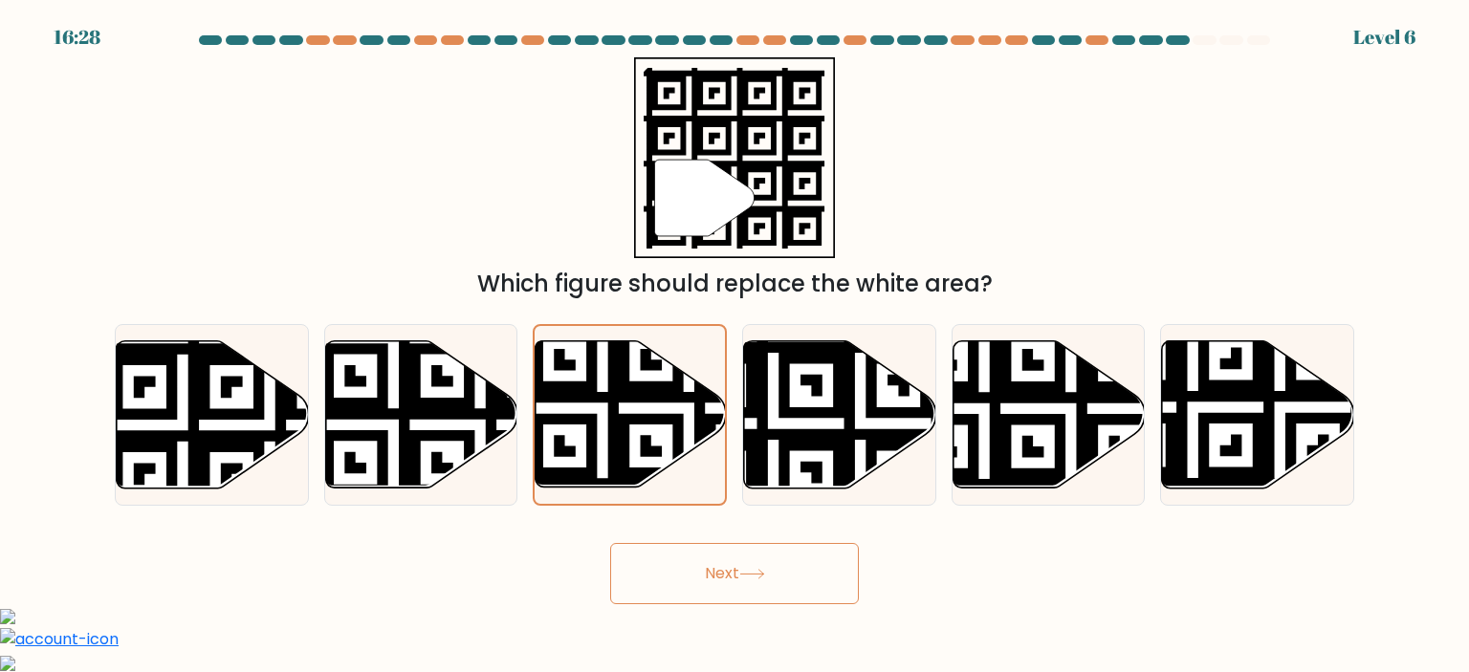
click at [732, 580] on button "Next" at bounding box center [734, 573] width 249 height 61
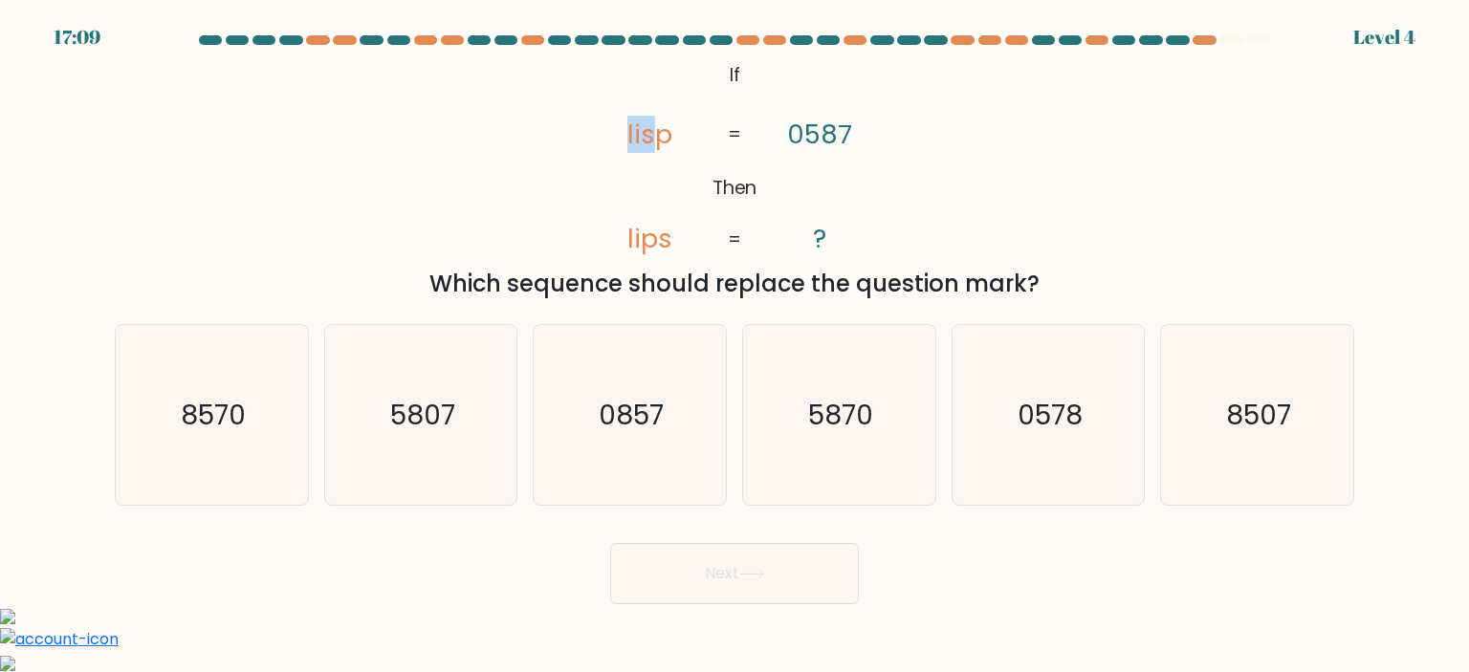
drag, startPoint x: 621, startPoint y: 124, endPoint x: 655, endPoint y: 142, distance: 38.5
click at [655, 142] on icon "@import url('https://fonts.googleapis.com/css?family=Abril+Fatface:400,100,100i…" at bounding box center [734, 158] width 327 height 202
drag, startPoint x: 612, startPoint y: 237, endPoint x: 674, endPoint y: 240, distance: 62.2
click at [674, 240] on icon "@import url('https://fonts.googleapis.com/css?family=Abril+Fatface:400,100,100i…" at bounding box center [734, 158] width 327 height 202
click at [669, 253] on tspan "lips" at bounding box center [648, 238] width 45 height 37
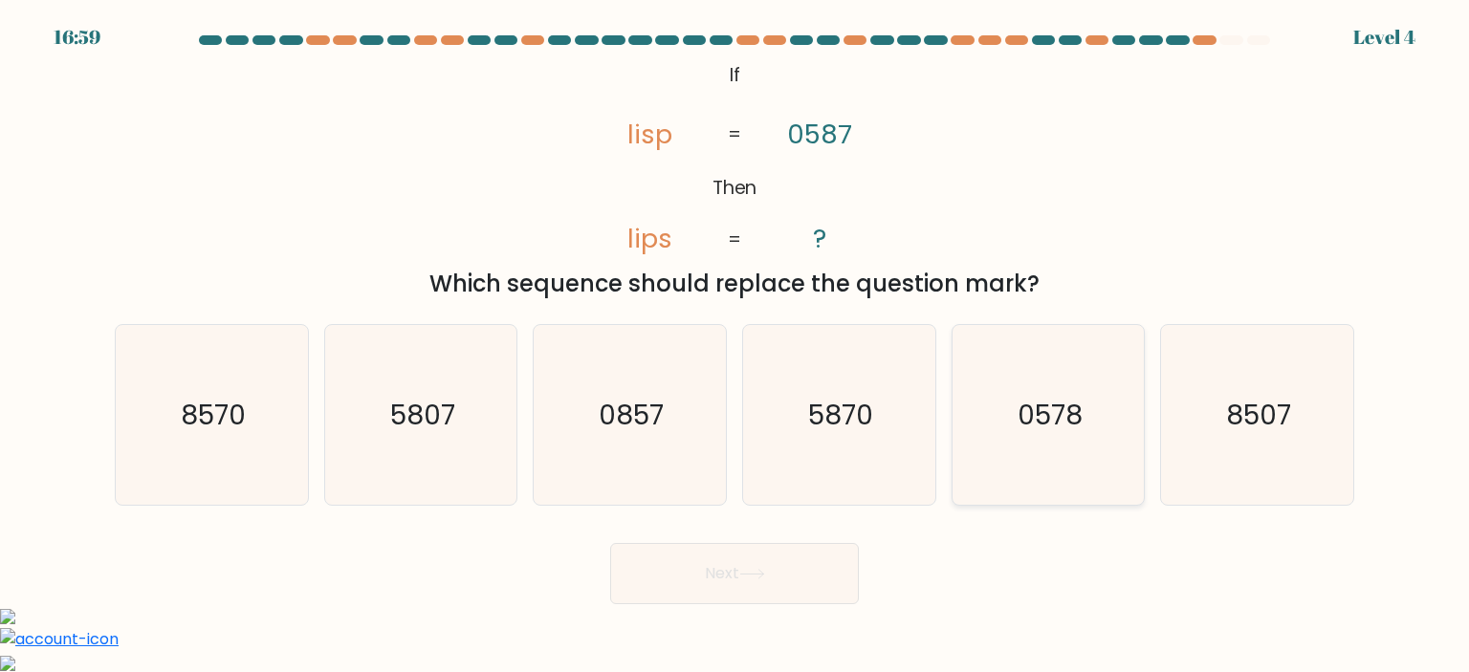
click at [1006, 437] on icon "0578" at bounding box center [1048, 415] width 180 height 180
click at [735, 346] on input "e. 0578" at bounding box center [734, 342] width 1 height 10
radio input "true"
click at [770, 583] on button "Next" at bounding box center [734, 573] width 249 height 61
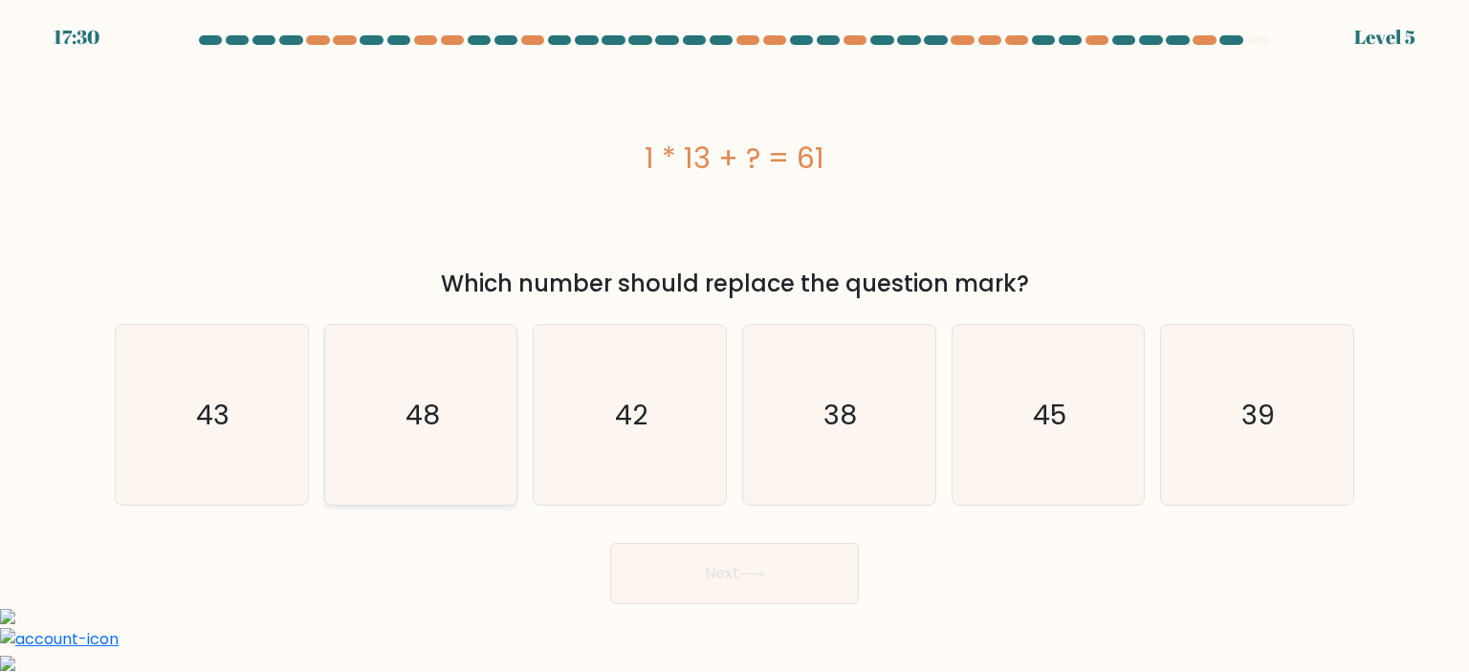
click at [474, 450] on icon "48" at bounding box center [421, 415] width 180 height 180
click at [734, 346] on input "b. 48" at bounding box center [734, 342] width 1 height 10
radio input "true"
click at [736, 592] on button "Next" at bounding box center [734, 573] width 249 height 61
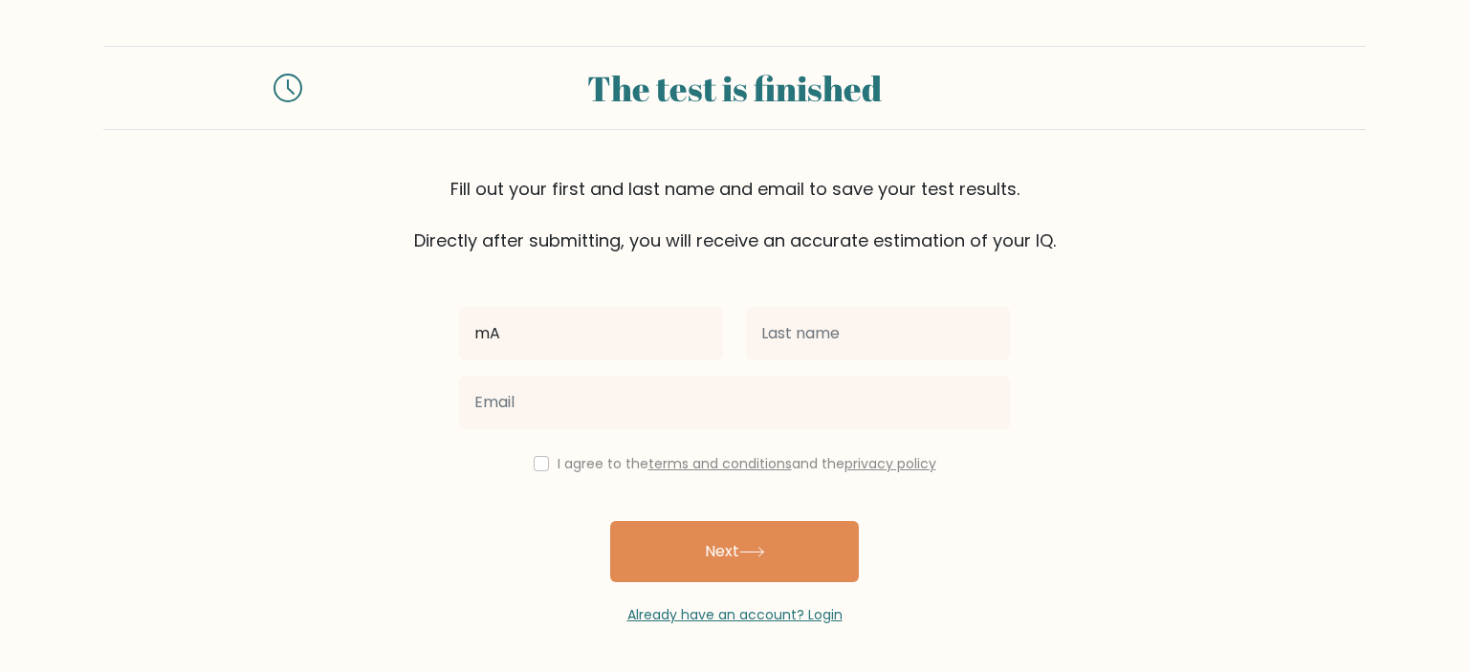
type input "m"
type input "Mariel"
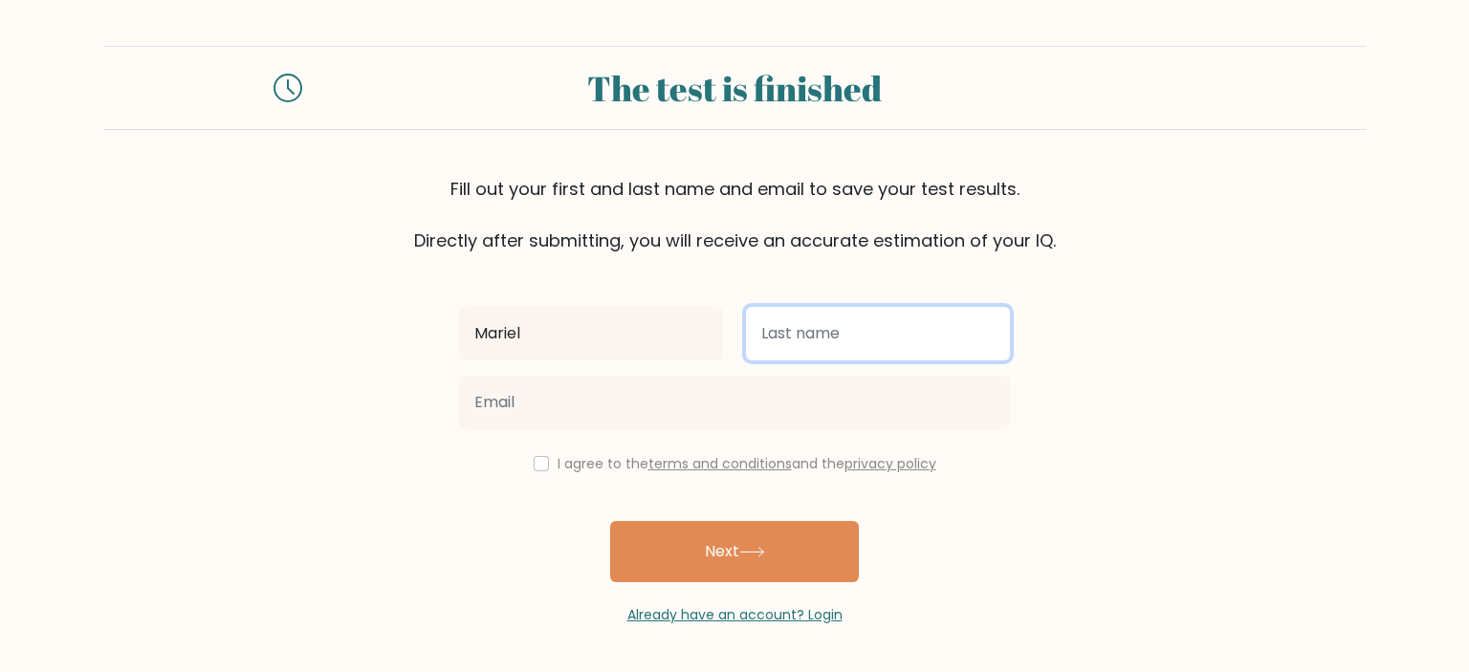
click at [812, 343] on input "text" at bounding box center [878, 334] width 264 height 54
type input "[PERSON_NAME]"
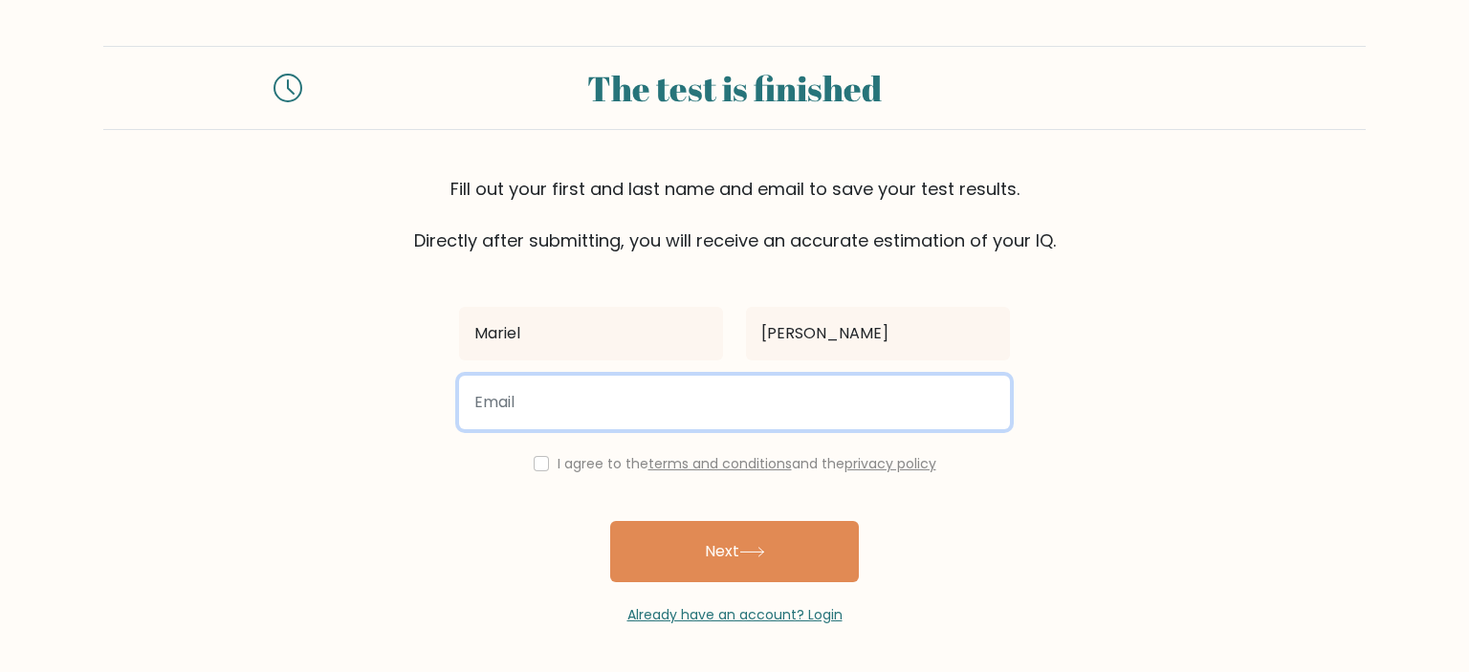
click at [721, 411] on input "email" at bounding box center [734, 403] width 551 height 54
drag, startPoint x: 639, startPoint y: 395, endPoint x: 433, endPoint y: 400, distance: 205.6
click at [432, 400] on form "The test is finished Fill out your first and last name and email to save your t…" at bounding box center [734, 335] width 1469 height 579
type input "[EMAIL_ADDRESS][DOMAIN_NAME]"
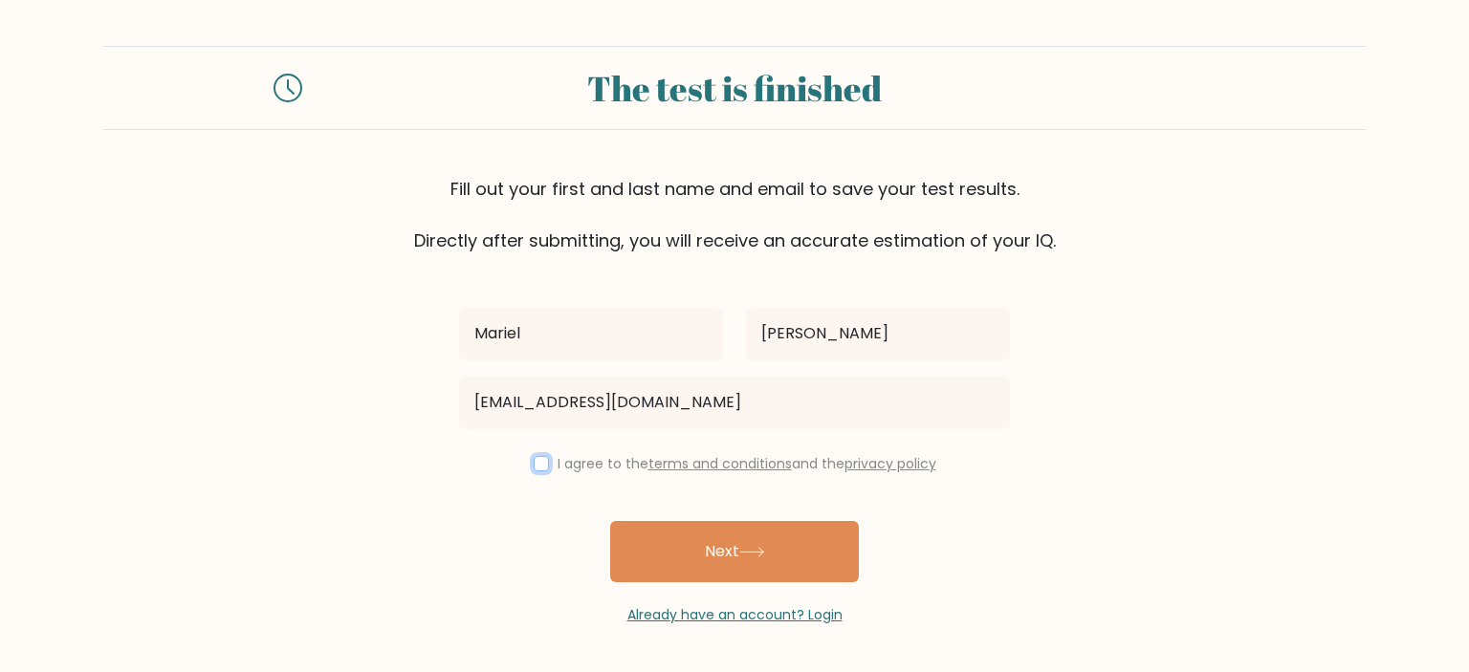
click at [536, 456] on input "checkbox" at bounding box center [541, 463] width 15 height 15
checkbox input "true"
click at [692, 540] on button "Next" at bounding box center [734, 551] width 249 height 61
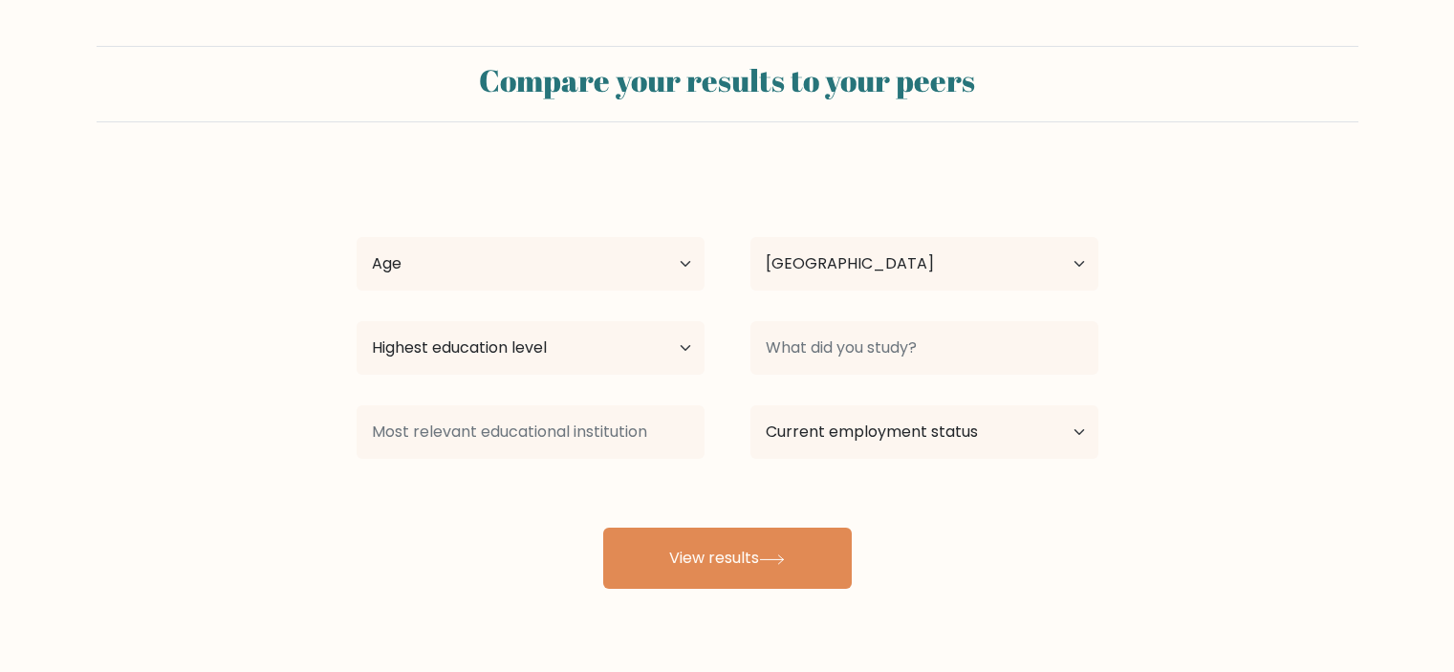
select select "PH"
click at [560, 249] on select "Age Under [DEMOGRAPHIC_DATA] [DEMOGRAPHIC_DATA] [DEMOGRAPHIC_DATA] [DEMOGRAPHIC…" at bounding box center [531, 264] width 348 height 54
select select "25_34"
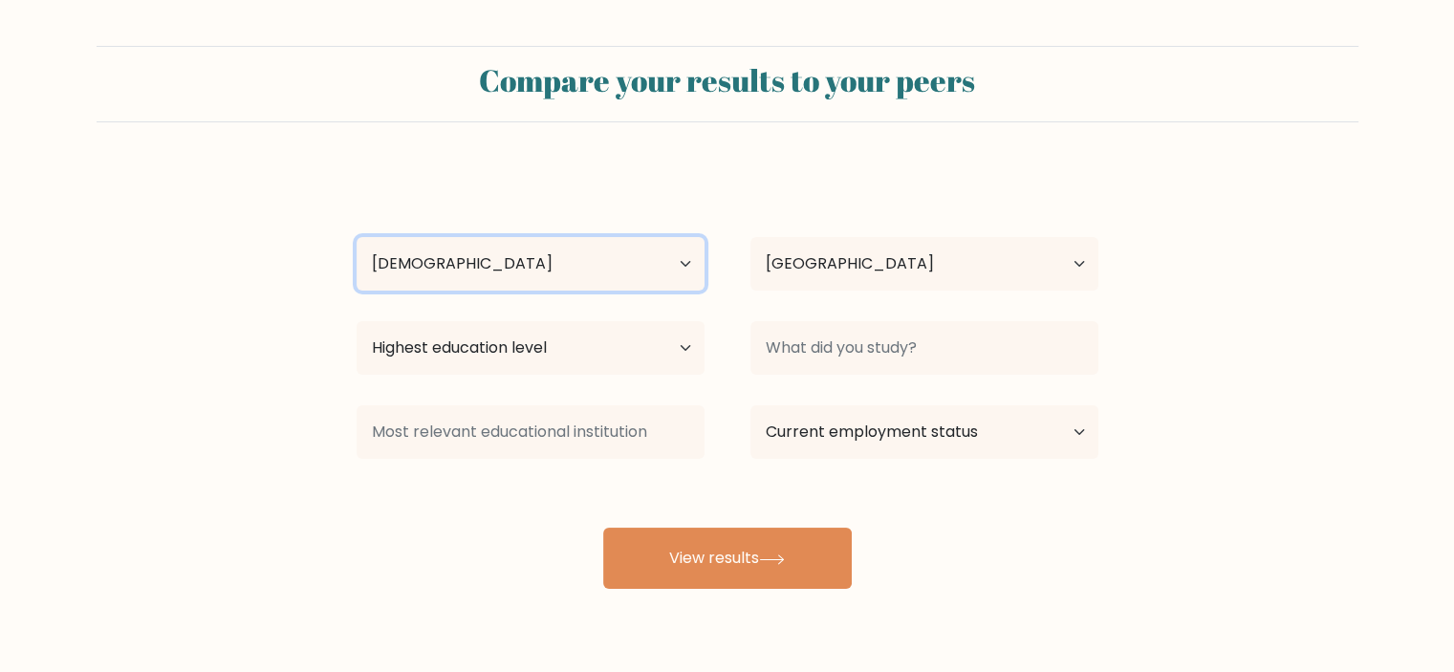
click at [357, 237] on select "Age Under [DEMOGRAPHIC_DATA] [DEMOGRAPHIC_DATA] [DEMOGRAPHIC_DATA] [DEMOGRAPHIC…" at bounding box center [531, 264] width 348 height 54
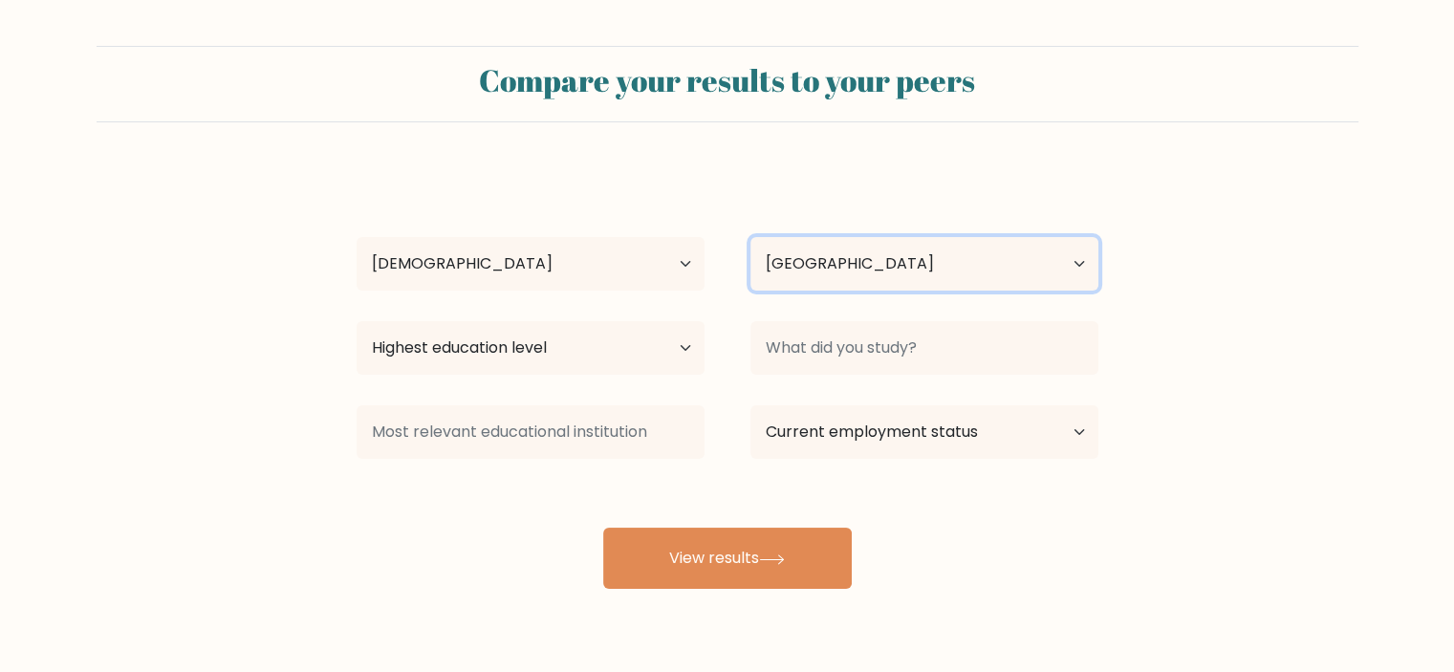
click at [855, 254] on select "Country [GEOGRAPHIC_DATA] [GEOGRAPHIC_DATA] [GEOGRAPHIC_DATA] [US_STATE] [GEOGR…" at bounding box center [925, 264] width 348 height 54
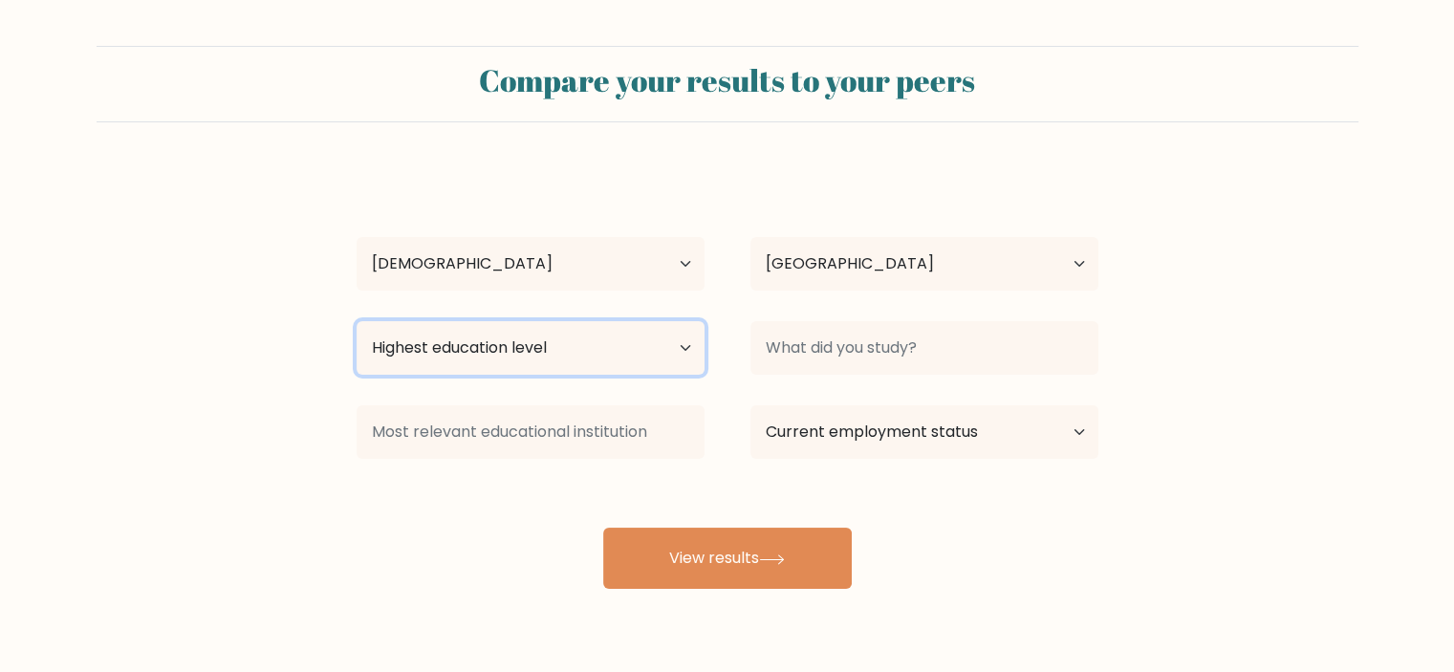
click at [494, 355] on select "Highest education level No schooling Primary Lower Secondary Upper Secondary Oc…" at bounding box center [531, 348] width 348 height 54
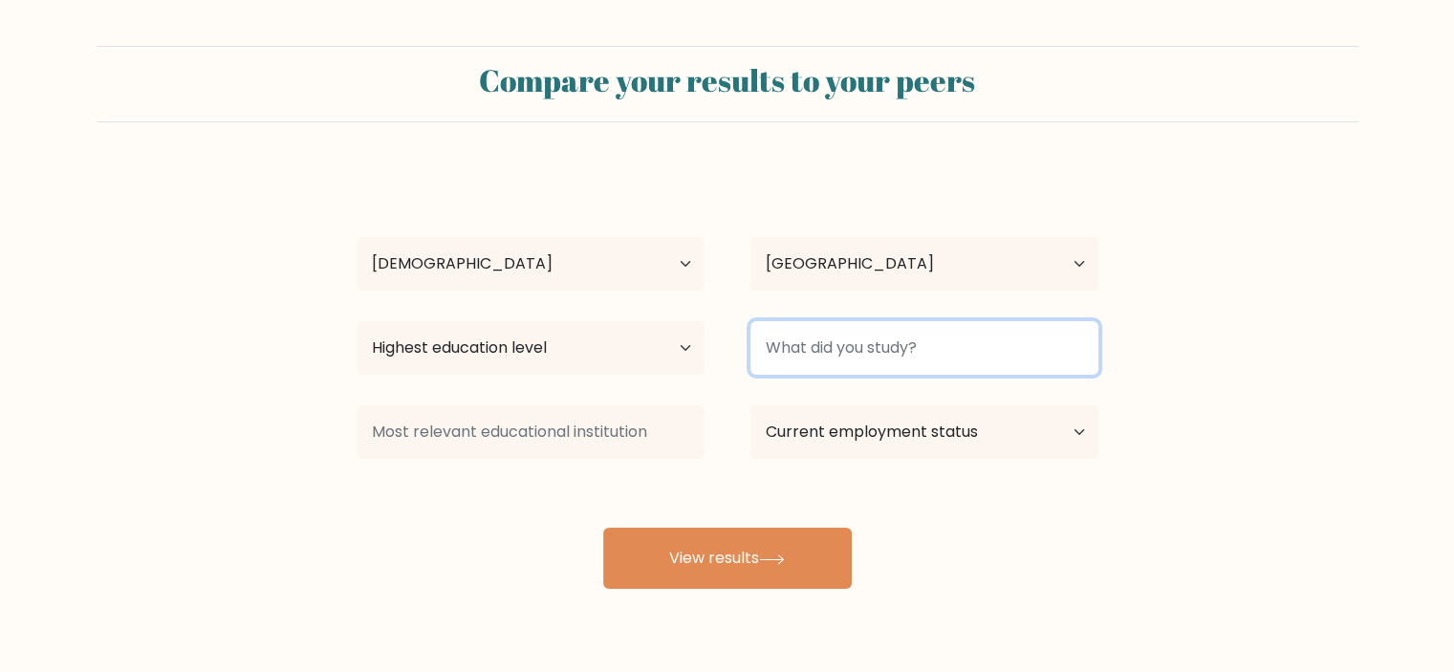
click at [849, 348] on input at bounding box center [925, 348] width 348 height 54
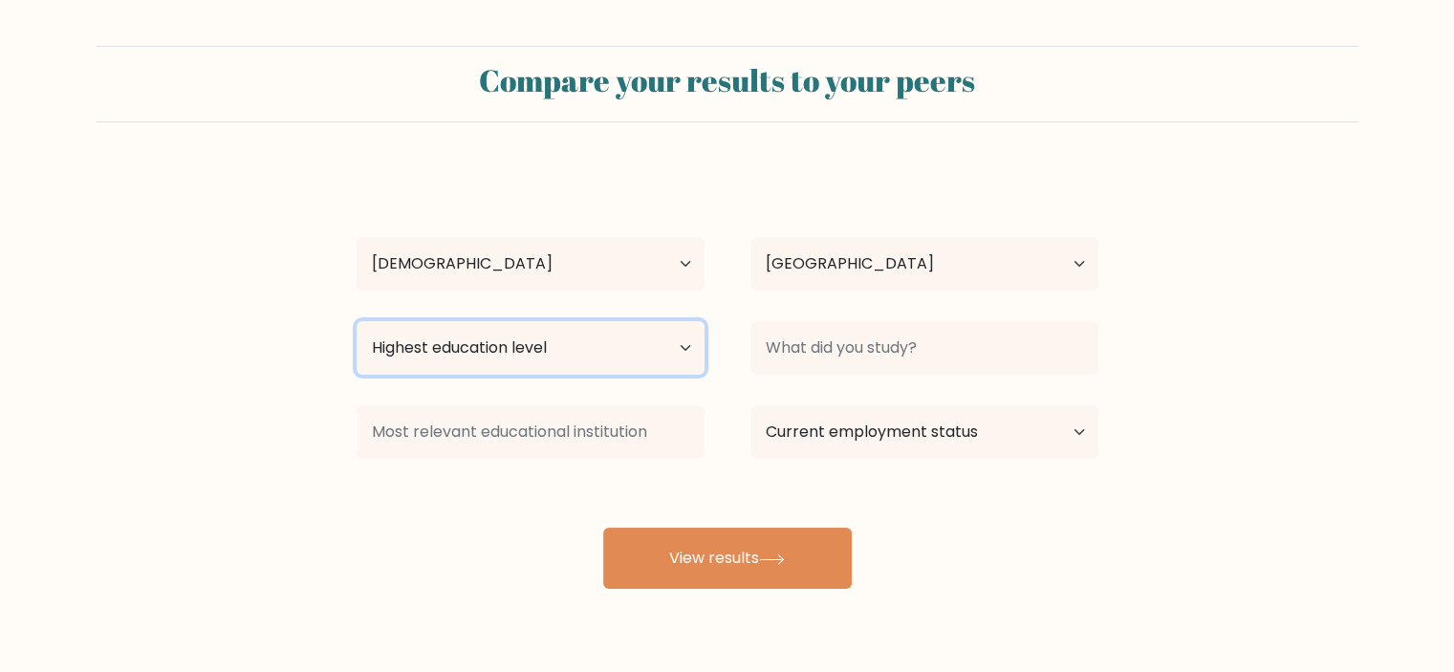
click at [505, 350] on select "Highest education level No schooling Primary Lower Secondary Upper Secondary Oc…" at bounding box center [531, 348] width 348 height 54
select select "bachelors_degree"
click at [357, 321] on select "Highest education level No schooling Primary Lower Secondary Upper Secondary Oc…" at bounding box center [531, 348] width 348 height 54
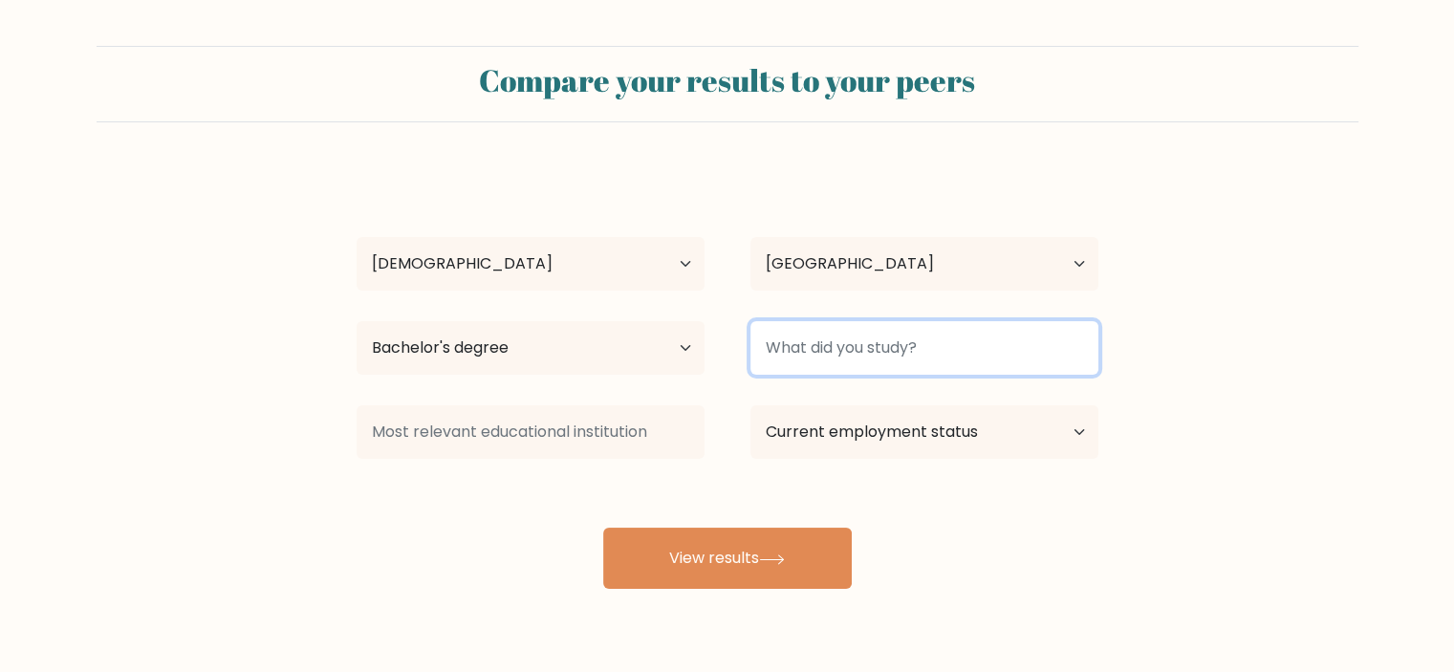
click at [818, 347] on input at bounding box center [925, 348] width 348 height 54
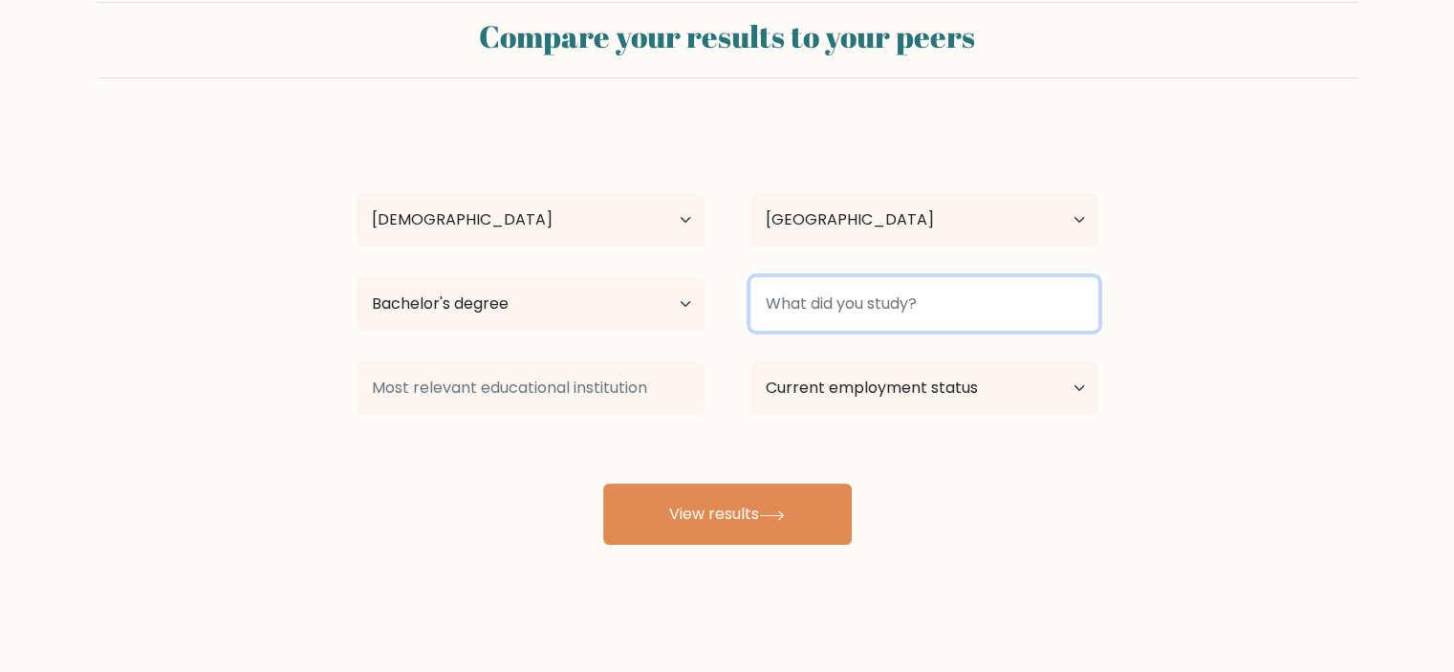
scroll to position [53, 0]
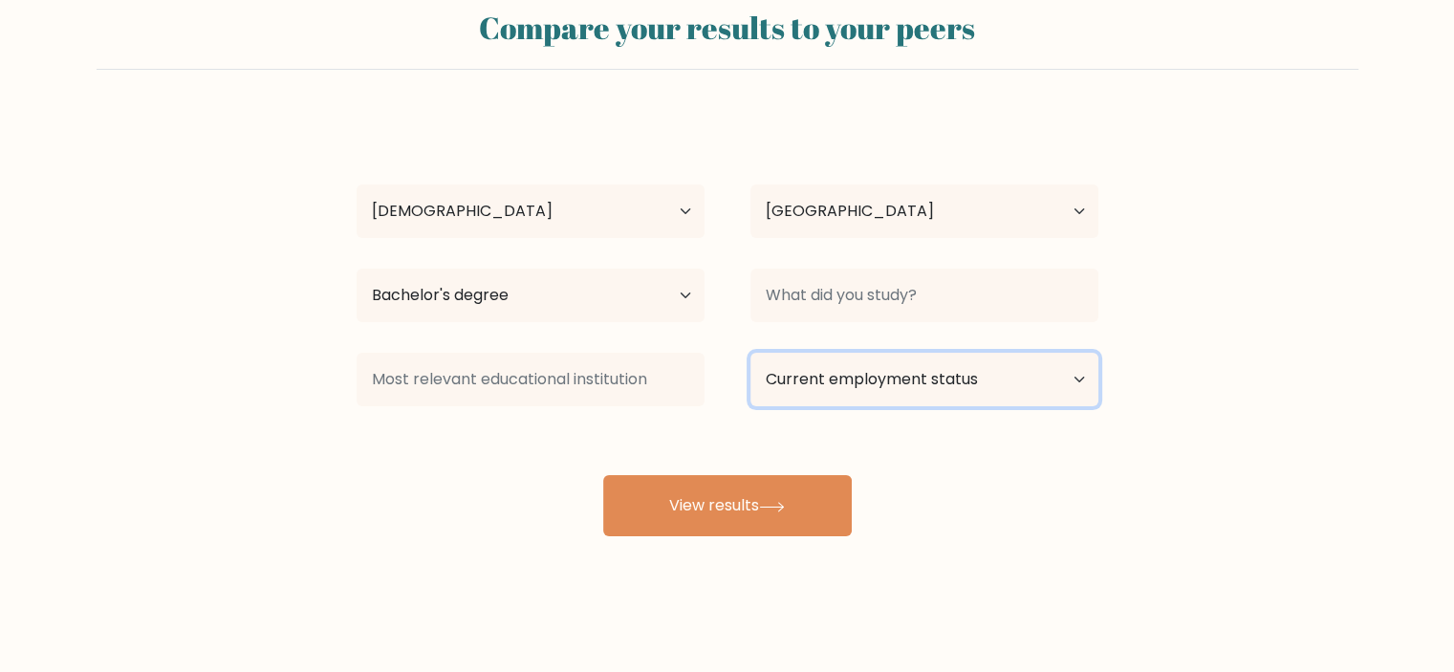
click at [858, 389] on select "Current employment status Employed Student Retired Other / prefer not to answer" at bounding box center [925, 380] width 348 height 54
click at [1243, 438] on form "Compare your results to your peers [PERSON_NAME] [PERSON_NAME] Age Under [DEMOG…" at bounding box center [727, 264] width 1454 height 543
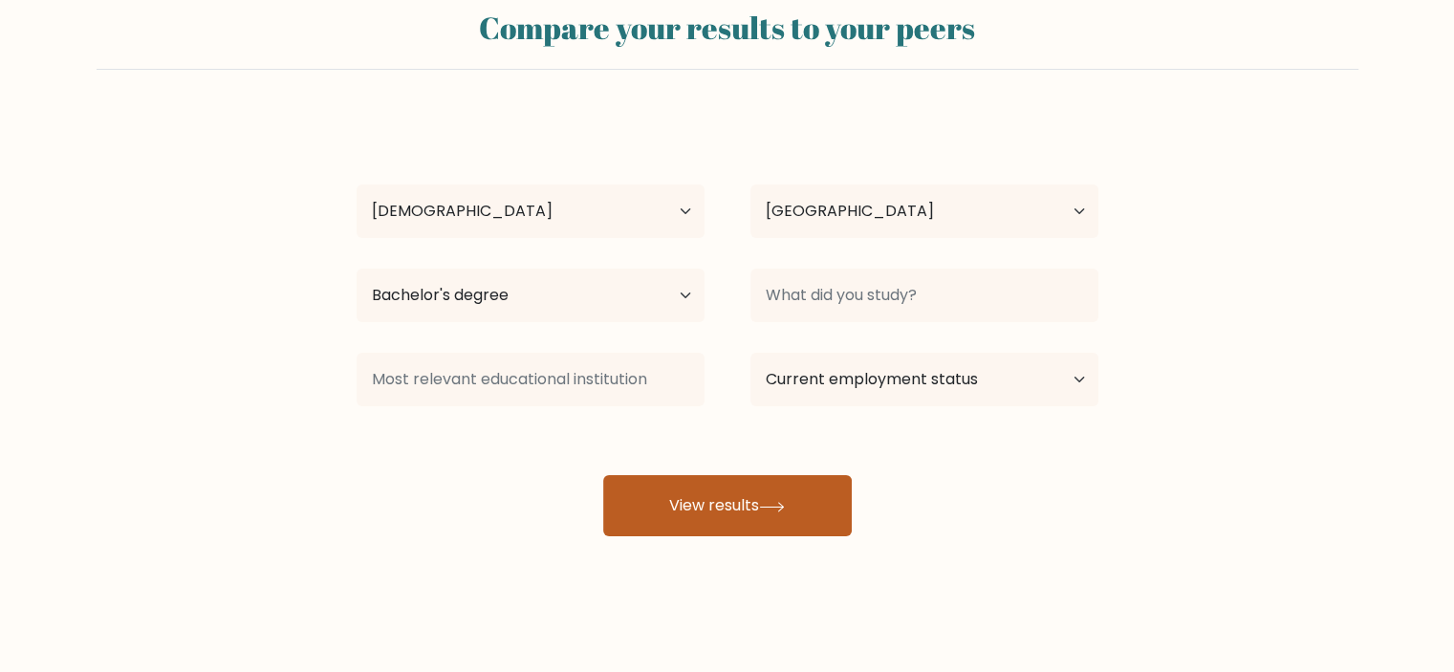
click at [750, 514] on button "View results" at bounding box center [727, 505] width 249 height 61
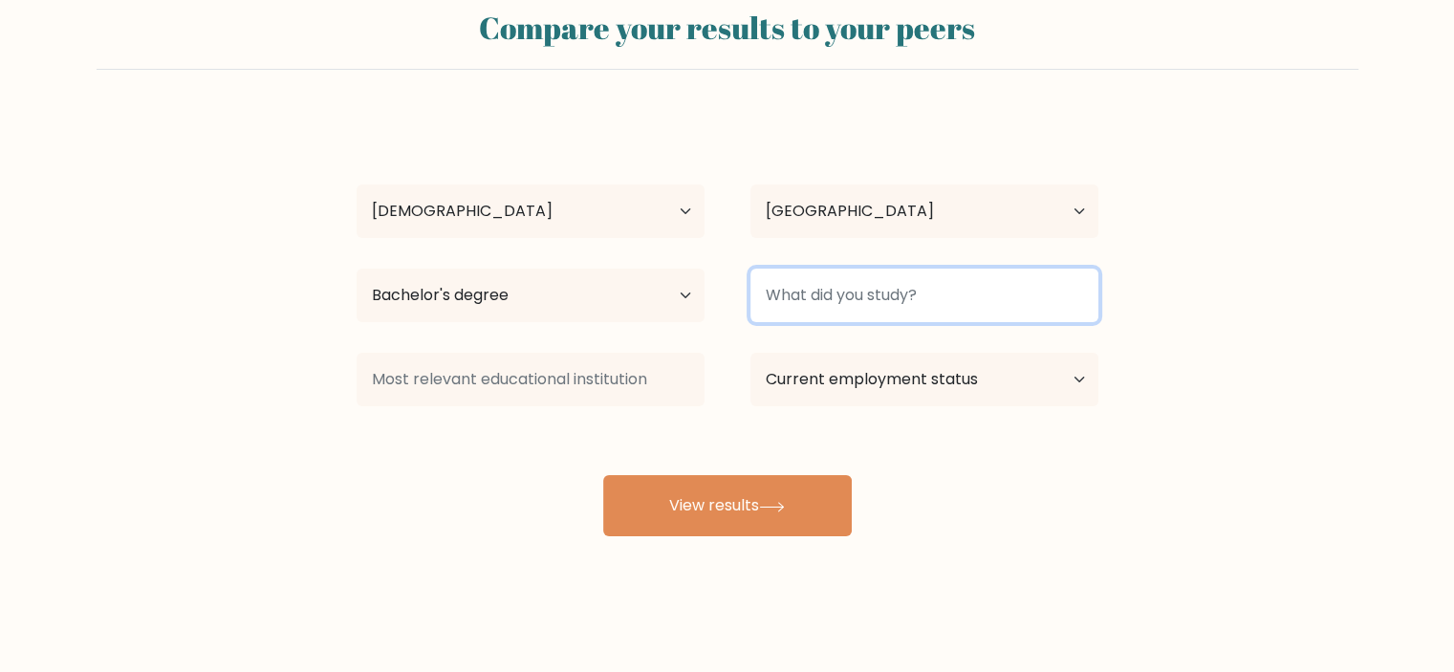
click at [815, 305] on input at bounding box center [925, 296] width 348 height 54
click at [816, 289] on input at bounding box center [925, 296] width 348 height 54
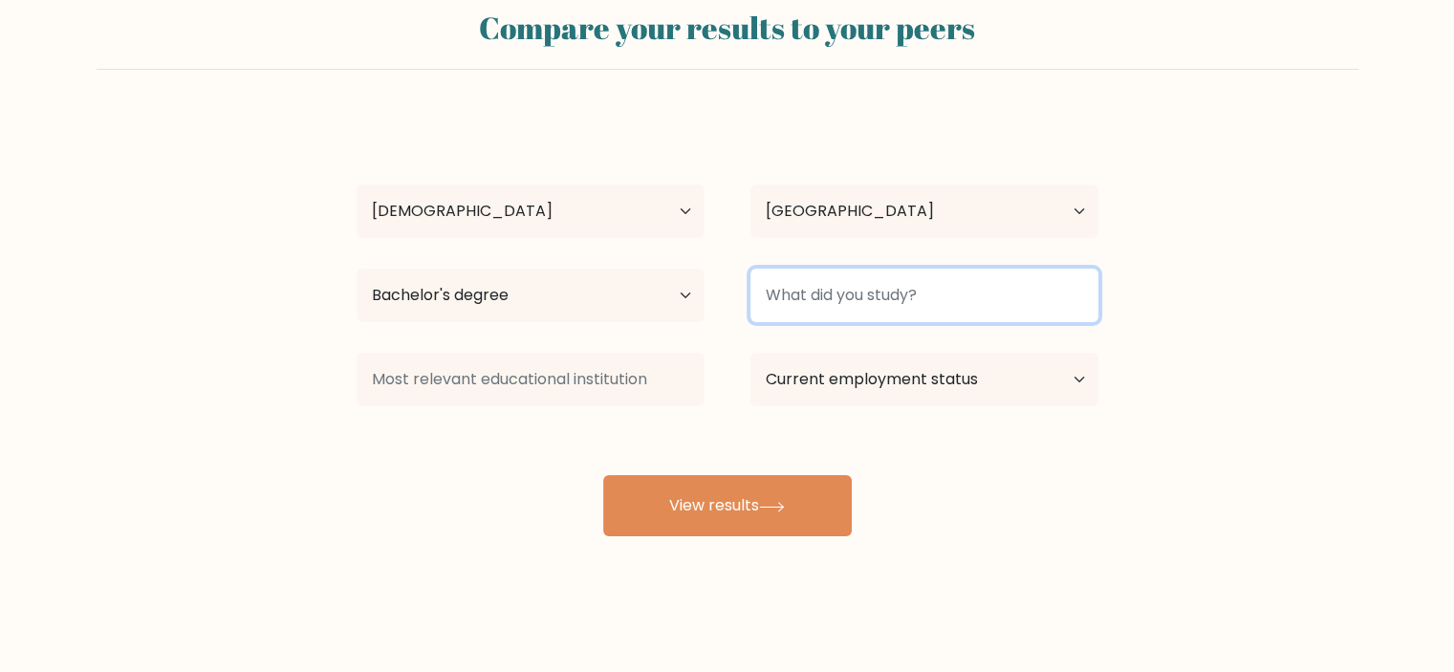
click at [798, 293] on input at bounding box center [925, 296] width 348 height 54
type input "bachelors degree"
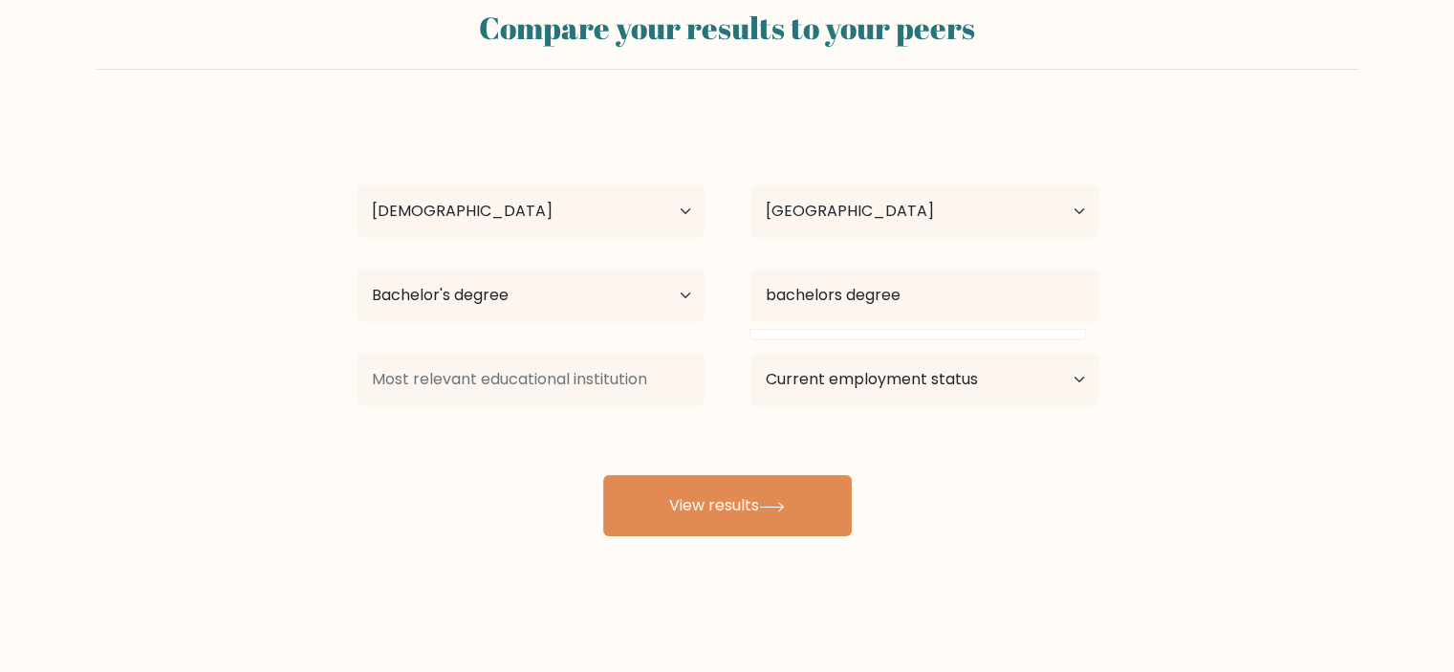
click at [698, 535] on div "Compare your results to your peers Mariel Dela Cruz Age Under 18 years old 18-2…" at bounding box center [727, 309] width 1454 height 725
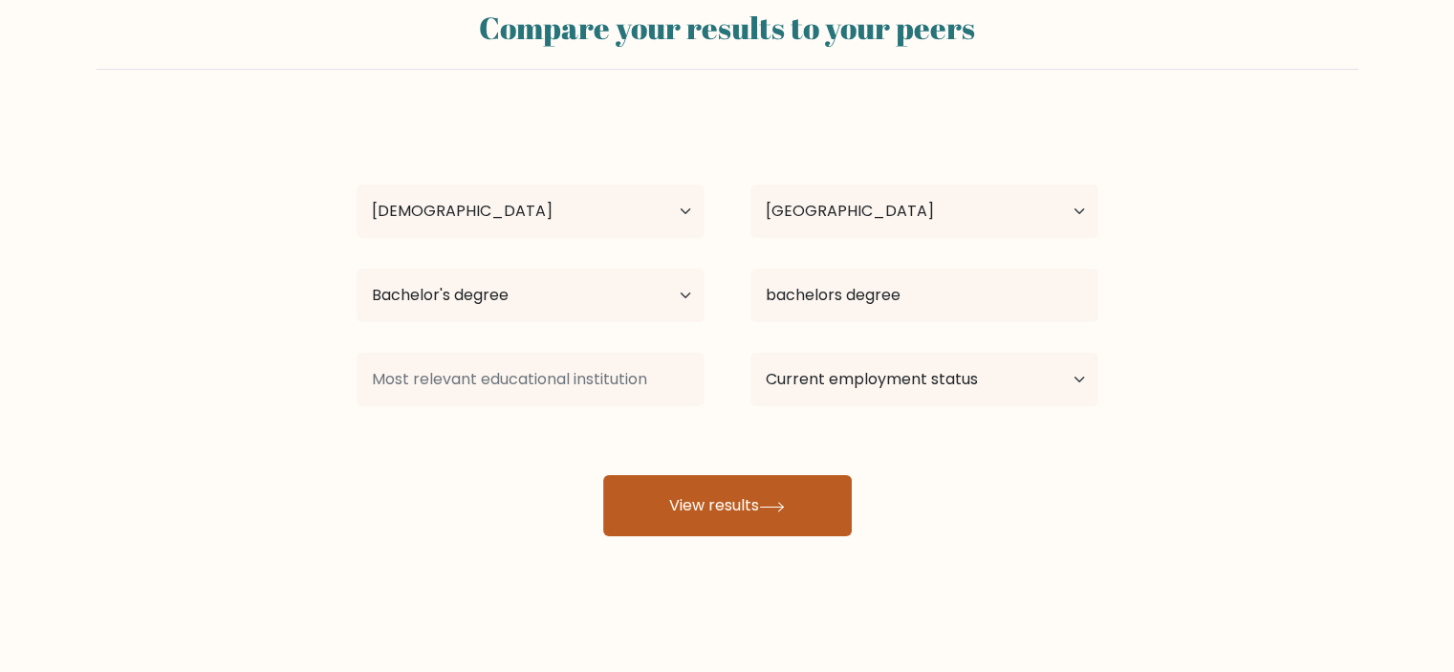
click at [703, 518] on button "View results" at bounding box center [727, 505] width 249 height 61
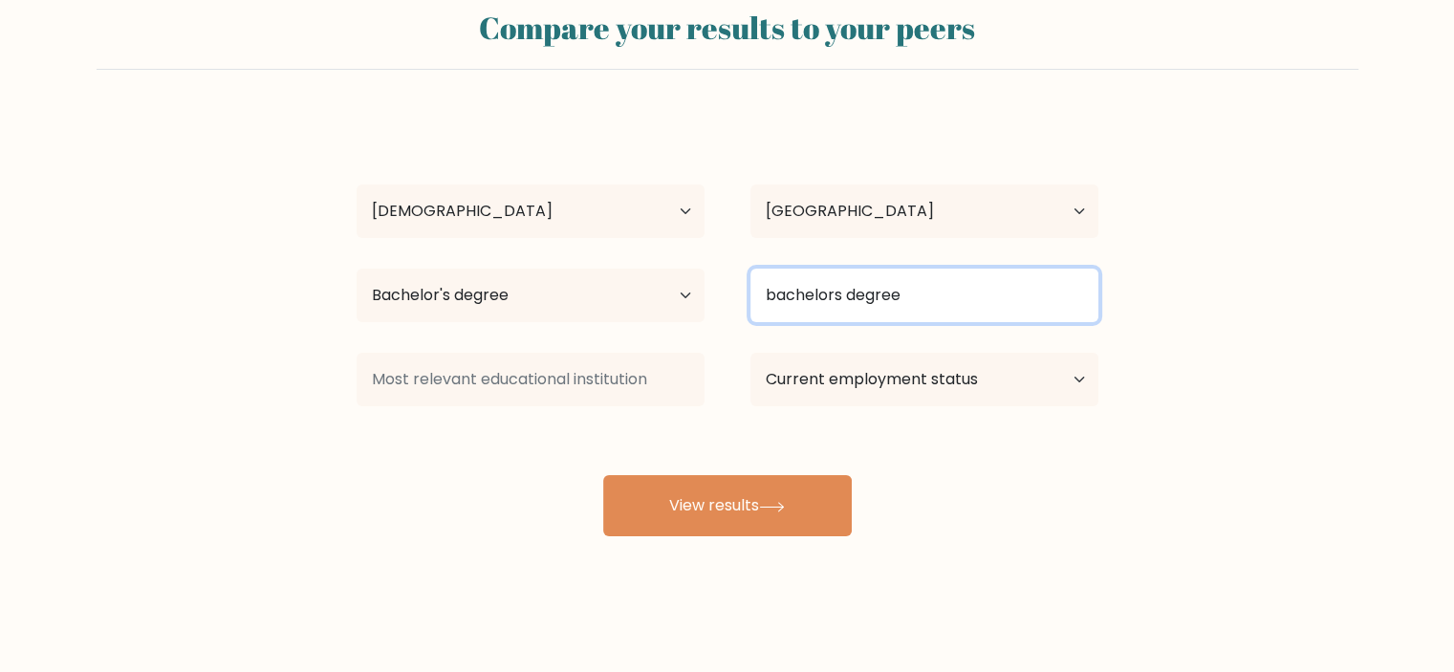
click at [883, 297] on input "bachelors degree" at bounding box center [925, 296] width 348 height 54
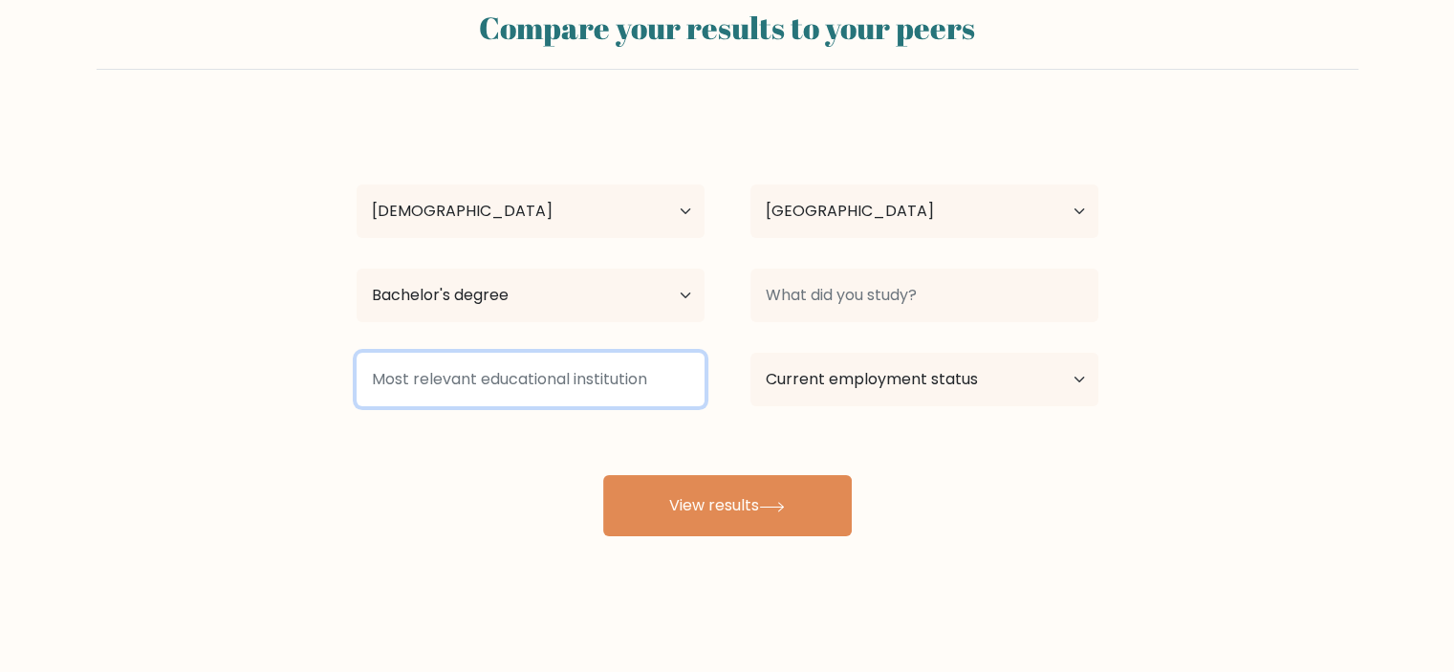
click at [537, 383] on input at bounding box center [531, 380] width 348 height 54
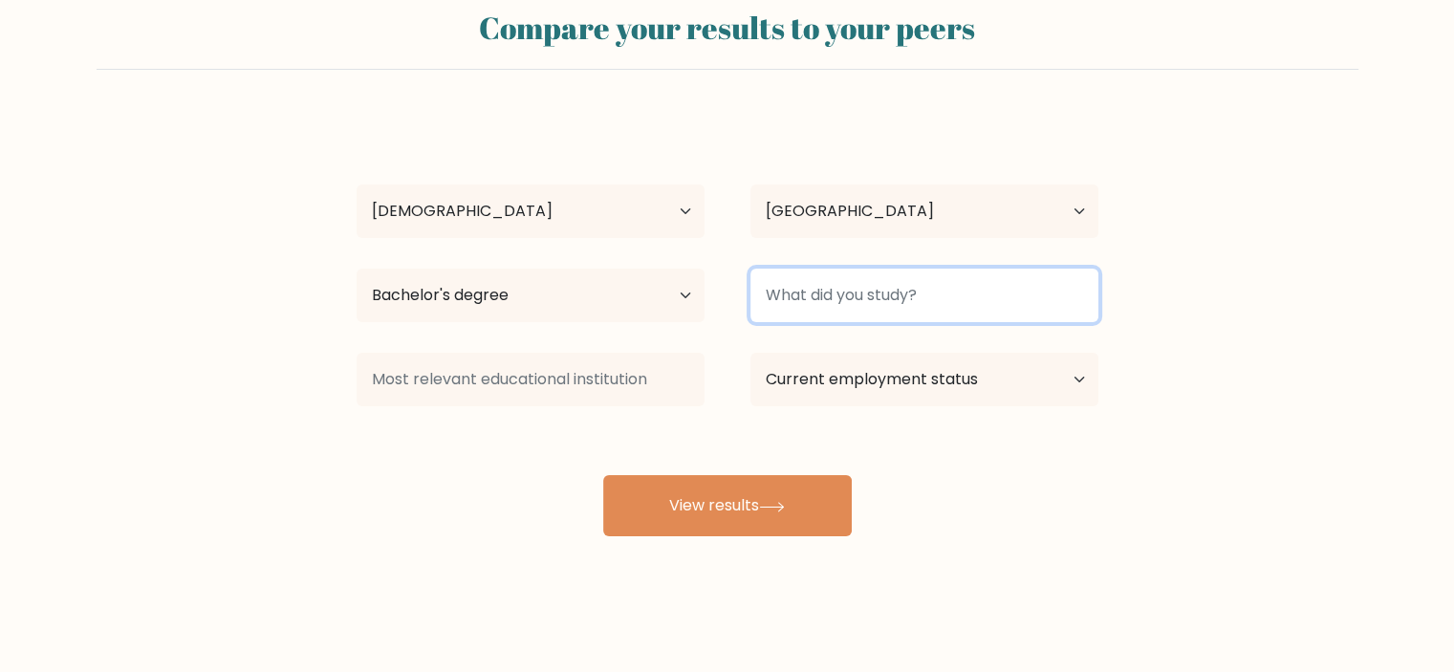
click at [834, 294] on input at bounding box center [925, 296] width 348 height 54
type input "S"
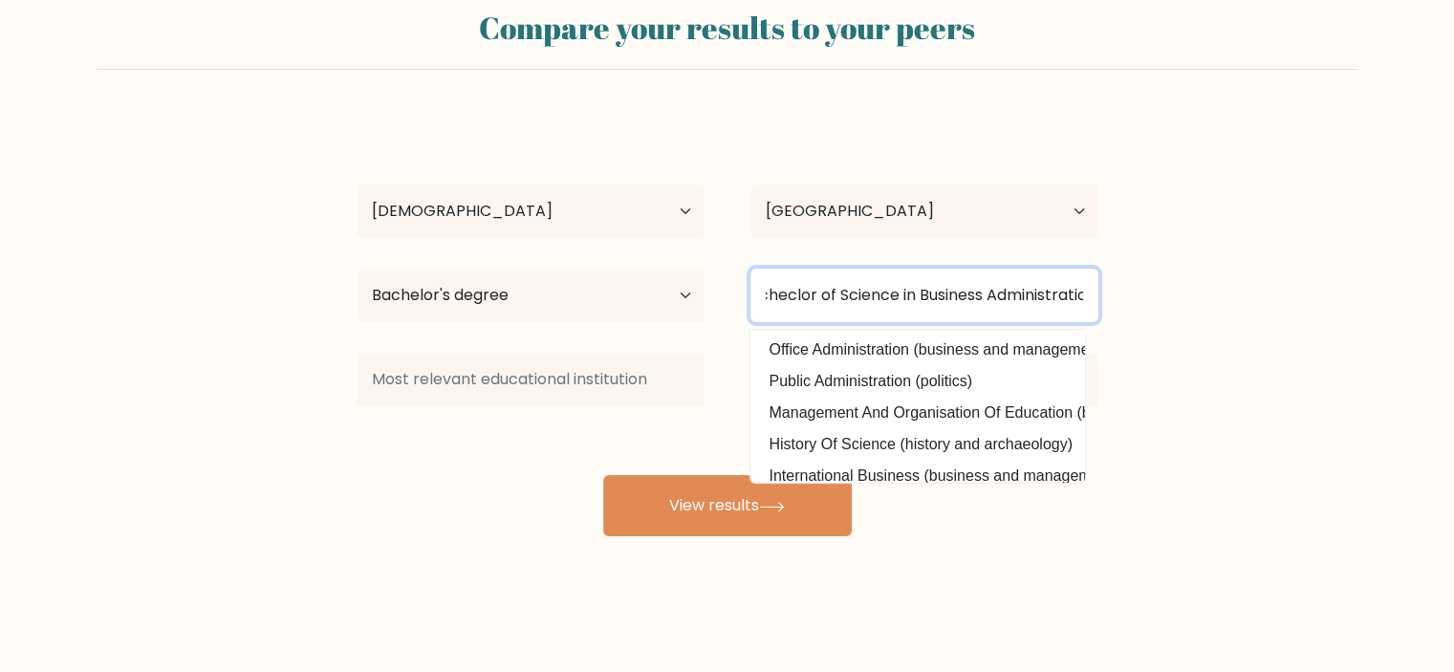
scroll to position [0, 36]
type input "Bcheclor of Science in Business Administration"
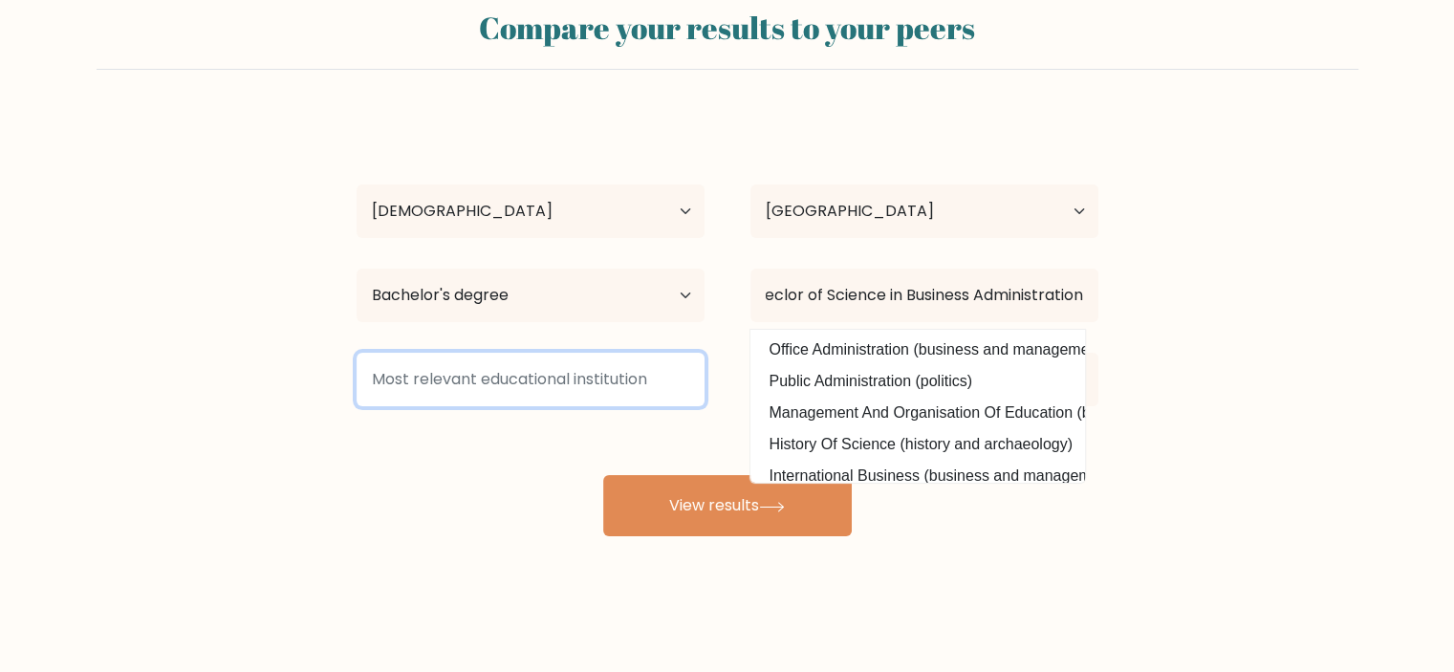
click at [470, 359] on input at bounding box center [531, 380] width 348 height 54
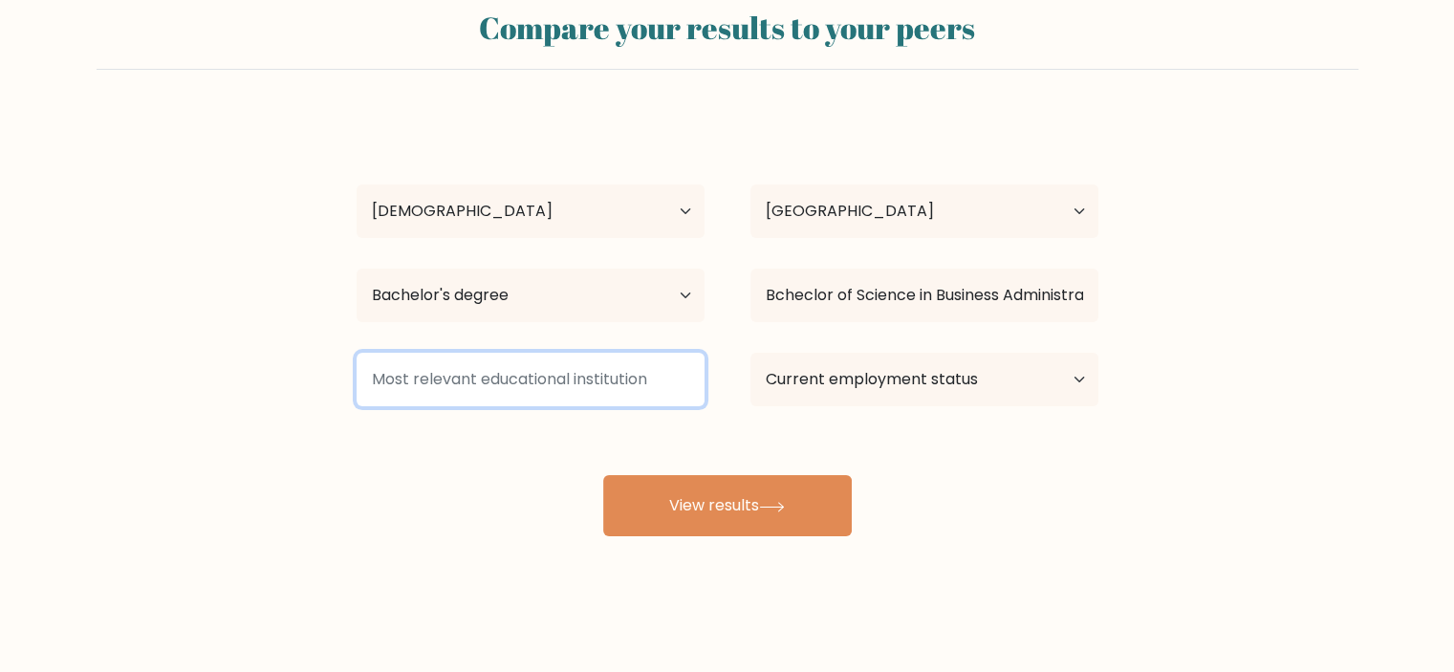
click at [468, 378] on input at bounding box center [531, 380] width 348 height 54
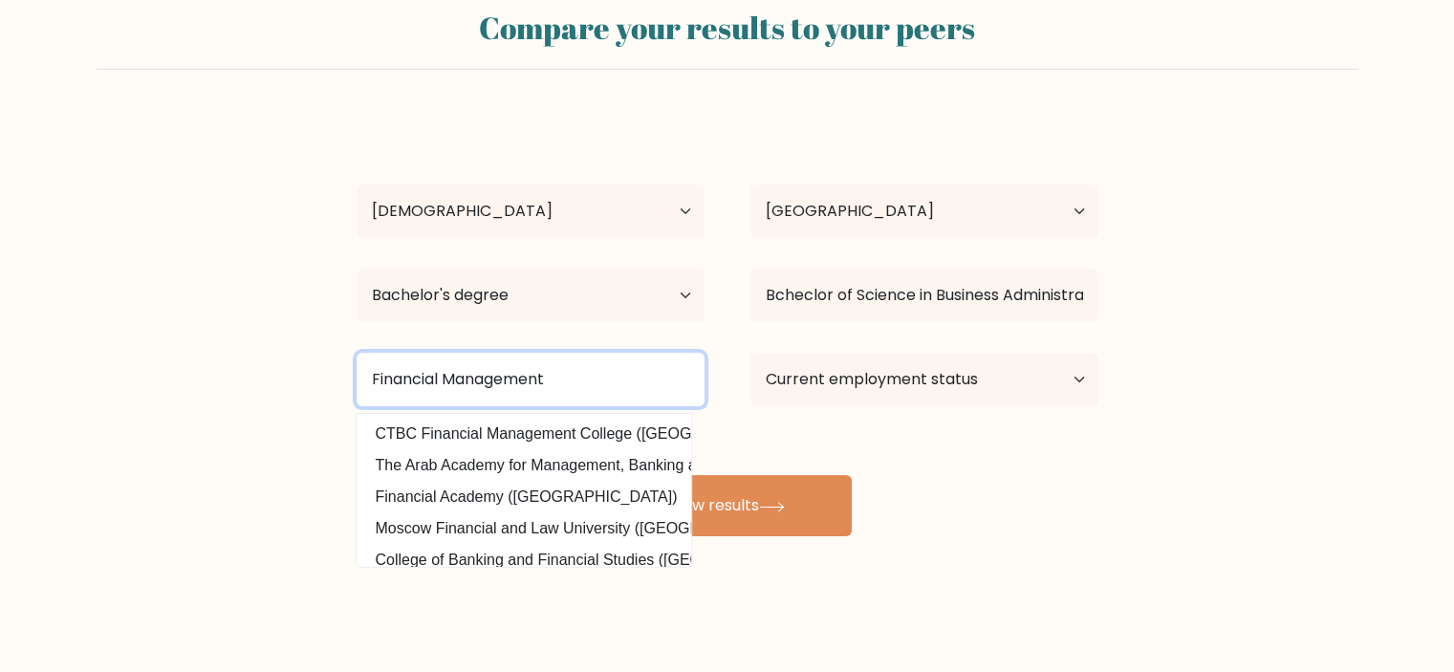
type input "Financial Management"
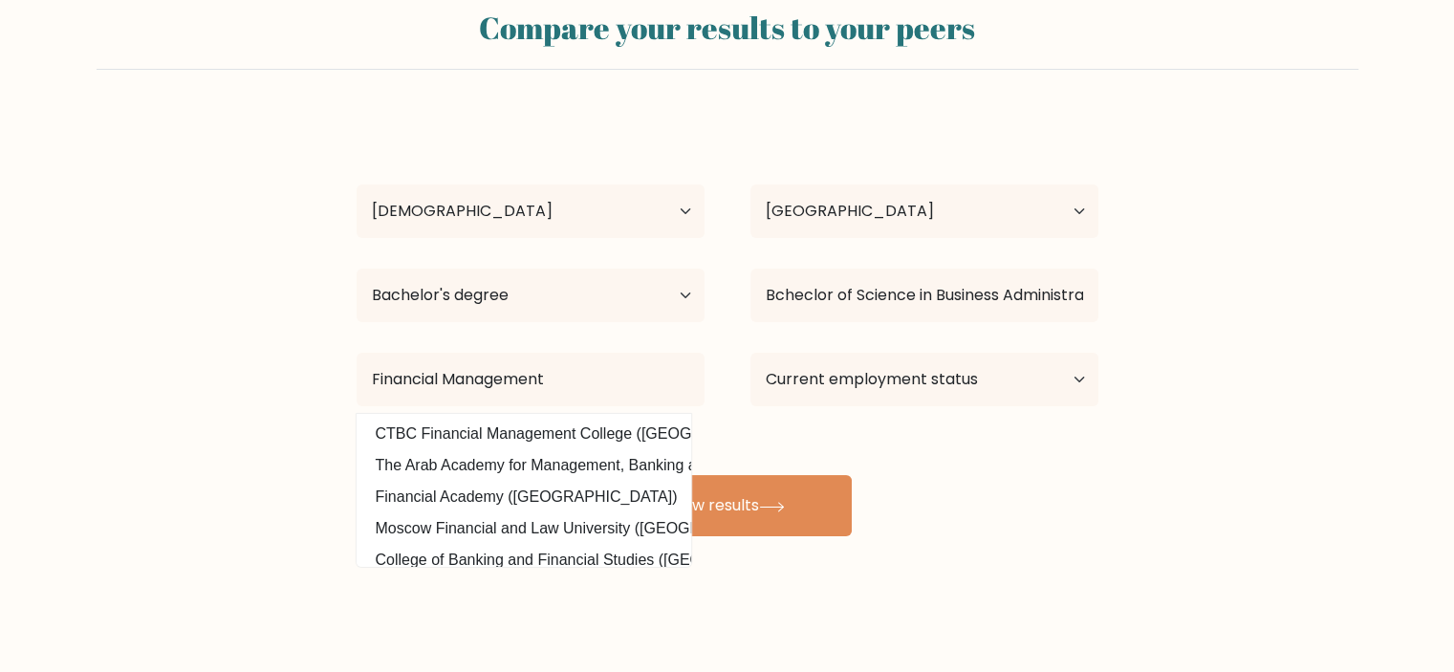
click at [1085, 599] on div "Compare your results to your peers Mariel Dela Cruz Age Under 18 years old 18-2…" at bounding box center [727, 309] width 1454 height 725
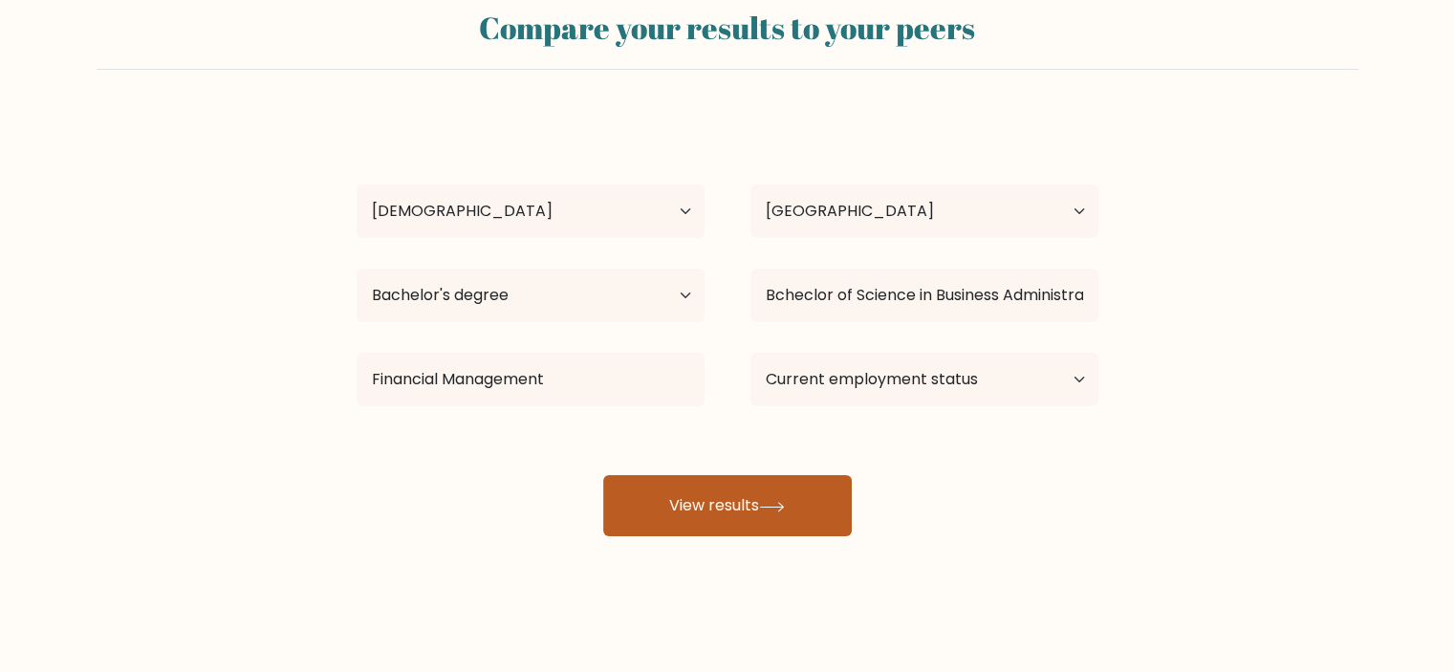
click at [728, 531] on button "View results" at bounding box center [727, 505] width 249 height 61
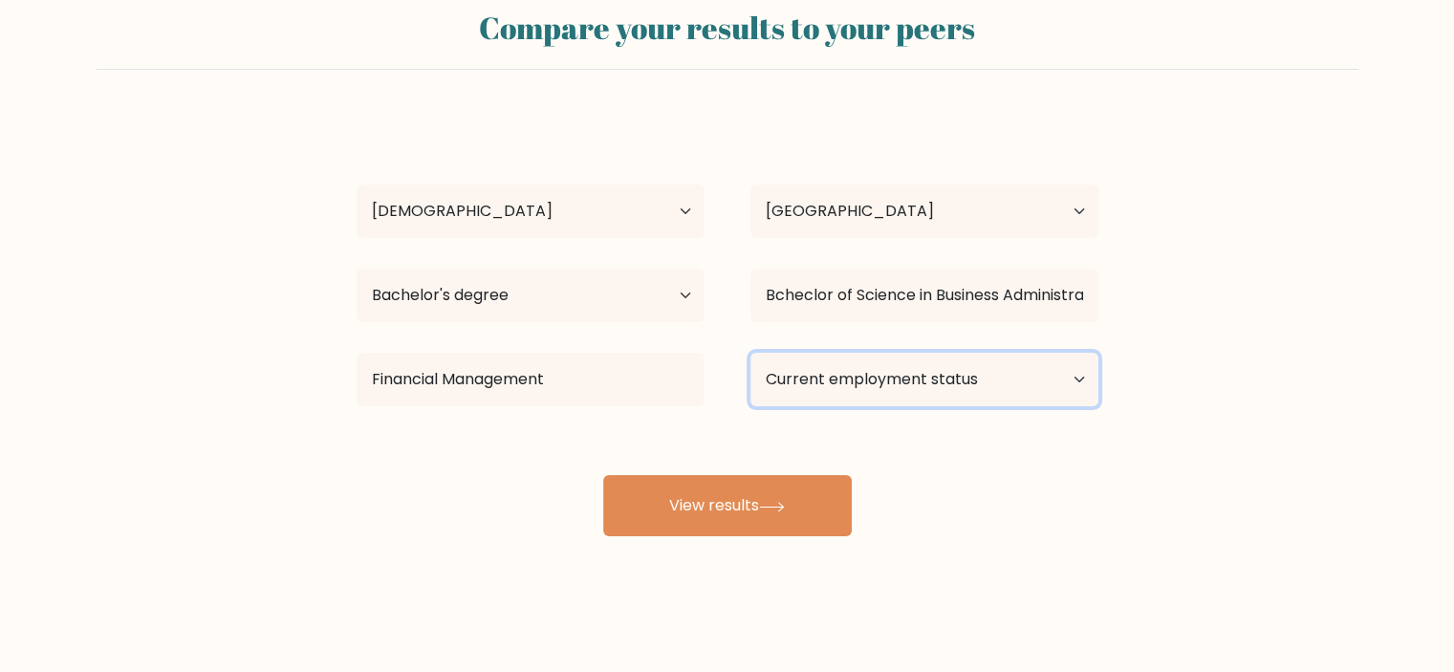
click at [850, 370] on select "Current employment status Employed Student Retired Other / prefer not to answer" at bounding box center [925, 380] width 348 height 54
select select "other"
click at [751, 353] on select "Current employment status Employed Student Retired Other / prefer not to answer" at bounding box center [925, 380] width 348 height 54
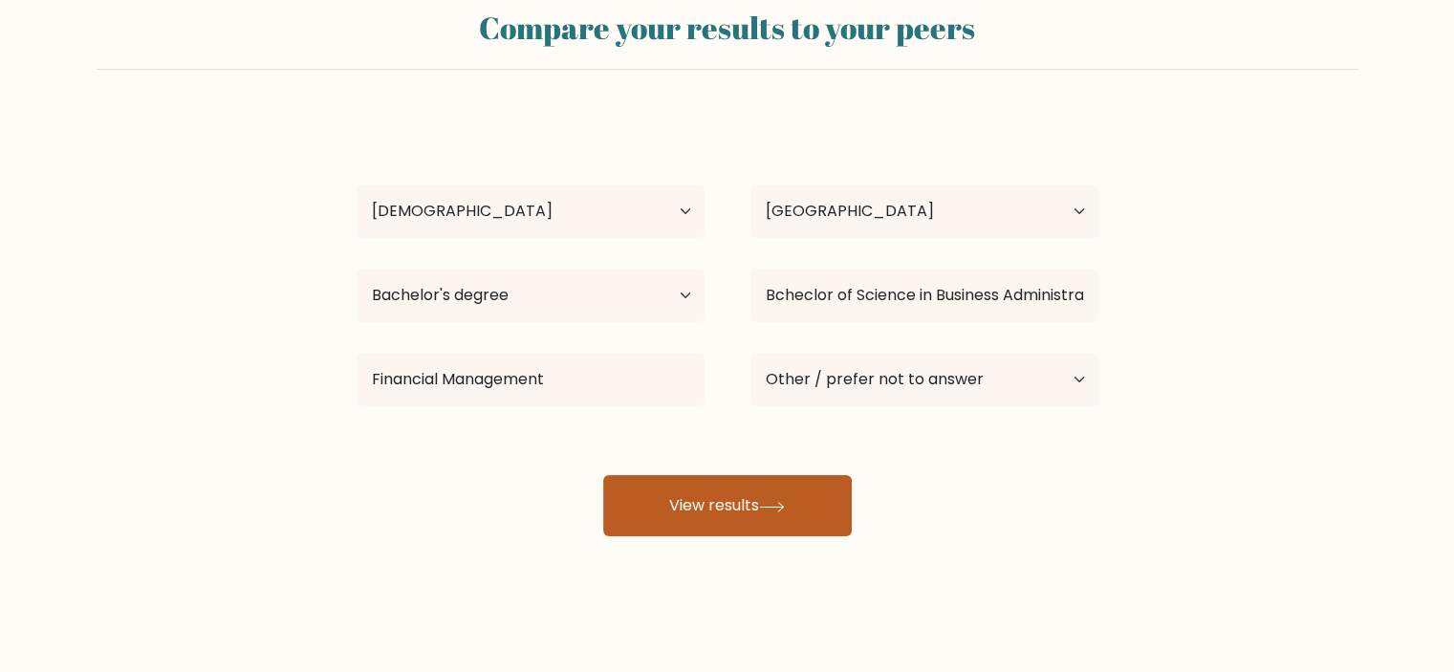
click at [769, 512] on button "View results" at bounding box center [727, 505] width 249 height 61
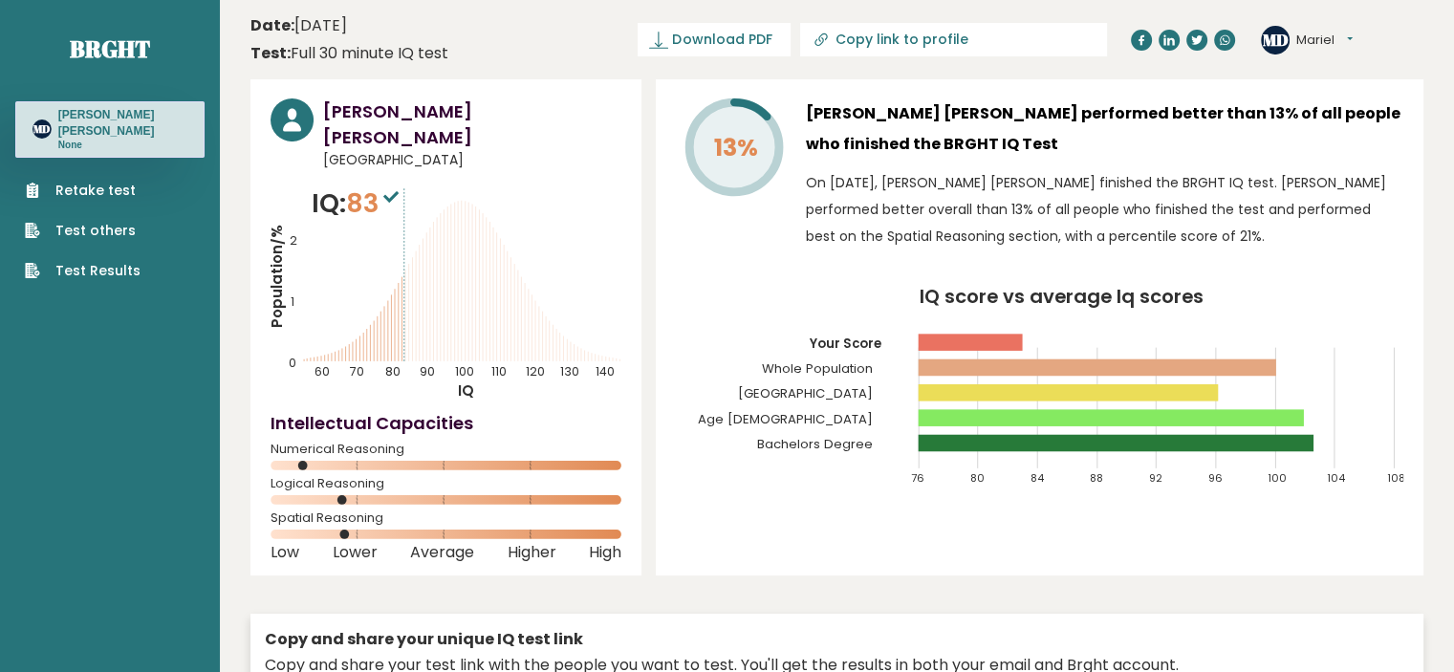
drag, startPoint x: 799, startPoint y: 98, endPoint x: 1151, endPoint y: 251, distance: 383.3
click at [1151, 251] on div "13% [PERSON_NAME] [PERSON_NAME] performed better than 13% of all people who fin…" at bounding box center [1040, 178] width 728 height 161
copy div "[PERSON_NAME] [PERSON_NAME] performed better than 13% of all people who finishe…"
drag, startPoint x: 690, startPoint y: 301, endPoint x: 571, endPoint y: 281, distance: 121.2
click at [690, 301] on icon "IQ score vs average Iq scores 76 80 84 88 92 96 100 104 108 Your Score Whole Po…" at bounding box center [1040, 395] width 728 height 215
